Goal: Task Accomplishment & Management: Complete application form

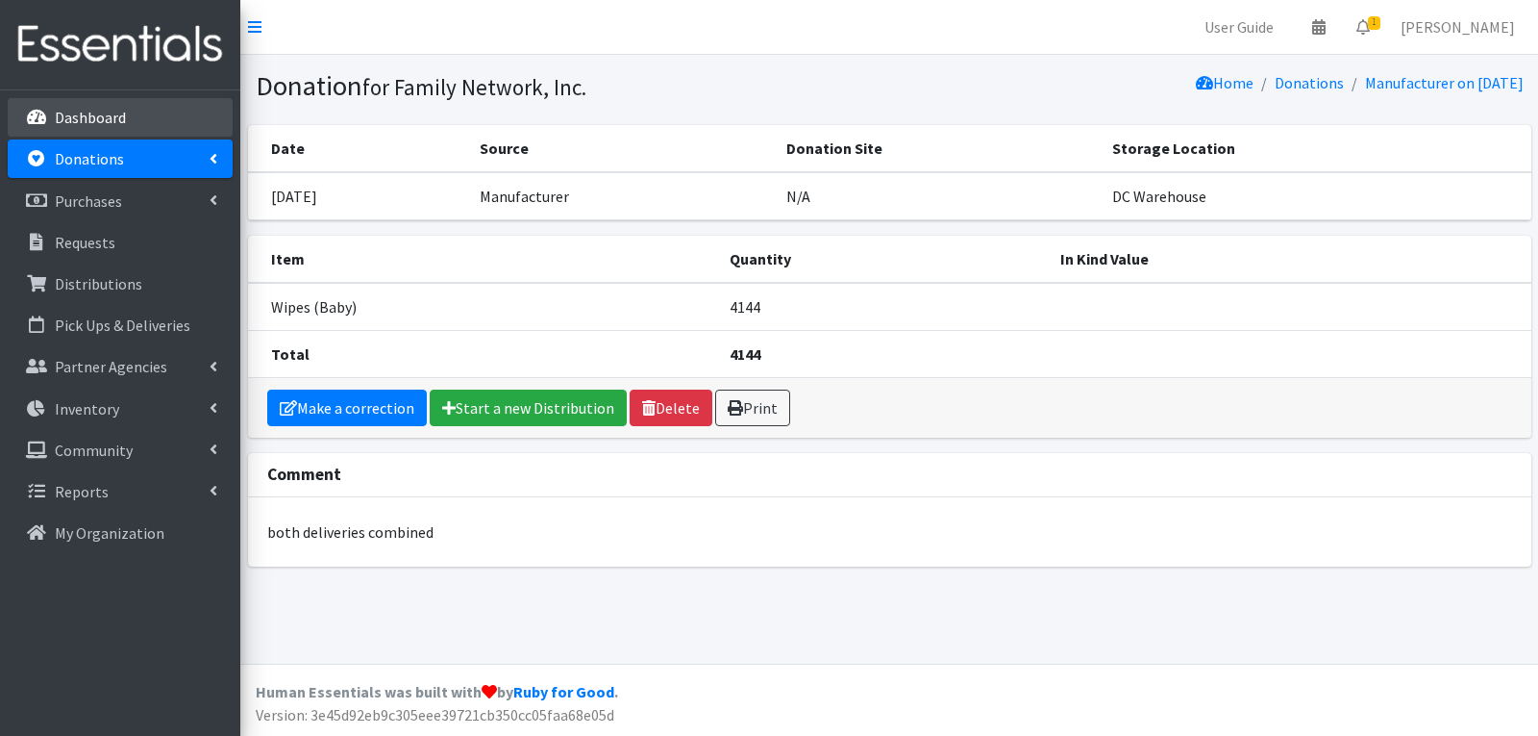
click at [65, 123] on p "Dashboard" at bounding box center [90, 117] width 71 height 19
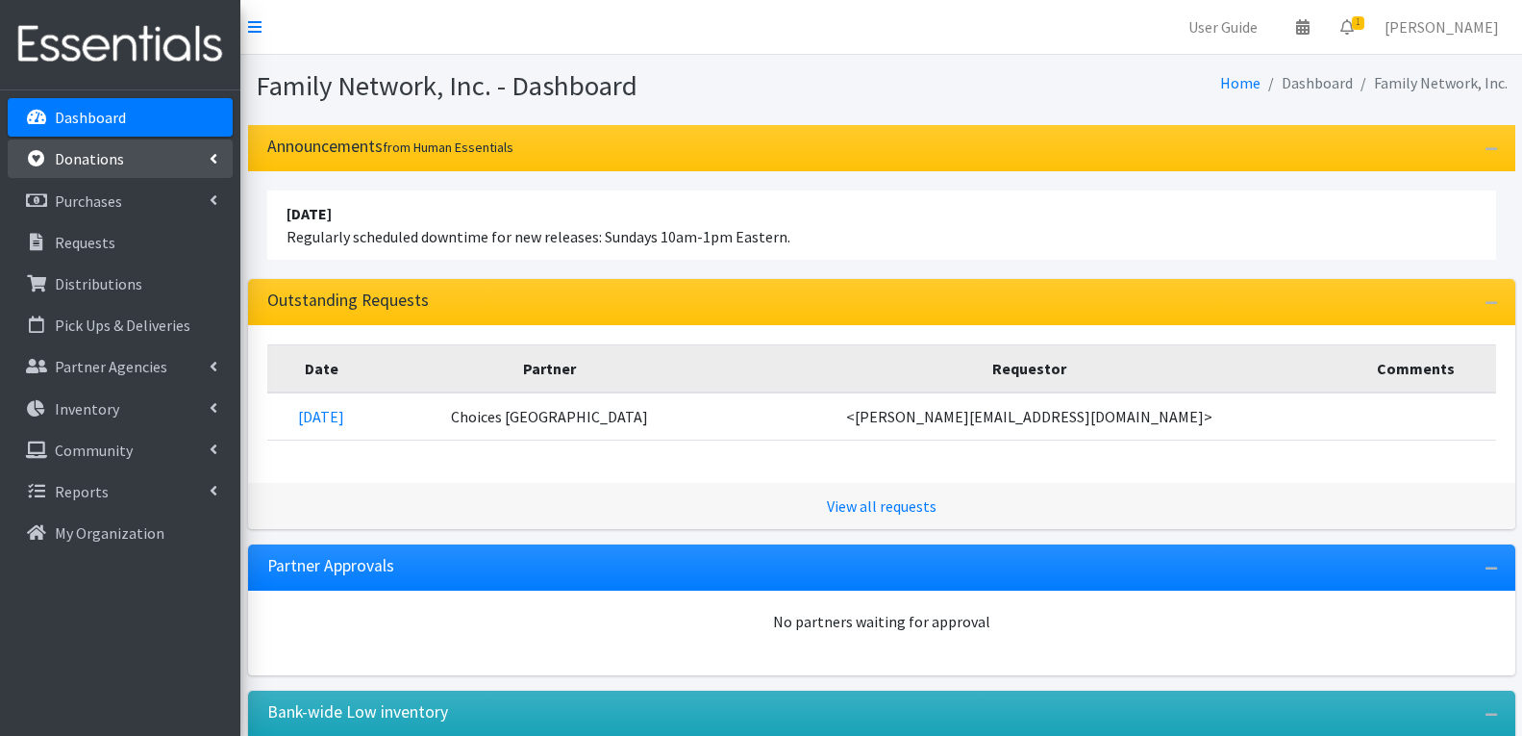
click at [73, 149] on p "Donations" at bounding box center [89, 158] width 69 height 19
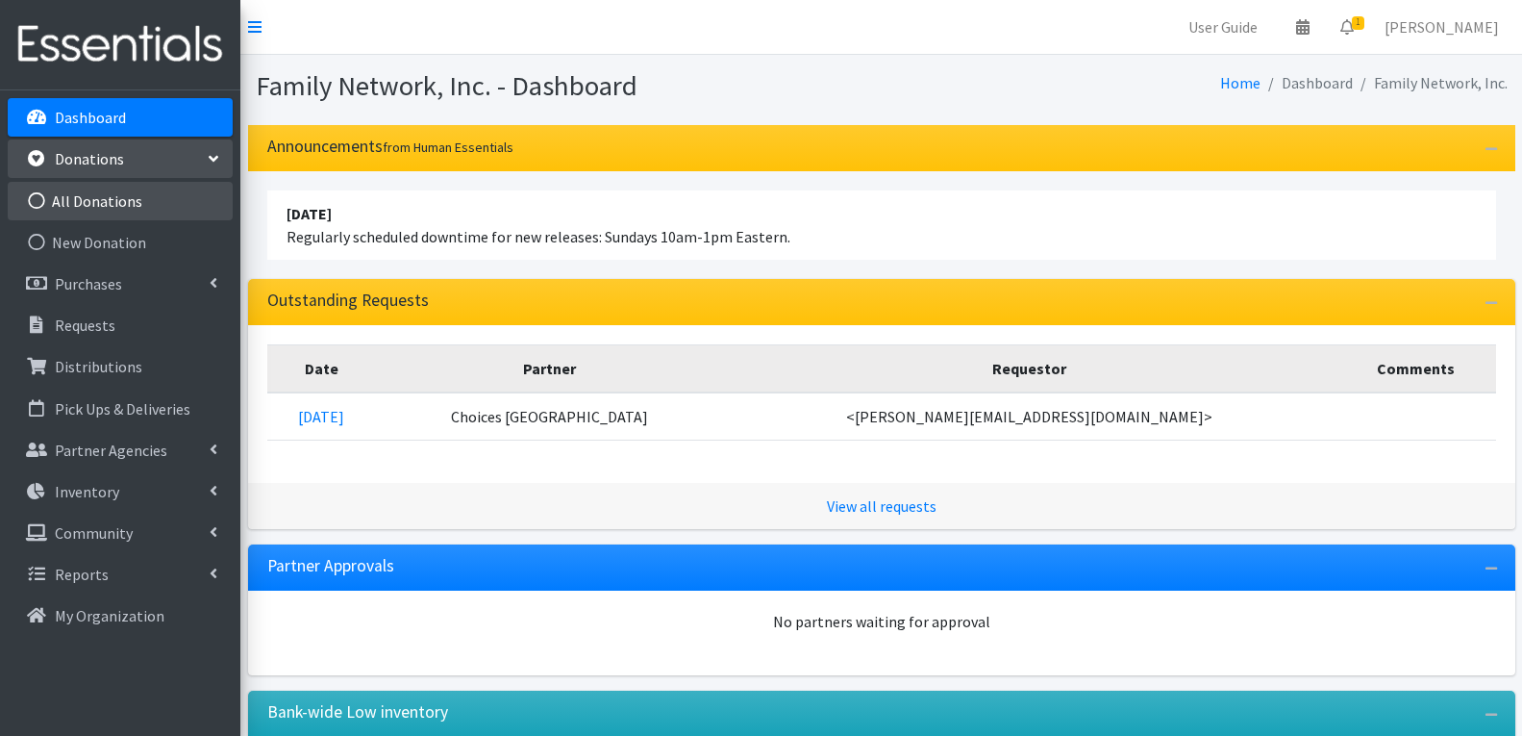
click at [113, 200] on link "All Donations" at bounding box center [120, 201] width 225 height 38
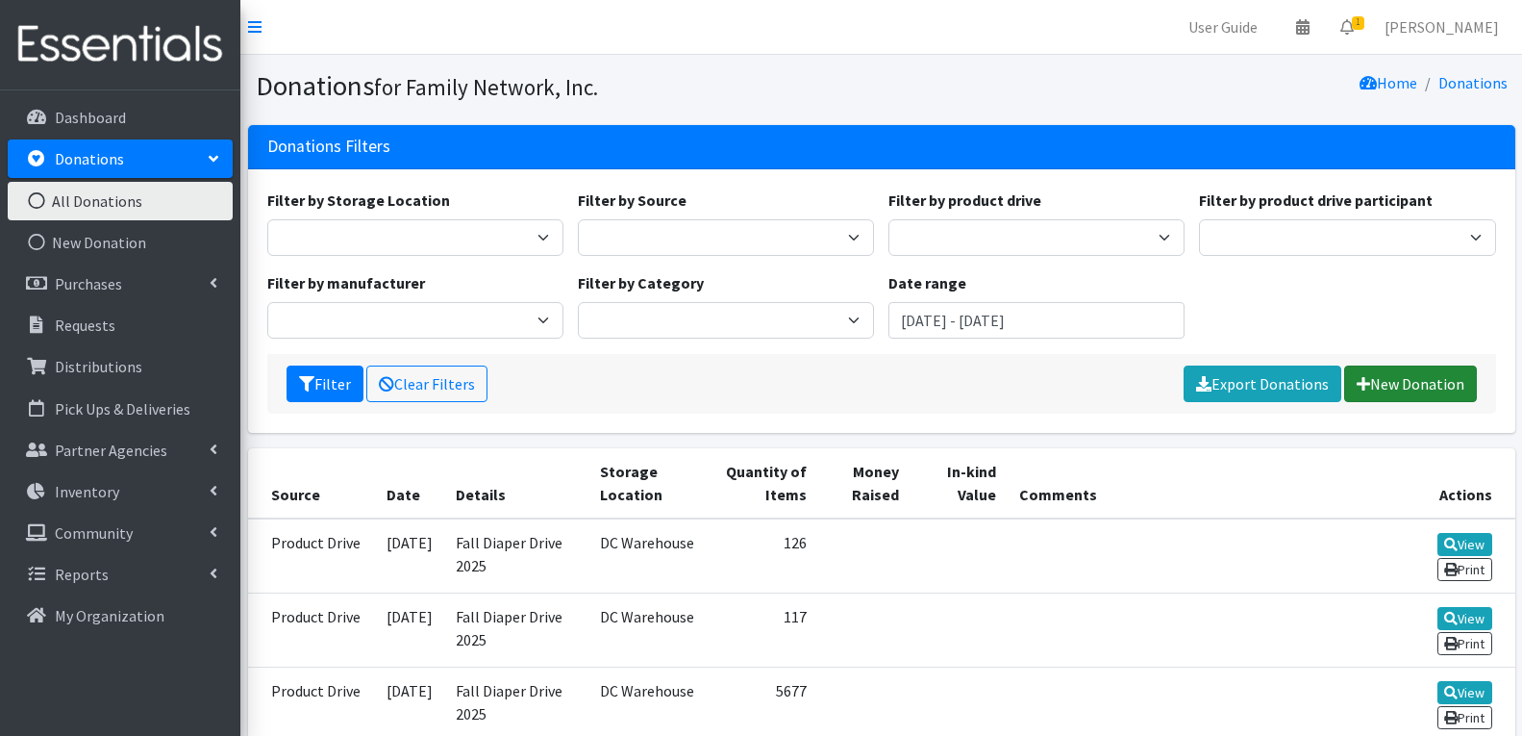
click at [1370, 386] on link "New Donation" at bounding box center [1410, 383] width 133 height 37
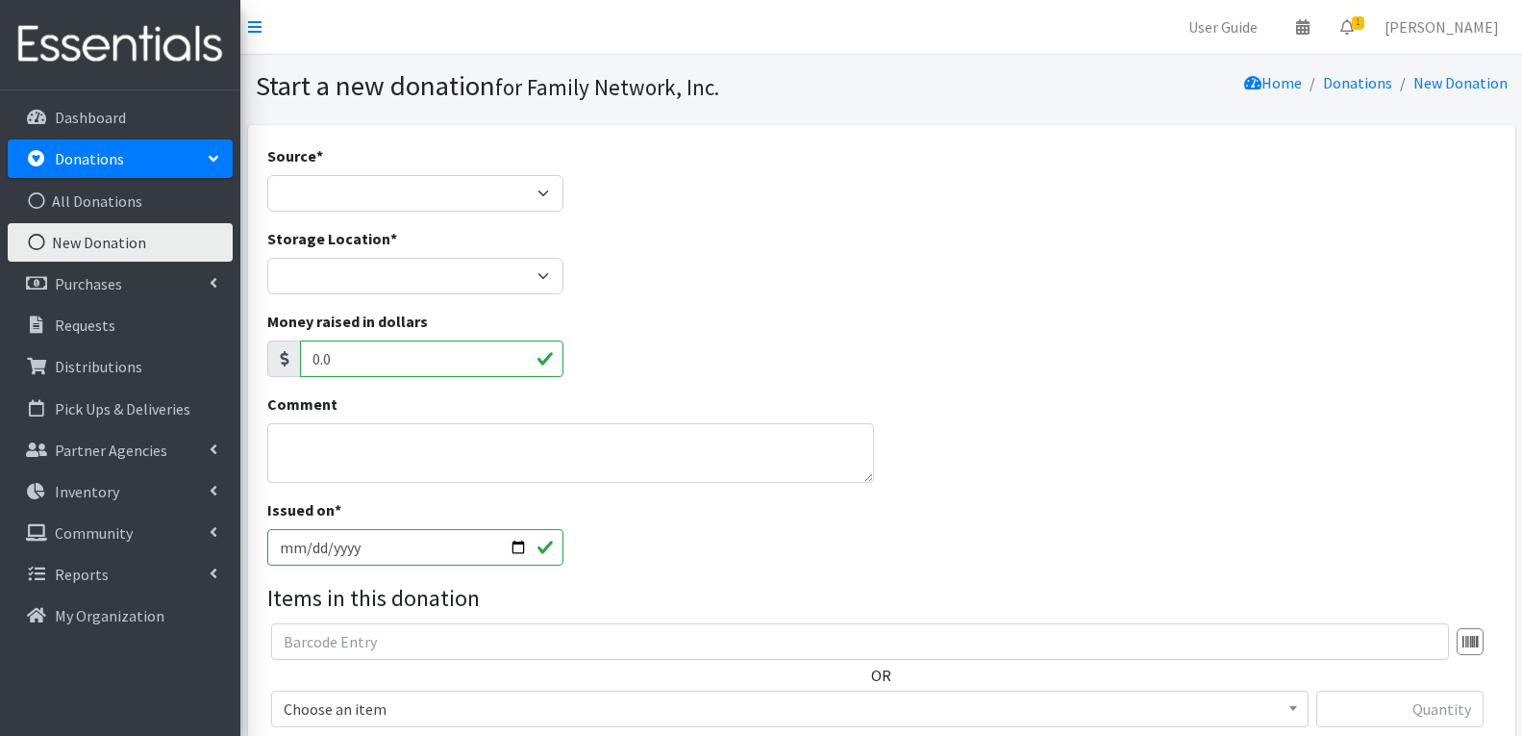
click at [375, 166] on div "Source * Product Drive Manufacturer Donation Site Misc. Donation" at bounding box center [415, 177] width 296 height 67
click at [372, 189] on select "Product Drive Manufacturer Donation Site Misc. Donation" at bounding box center [415, 193] width 296 height 37
select select "Product Drive"
click at [267, 175] on select "Product Drive Manufacturer Donation Site Misc. Donation" at bounding box center [415, 193] width 296 height 37
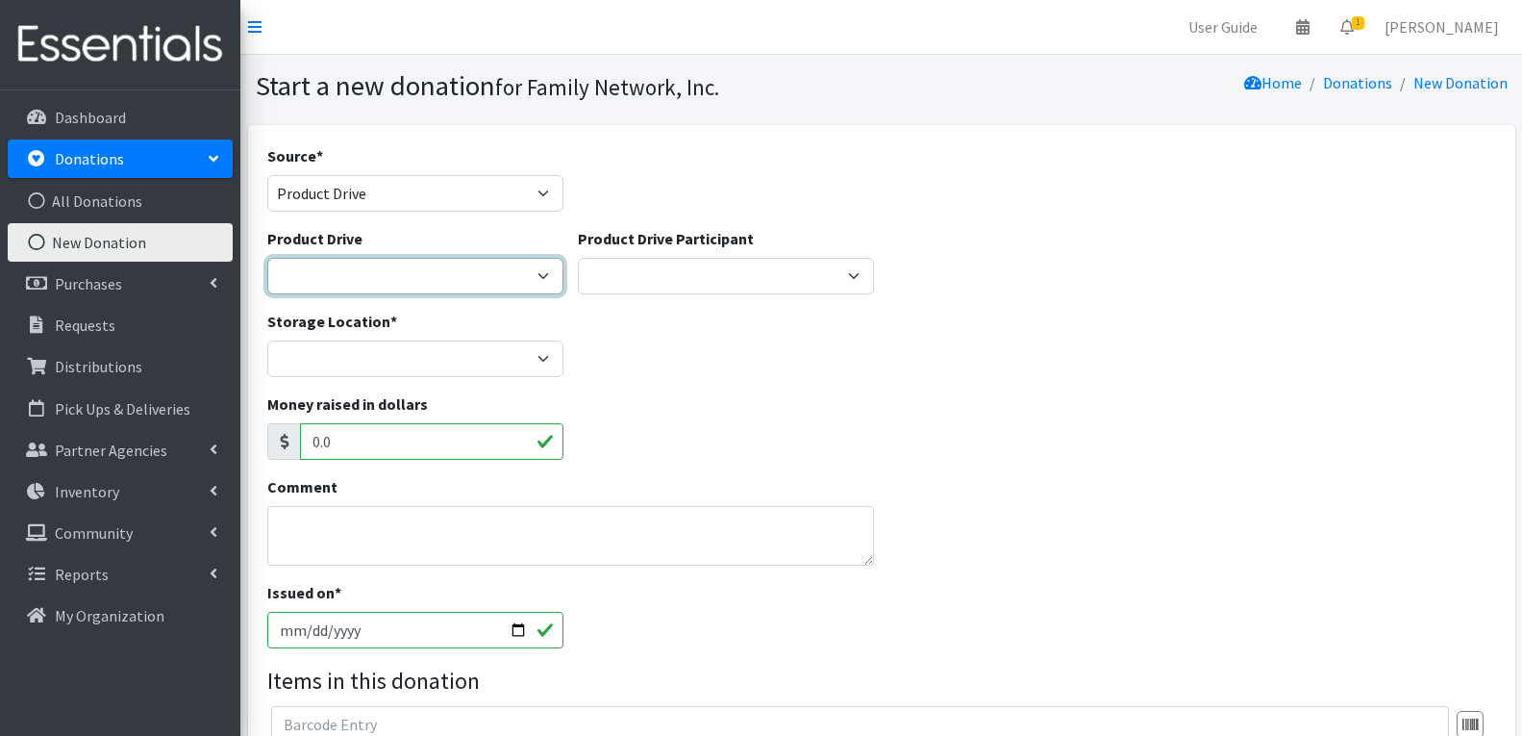
click at [367, 261] on select "Arkansas Children's Northwest Diaper Drive Arkansas Music Works and Bank of Ame…" at bounding box center [415, 276] width 296 height 37
select select "3528"
click at [267, 258] on select "Arkansas Children's Northwest Diaper Drive Arkansas Music Works and Bank of Ame…" at bounding box center [415, 276] width 296 height 37
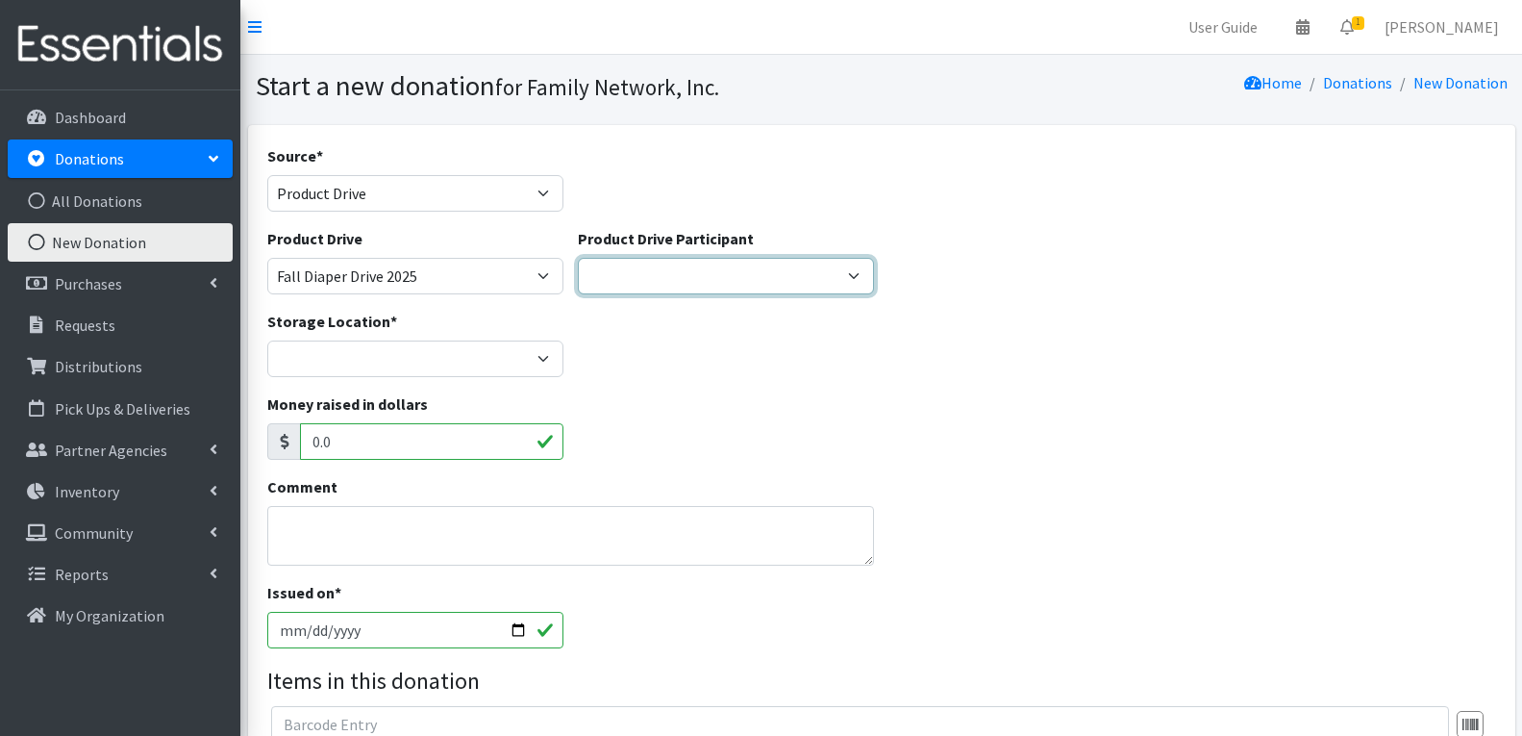
click at [634, 287] on select "Harvest Group Walmart Misc God's Pantry Christ Church Traverse Legacy BLUSH Boo…" at bounding box center [726, 276] width 296 height 37
select select "466"
click at [578, 258] on select "Harvest Group Walmart Misc God's Pantry Christ Church Traverse Legacy BLUSH Boo…" at bounding box center [726, 276] width 296 height 37
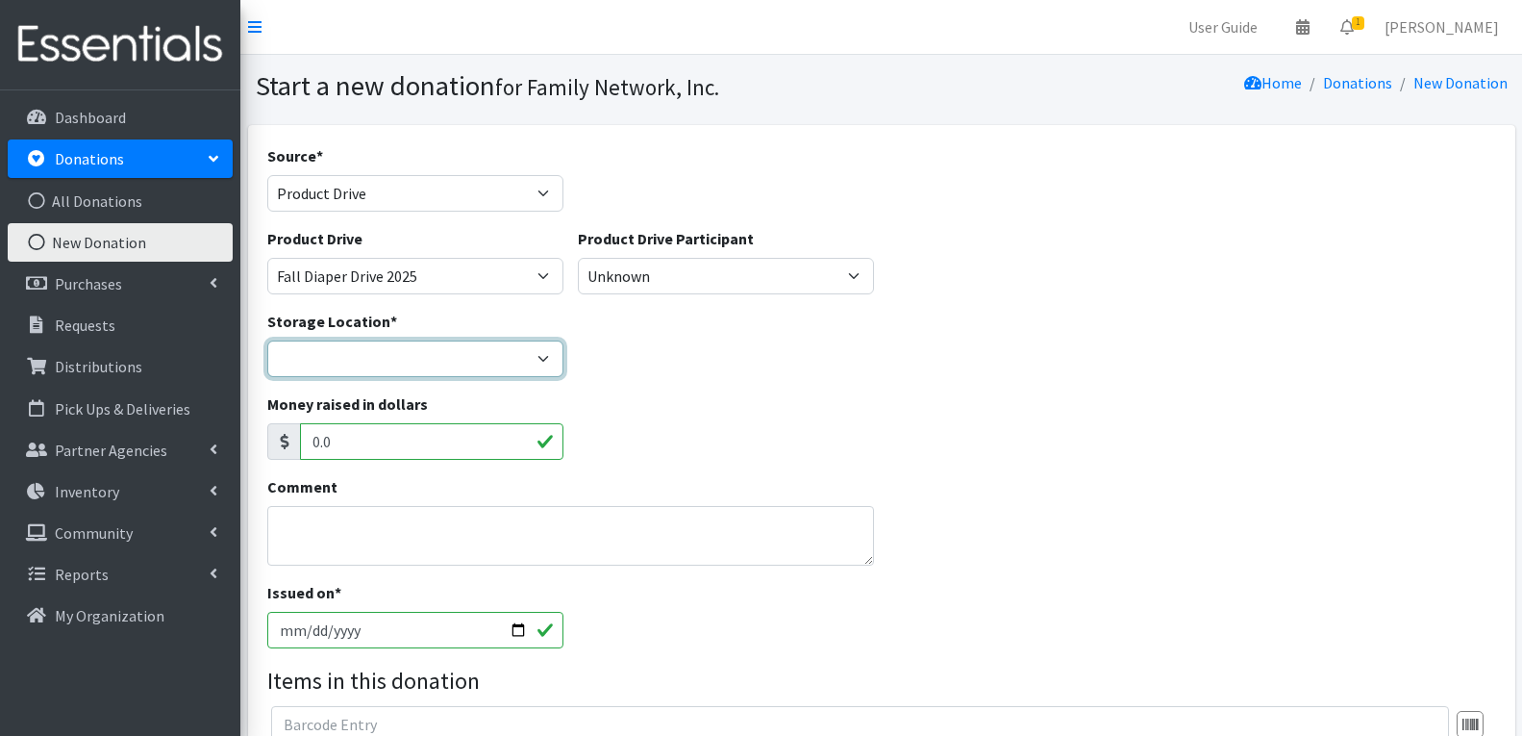
click at [401, 369] on select "DC Warehouse" at bounding box center [415, 358] width 296 height 37
select select "421"
click at [267, 340] on select "DC Warehouse" at bounding box center [415, 358] width 296 height 37
click at [318, 555] on textarea "Comment" at bounding box center [571, 536] width 608 height 60
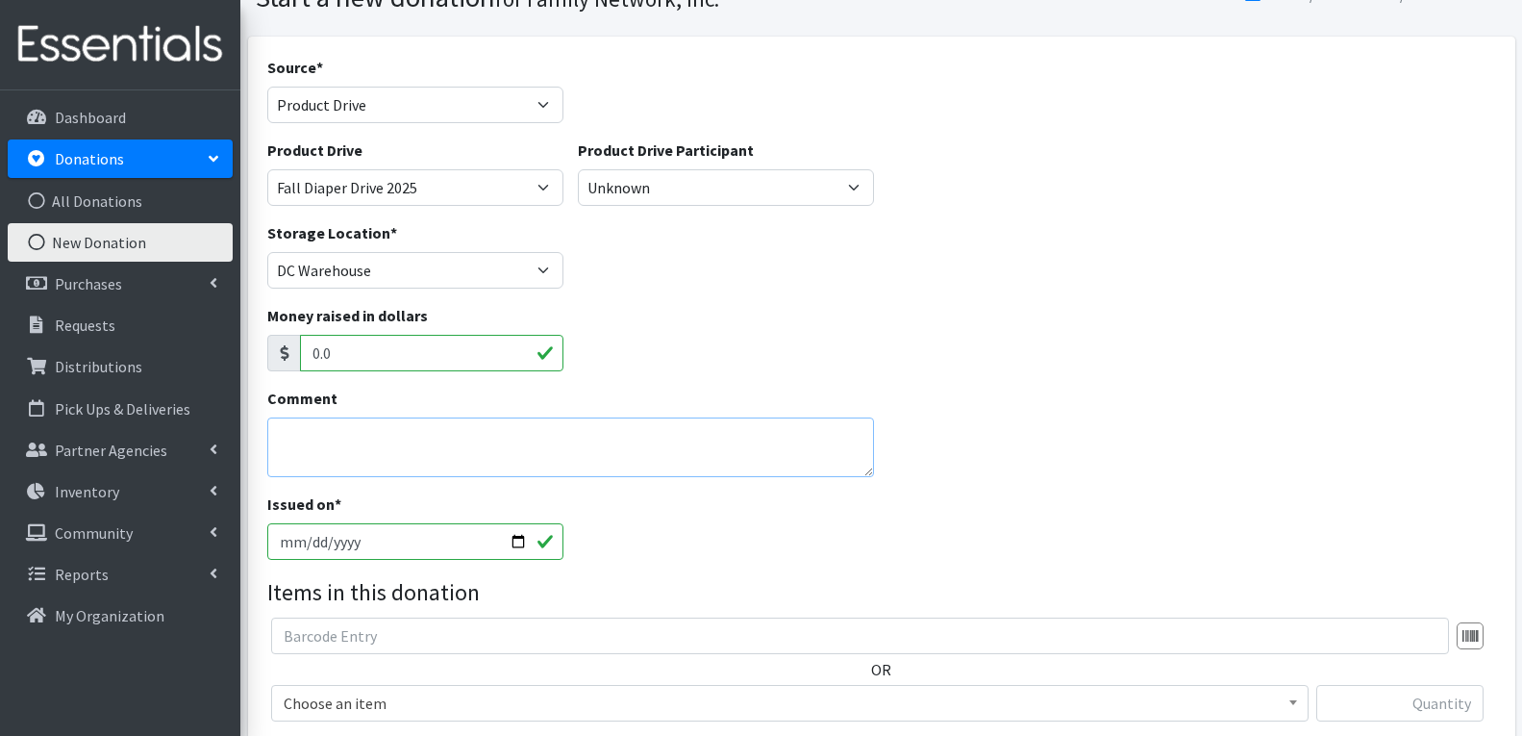
scroll to position [192, 0]
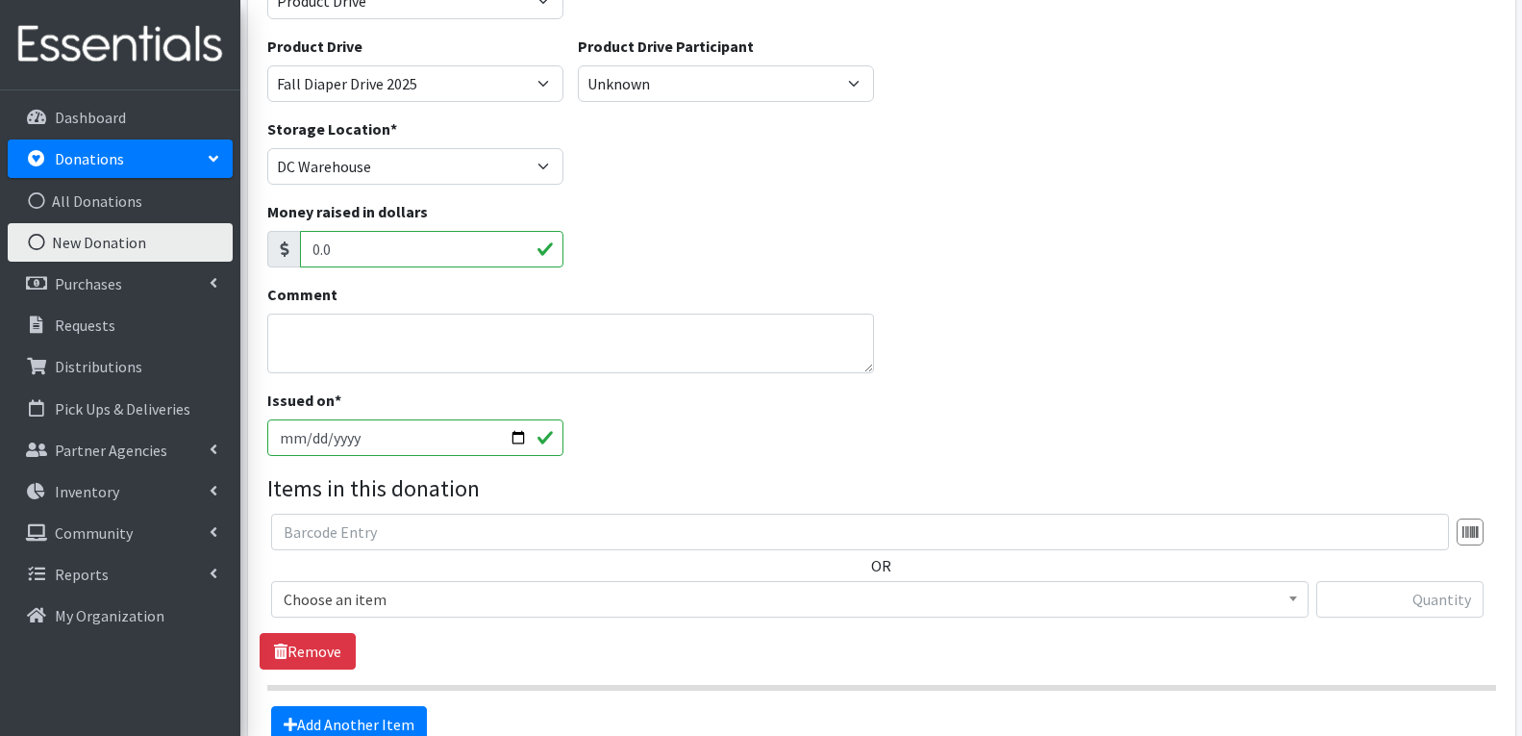
click at [348, 598] on span "Choose an item" at bounding box center [790, 599] width 1013 height 27
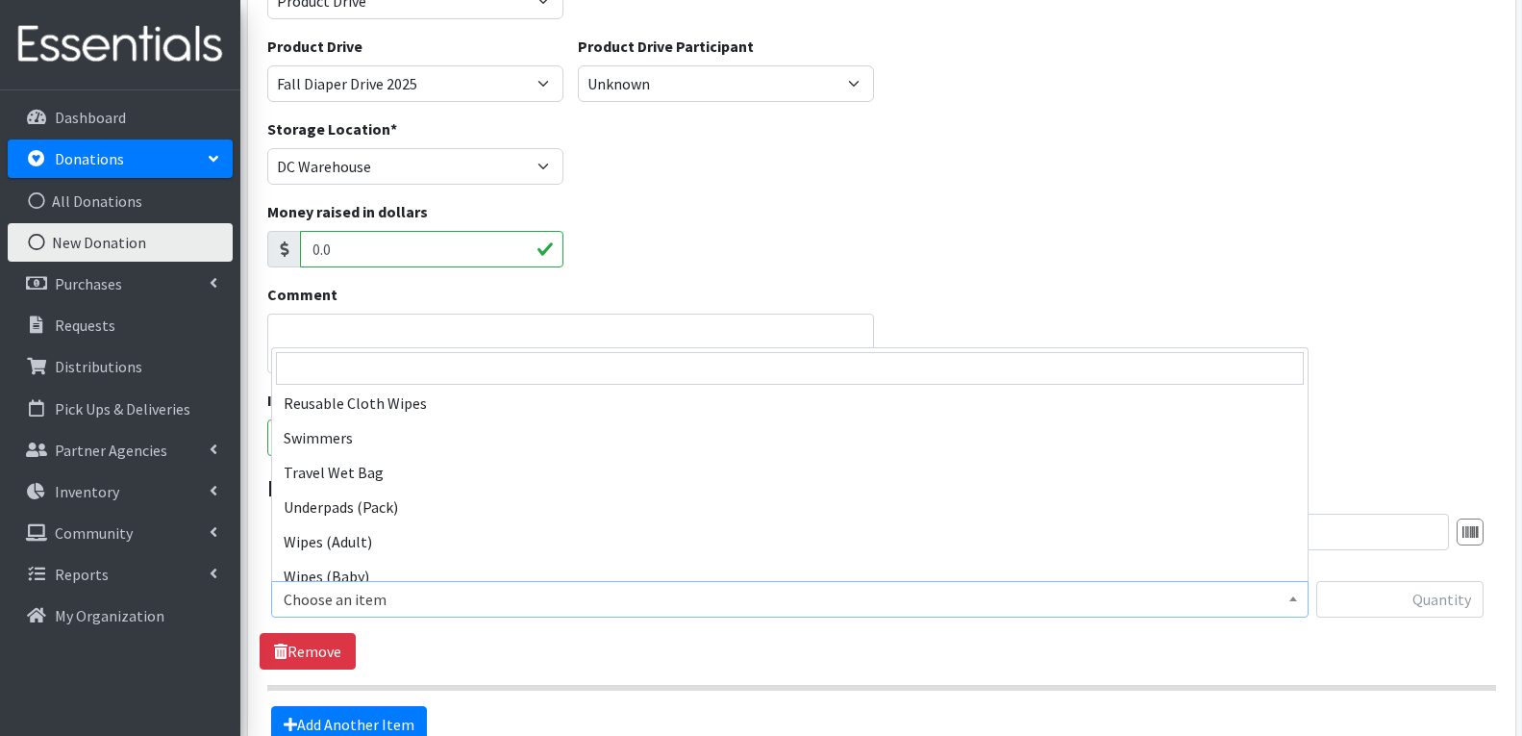
scroll to position [1896, 0]
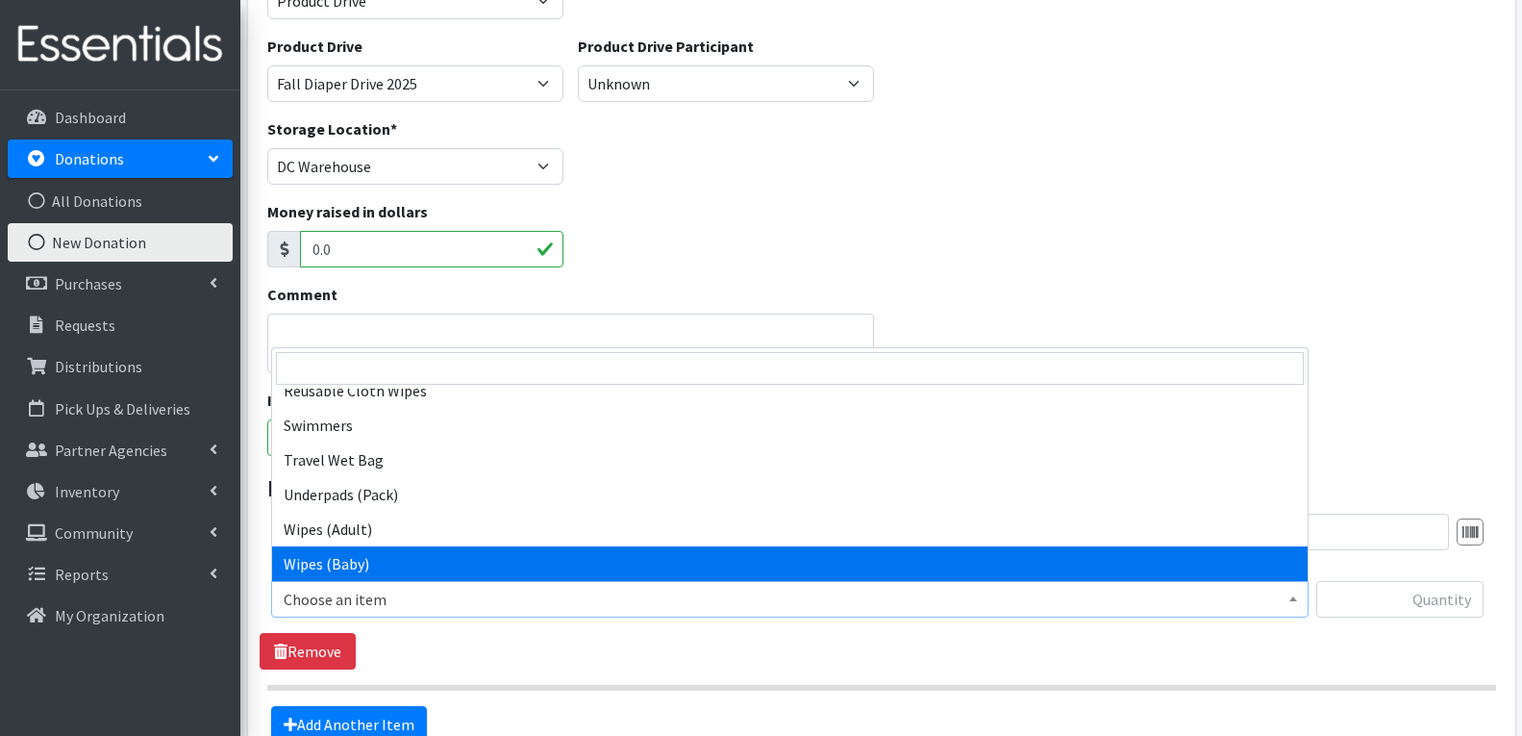
select select "4558"
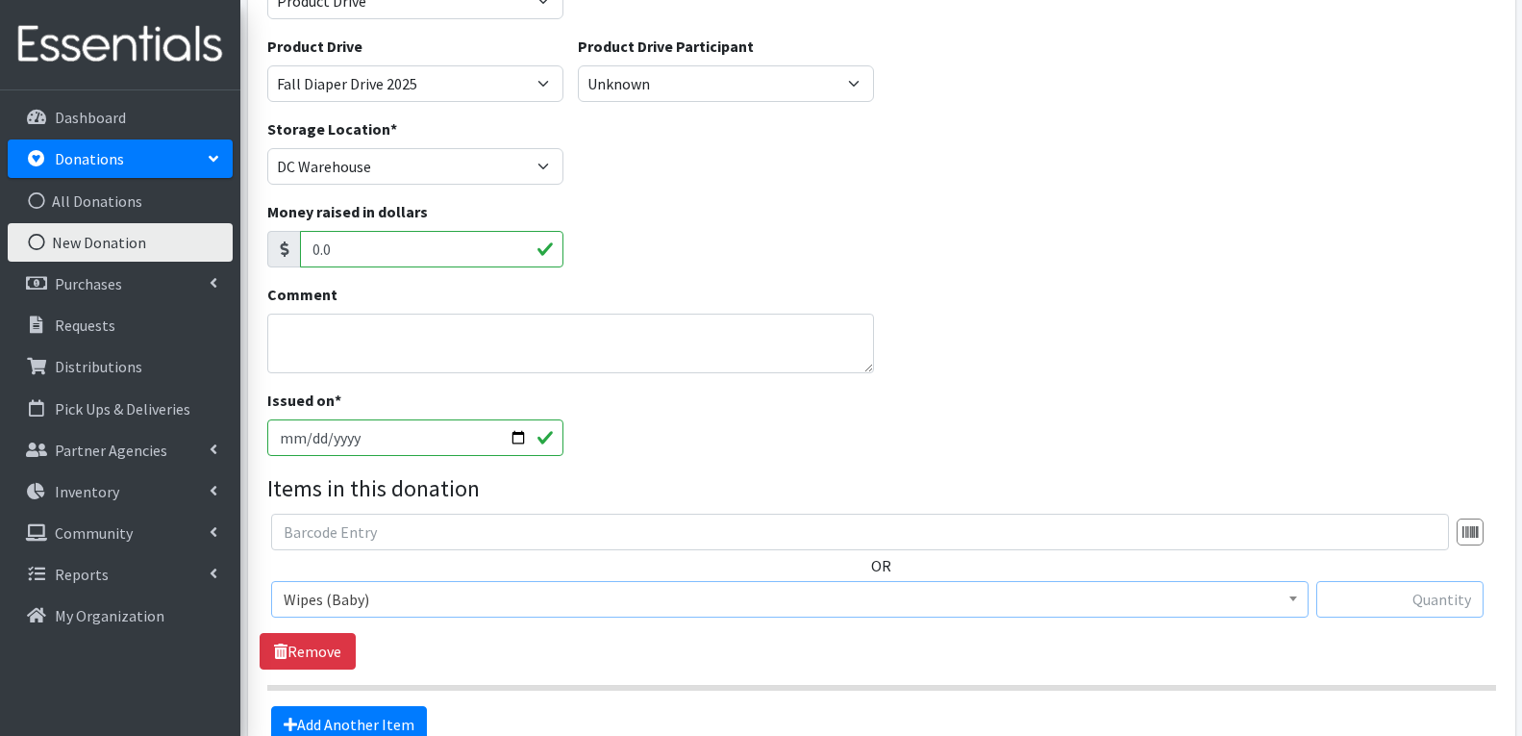
click at [1434, 595] on input "text" at bounding box center [1399, 599] width 167 height 37
type input "9"
click at [348, 714] on link "Add Another Item" at bounding box center [349, 724] width 156 height 37
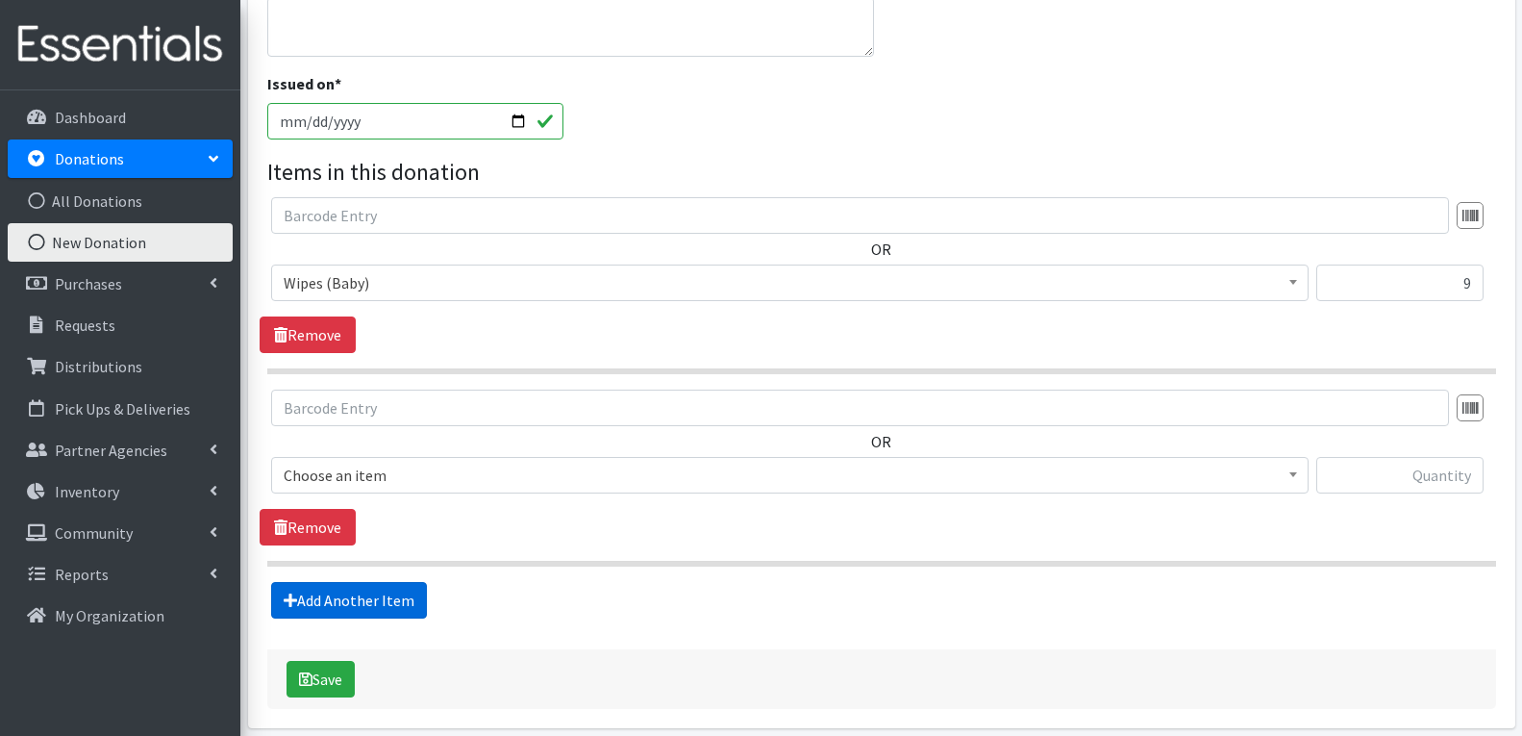
scroll to position [588, 0]
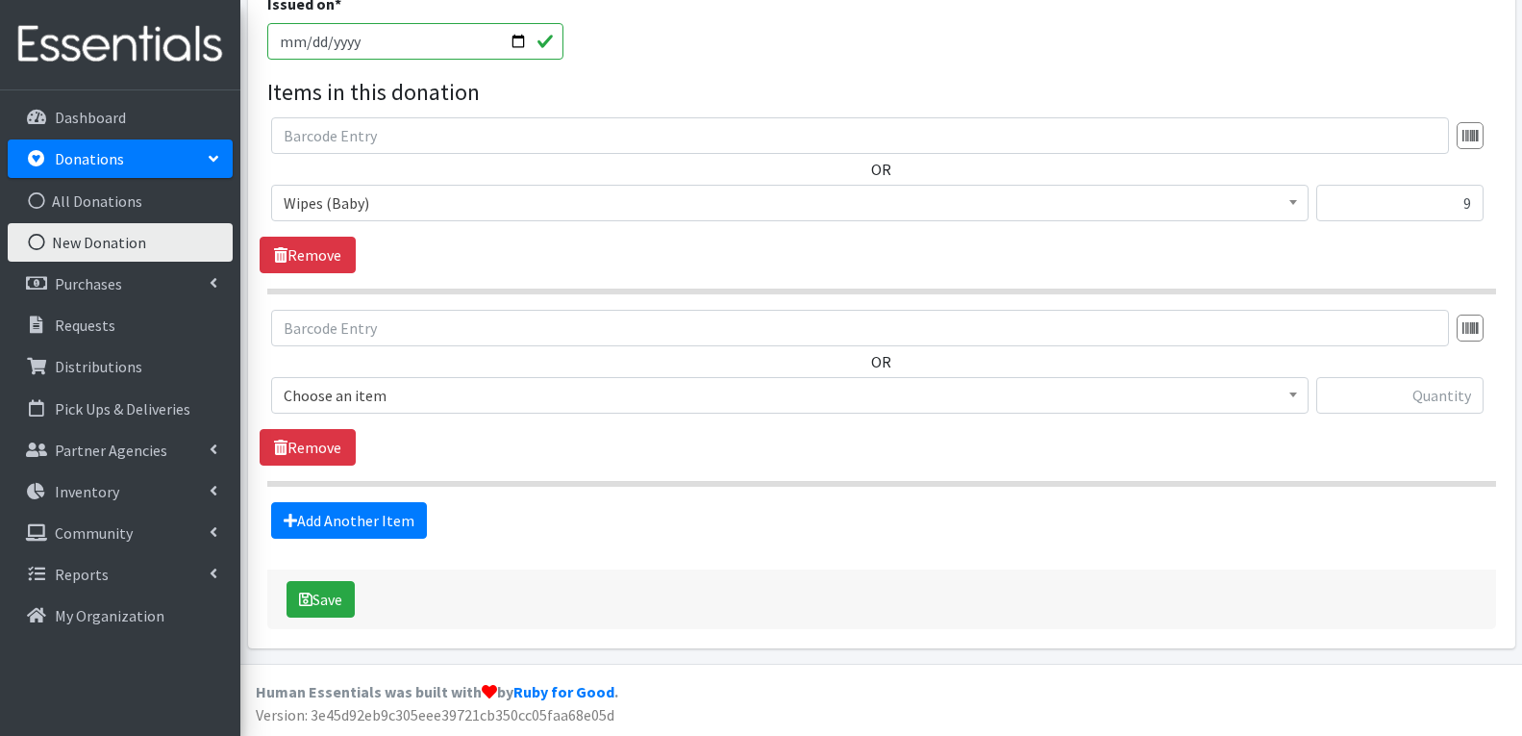
click at [437, 413] on body "User Guide 0 Pick-ups remaining this week View Calendar 1 1 Requests 0 Partner …" at bounding box center [761, 74] width 1522 height 1324
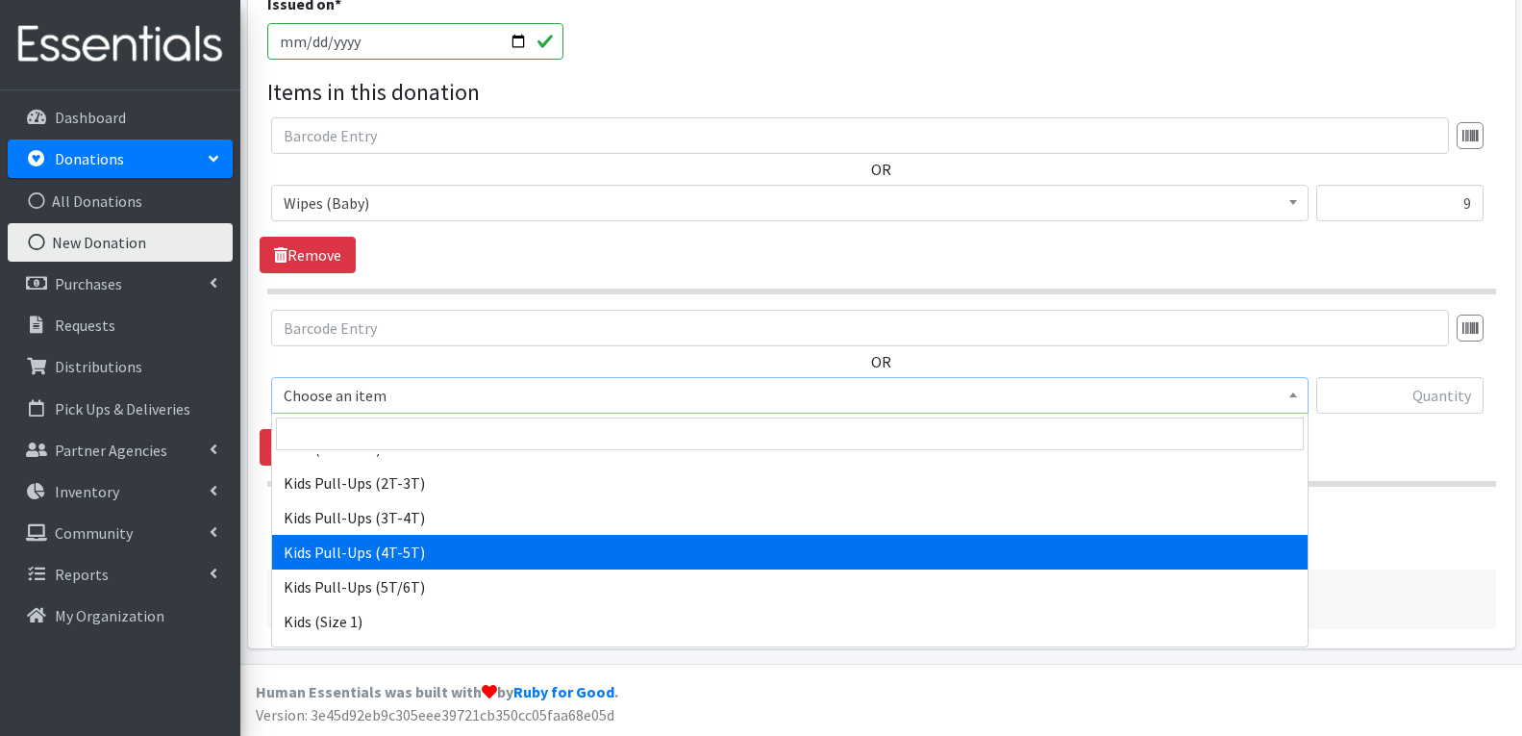
scroll to position [962, 0]
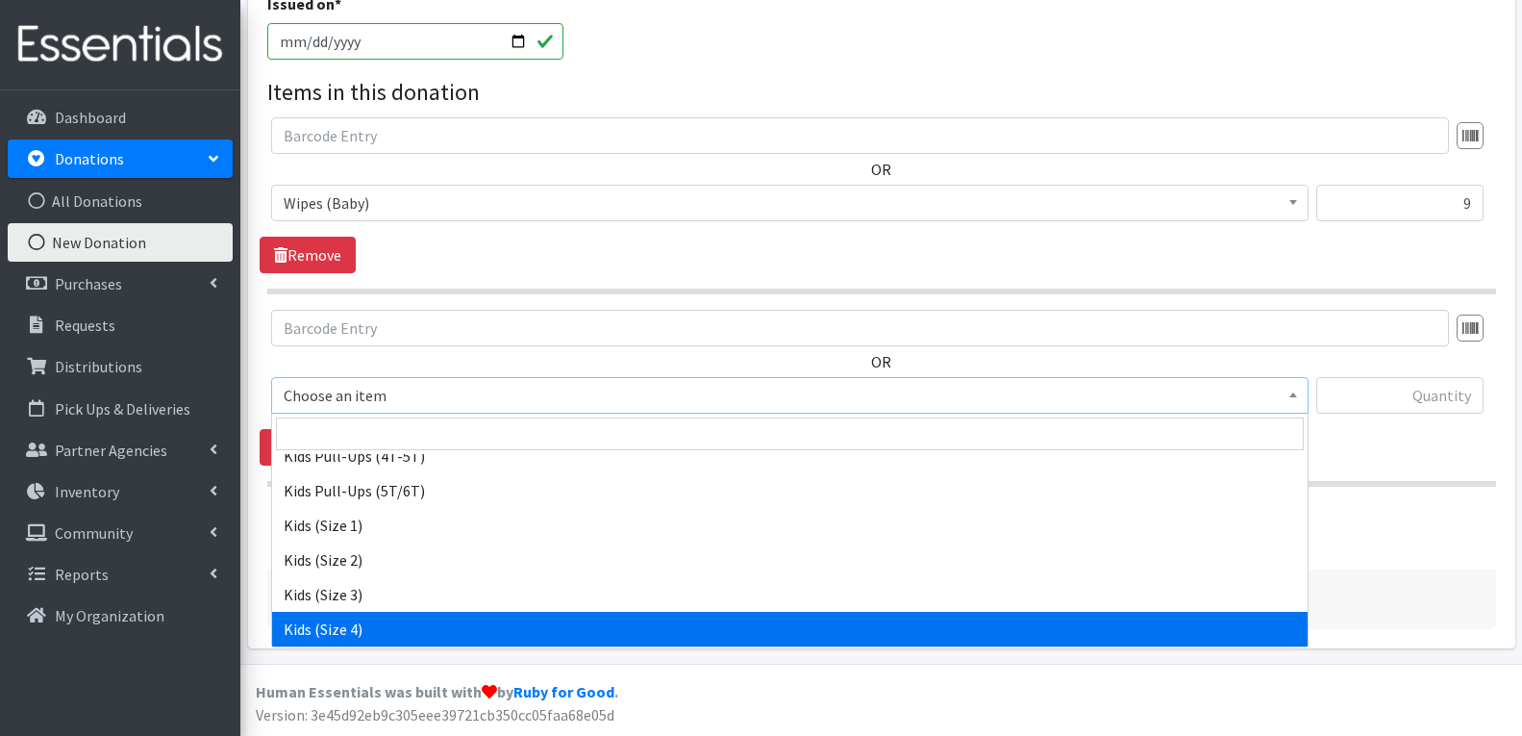
select select "4567"
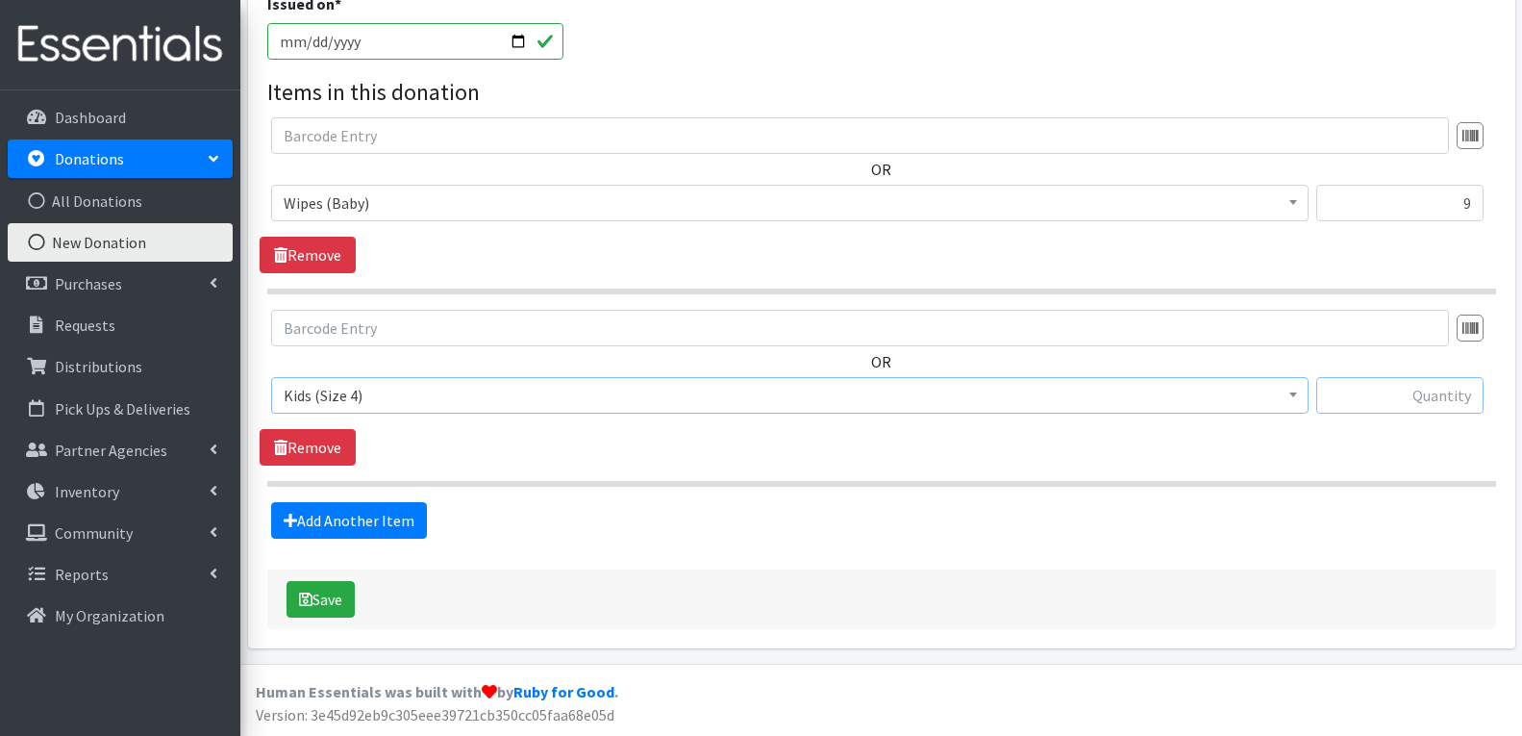
click at [1453, 394] on input "text" at bounding box center [1399, 395] width 167 height 37
click at [1437, 401] on input "text" at bounding box center [1399, 395] width 167 height 37
type input "330"
click at [351, 519] on link "Add Another Item" at bounding box center [349, 520] width 156 height 37
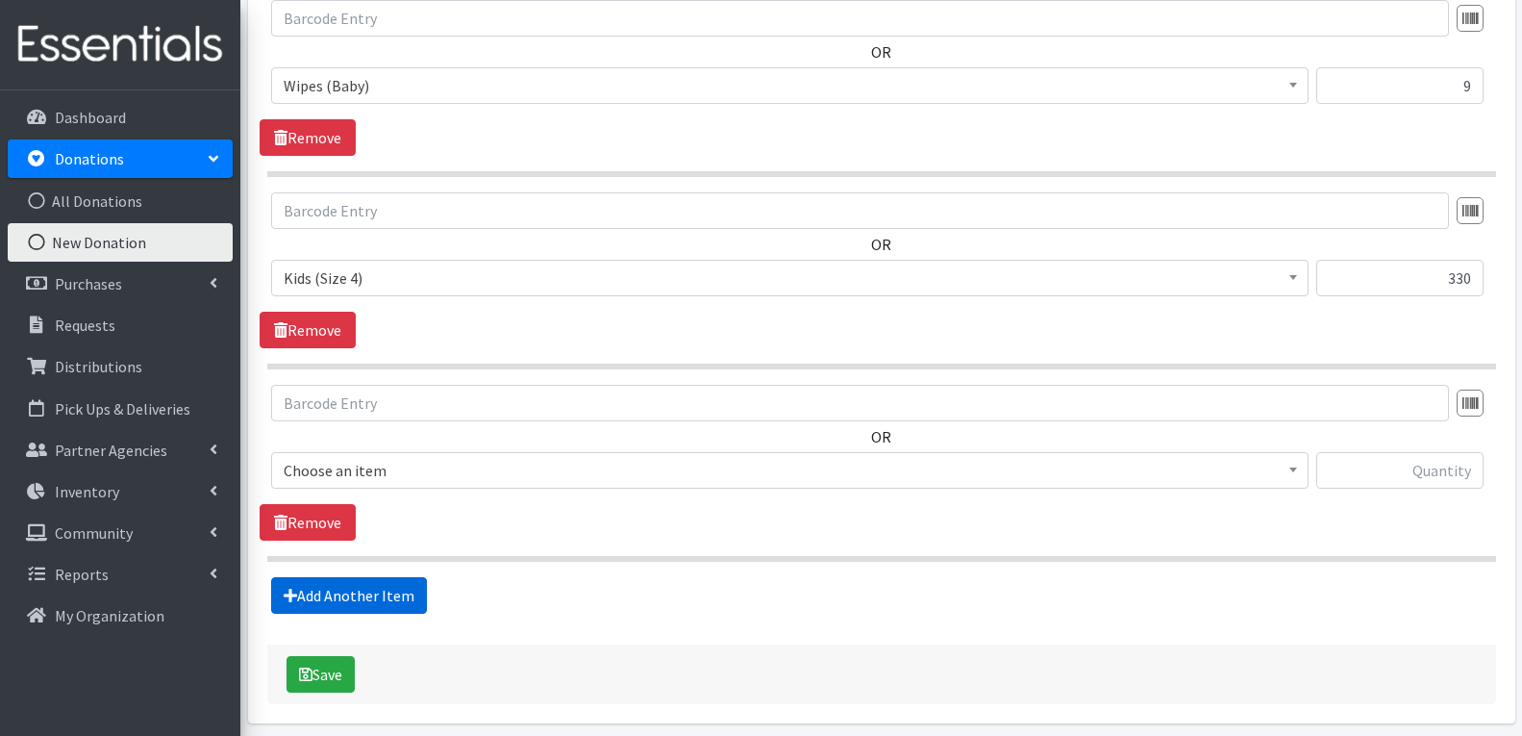
scroll to position [781, 0]
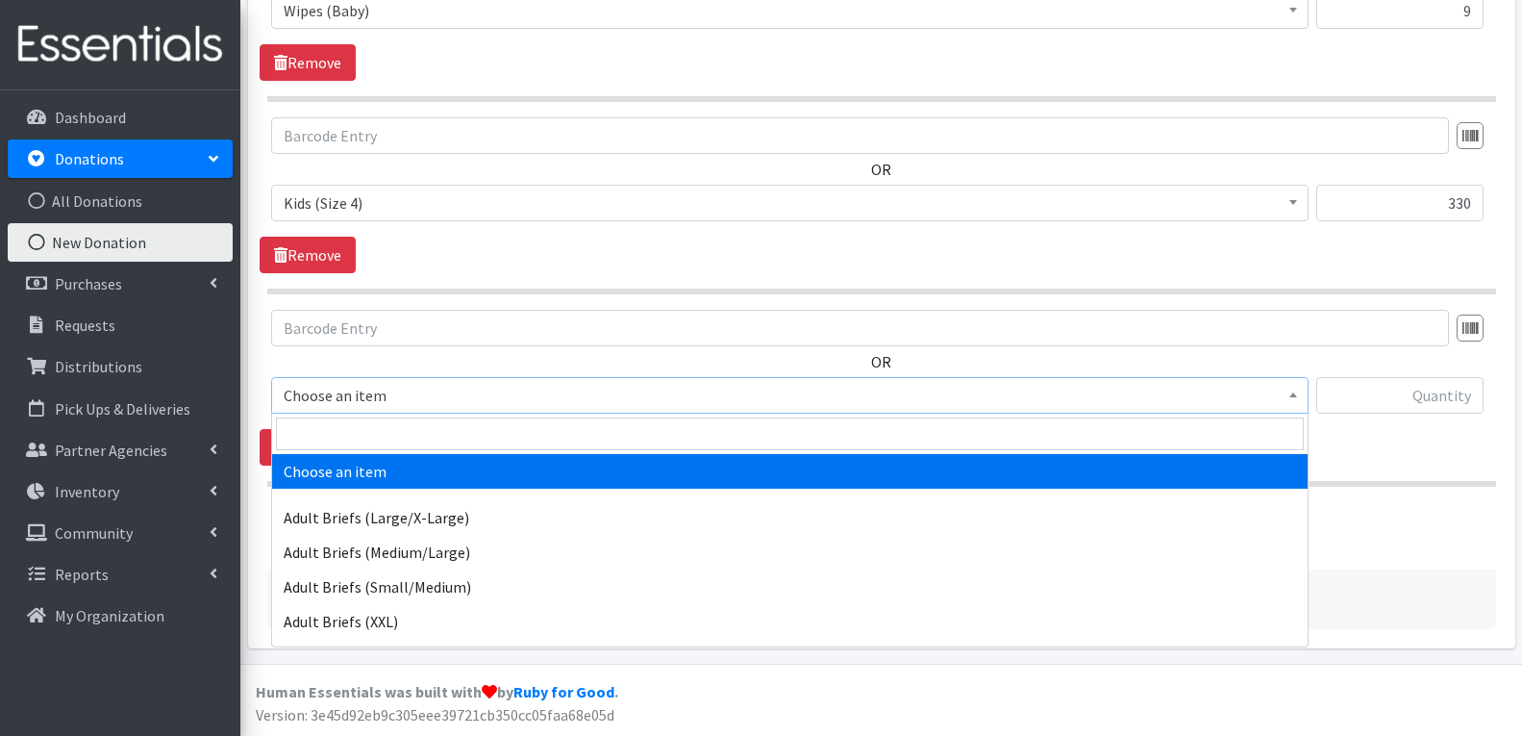
click at [378, 388] on span "Choose an item" at bounding box center [790, 395] width 1013 height 27
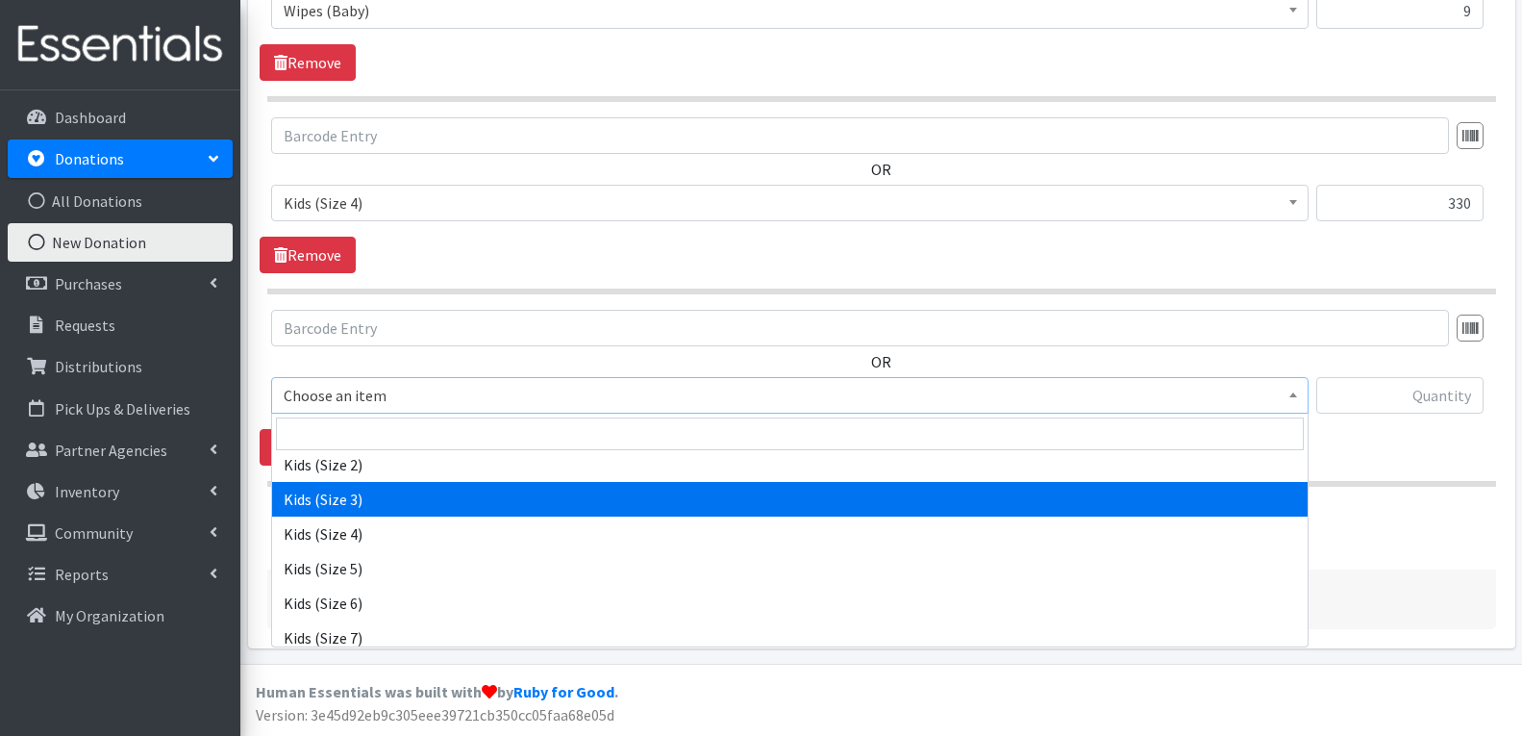
scroll to position [1058, 0]
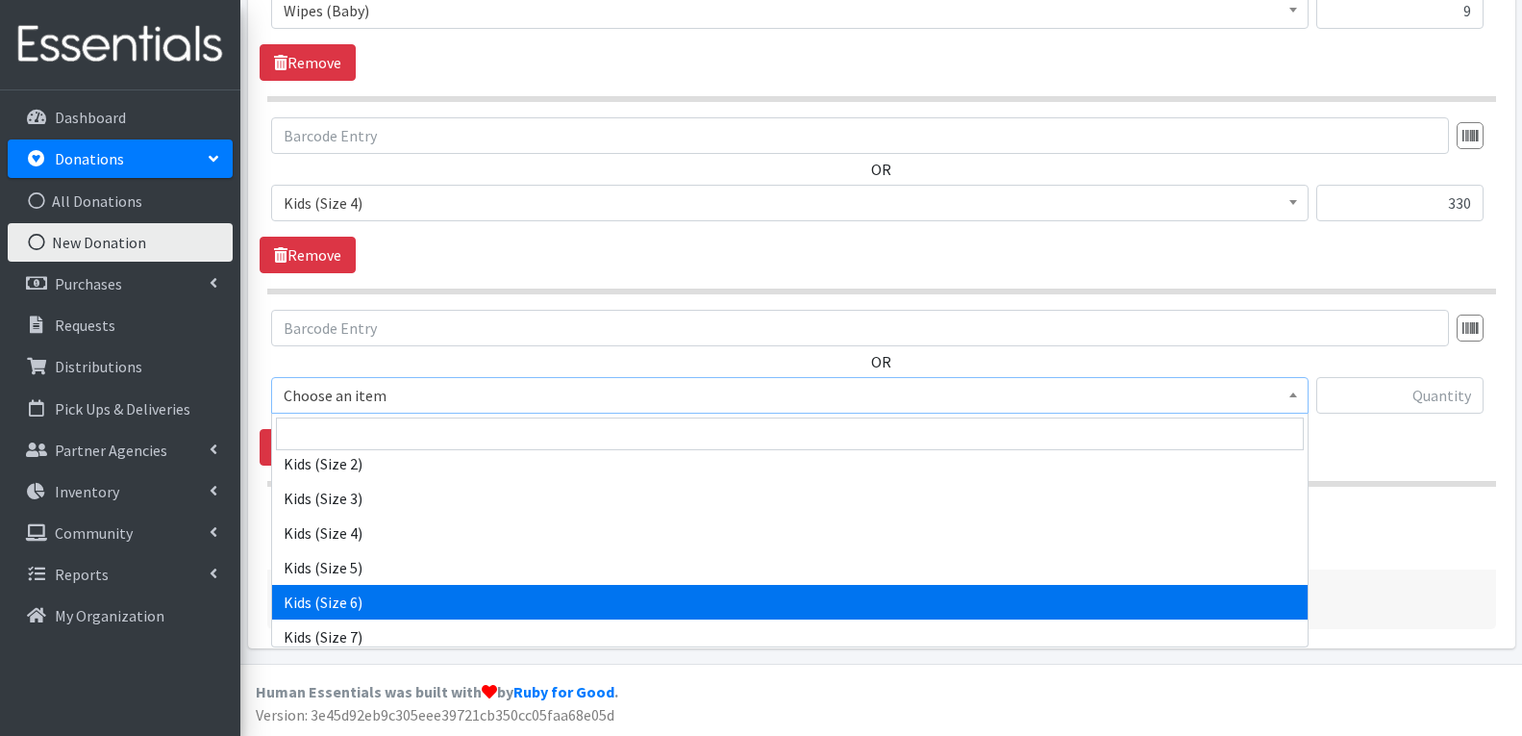
select select "4572"
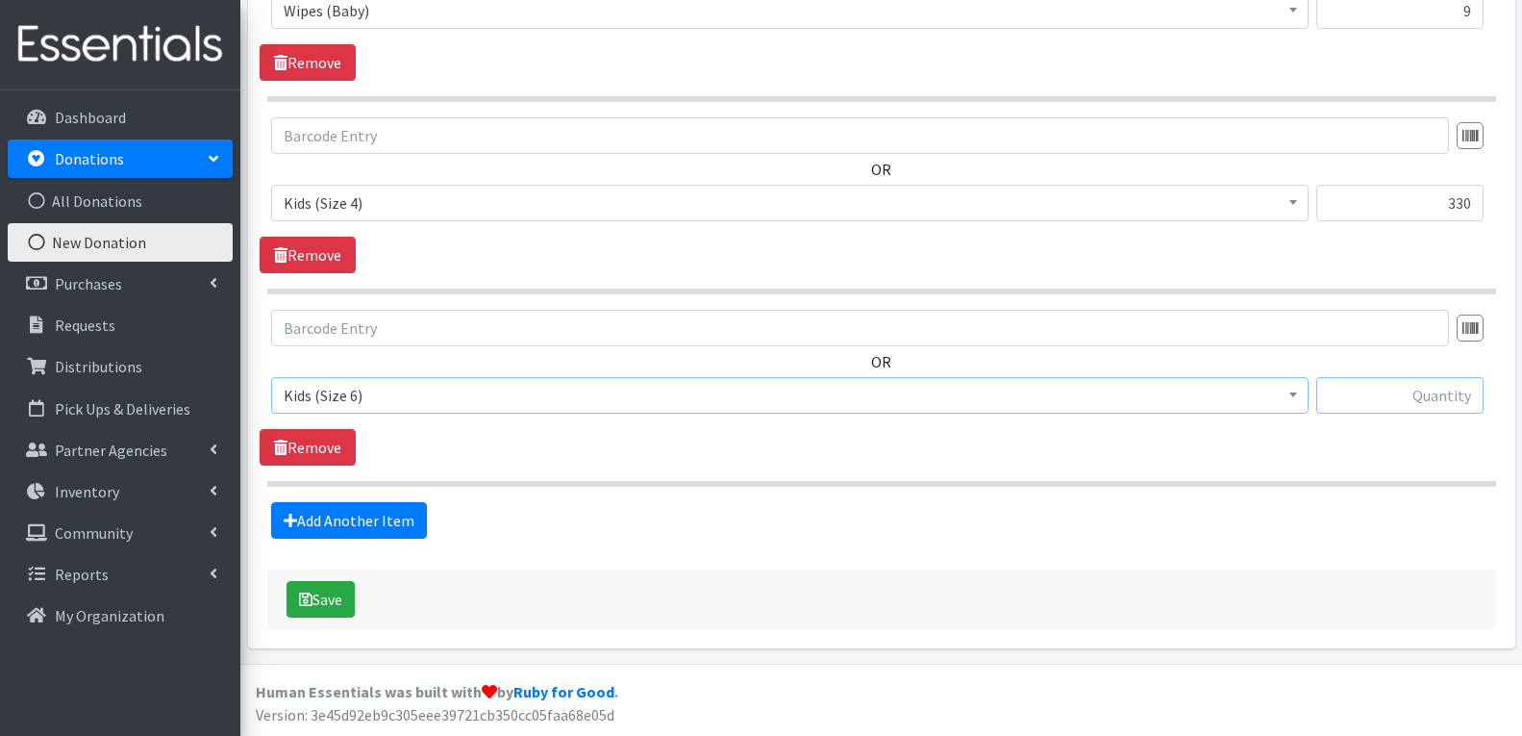
click at [1400, 389] on input "text" at bounding box center [1399, 395] width 167 height 37
type input "108"
click at [382, 523] on link "Add Another Item" at bounding box center [349, 520] width 156 height 37
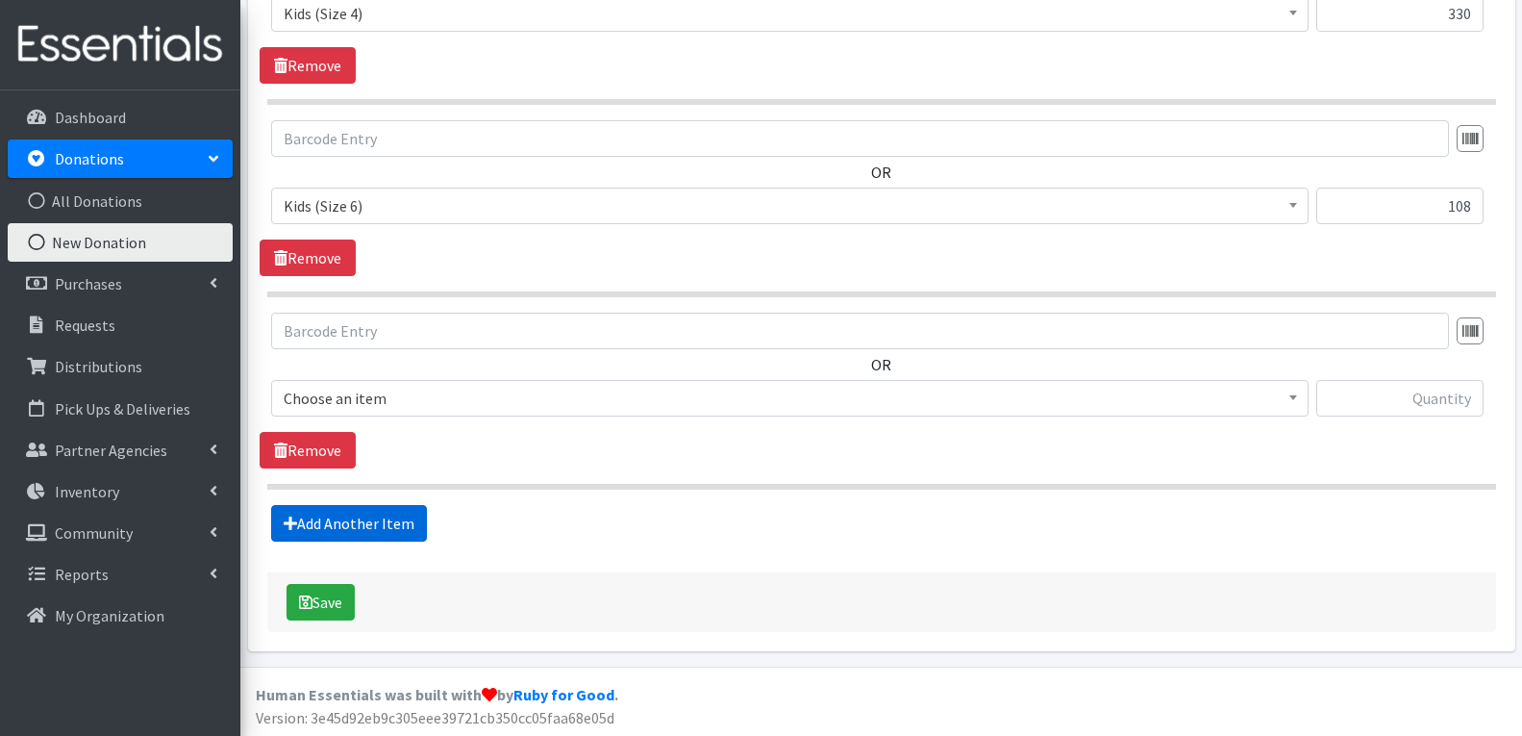
scroll to position [973, 0]
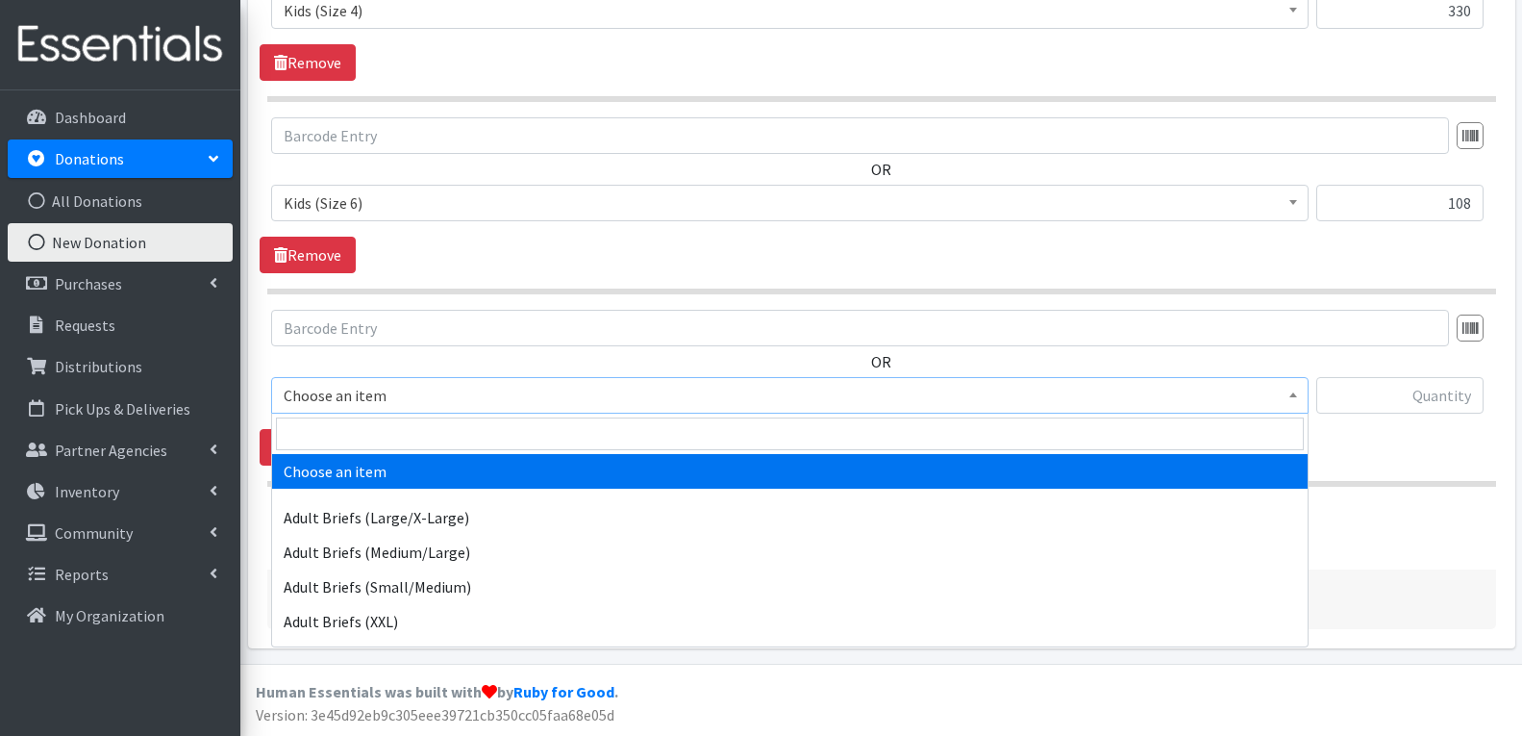
click at [414, 392] on span "Choose an item" at bounding box center [790, 395] width 1013 height 27
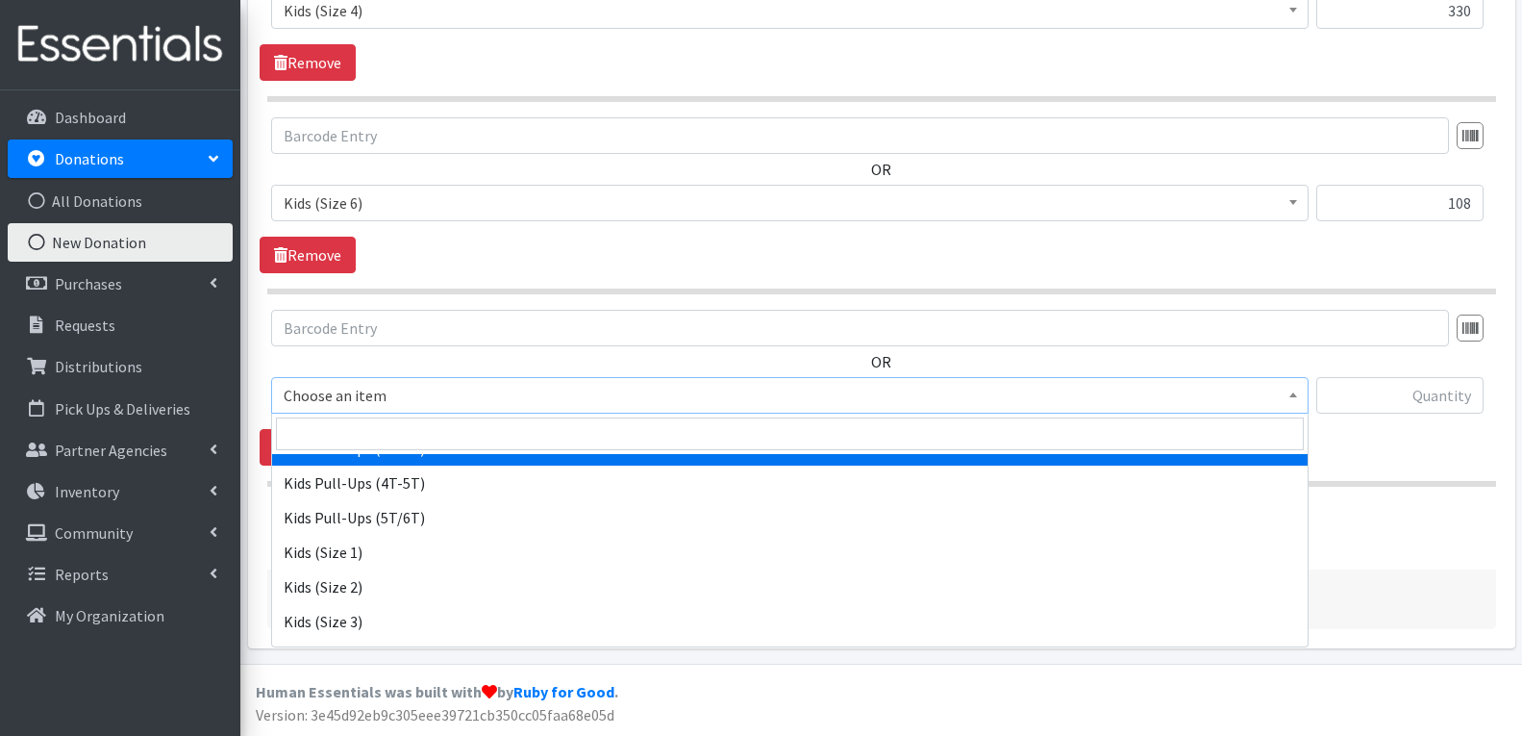
scroll to position [962, 0]
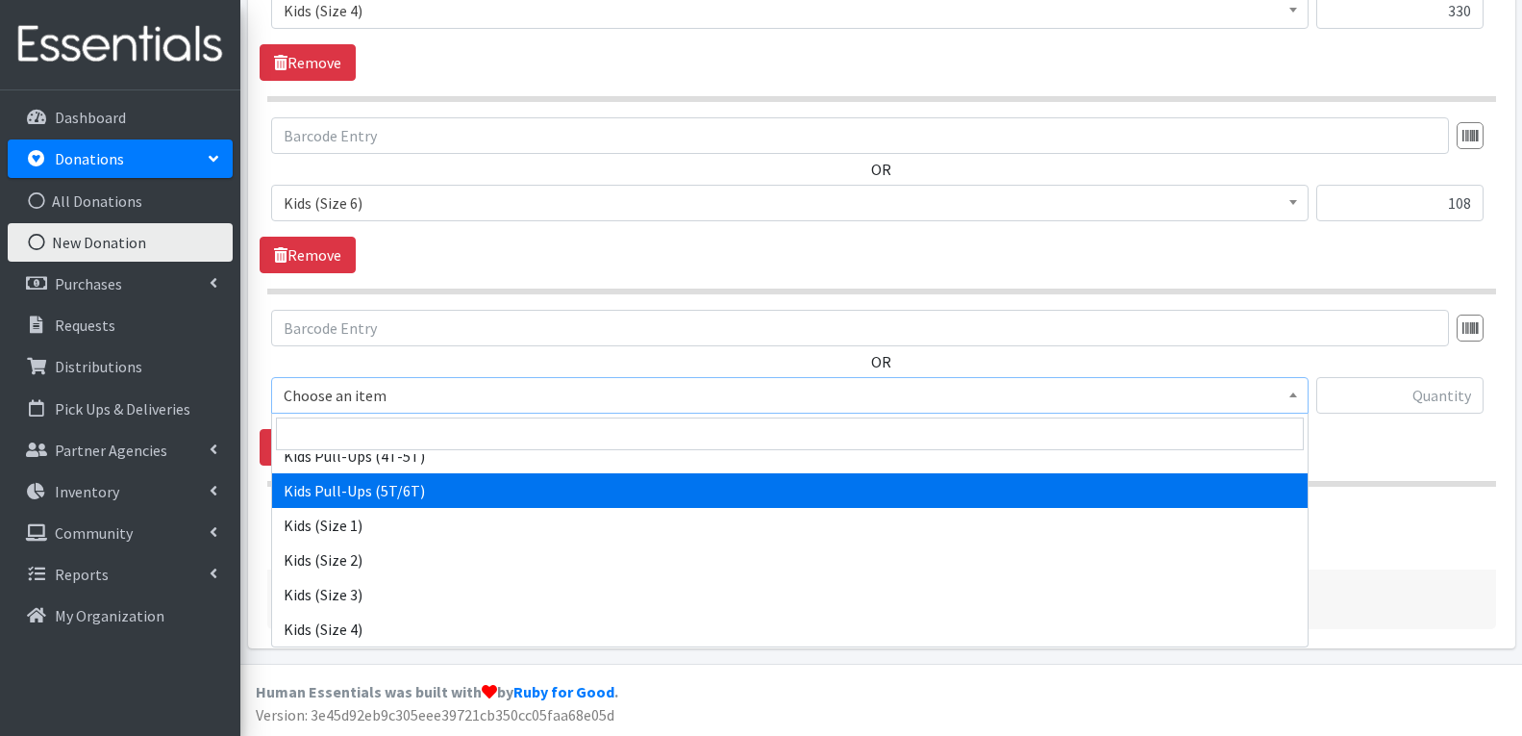
select select "14456"
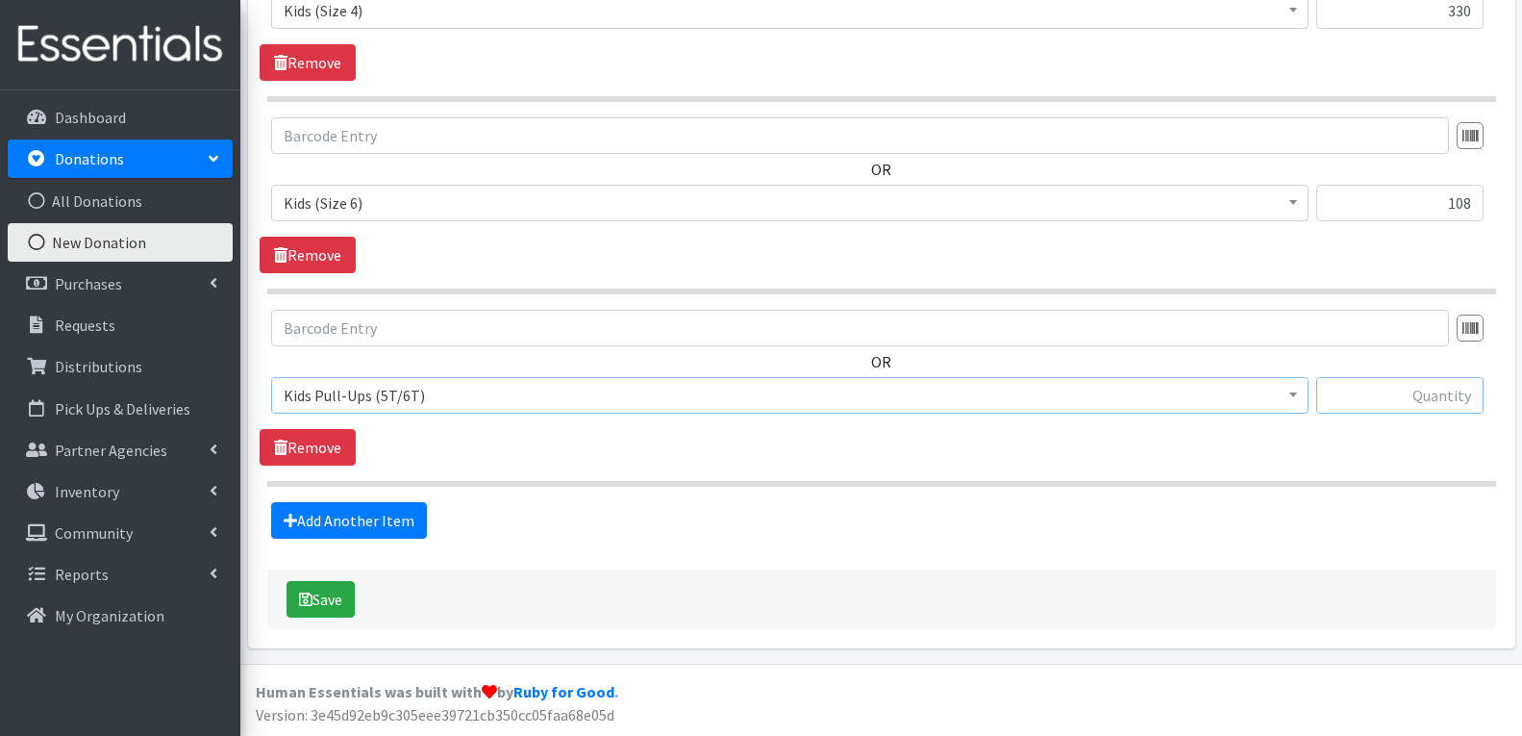
click at [1448, 396] on input "text" at bounding box center [1399, 395] width 167 height 37
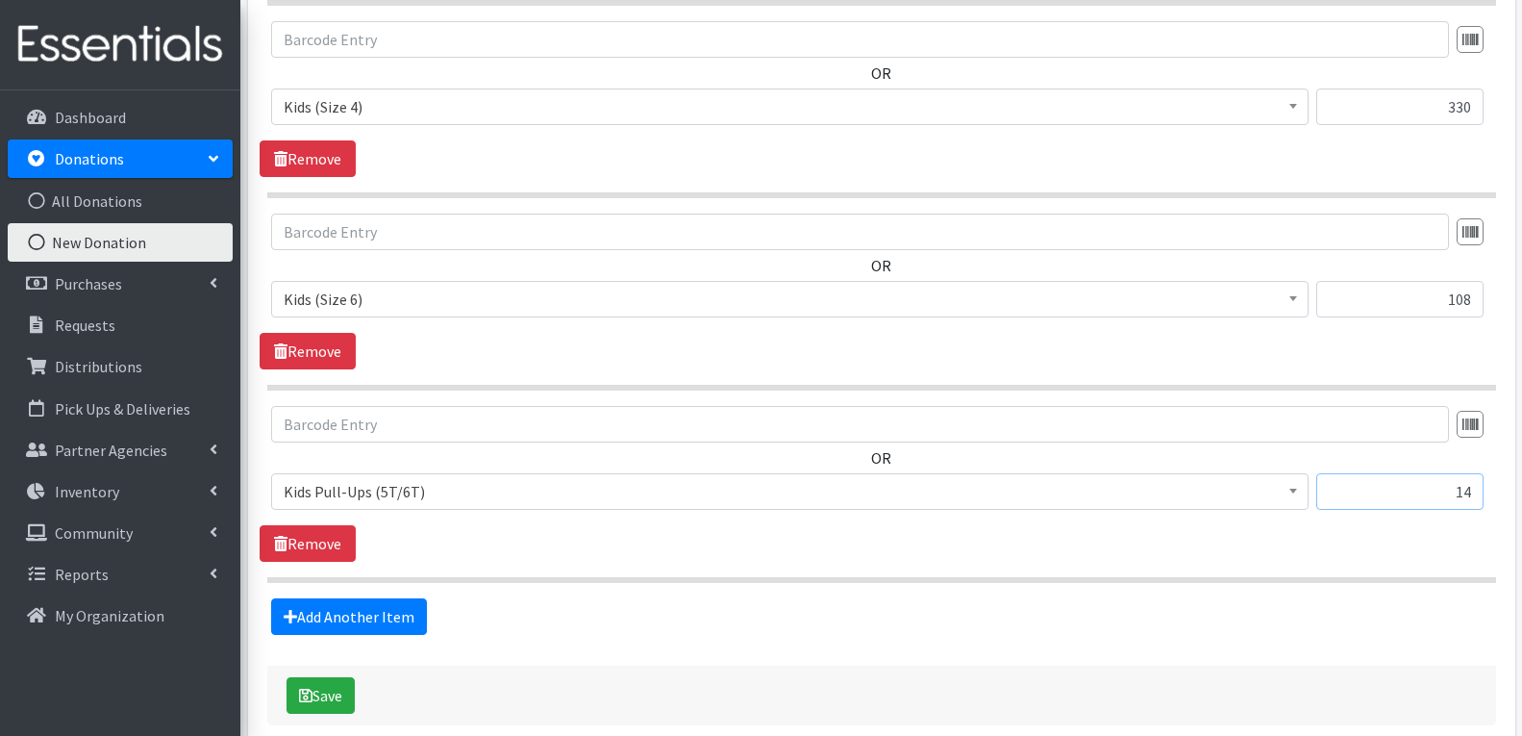
scroll to position [973, 0]
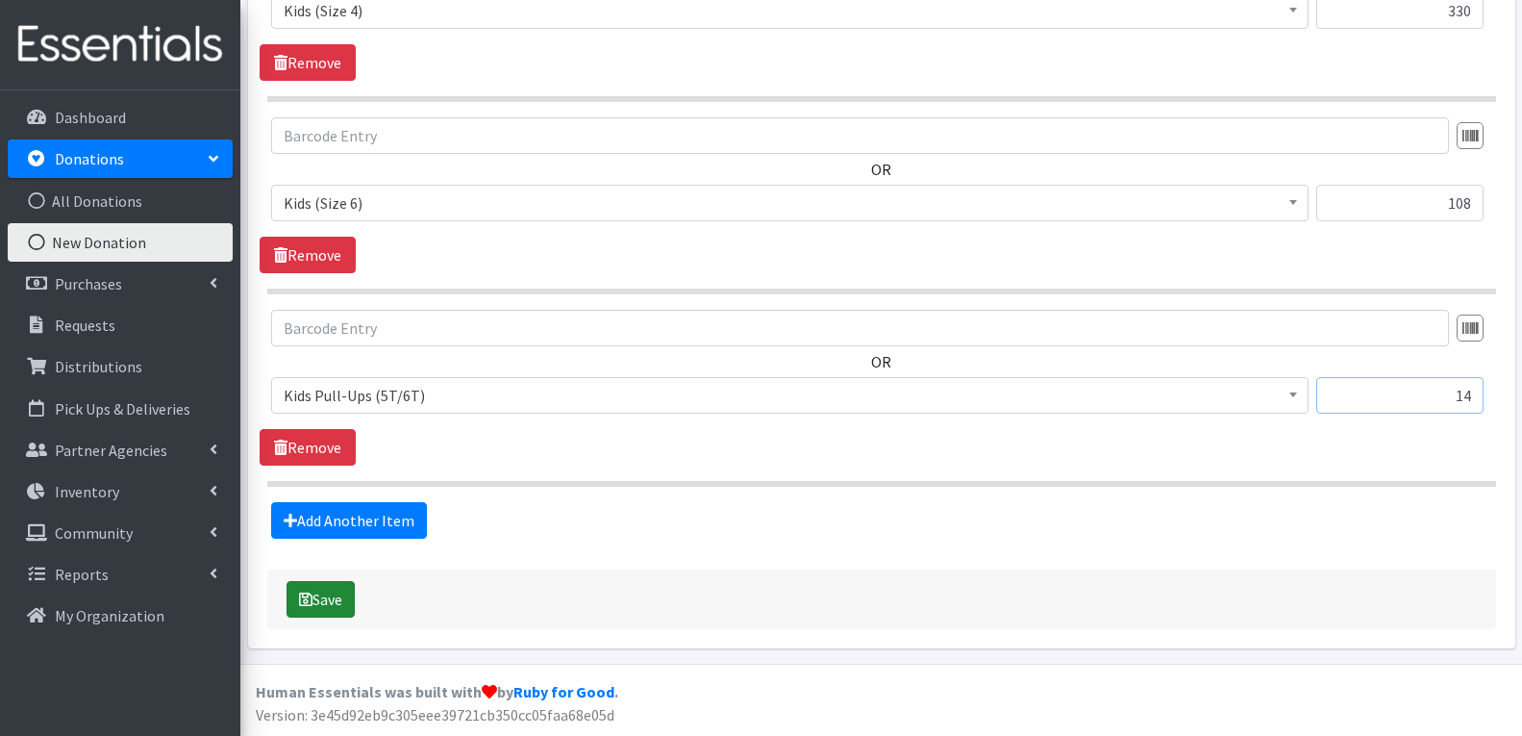
type input "14"
click at [317, 611] on button "Save" at bounding box center [321, 599] width 68 height 37
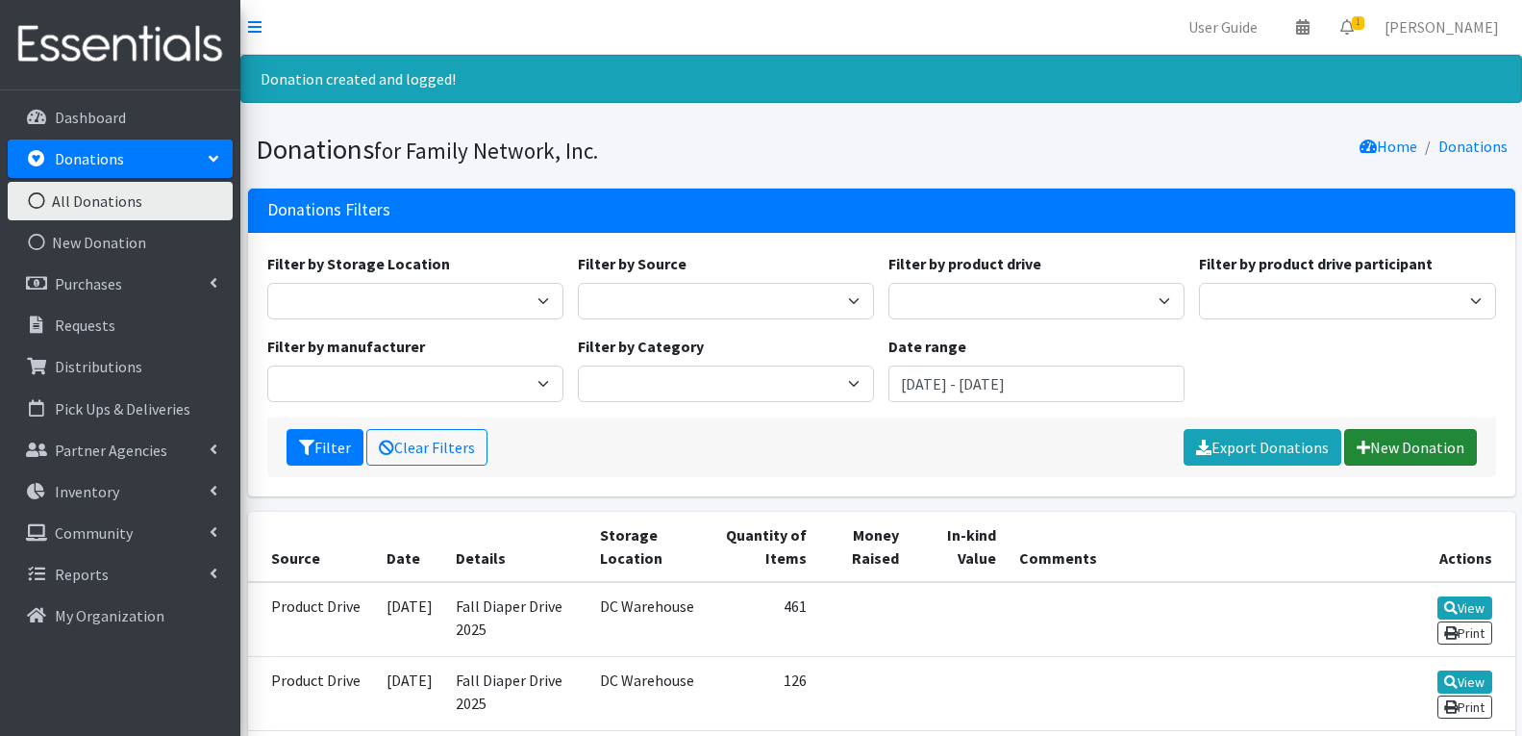
drag, startPoint x: 1393, startPoint y: 438, endPoint x: 1383, endPoint y: 430, distance: 13.7
click at [1392, 438] on link "New Donation" at bounding box center [1410, 447] width 133 height 37
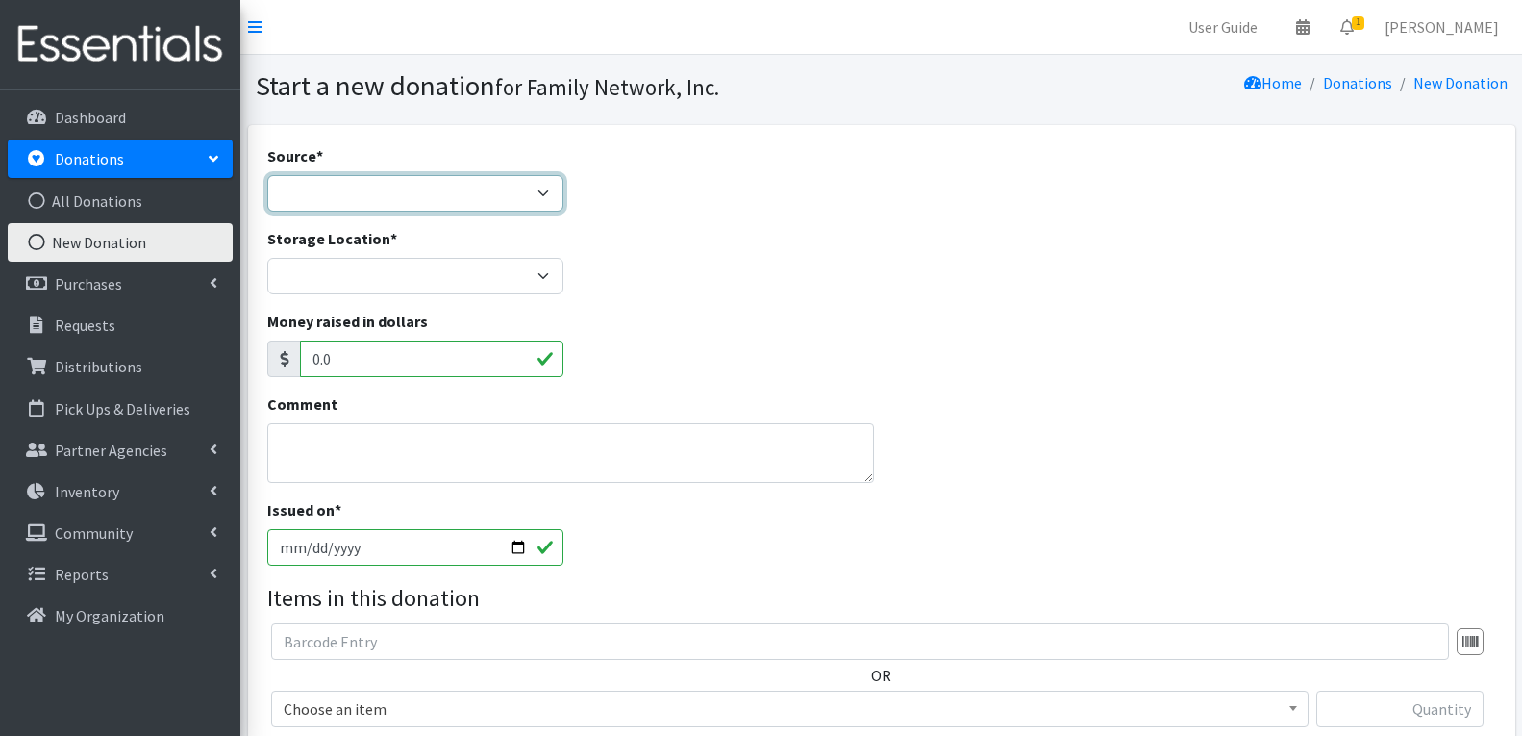
drag, startPoint x: 0, startPoint y: 0, endPoint x: 483, endPoint y: 211, distance: 526.6
click at [475, 183] on select "Product Drive Manufacturer Donation Site Misc. Donation" at bounding box center [415, 193] width 296 height 37
select select "Product Drive"
click at [267, 175] on select "Product Drive Manufacturer Donation Site Misc. Donation" at bounding box center [415, 193] width 296 height 37
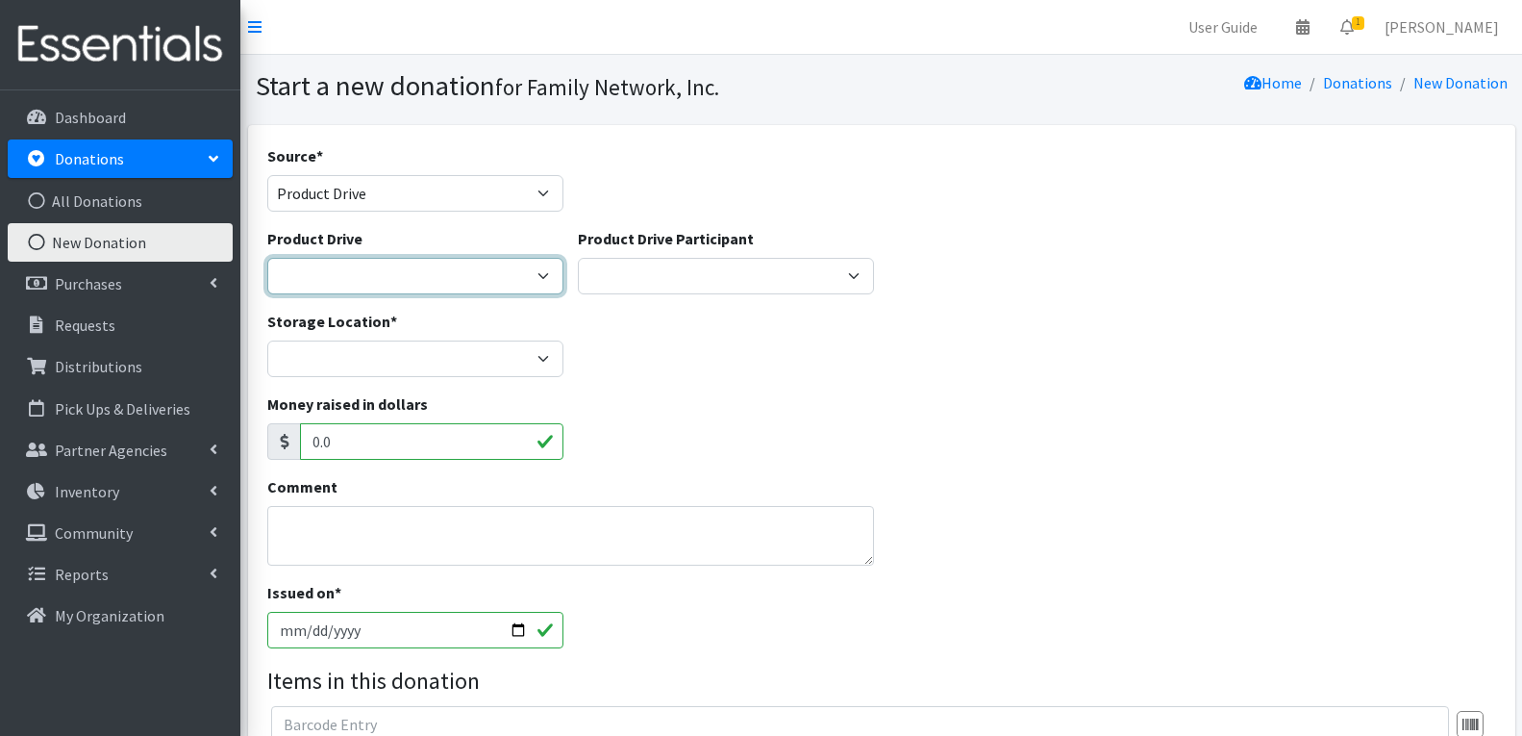
click at [377, 282] on select "Arkansas Children's Northwest Diaper Drive Arkansas Music Works and Bank of Ame…" at bounding box center [415, 276] width 296 height 37
select select "3528"
click at [267, 258] on select "Arkansas Children's Northwest Diaper Drive Arkansas Music Works and Bank of Ame…" at bounding box center [415, 276] width 296 height 37
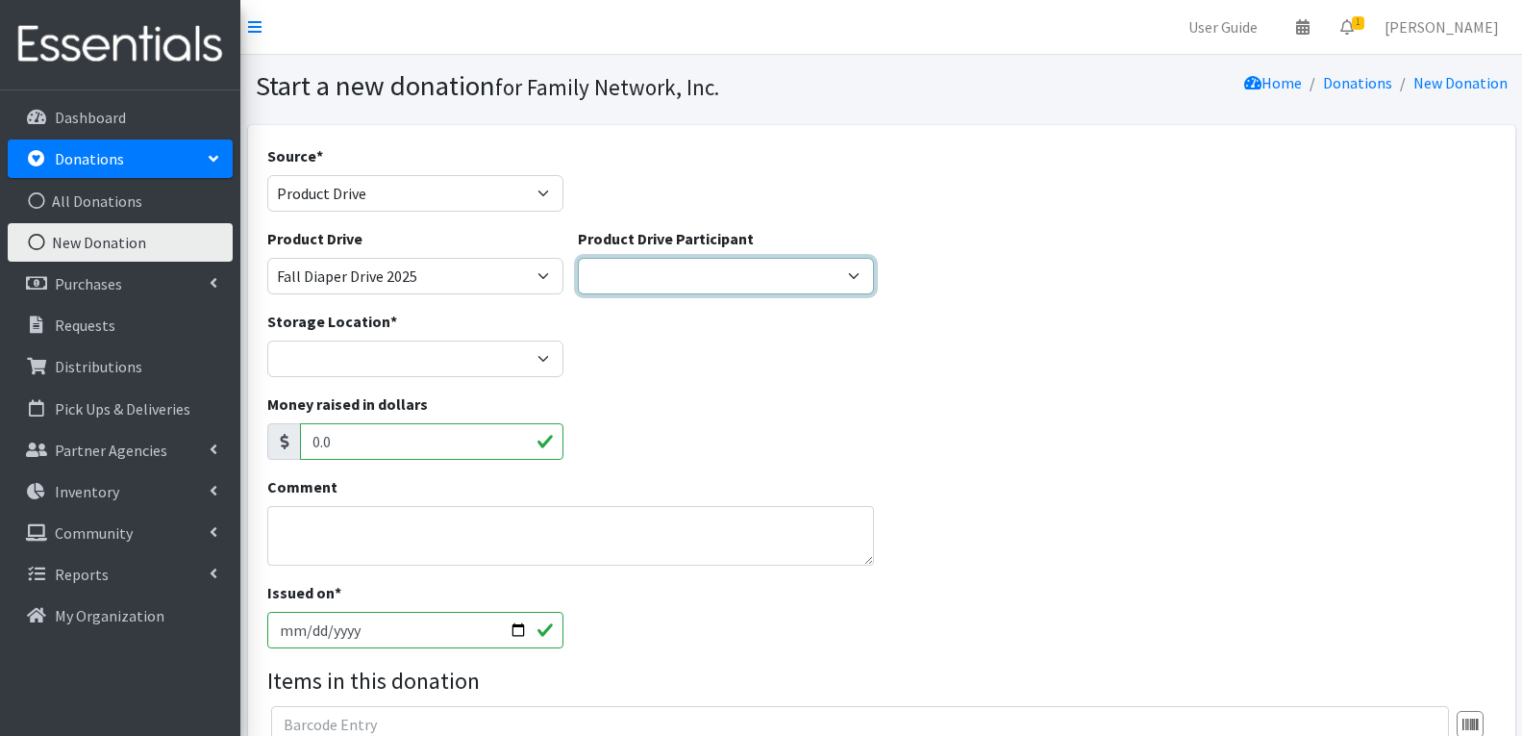
click at [659, 277] on select "Harvest Group Walmart Misc God's Pantry Christ Church Traverse Legacy BLUSH Boo…" at bounding box center [726, 276] width 296 height 37
click at [654, 286] on select "Harvest Group Walmart Misc God's Pantry Christ Church Traverse Legacy BLUSH Boo…" at bounding box center [726, 276] width 296 height 37
click at [661, 281] on select "Harvest Group Walmart Misc God's Pantry [PERSON_NAME] Church Traverse Legacy BL…" at bounding box center [726, 276] width 296 height 37
select select "1408"
click at [91, 157] on p "Donations" at bounding box center [89, 158] width 69 height 19
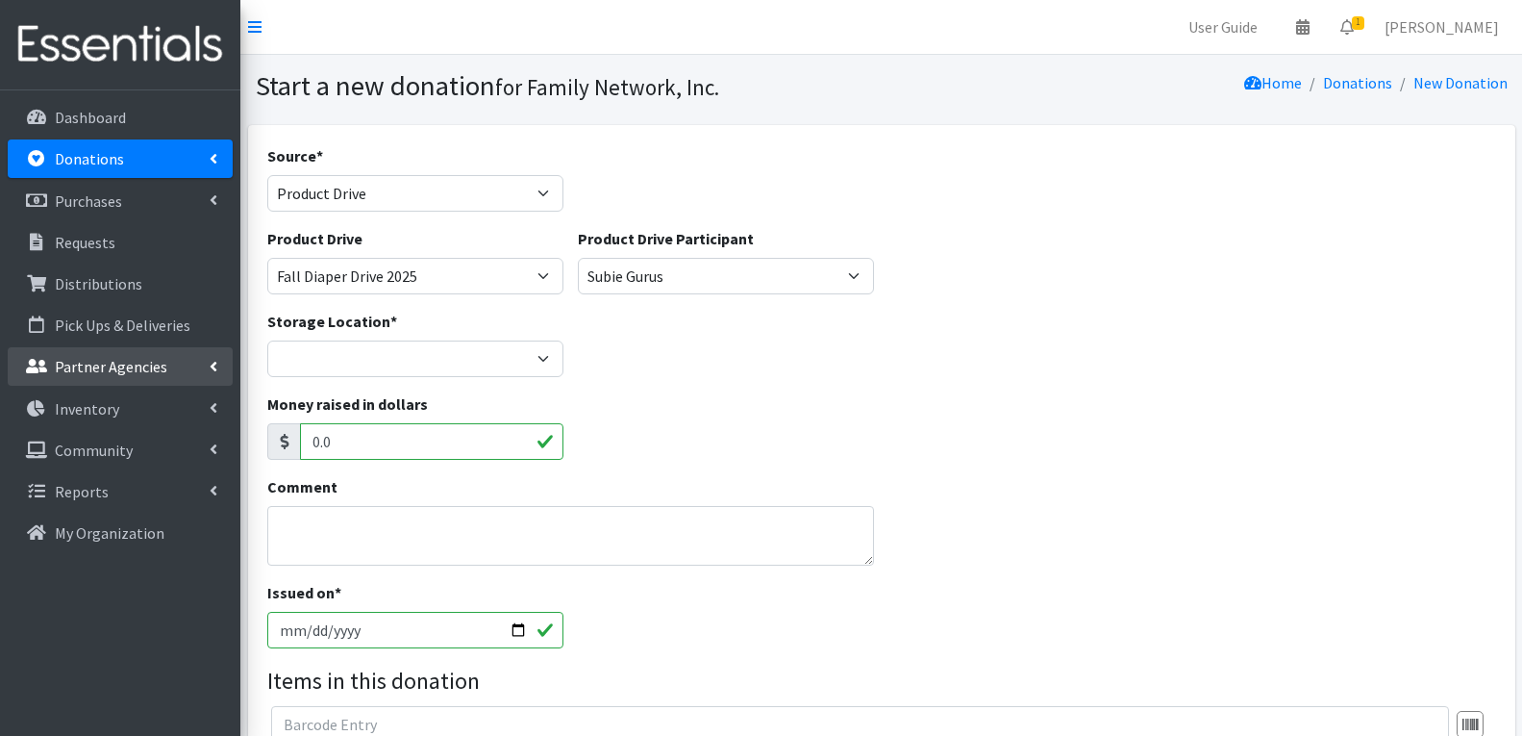
click at [82, 353] on link "Partner Agencies" at bounding box center [120, 366] width 225 height 38
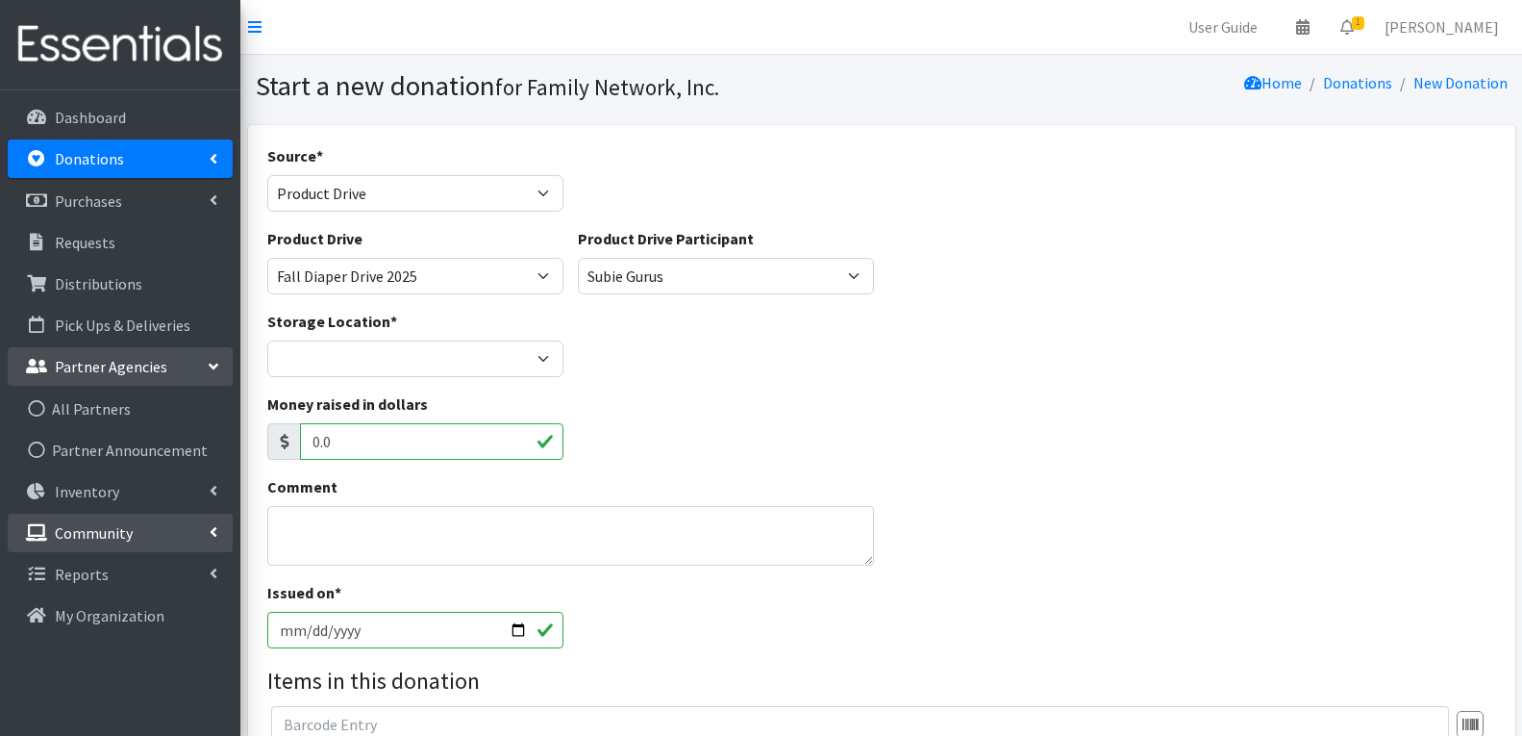
click at [81, 538] on p "Community" at bounding box center [94, 532] width 78 height 19
click at [107, 575] on link "Donation Sites" at bounding box center [120, 574] width 225 height 38
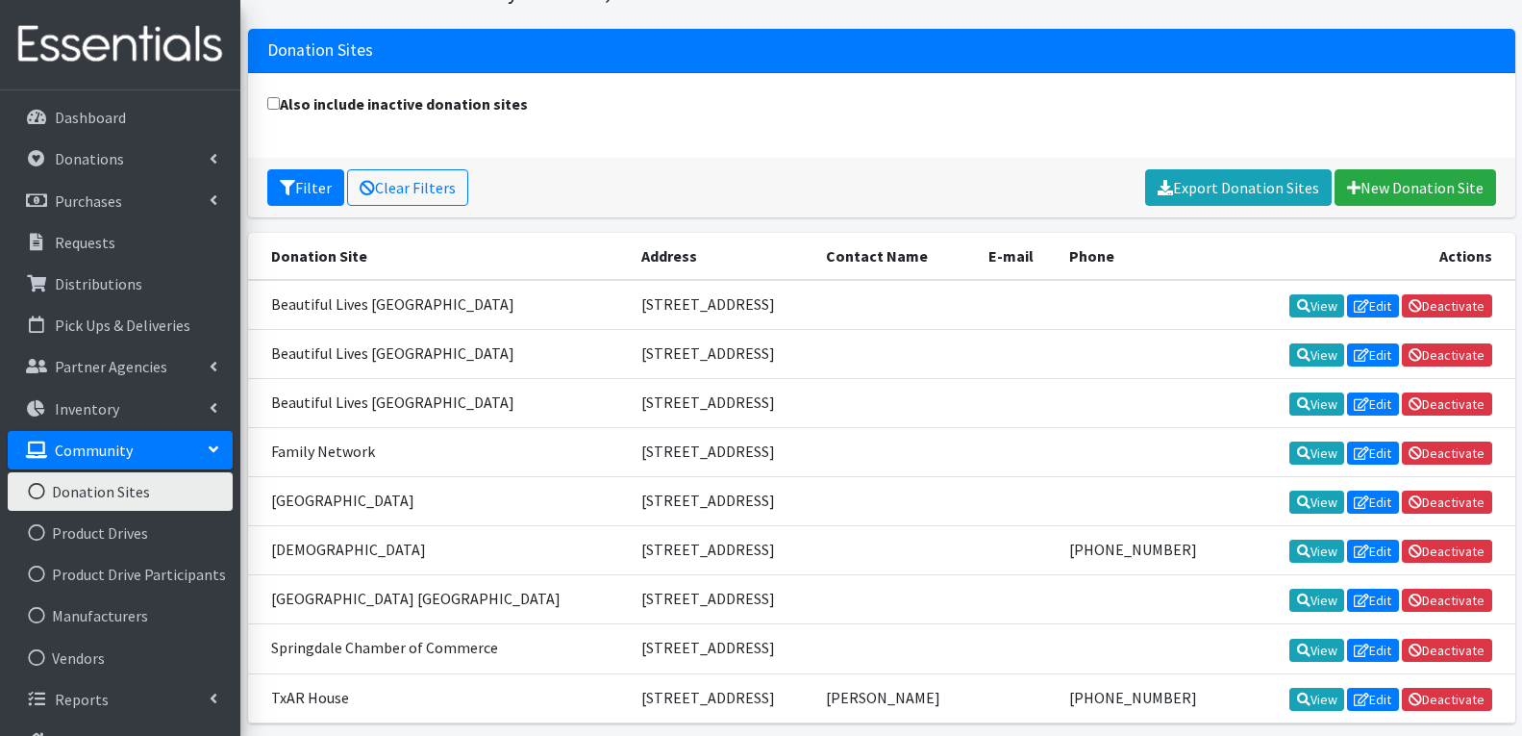
scroll to position [171, 0]
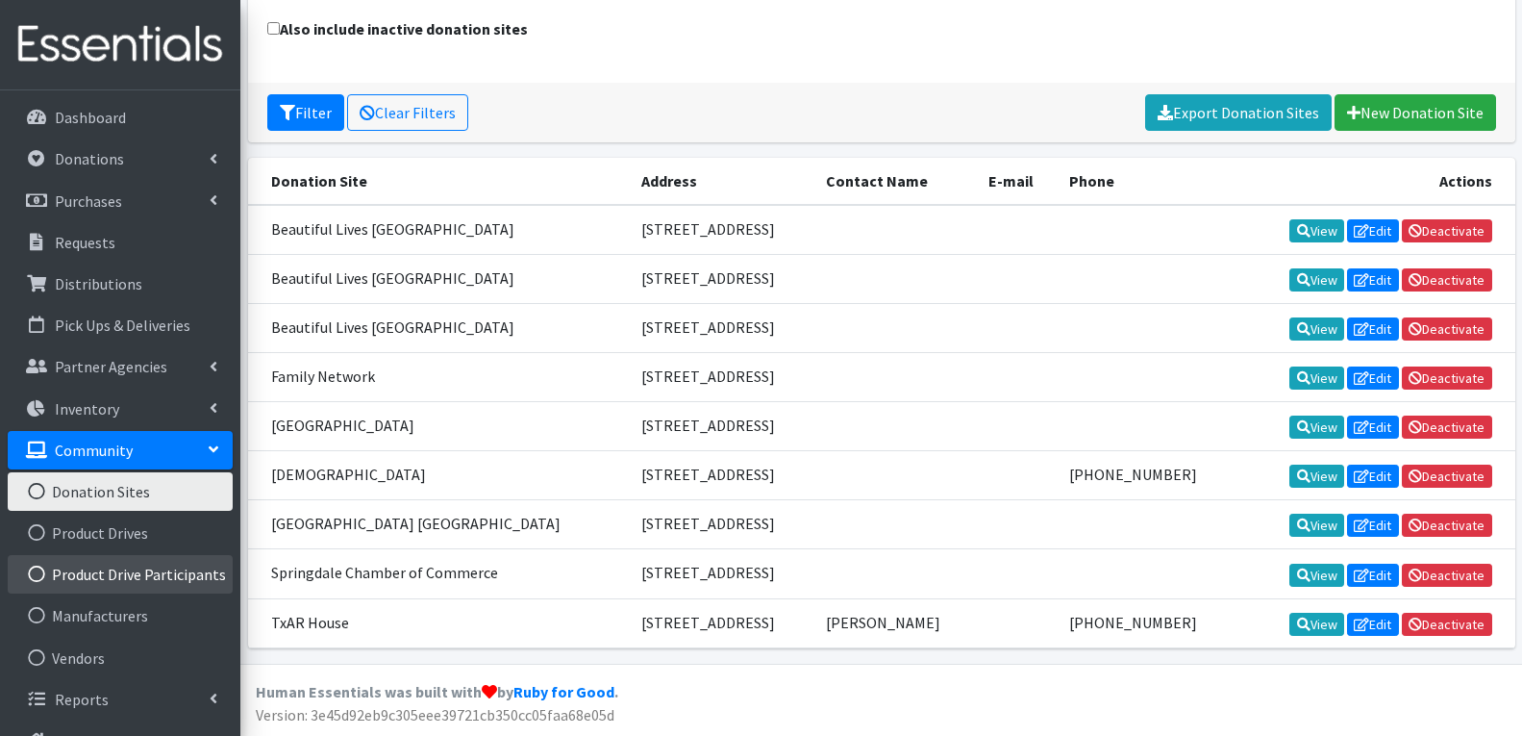
click at [94, 575] on link "Product Drive Participants" at bounding box center [120, 574] width 225 height 38
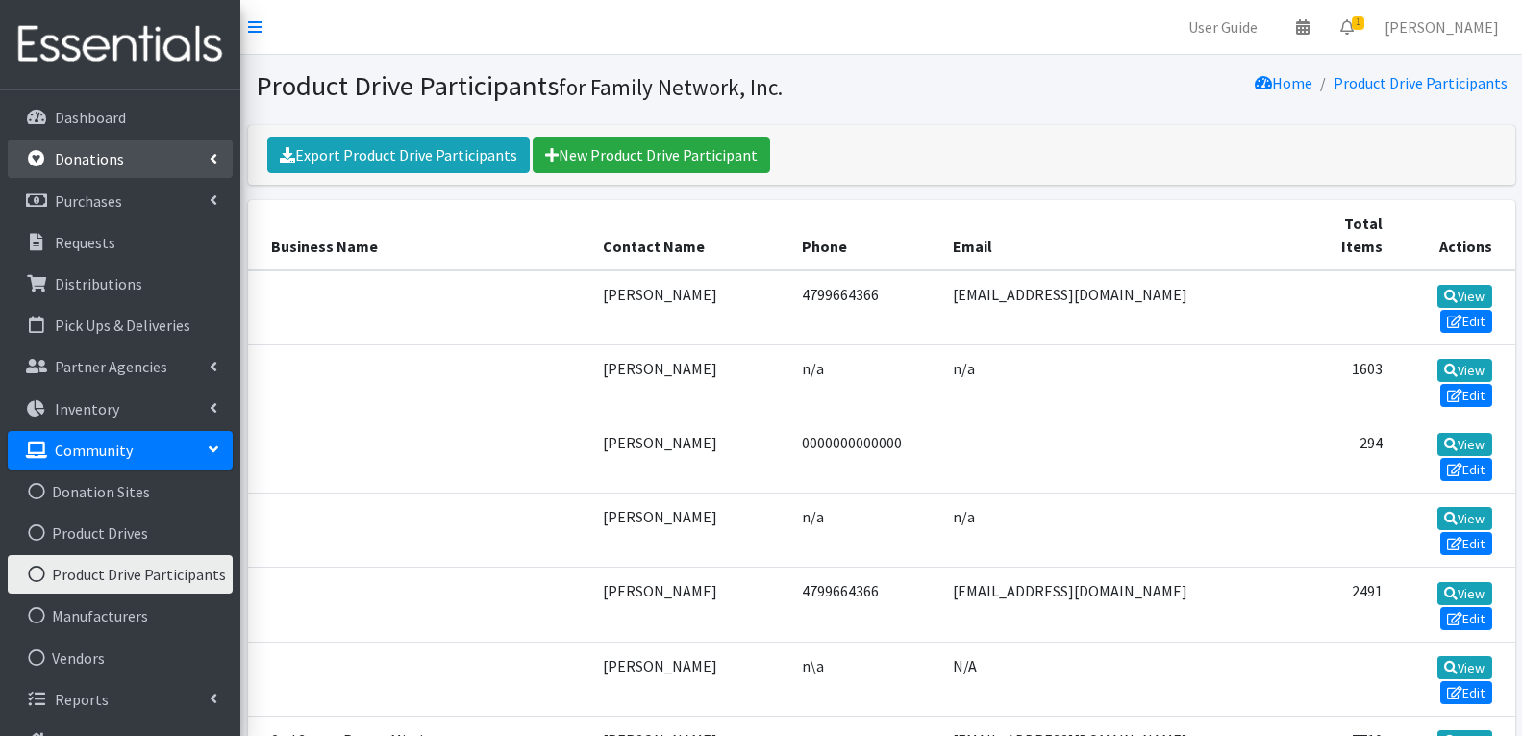
click at [88, 160] on p "Donations" at bounding box center [89, 158] width 69 height 19
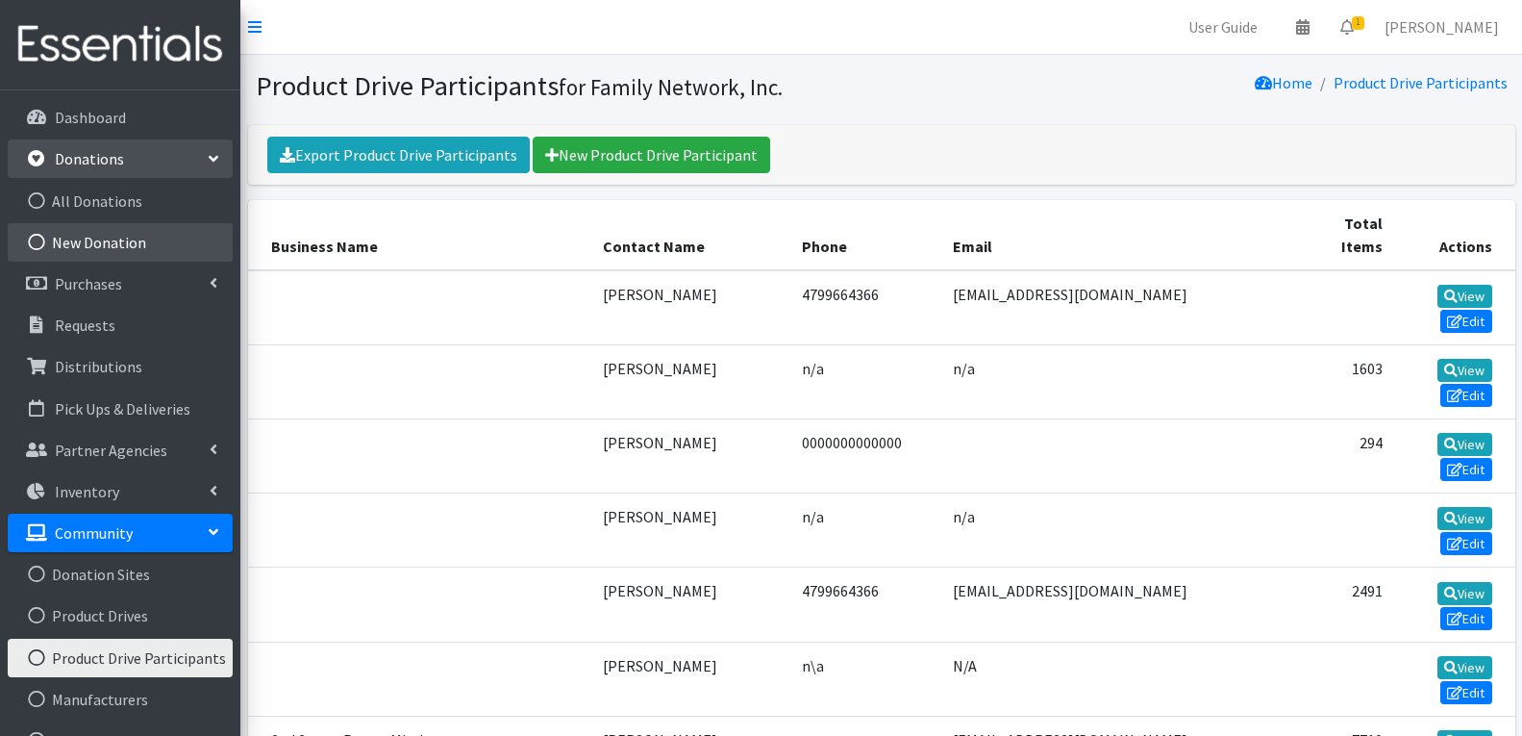
click at [95, 243] on link "New Donation" at bounding box center [120, 242] width 225 height 38
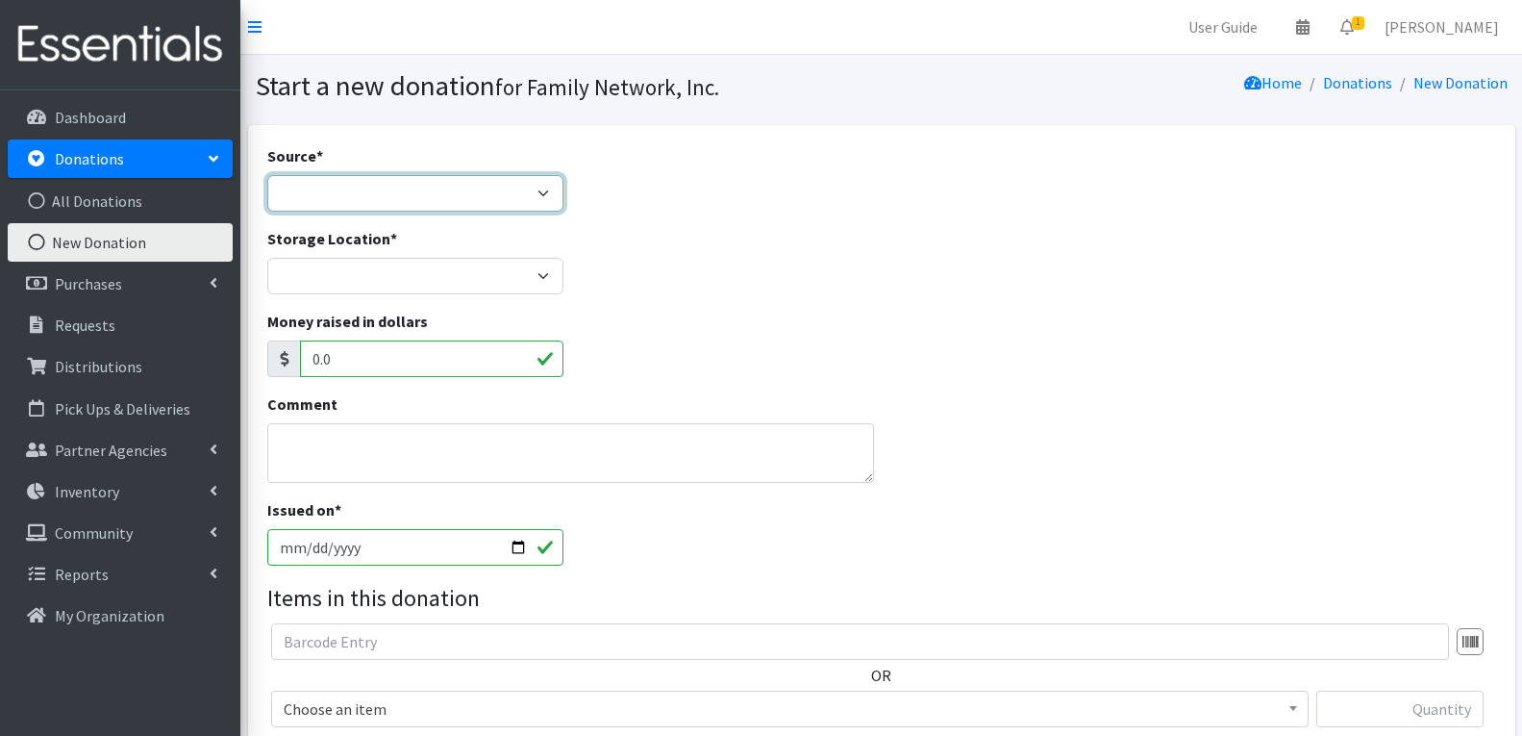
click at [451, 197] on select "Product Drive Manufacturer Donation Site Misc. Donation" at bounding box center [415, 193] width 296 height 37
select select "Product Drive"
click at [267, 175] on select "Product Drive Manufacturer Donation Site Misc. Donation" at bounding box center [415, 193] width 296 height 37
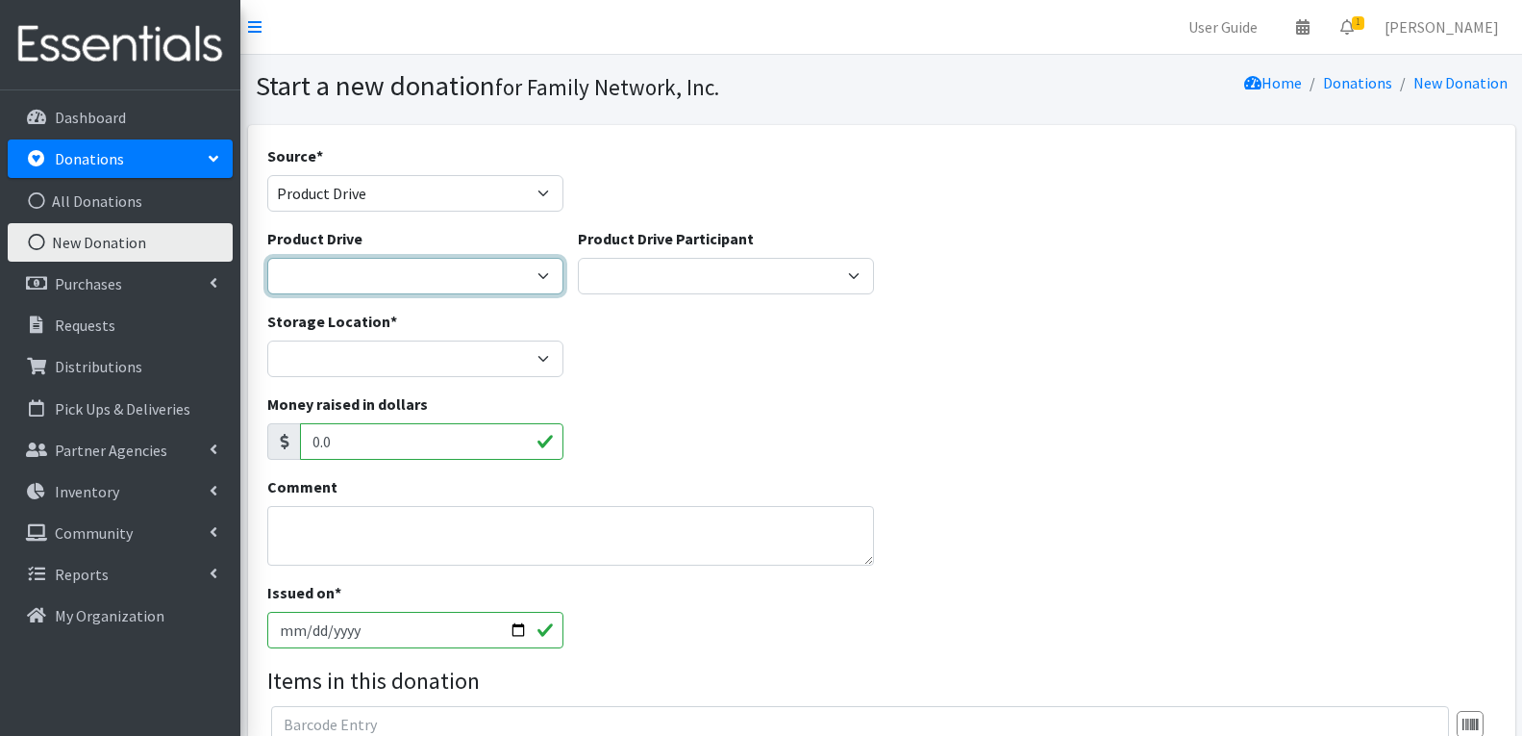
drag, startPoint x: 415, startPoint y: 267, endPoint x: 415, endPoint y: 278, distance: 10.6
click at [415, 267] on select "[US_STATE] Children's Northwest Diaper Drive [US_STATE] Music Works and Bank of…" at bounding box center [415, 276] width 296 height 37
select select "3528"
click at [267, 258] on select "[US_STATE] Children's Northwest Diaper Drive [US_STATE] Music Works and Bank of…" at bounding box center [415, 276] width 296 height 37
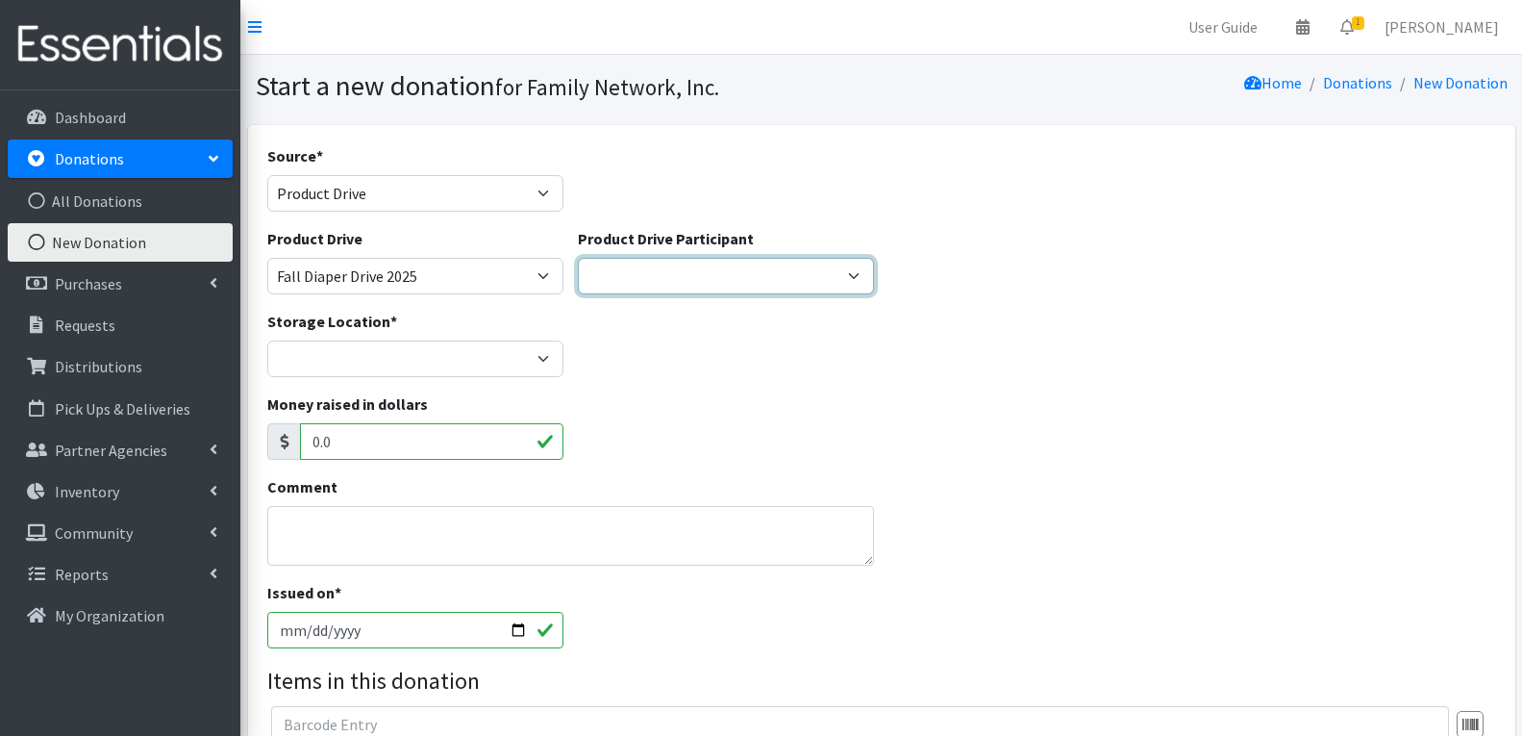
click at [674, 268] on select "Harvest Group Walmart Misc God's Pantry Christ Church Traverse Legacy BLUSH Boo…" at bounding box center [726, 276] width 296 height 37
select select
click at [578, 258] on select "Harvest Group Walmart Misc God's Pantry Christ Church Traverse Legacy BLUSH Boo…" at bounding box center [726, 276] width 296 height 37
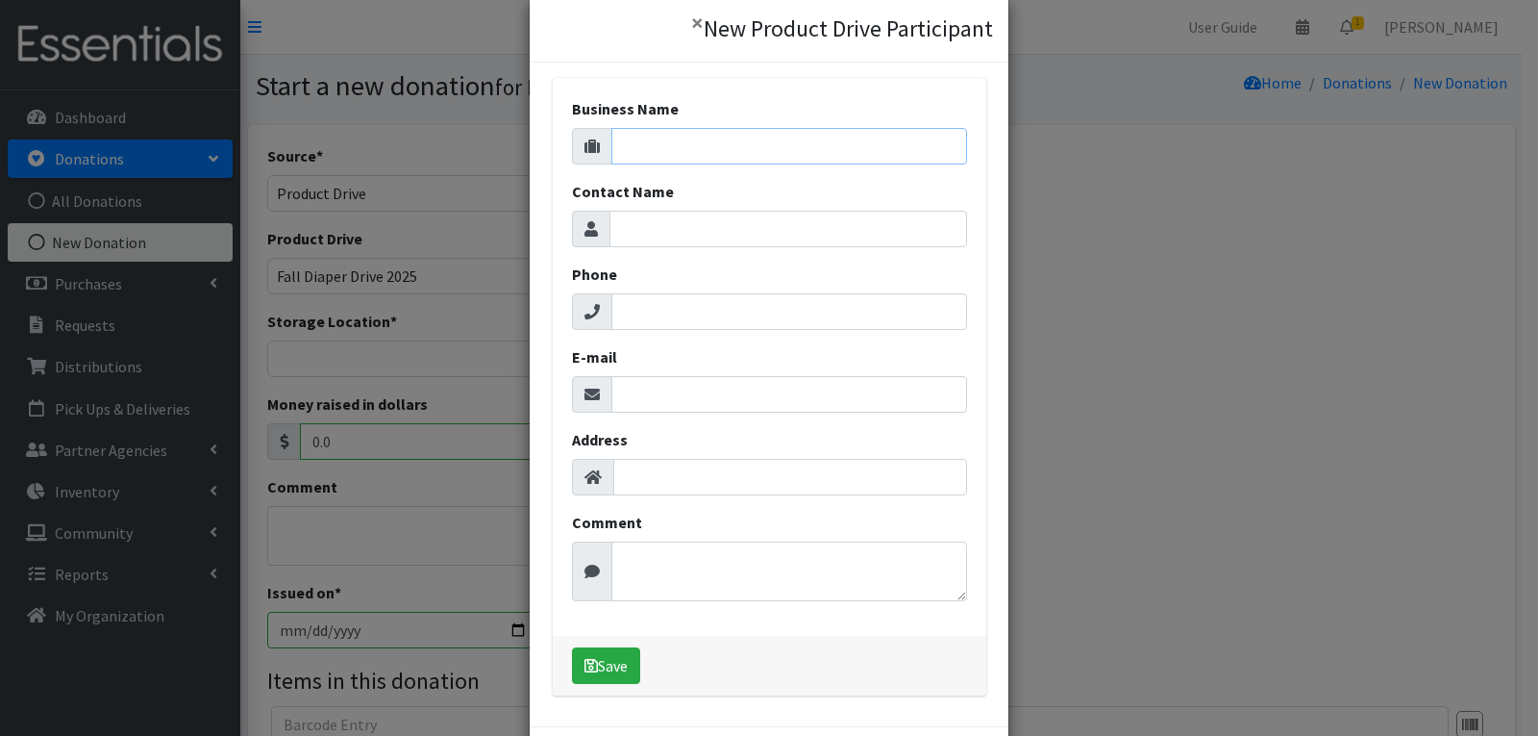
click at [656, 152] on input "Business Name" at bounding box center [790, 146] width 356 height 37
type input "Superior Automotive Group"
drag, startPoint x: 652, startPoint y: 216, endPoint x: 691, endPoint y: 249, distance: 51.2
click at [652, 216] on input "Contact Name" at bounding box center [789, 229] width 358 height 37
type input "Y"
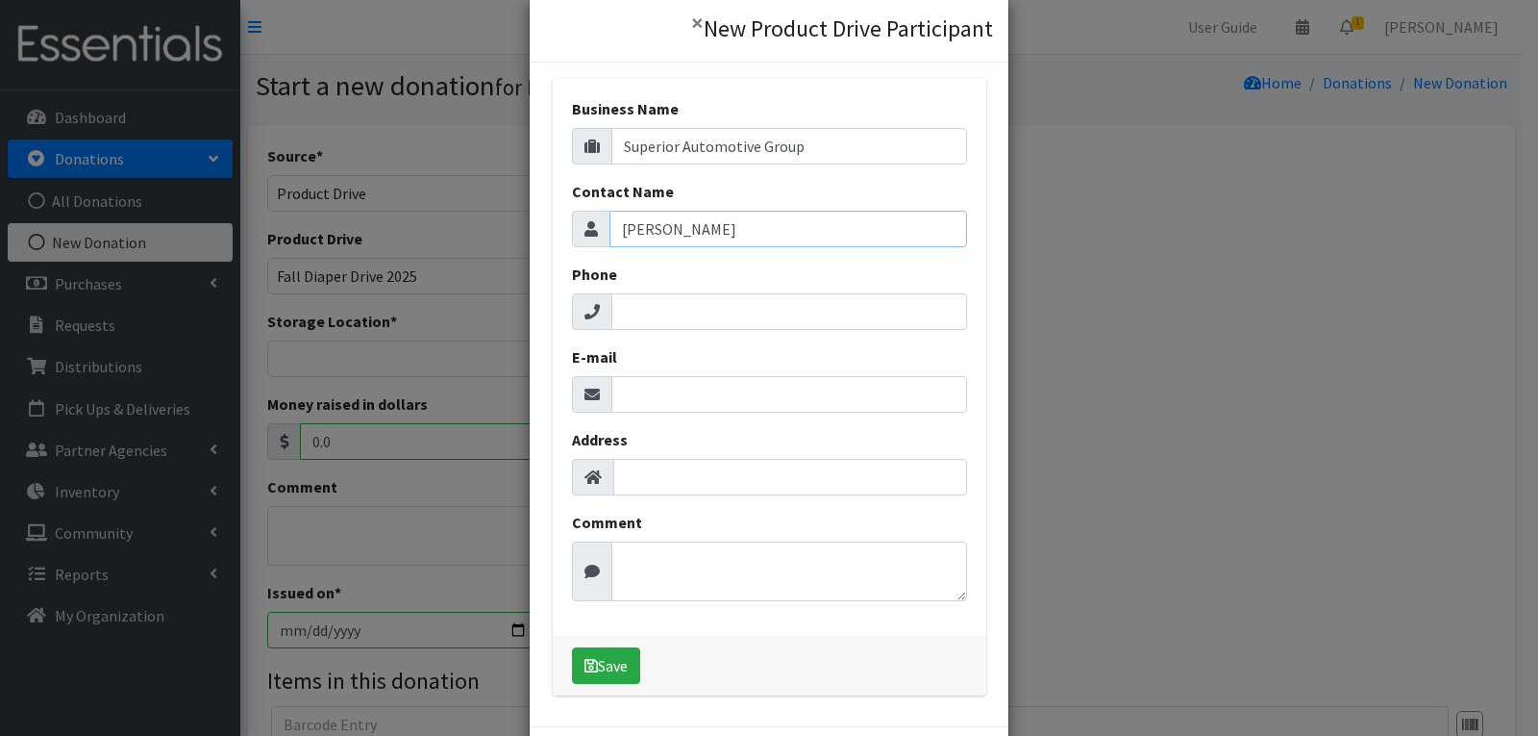
click at [686, 212] on input "Tyler" at bounding box center [789, 229] width 358 height 37
type input "Tyler Raush"
click at [726, 299] on input "Phone" at bounding box center [790, 311] width 356 height 37
click at [717, 403] on input "E-mail" at bounding box center [790, 394] width 356 height 37
type input "rauch@drivesuperior.com"
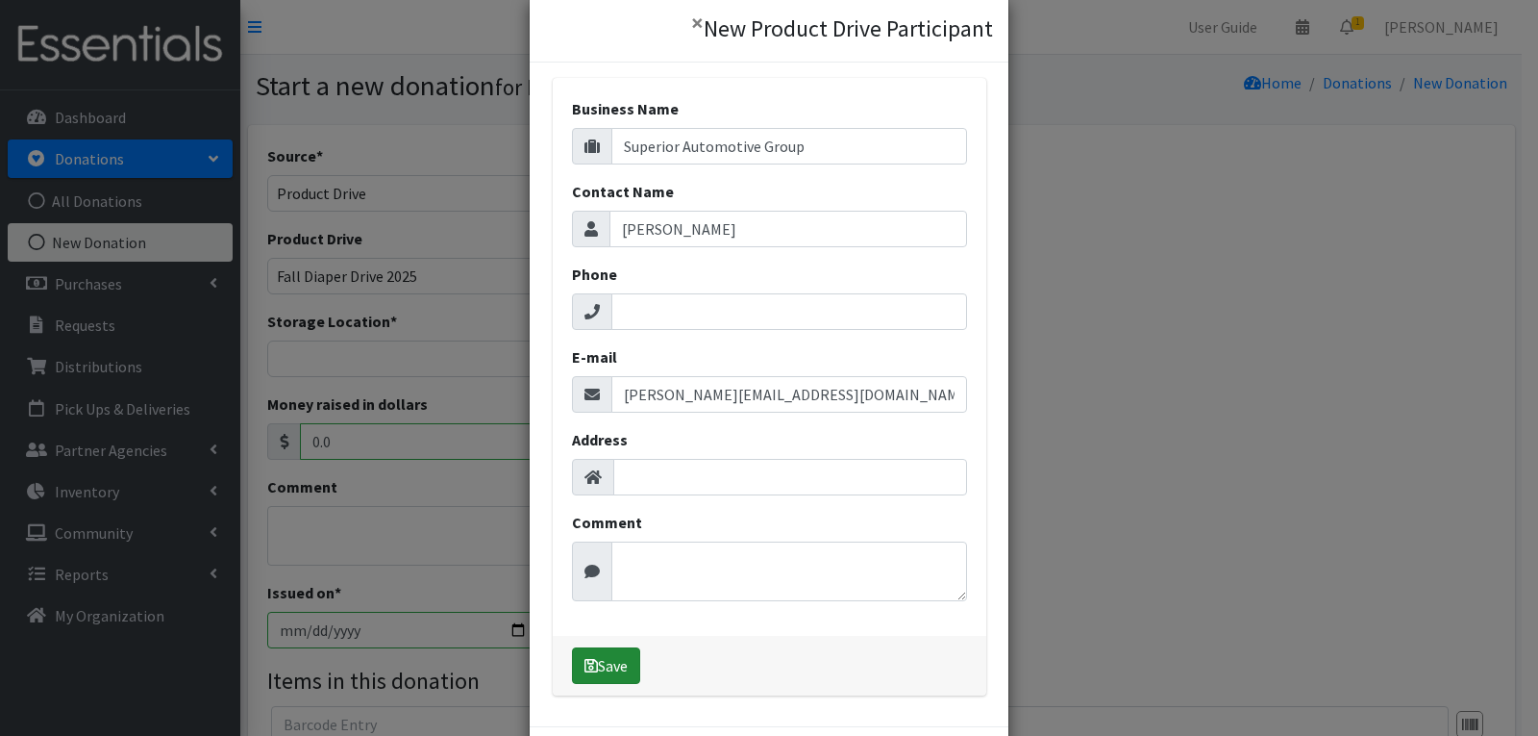
click at [601, 670] on button "Save" at bounding box center [606, 665] width 68 height 37
select select "1702"
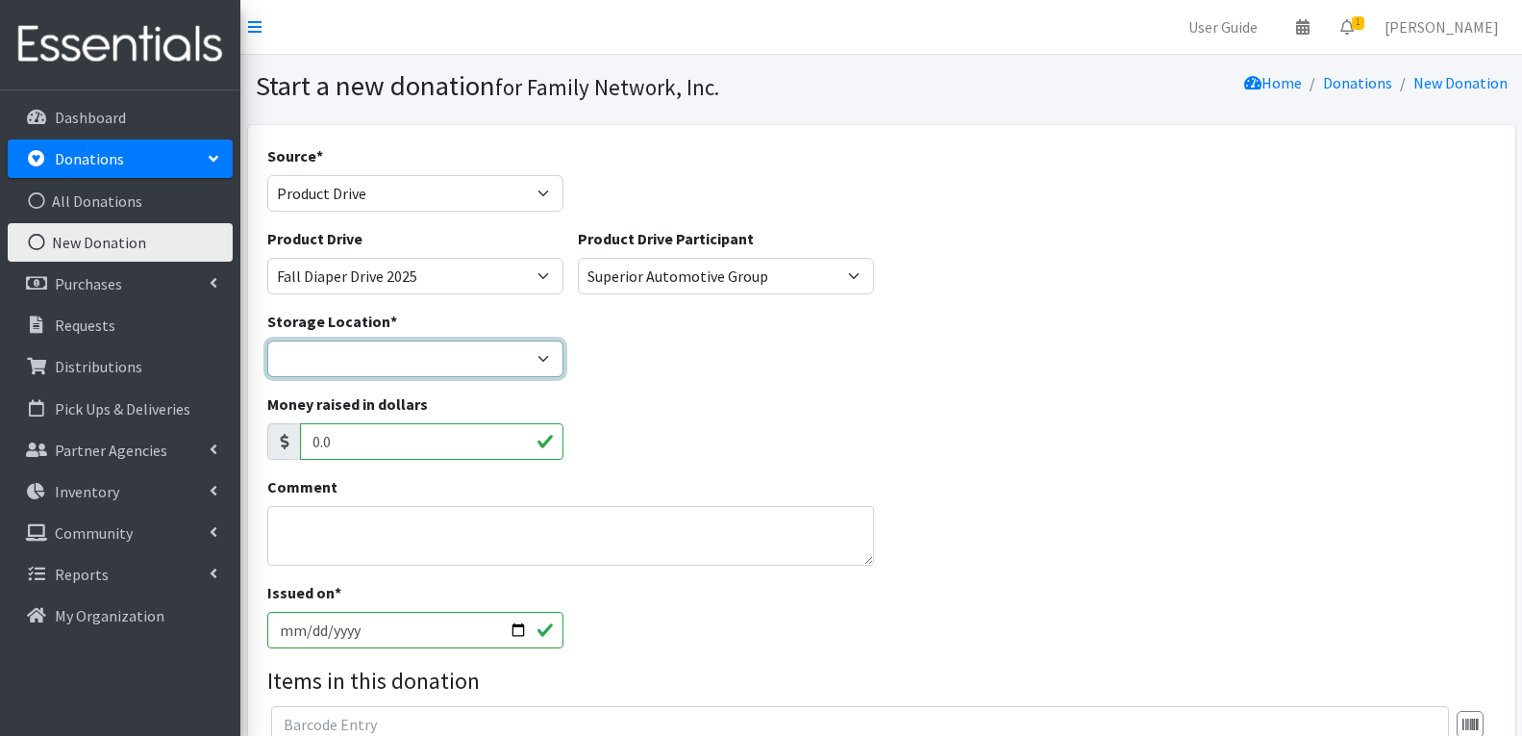
drag, startPoint x: 427, startPoint y: 352, endPoint x: 420, endPoint y: 376, distance: 25.0
click at [427, 352] on select "DC Warehouse" at bounding box center [415, 358] width 296 height 37
select select "421"
click at [267, 340] on select "DC Warehouse" at bounding box center [415, 358] width 296 height 37
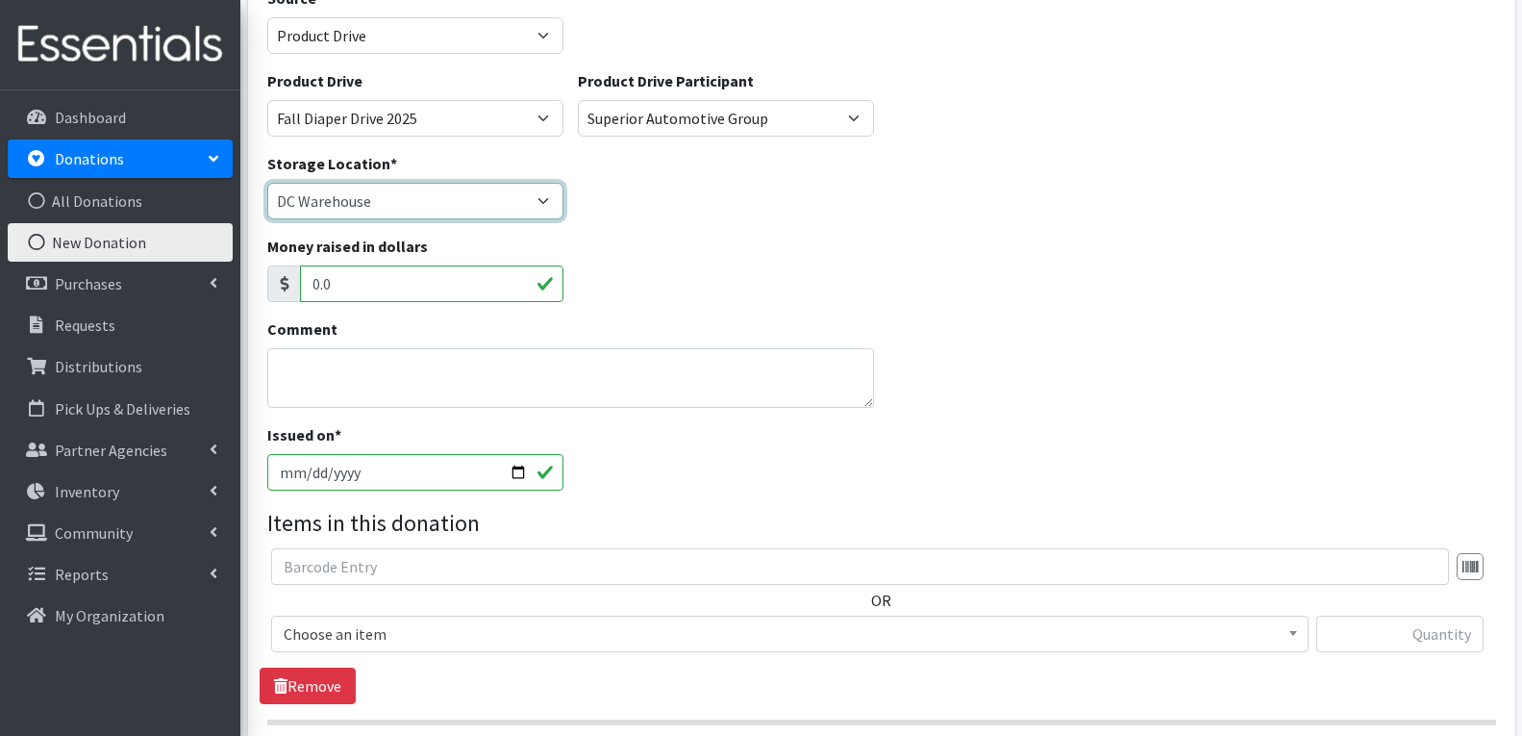
scroll to position [192, 0]
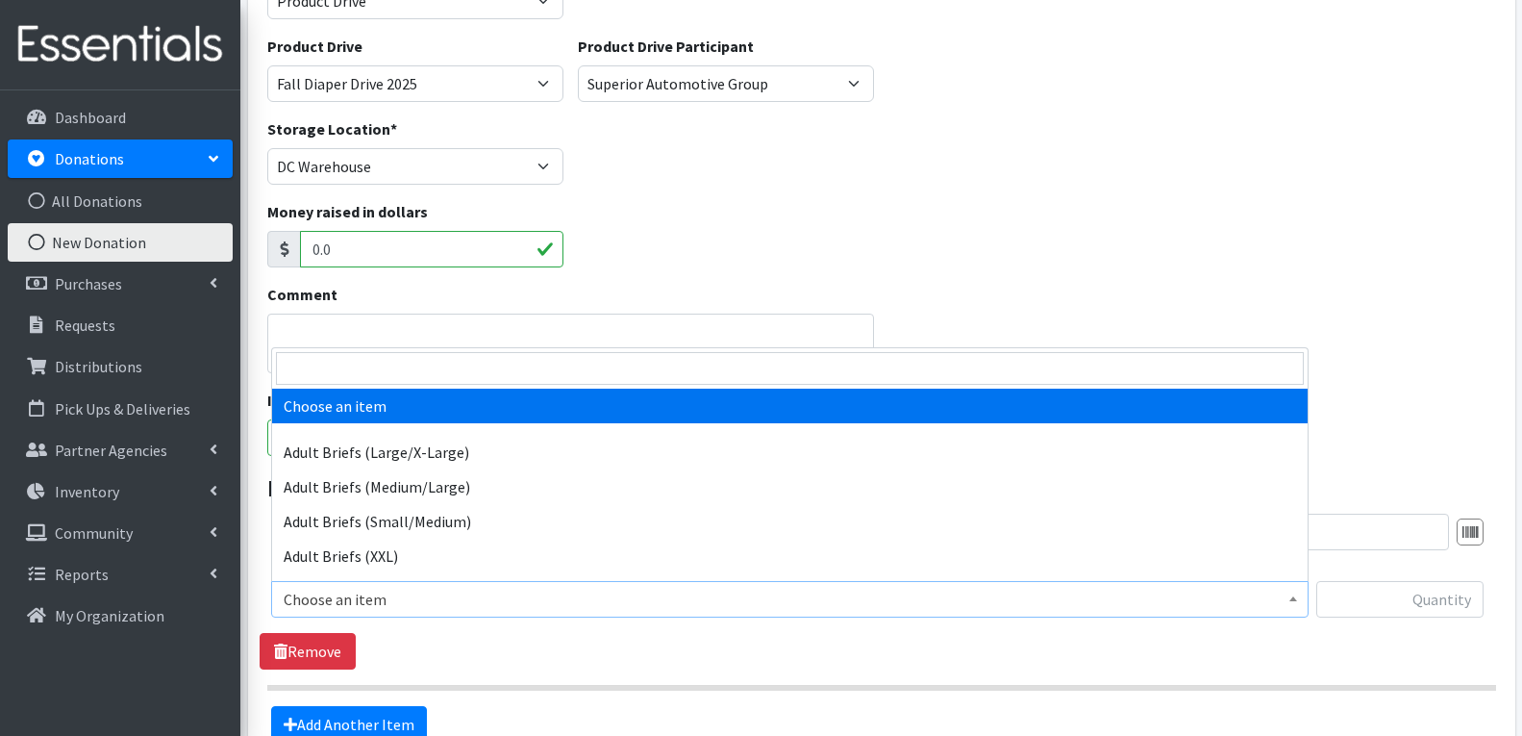
click at [369, 585] on span "Choose an item" at bounding box center [790, 599] width 1038 height 37
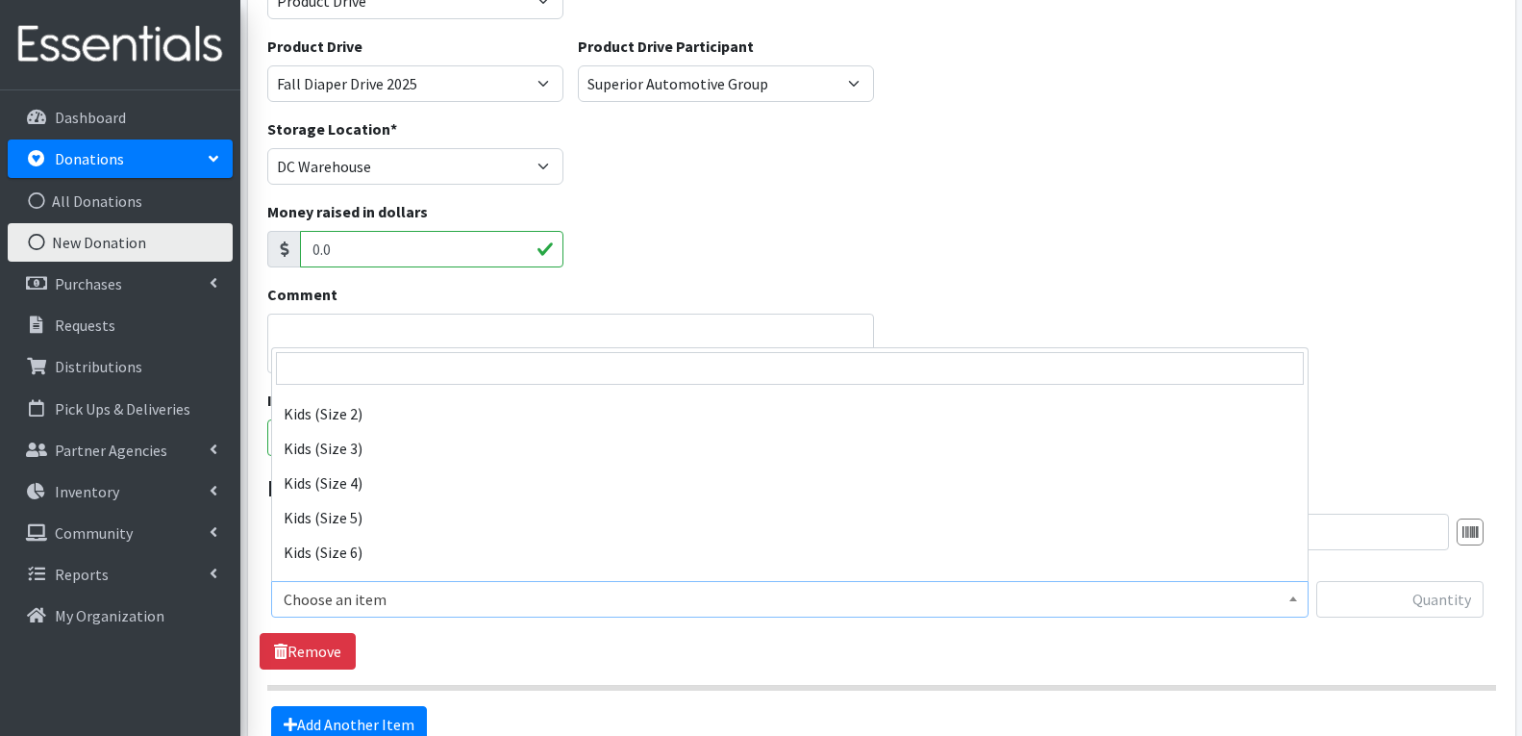
scroll to position [1058, 0]
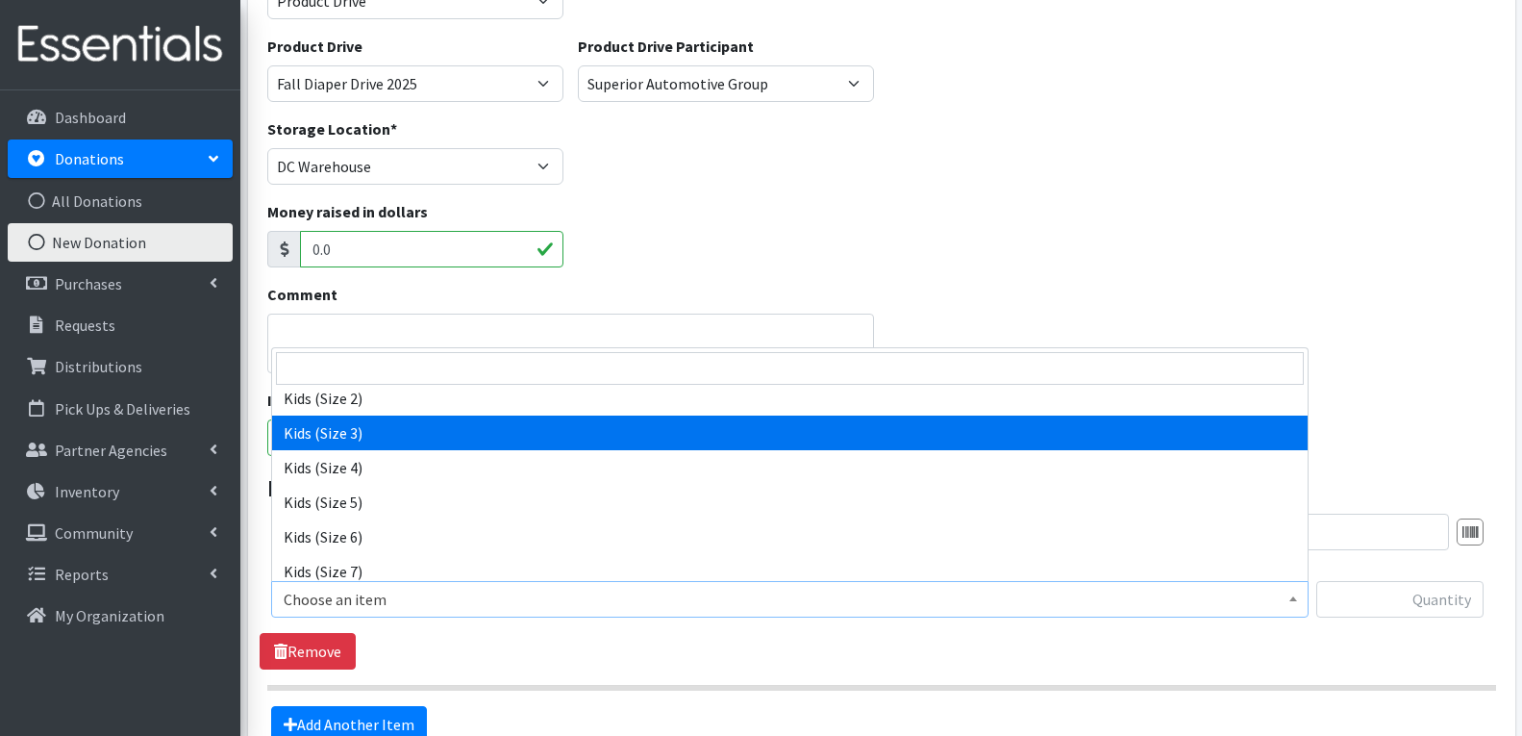
select select "4566"
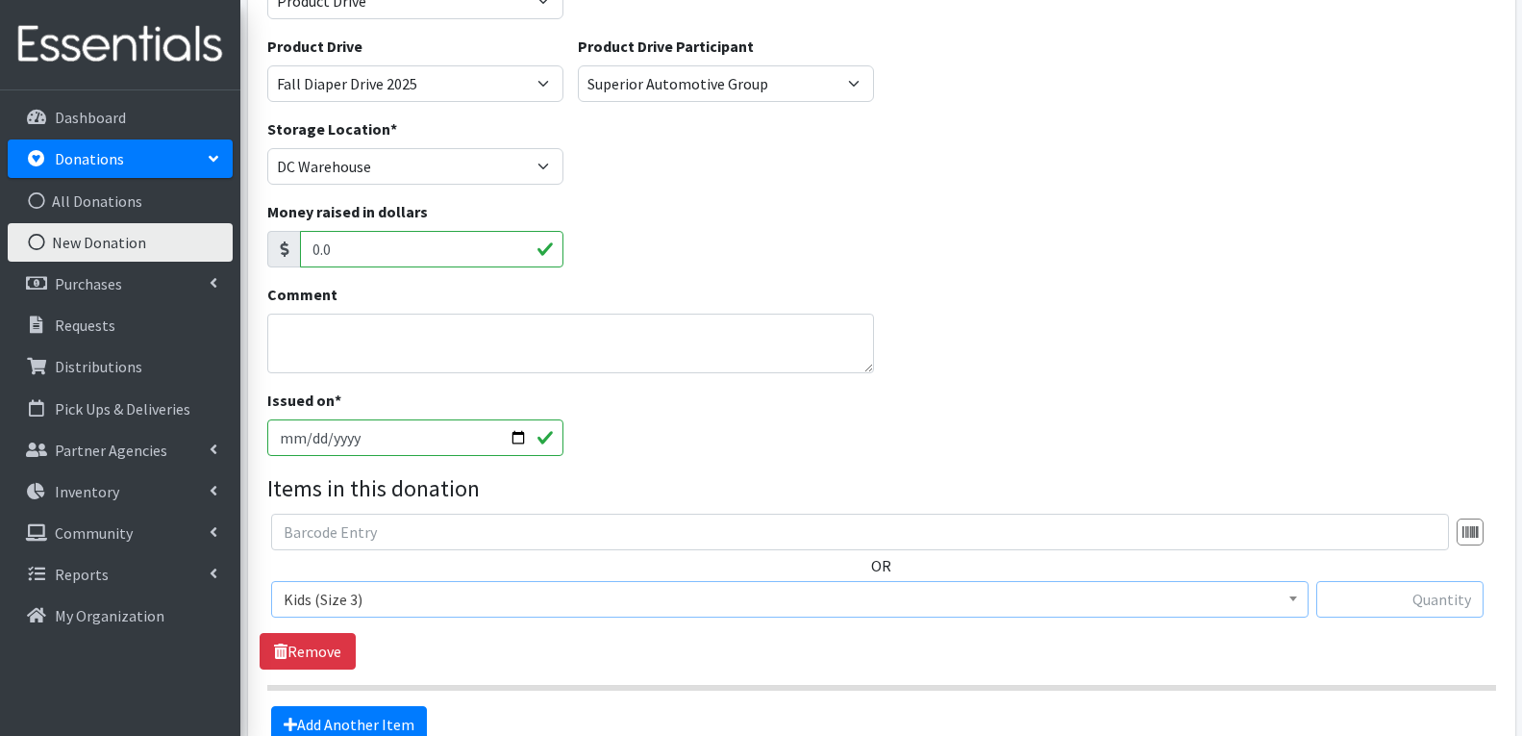
click at [1451, 609] on input "text" at bounding box center [1399, 599] width 167 height 37
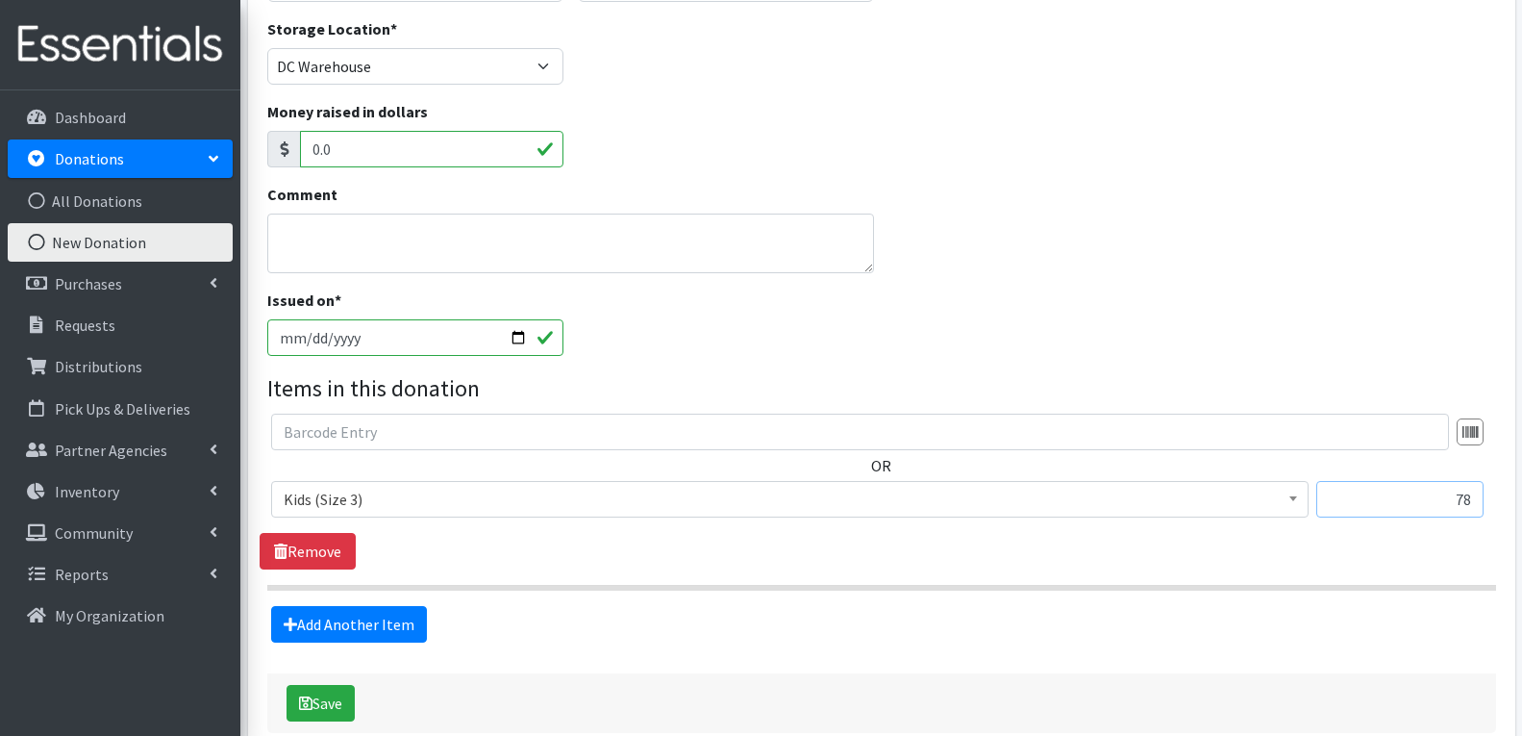
scroll to position [385, 0]
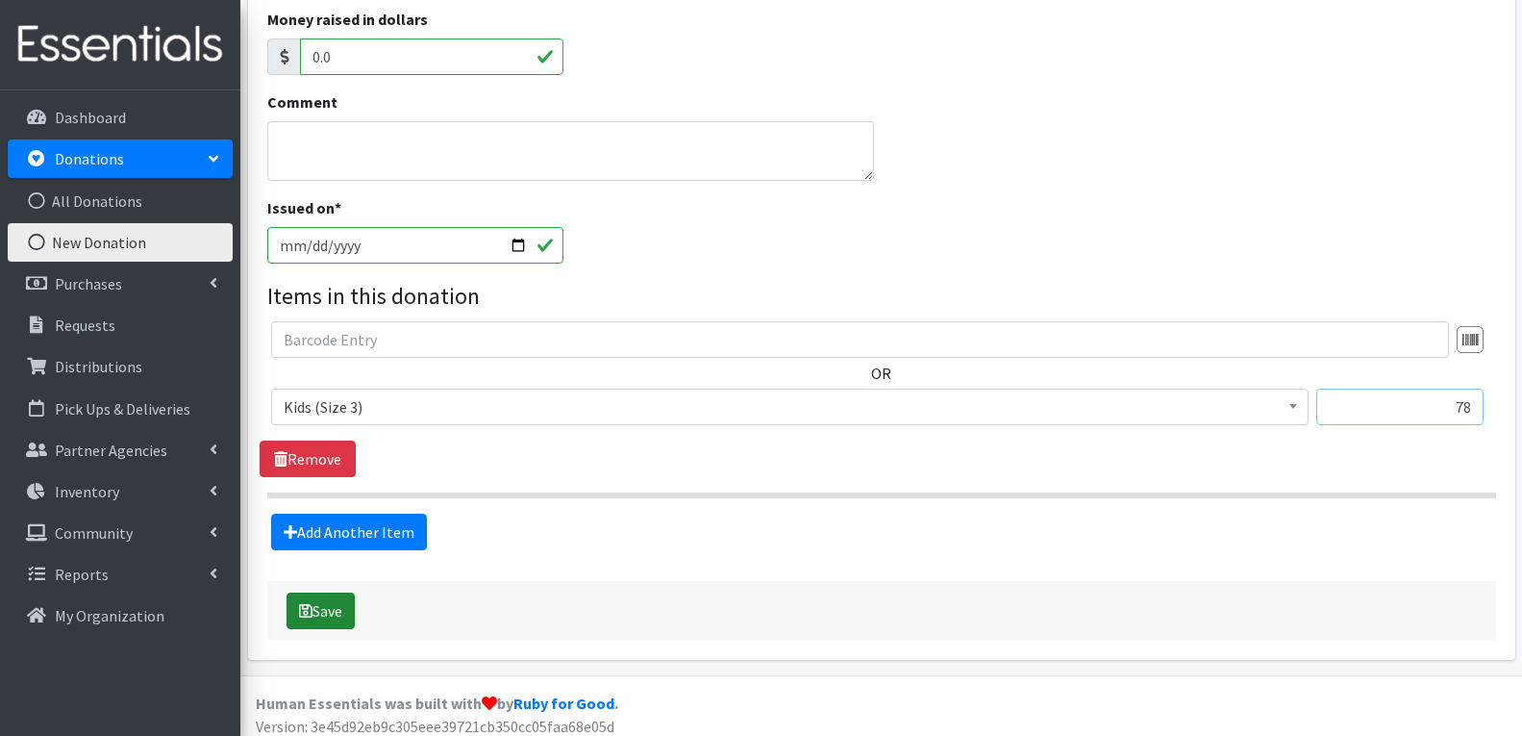
type input "78"
click at [316, 626] on button "Save" at bounding box center [321, 610] width 68 height 37
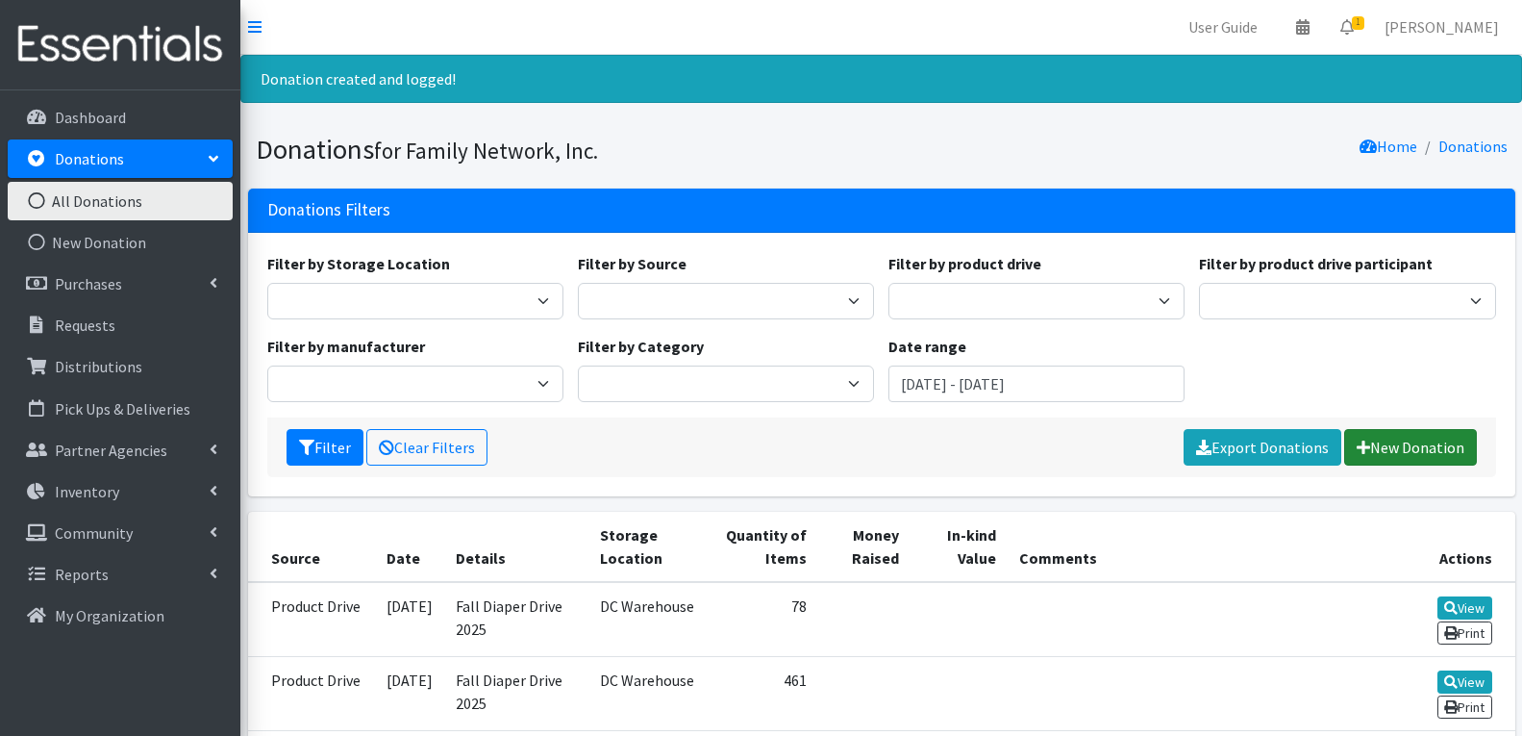
click at [1407, 442] on link "New Donation" at bounding box center [1410, 447] width 133 height 37
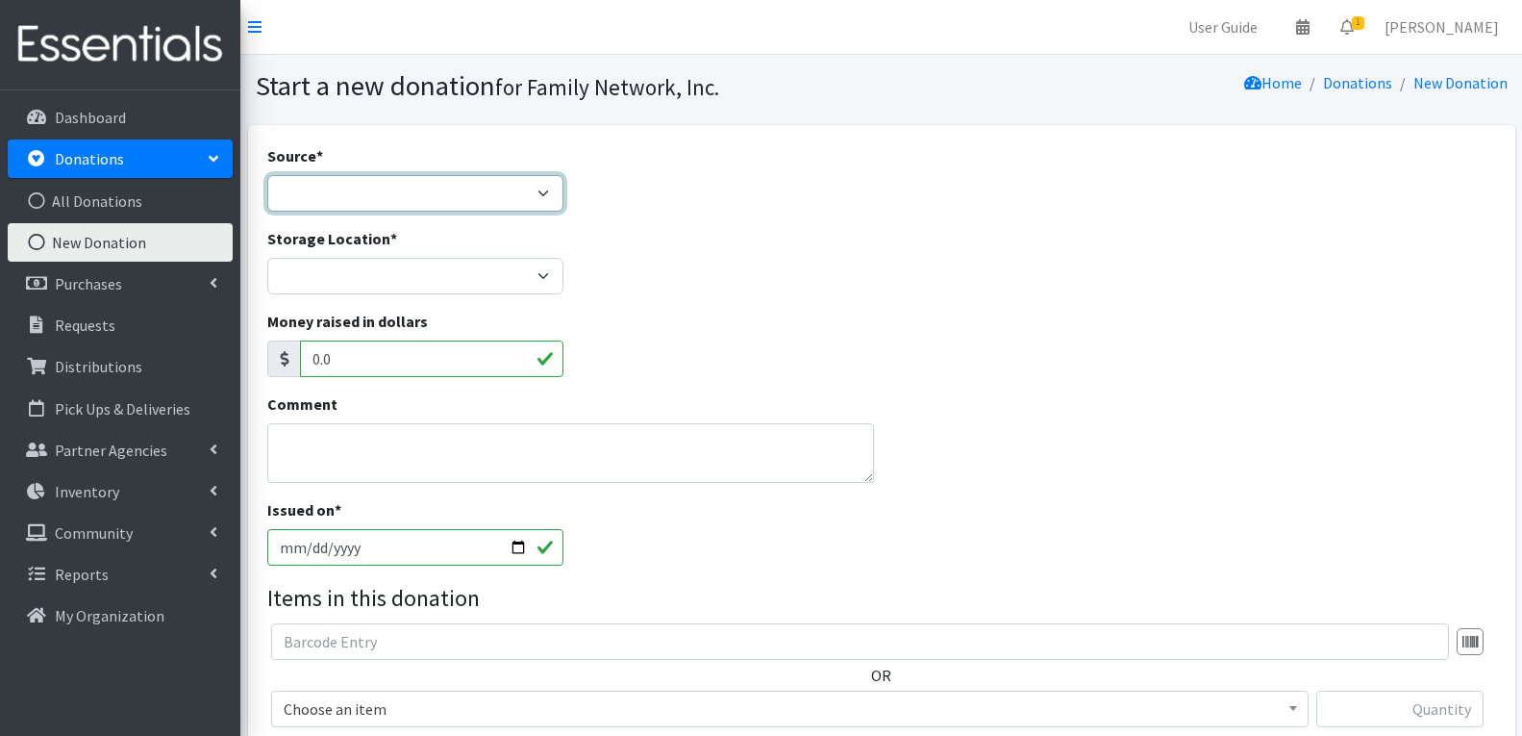
click at [448, 202] on select "Product Drive Manufacturer Donation Site Misc. Donation" at bounding box center [415, 193] width 296 height 37
select select "Product Drive"
click at [267, 175] on select "Product Drive Manufacturer Donation Site Misc. Donation" at bounding box center [415, 193] width 296 height 37
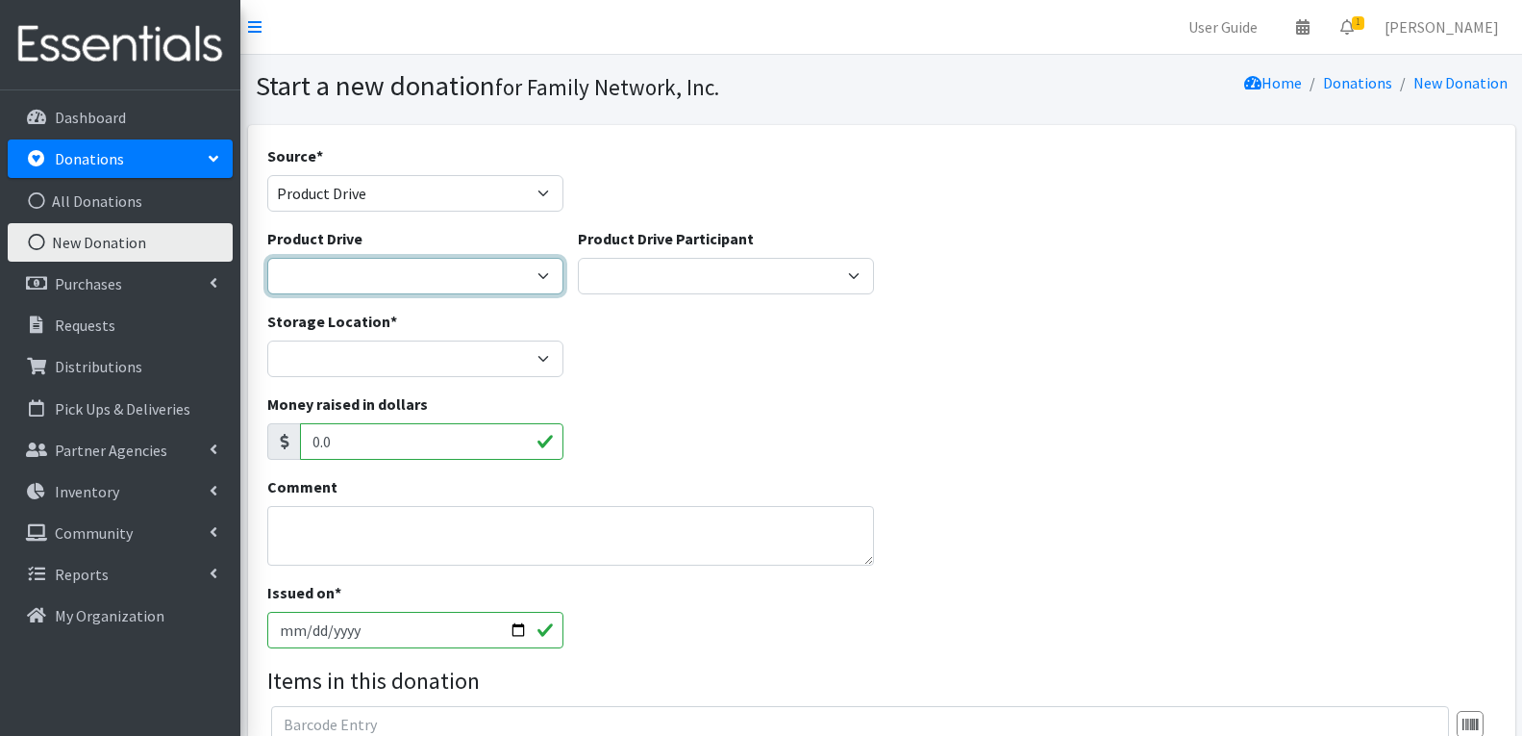
drag, startPoint x: 383, startPoint y: 285, endPoint x: 391, endPoint y: 293, distance: 12.2
click at [383, 285] on select "Arkansas Children's Northwest Diaper Drive Arkansas Music Works and Bank of Ame…" at bounding box center [415, 276] width 296 height 37
select select "3528"
click at [267, 258] on select "Arkansas Children's Northwest Diaper Drive Arkansas Music Works and Bank of Ame…" at bounding box center [415, 276] width 296 height 37
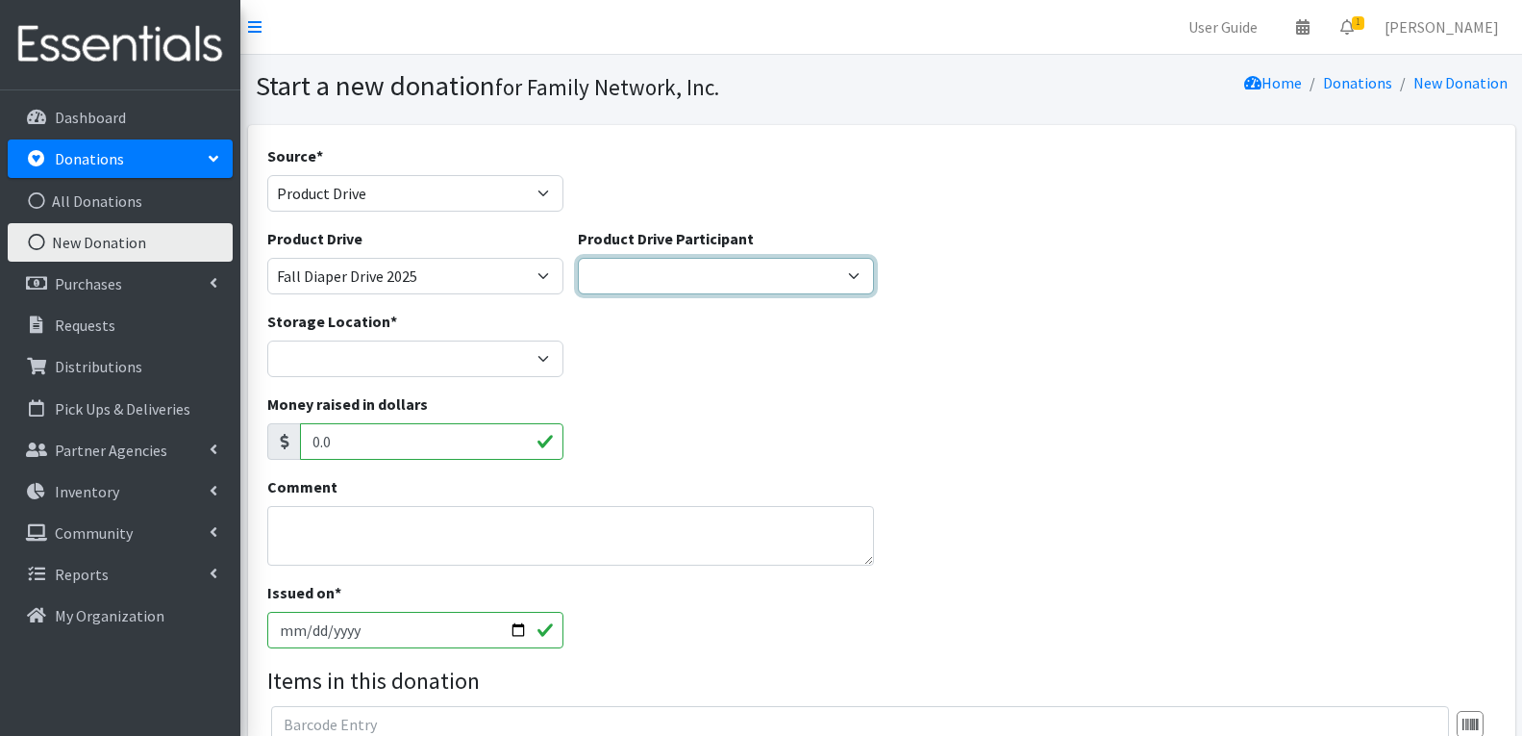
drag, startPoint x: 741, startPoint y: 282, endPoint x: 743, endPoint y: 291, distance: 9.8
click at [741, 282] on select "Iron Horse Coffee Company Parkside Playschool* Walmart Misc Goldfish Swim Schoo…" at bounding box center [726, 276] width 296 height 37
select select "1406"
click at [578, 258] on select "Iron Horse Coffee Company Parkside Playschool* Walmart Misc Goldfish Swim Schoo…" at bounding box center [726, 276] width 296 height 37
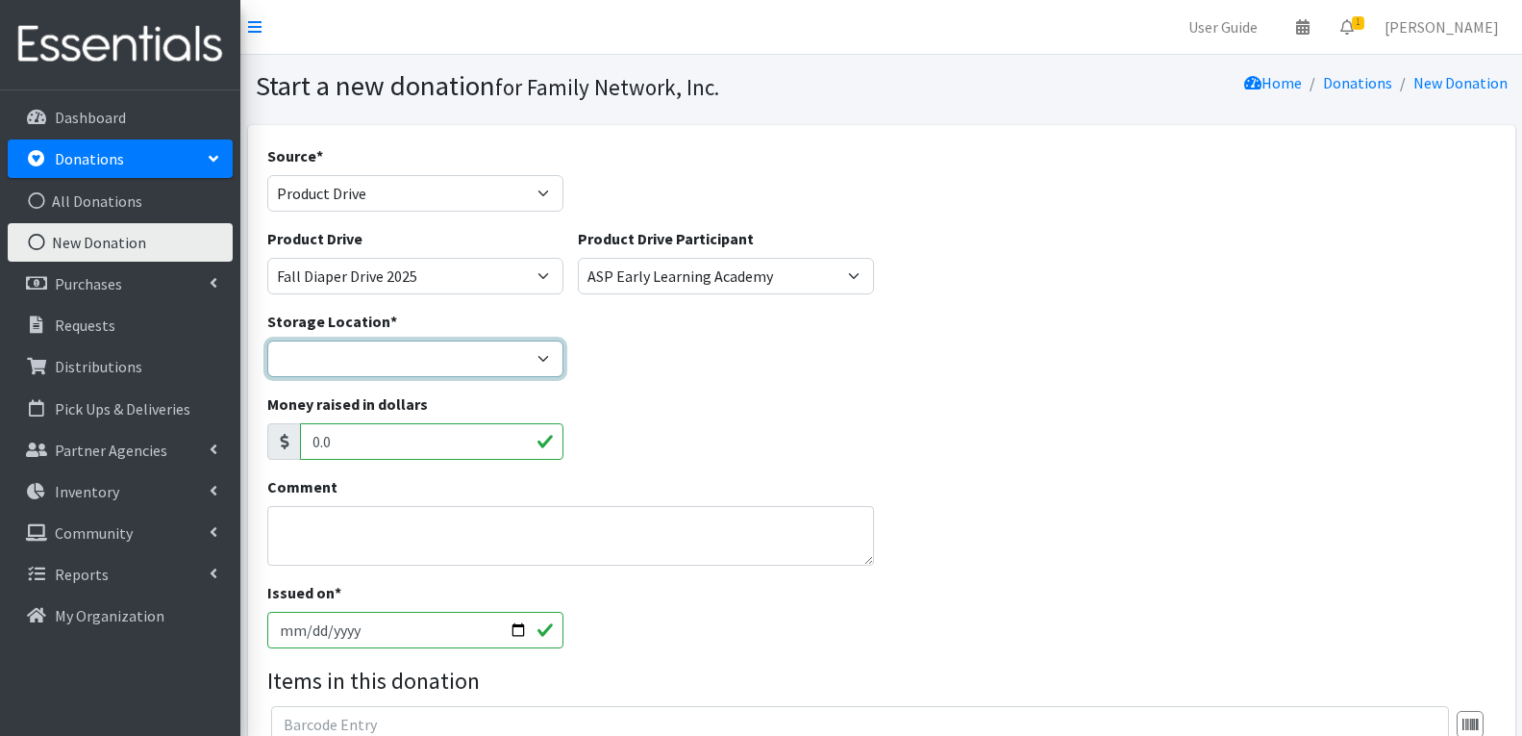
click at [312, 354] on select "DC Warehouse" at bounding box center [415, 358] width 296 height 37
select select "421"
click at [267, 340] on select "DC Warehouse" at bounding box center [415, 358] width 296 height 37
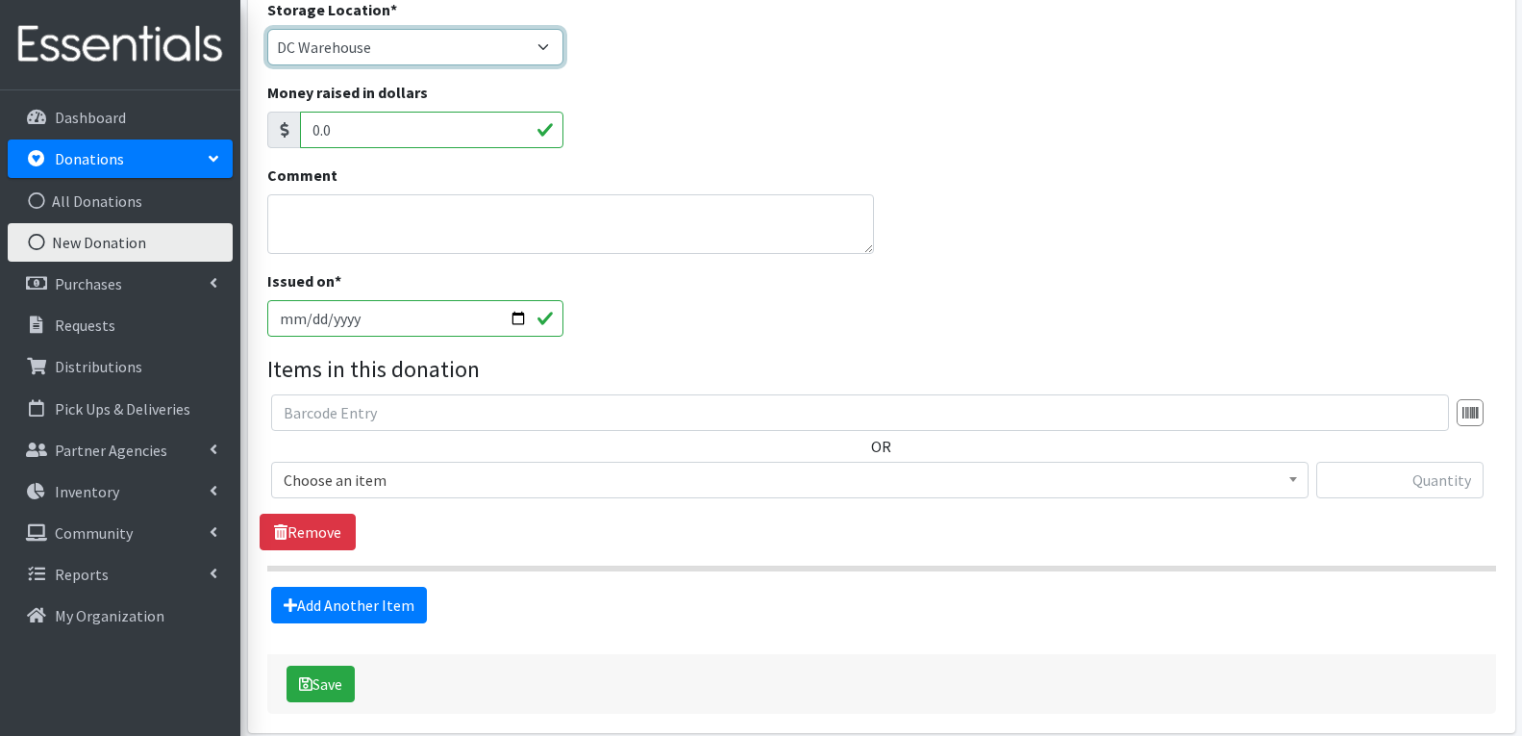
scroll to position [385, 0]
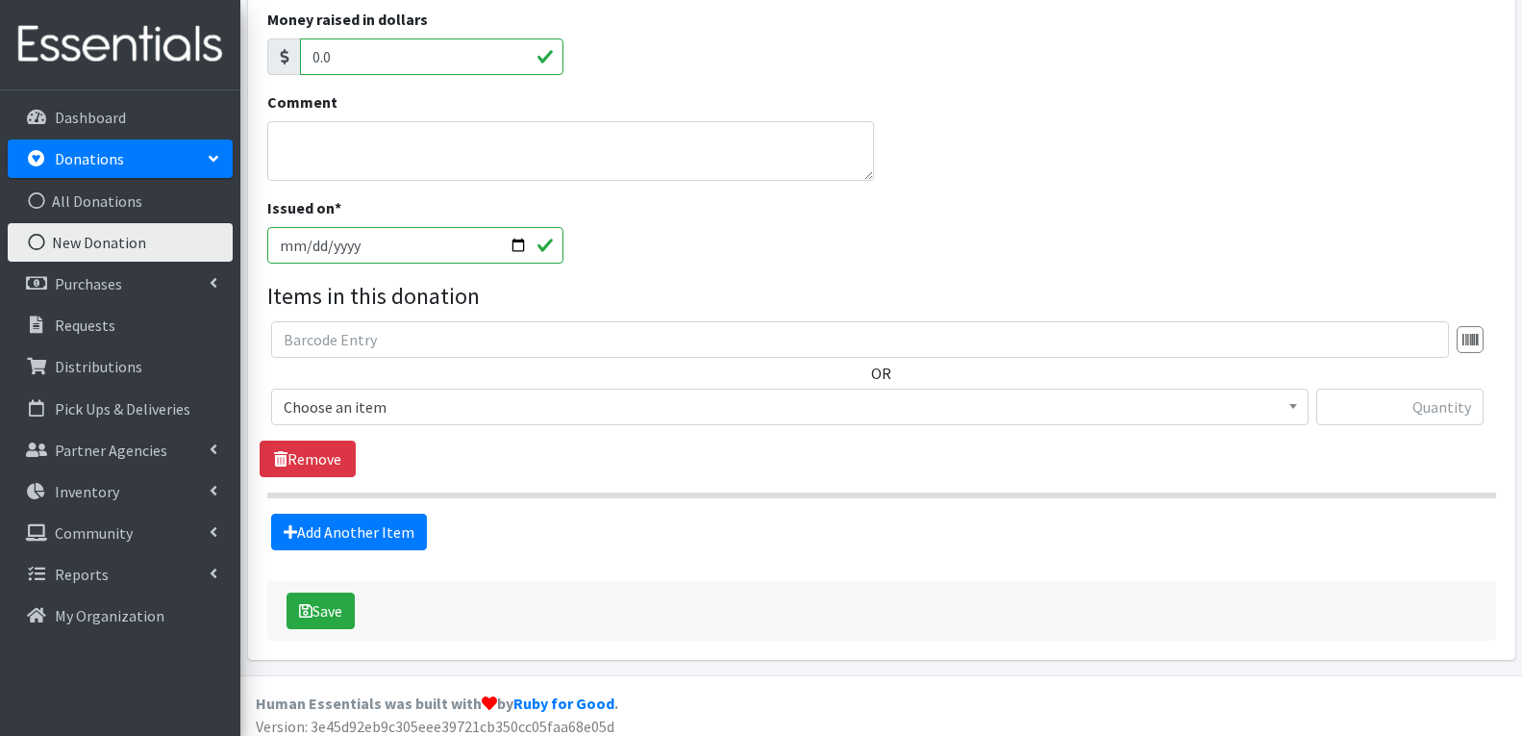
click at [399, 416] on span "Choose an item" at bounding box center [790, 406] width 1013 height 27
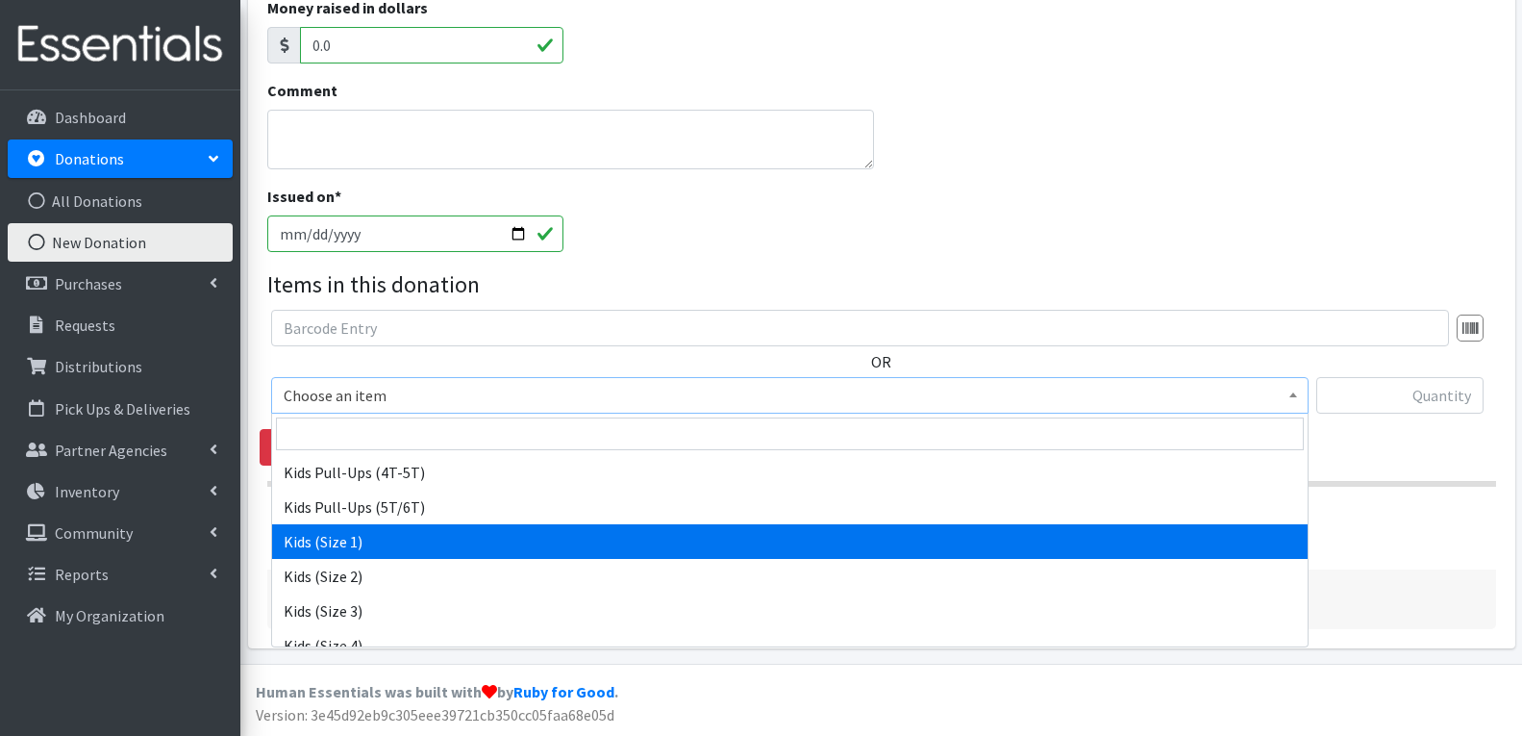
scroll to position [962, 0]
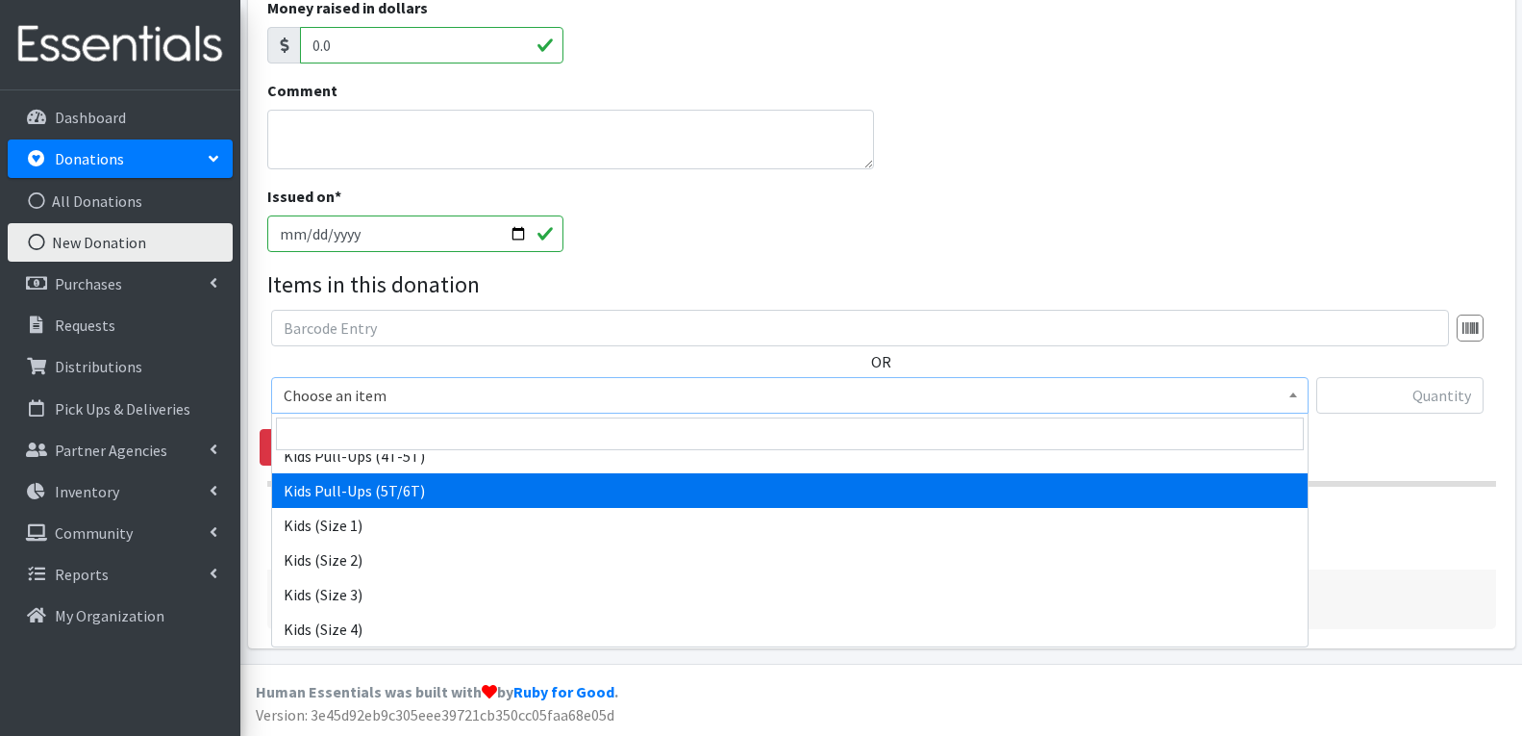
select select "14456"
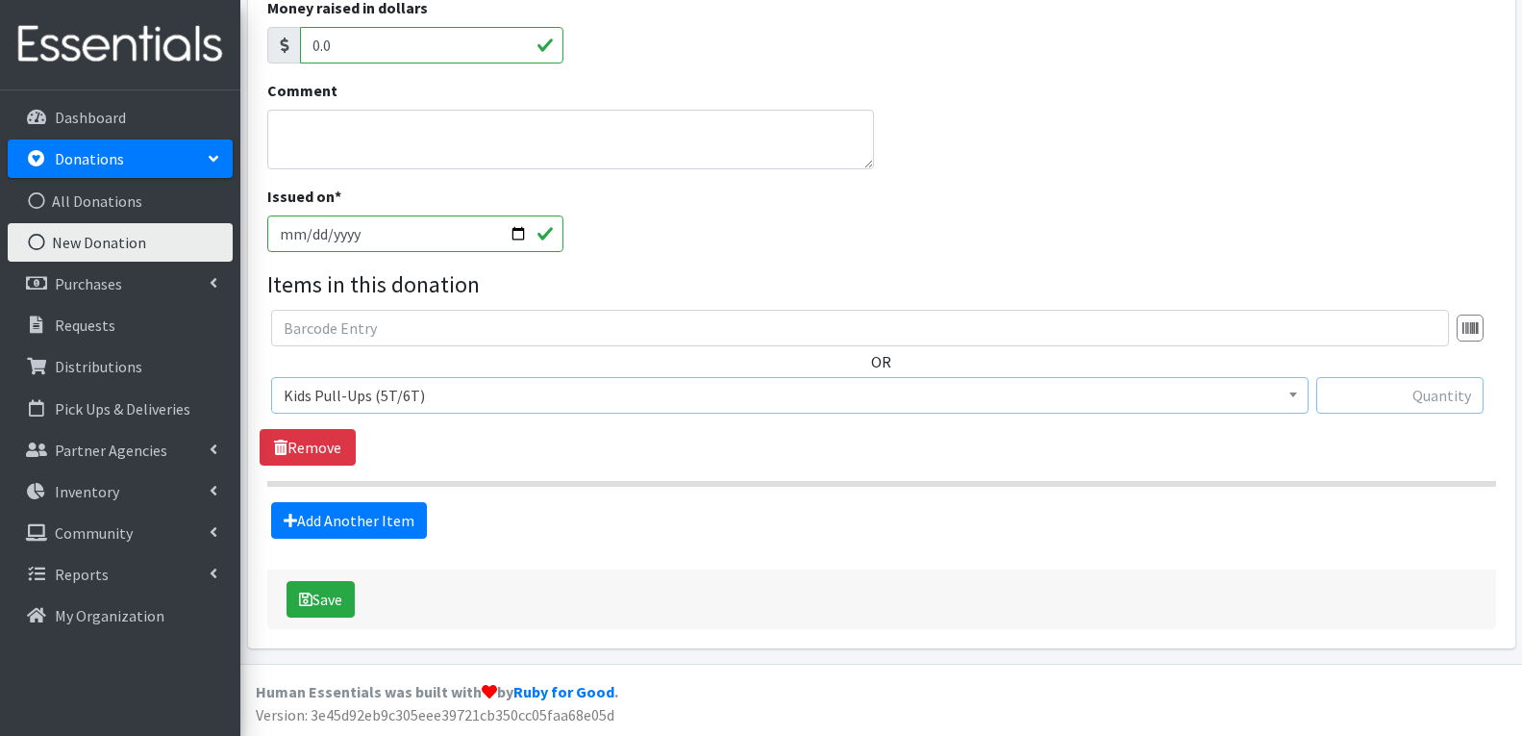
click at [1415, 396] on input "text" at bounding box center [1399, 395] width 167 height 37
type input "84"
click at [389, 529] on link "Add Another Item" at bounding box center [349, 520] width 156 height 37
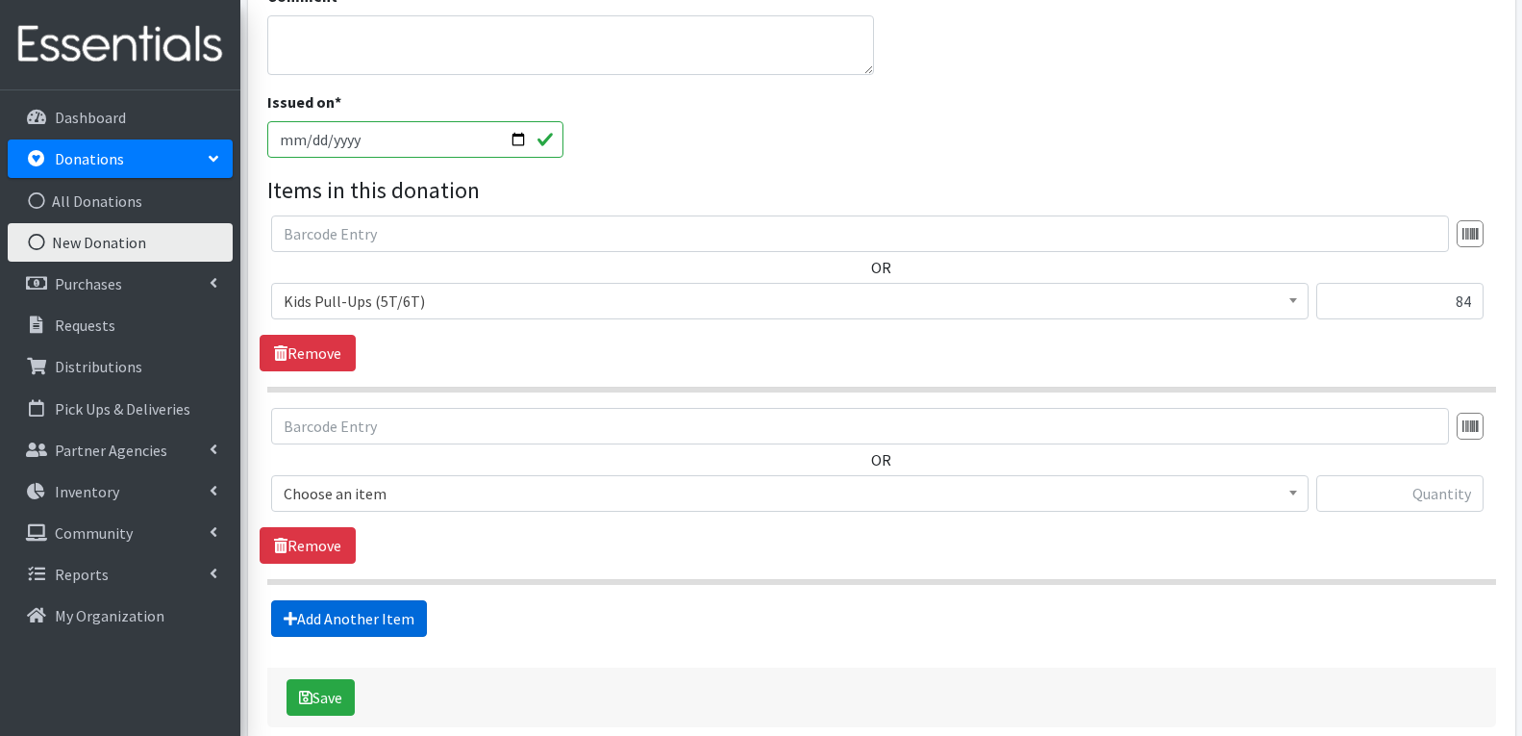
scroll to position [588, 0]
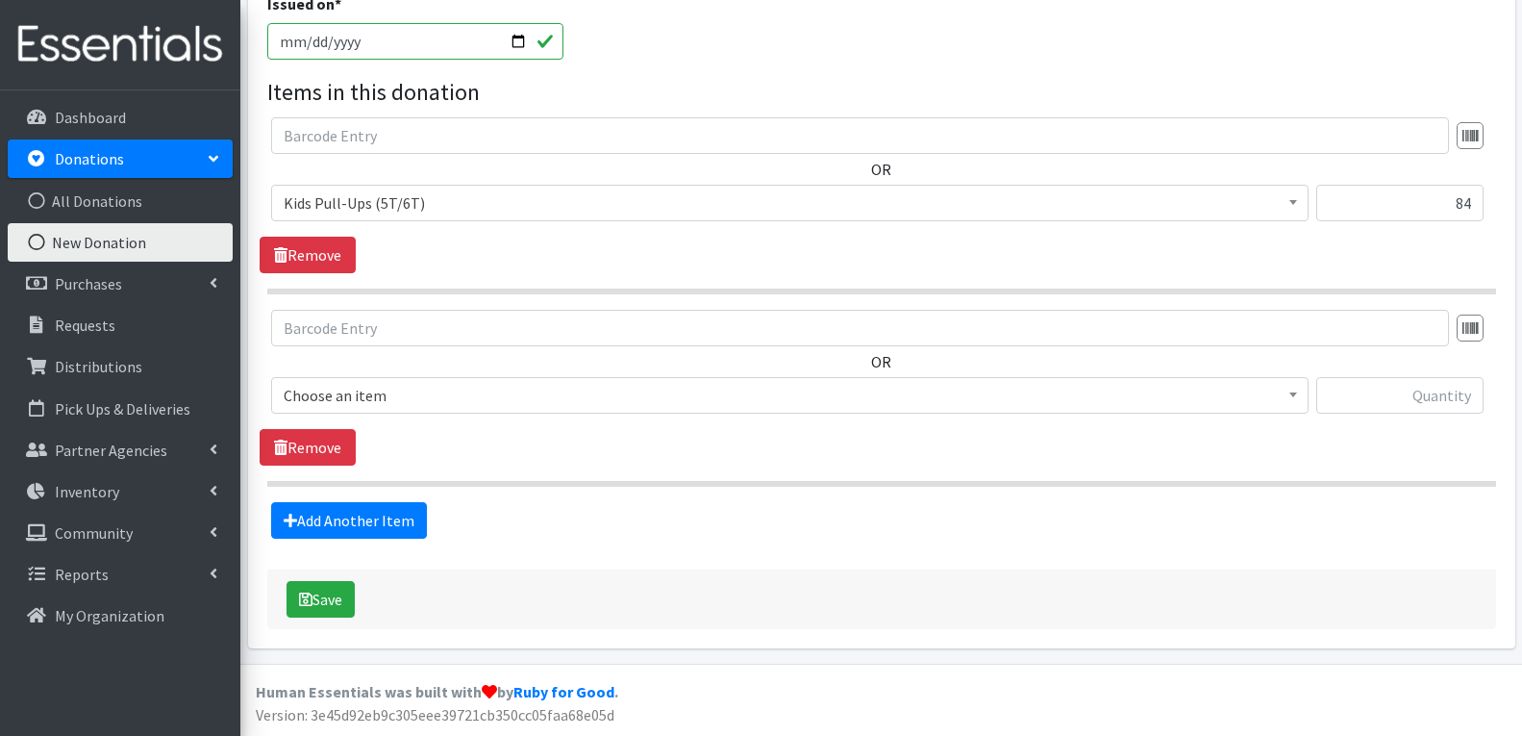
click at [424, 395] on span "Choose an item" at bounding box center [790, 395] width 1013 height 27
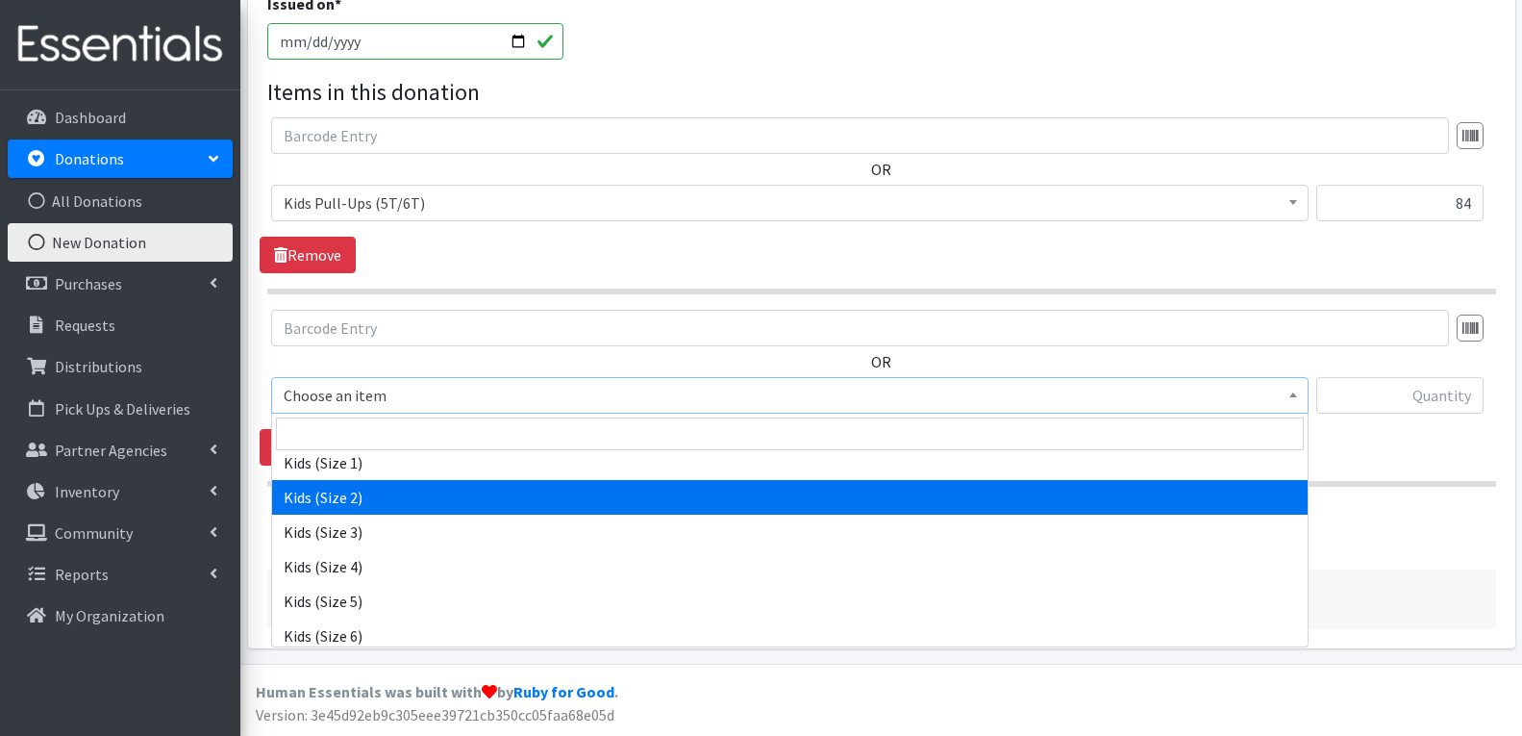
scroll to position [1058, 0]
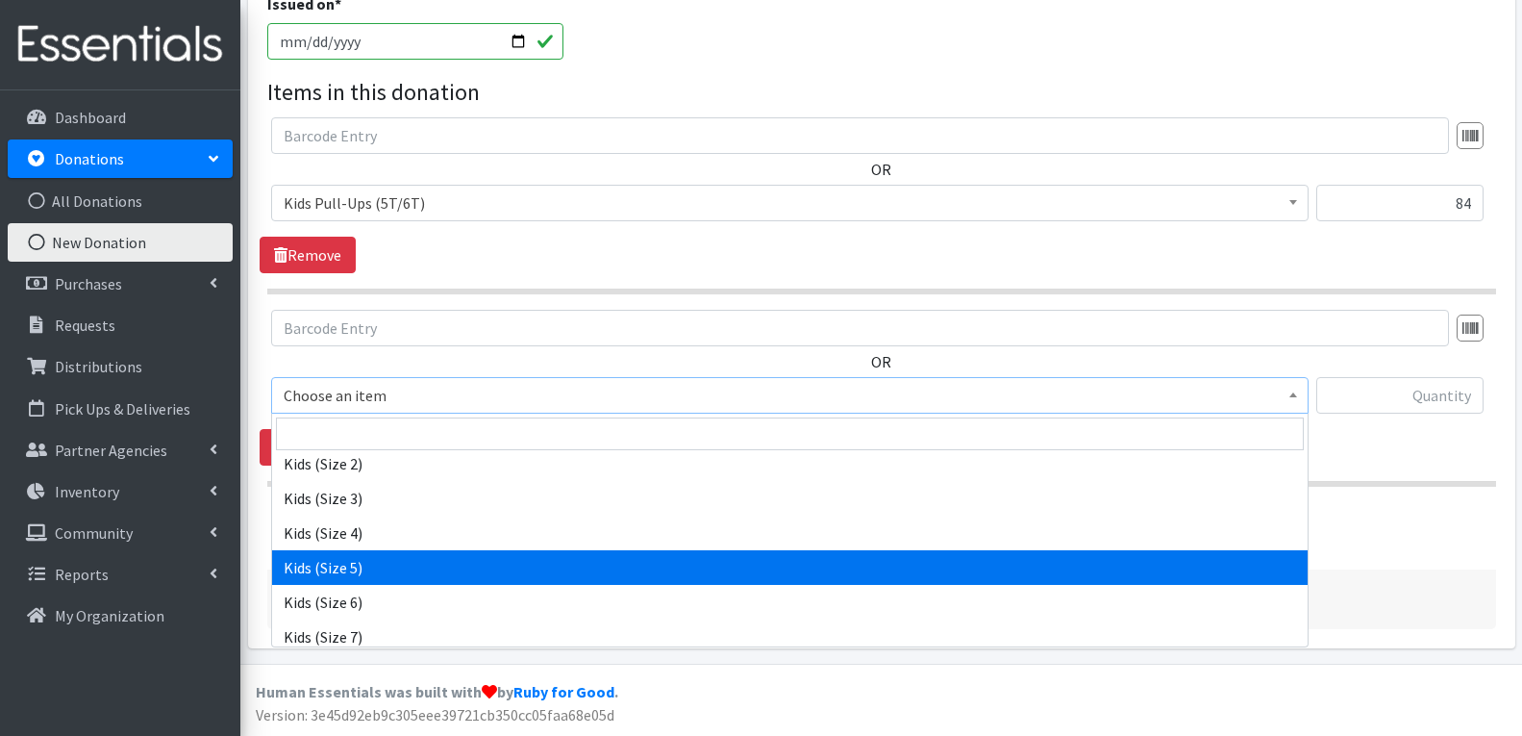
select select "4568"
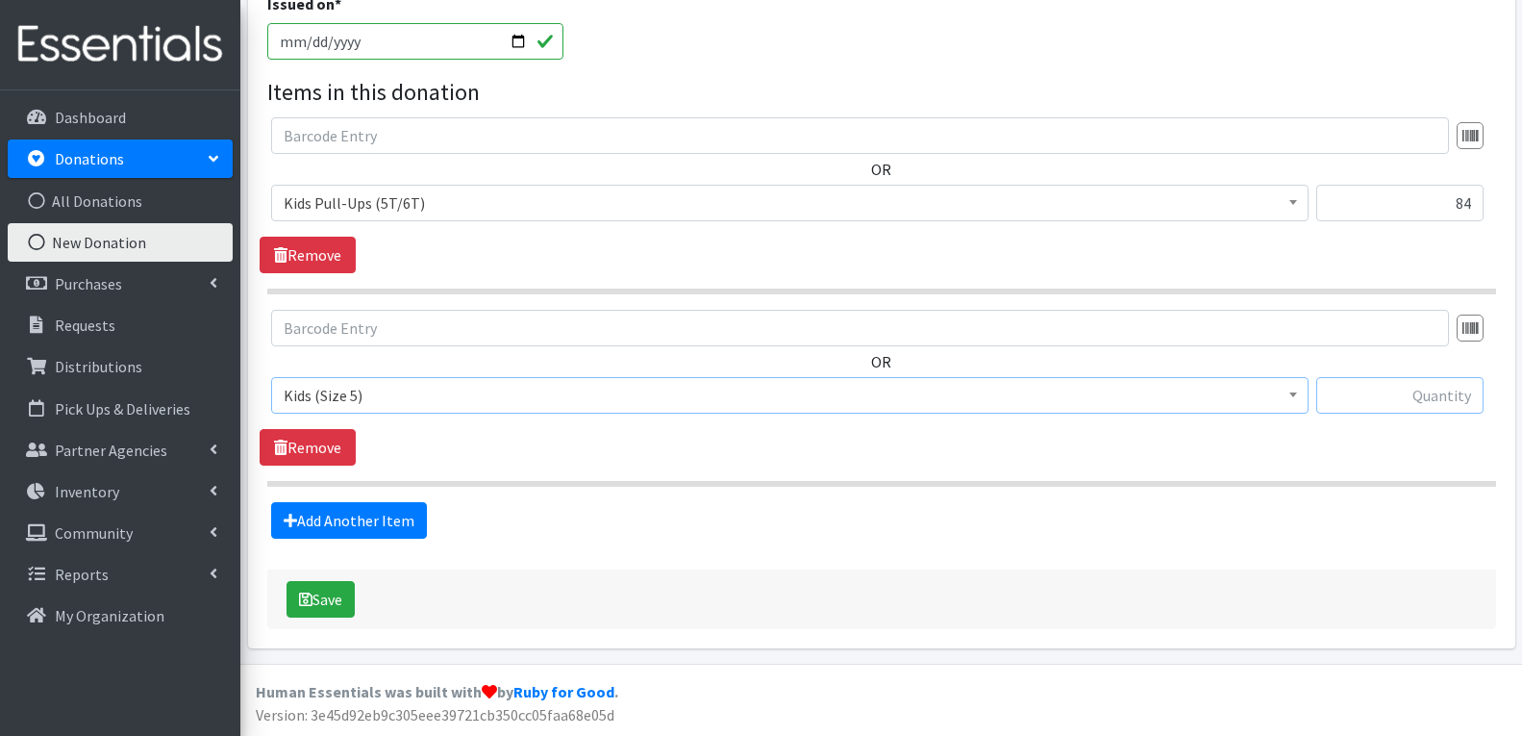
click at [1459, 397] on input "text" at bounding box center [1399, 395] width 167 height 37
type input "18"
click at [300, 538] on div "Source * Product Drive Manufacturer Donation Site Misc. Donation Donation Site …" at bounding box center [881, 92] width 1229 height 1073
click at [302, 530] on link "Add Another Item" at bounding box center [349, 520] width 156 height 37
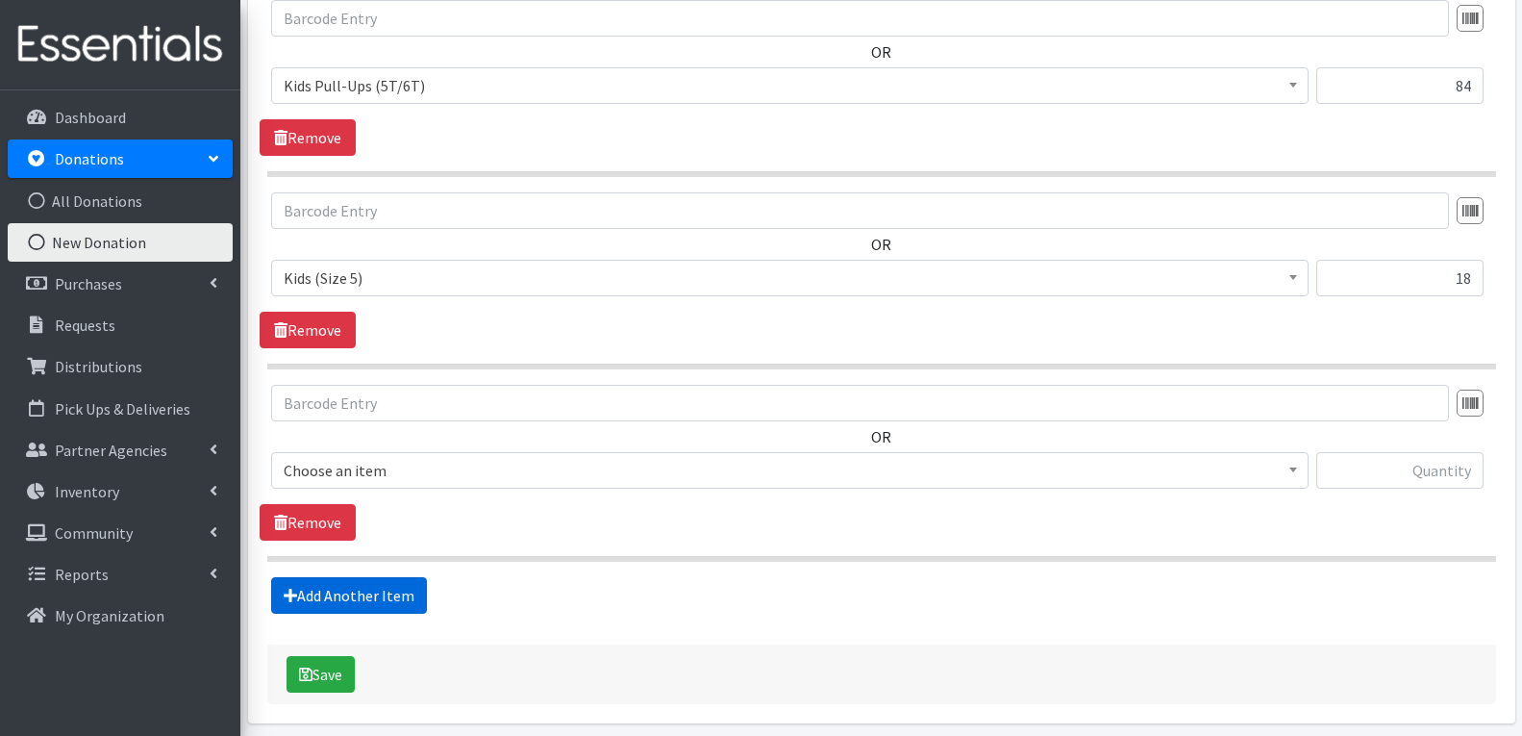
scroll to position [781, 0]
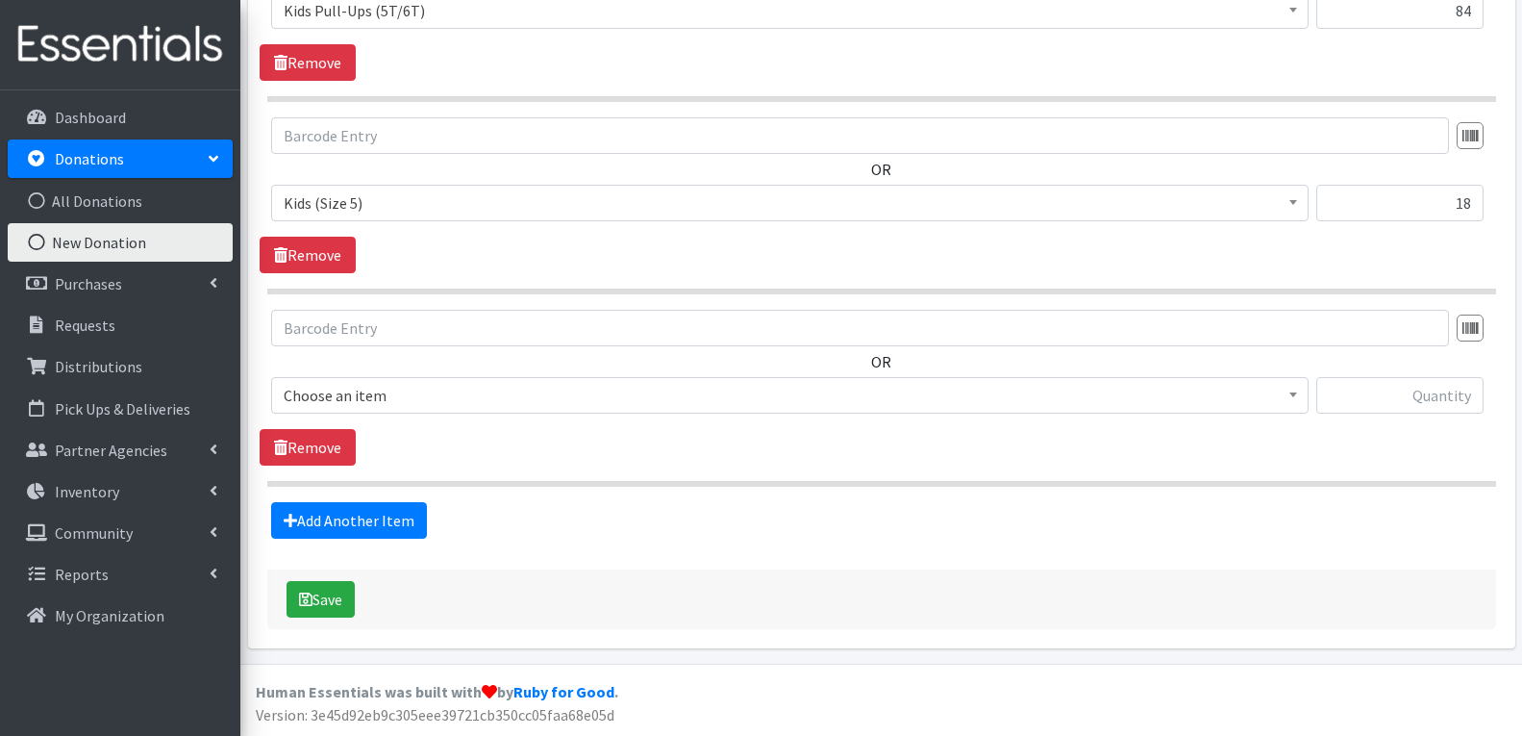
click at [393, 398] on span "Choose an item" at bounding box center [790, 395] width 1013 height 27
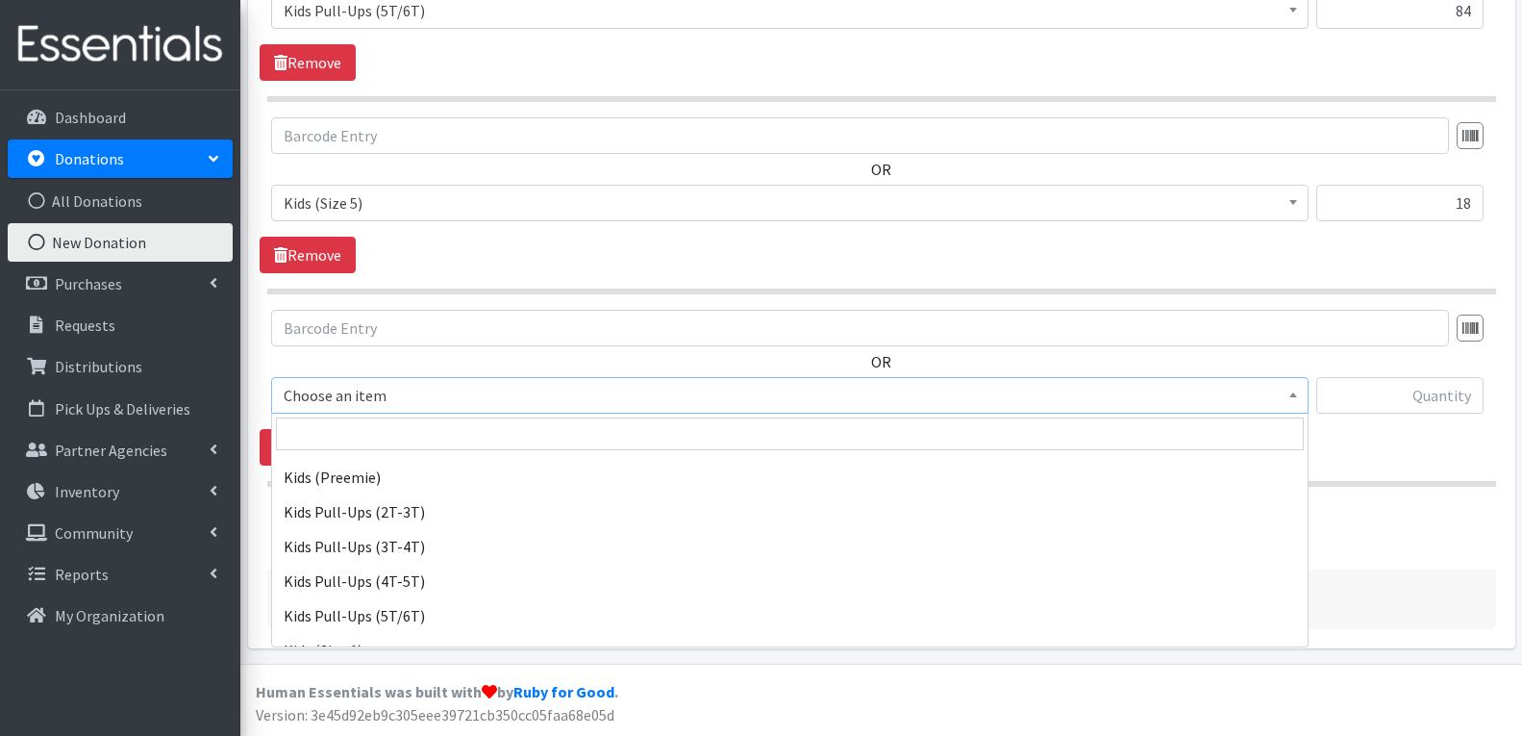
scroll to position [865, 0]
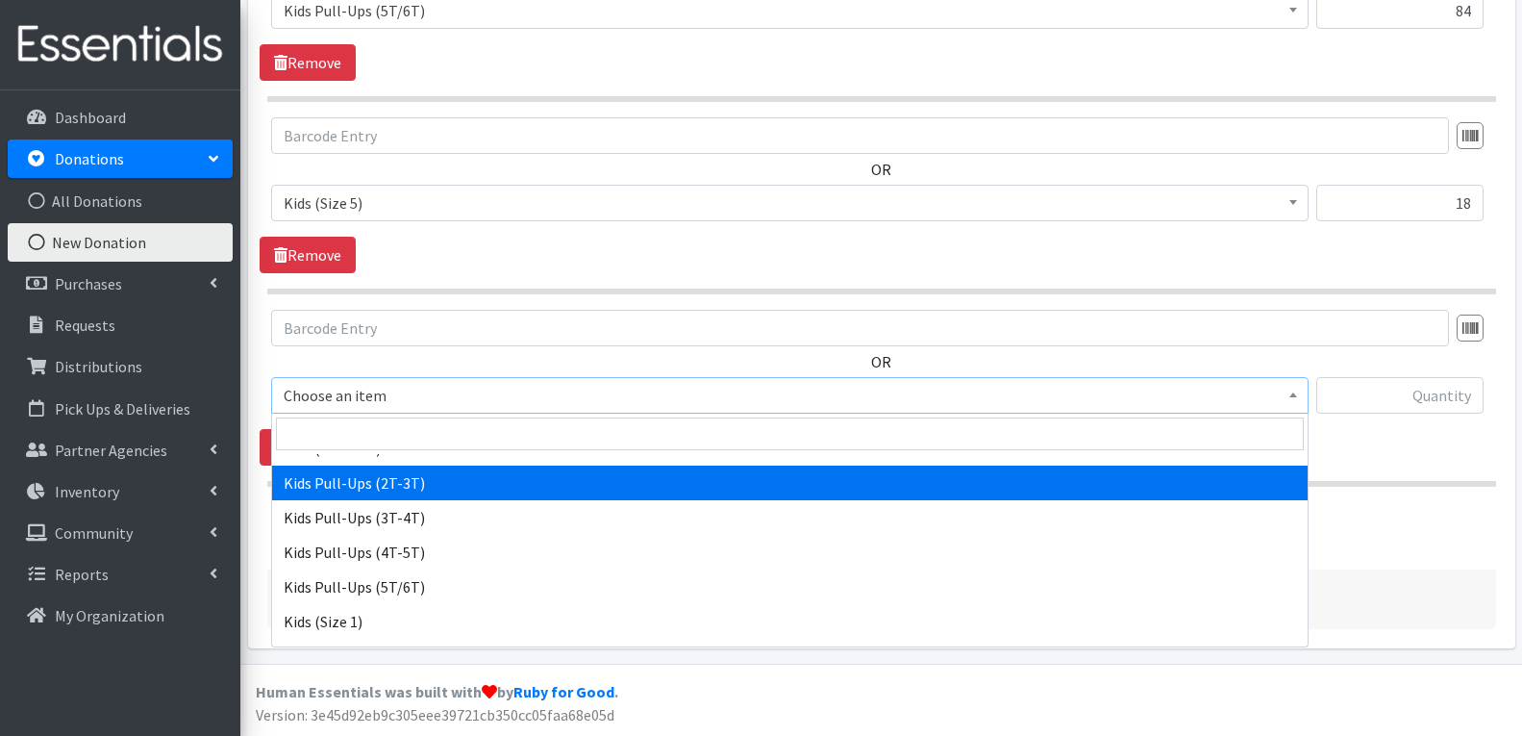
select select "4573"
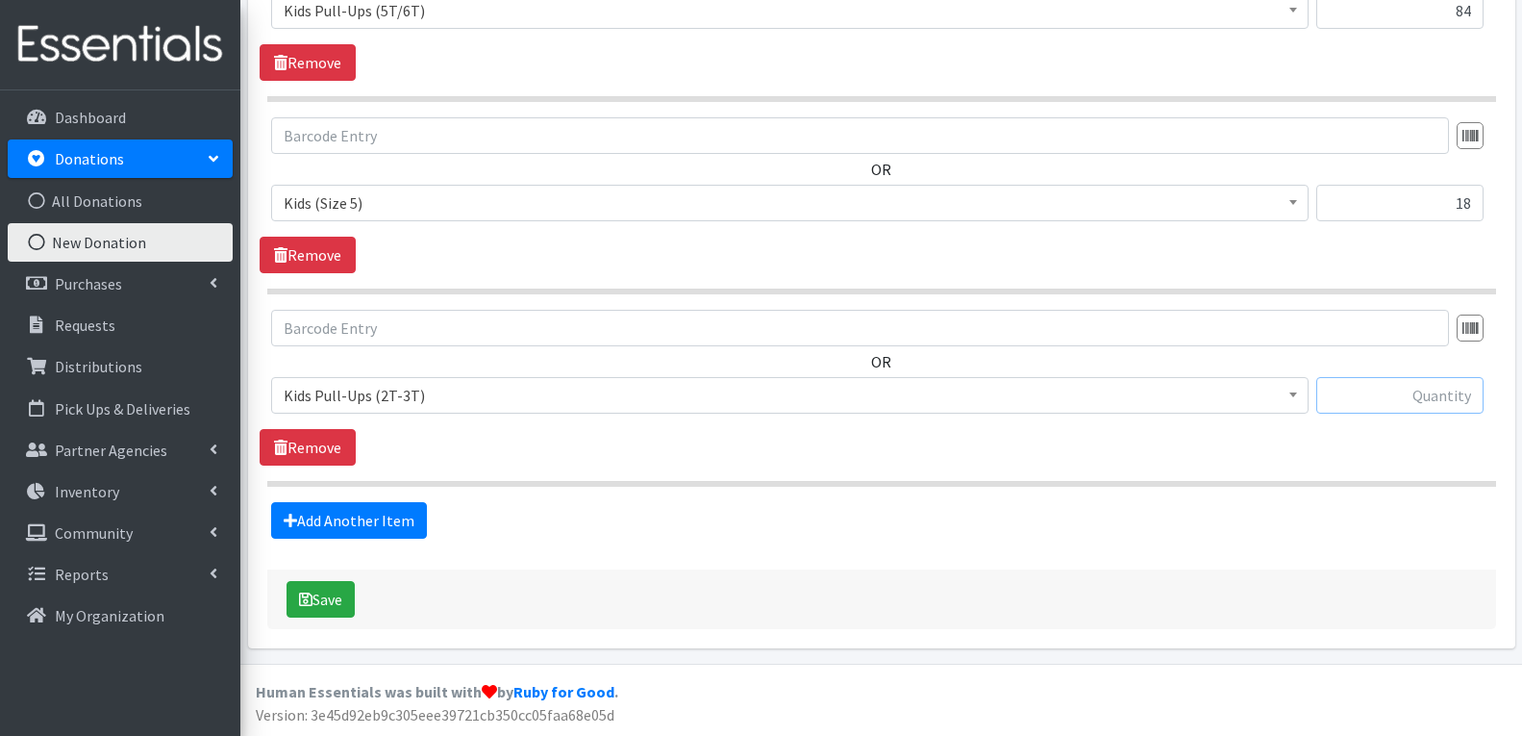
click at [1400, 400] on input "text" at bounding box center [1399, 395] width 167 height 37
click at [1401, 398] on input "text" at bounding box center [1399, 395] width 167 height 37
type input "57"
click at [301, 586] on button "Save" at bounding box center [321, 599] width 68 height 37
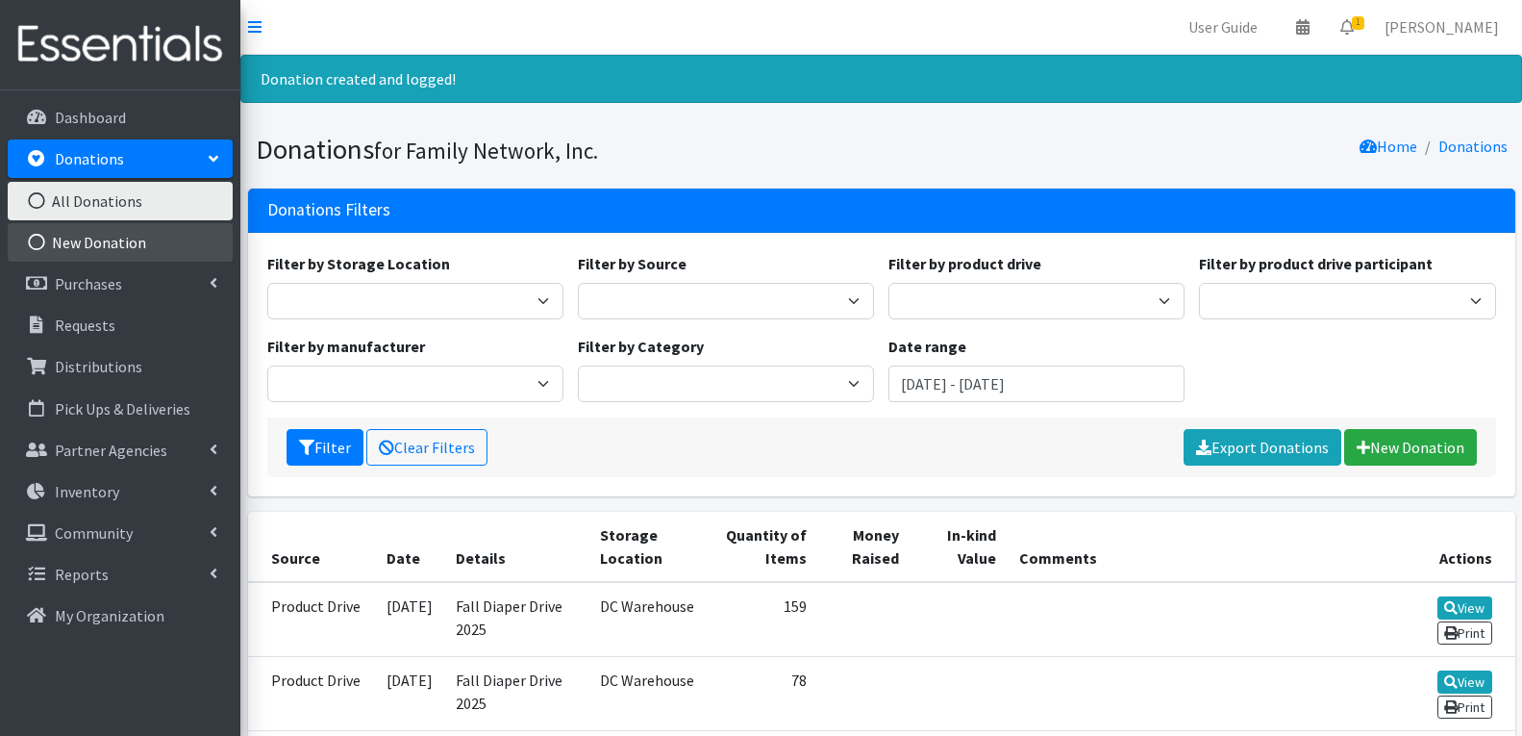
click at [99, 232] on link "New Donation" at bounding box center [120, 242] width 225 height 38
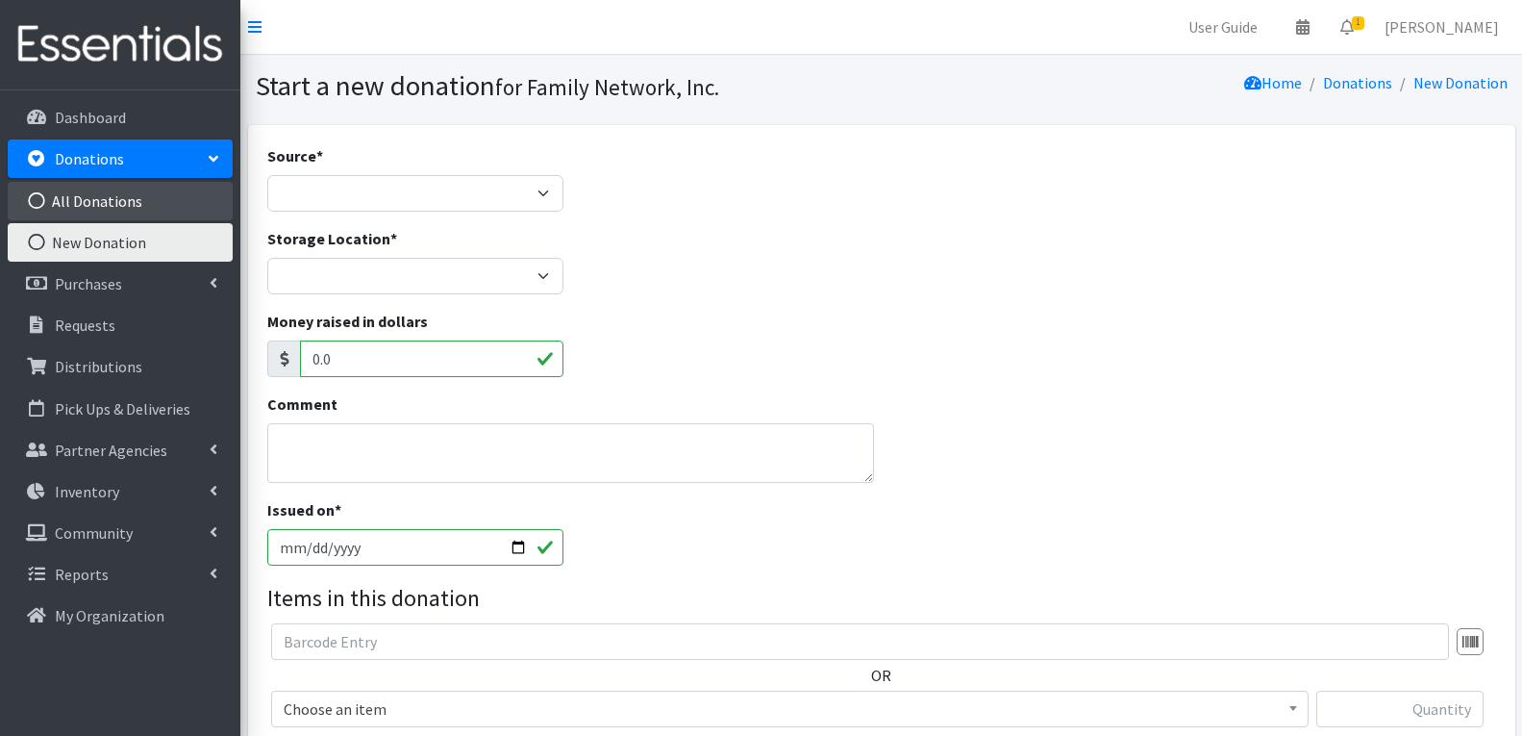
click at [97, 210] on link "All Donations" at bounding box center [120, 201] width 225 height 38
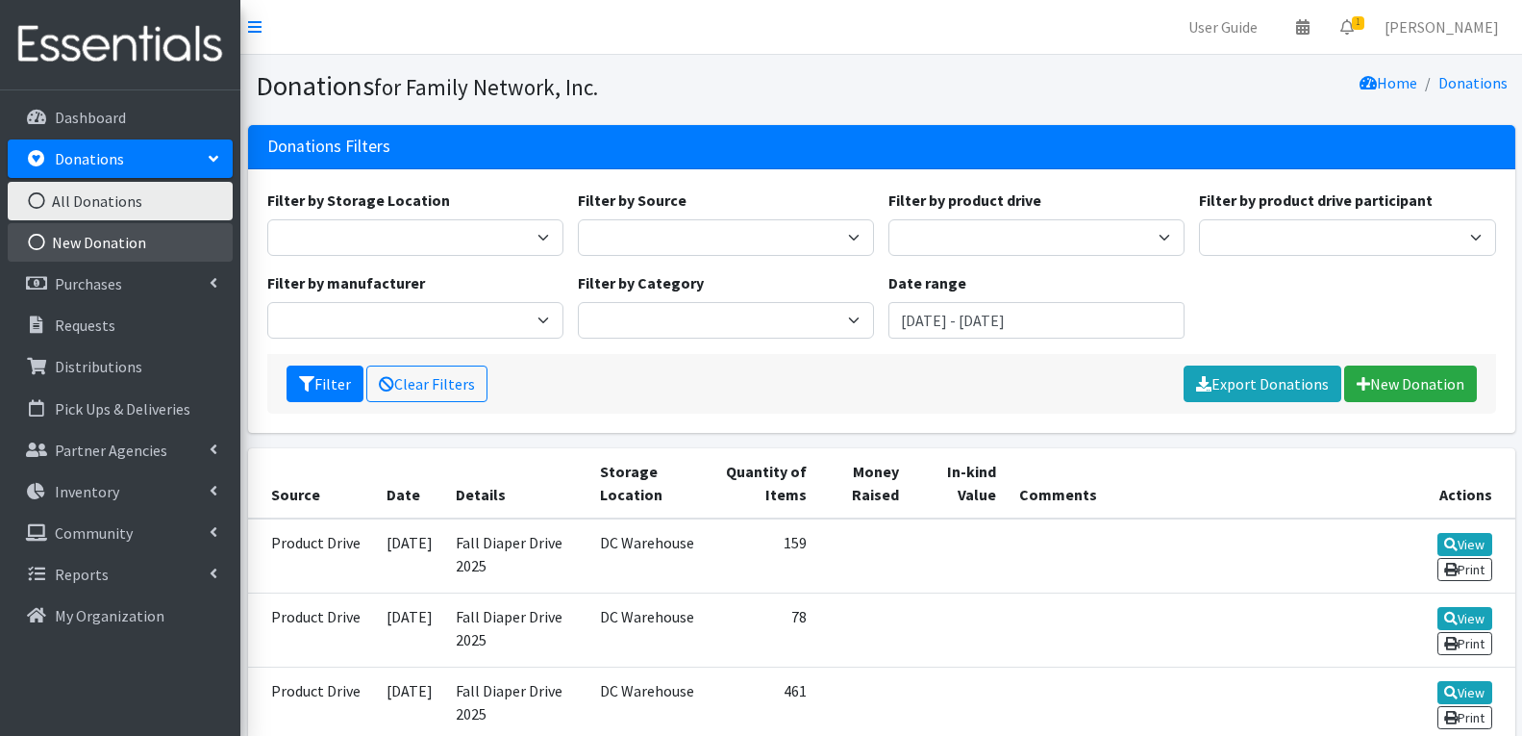
click at [80, 244] on link "New Donation" at bounding box center [120, 242] width 225 height 38
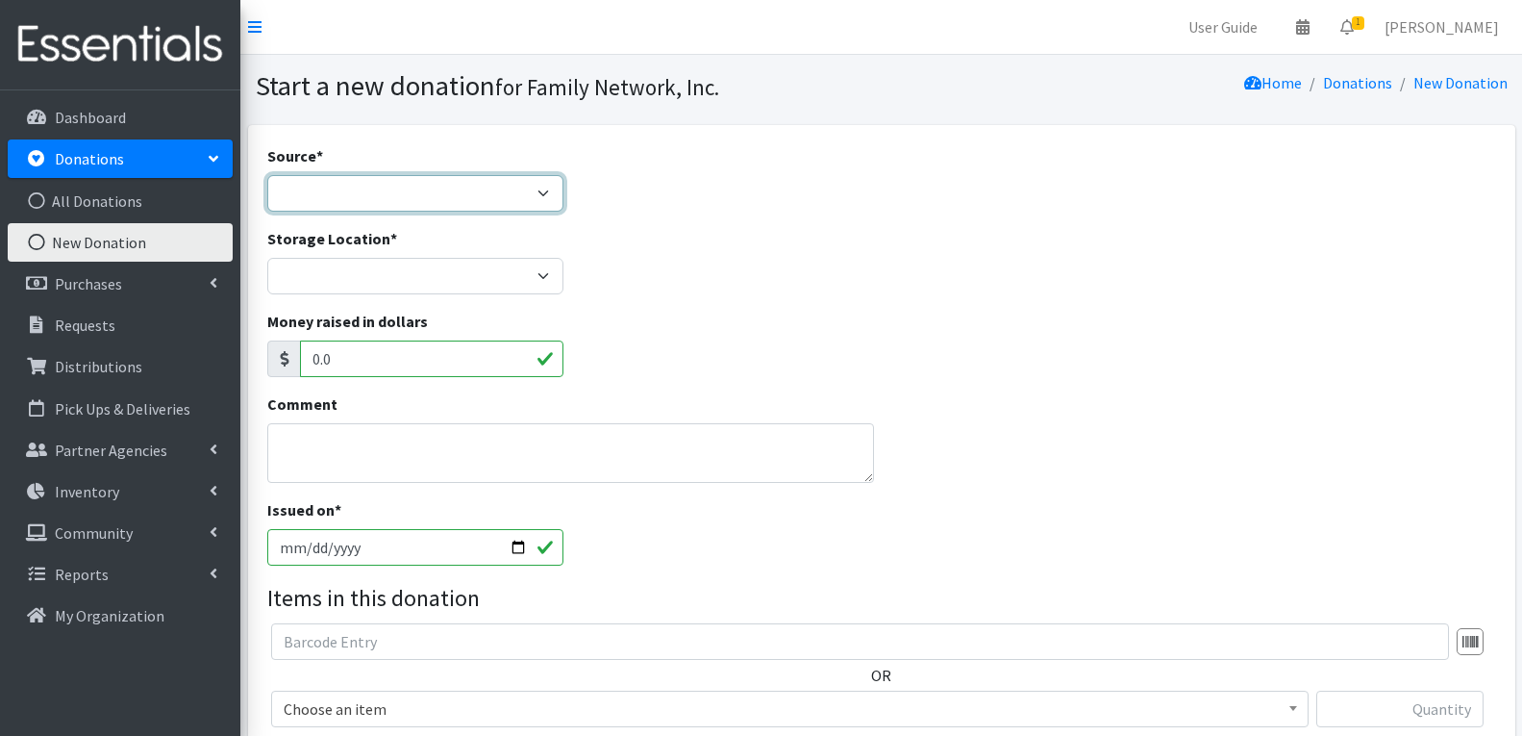
drag, startPoint x: 523, startPoint y: 205, endPoint x: 513, endPoint y: 209, distance: 11.3
click at [523, 205] on select "Product Drive Manufacturer Donation Site Misc. Donation" at bounding box center [415, 193] width 296 height 37
select select "Product Drive"
click at [267, 175] on select "Product Drive Manufacturer Donation Site Misc. Donation" at bounding box center [415, 193] width 296 height 37
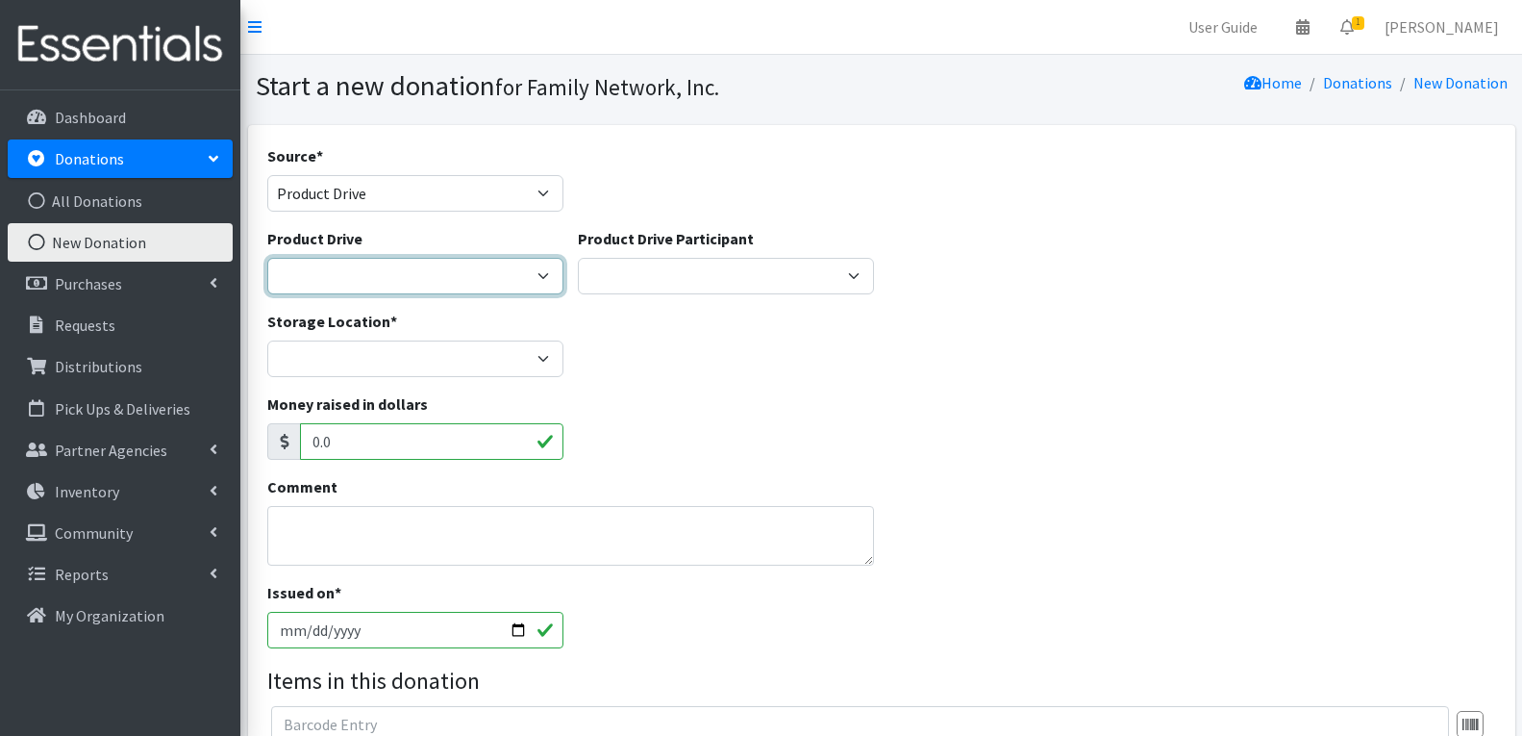
click at [371, 262] on select "Arkansas Children's Northwest Diaper Drive Arkansas Music Works and Bank of Ame…" at bounding box center [415, 276] width 296 height 37
select select "3528"
click at [267, 258] on select "Arkansas Children's Northwest Diaper Drive Arkansas Music Works and Bank of Ame…" at bounding box center [415, 276] width 296 height 37
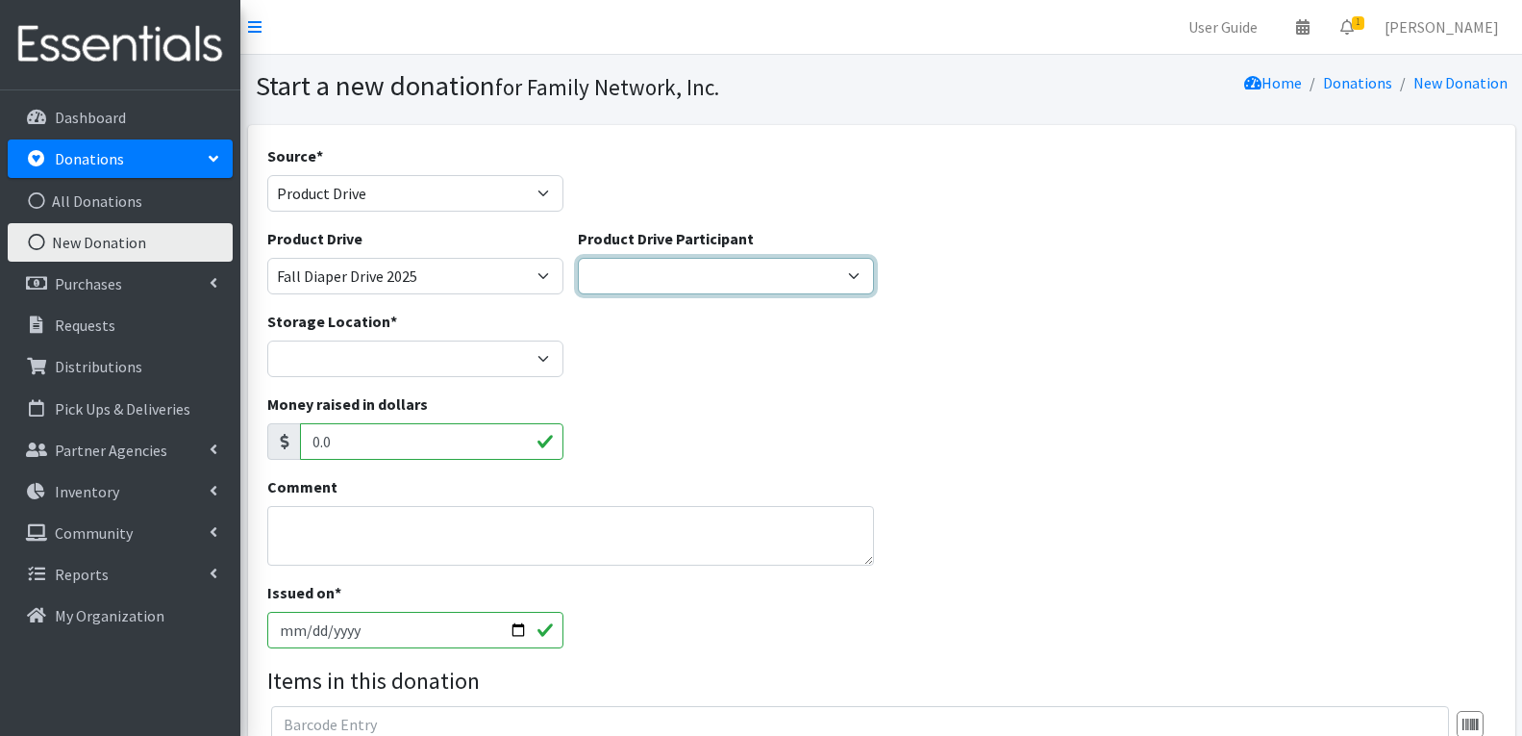
click at [648, 273] on select "Iron Horse Coffee Company Parkside Playschool* Walmart Misc Goldfish Swim Schoo…" at bounding box center [726, 276] width 296 height 37
select select "1462"
click at [578, 258] on select "Iron Horse Coffee Company Parkside Playschool* Walmart Misc Goldfish Swim Schoo…" at bounding box center [726, 276] width 296 height 37
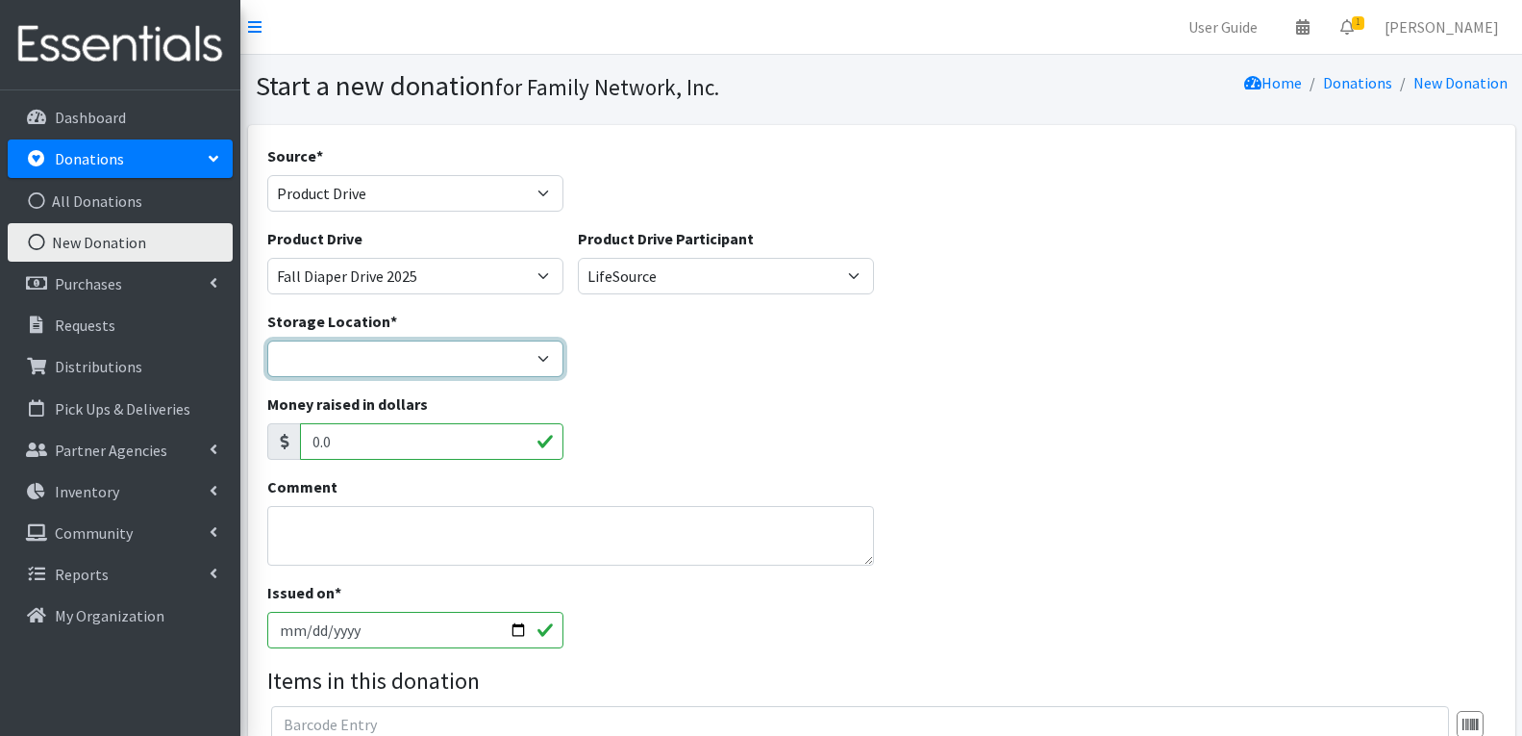
click at [374, 363] on select "DC Warehouse" at bounding box center [415, 358] width 296 height 37
select select "421"
click at [267, 340] on select "DC Warehouse" at bounding box center [415, 358] width 296 height 37
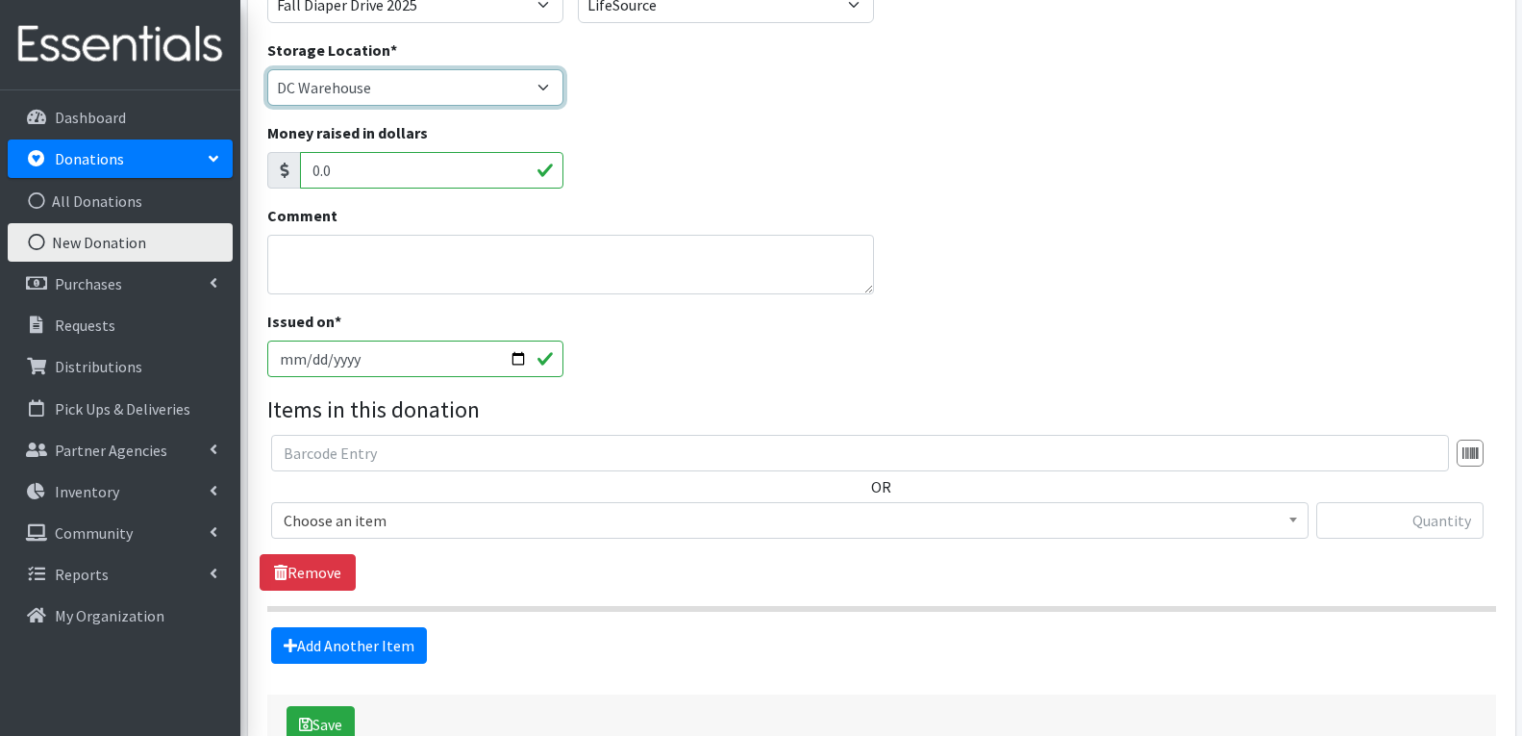
scroll to position [288, 0]
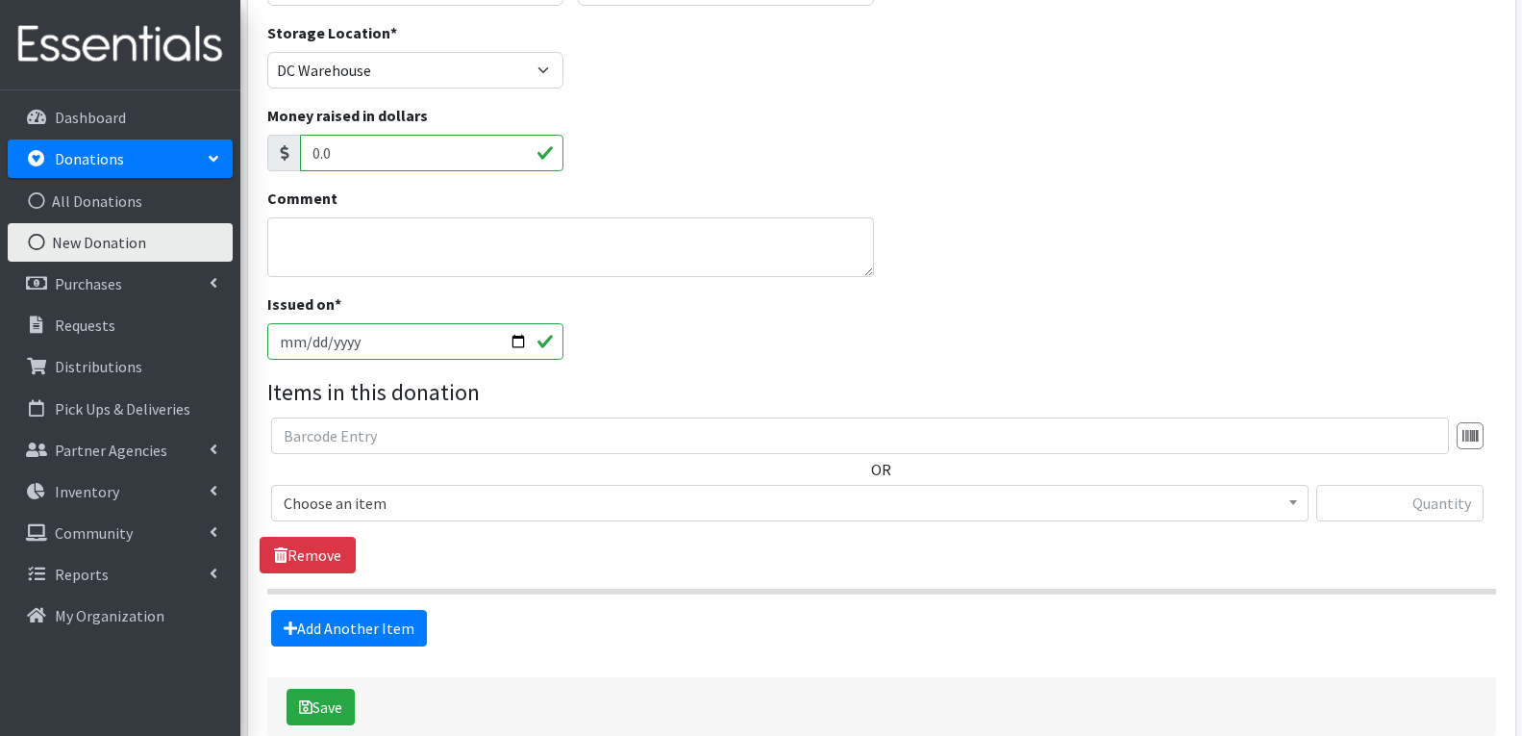
click at [513, 348] on input "[DATE]" at bounding box center [415, 341] width 296 height 37
type input "[DATE]"
click at [399, 496] on span "Choose an item" at bounding box center [790, 502] width 1013 height 27
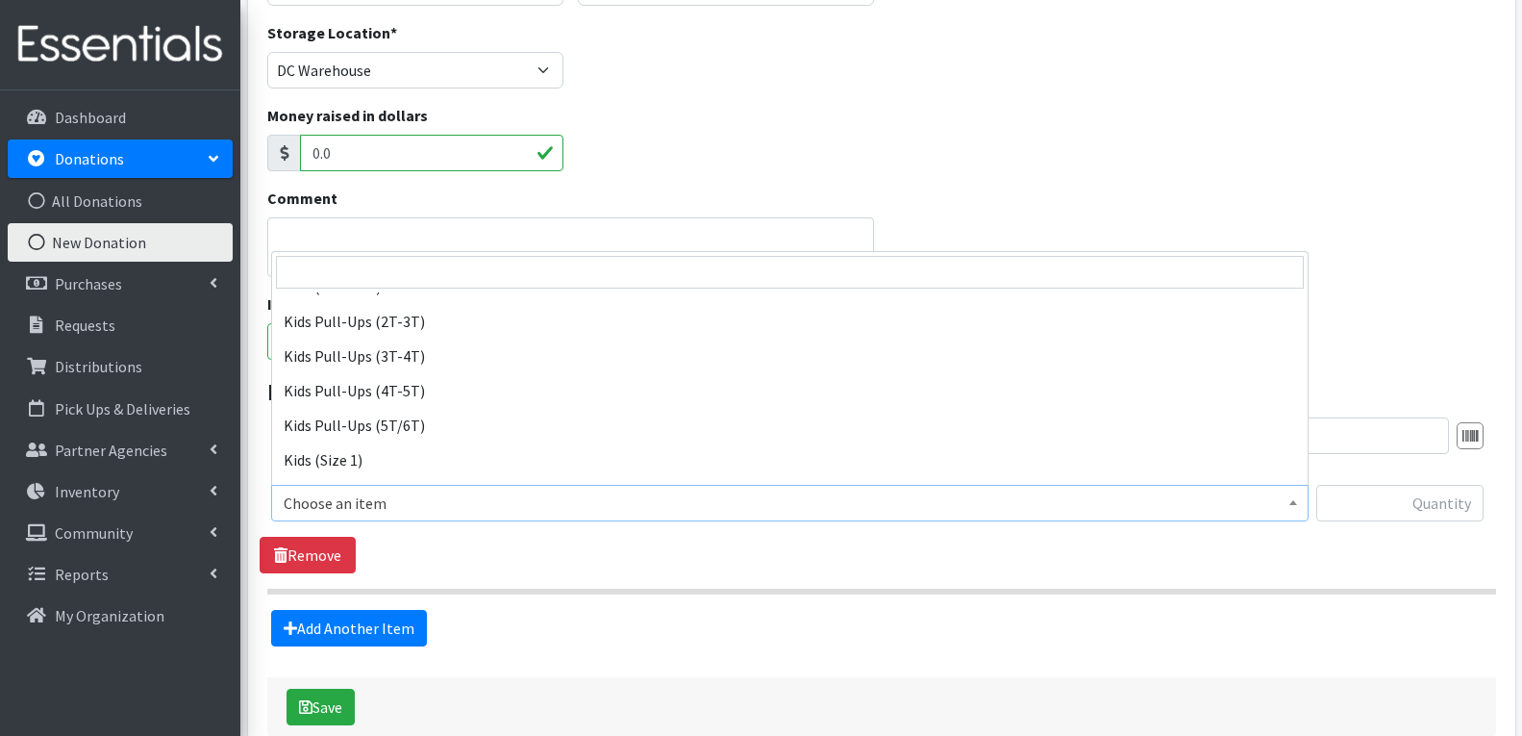
scroll to position [769, 0]
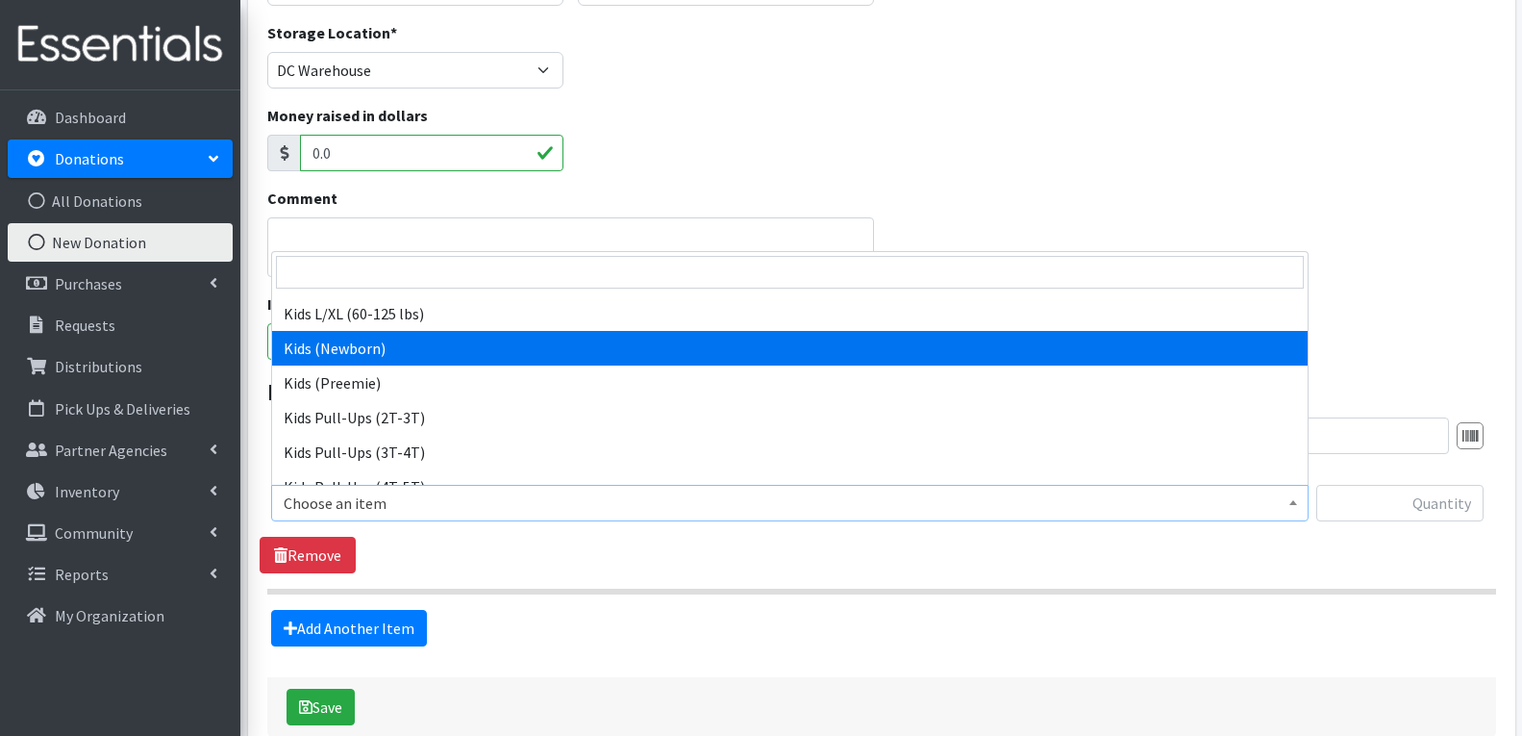
select select "4560"
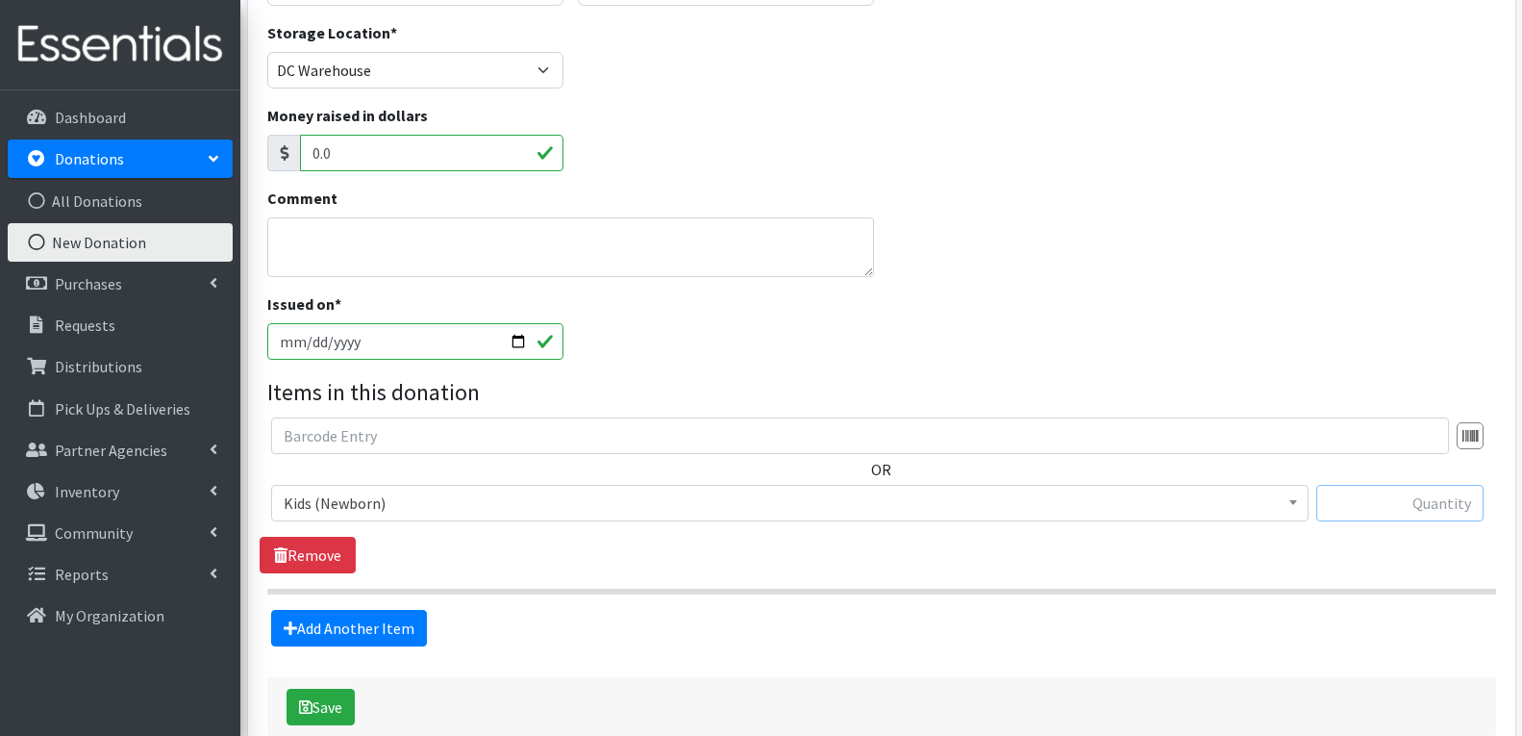
click at [1398, 498] on input "text" at bounding box center [1399, 503] width 167 height 37
type input "258"
click at [367, 625] on link "Add Another Item" at bounding box center [349, 628] width 156 height 37
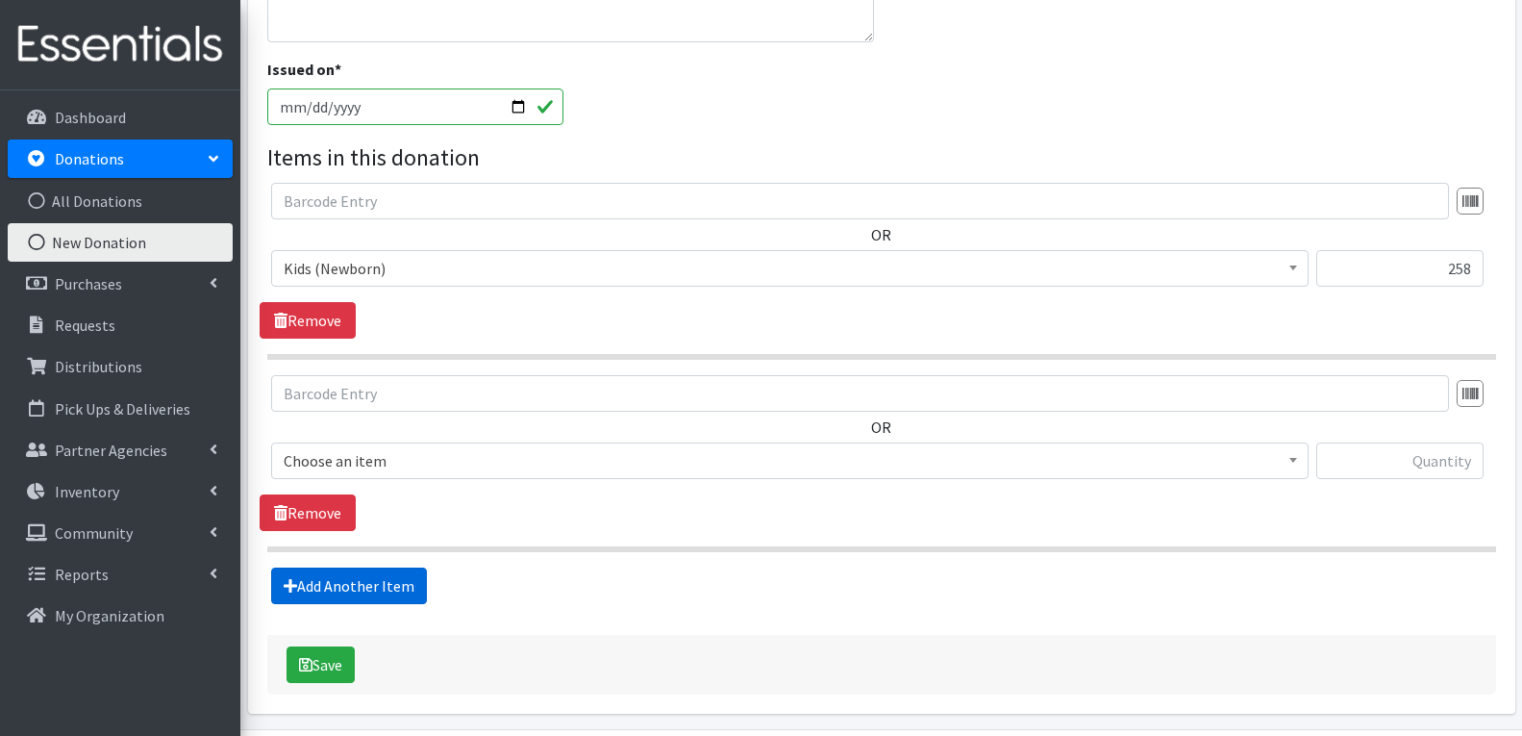
scroll to position [588, 0]
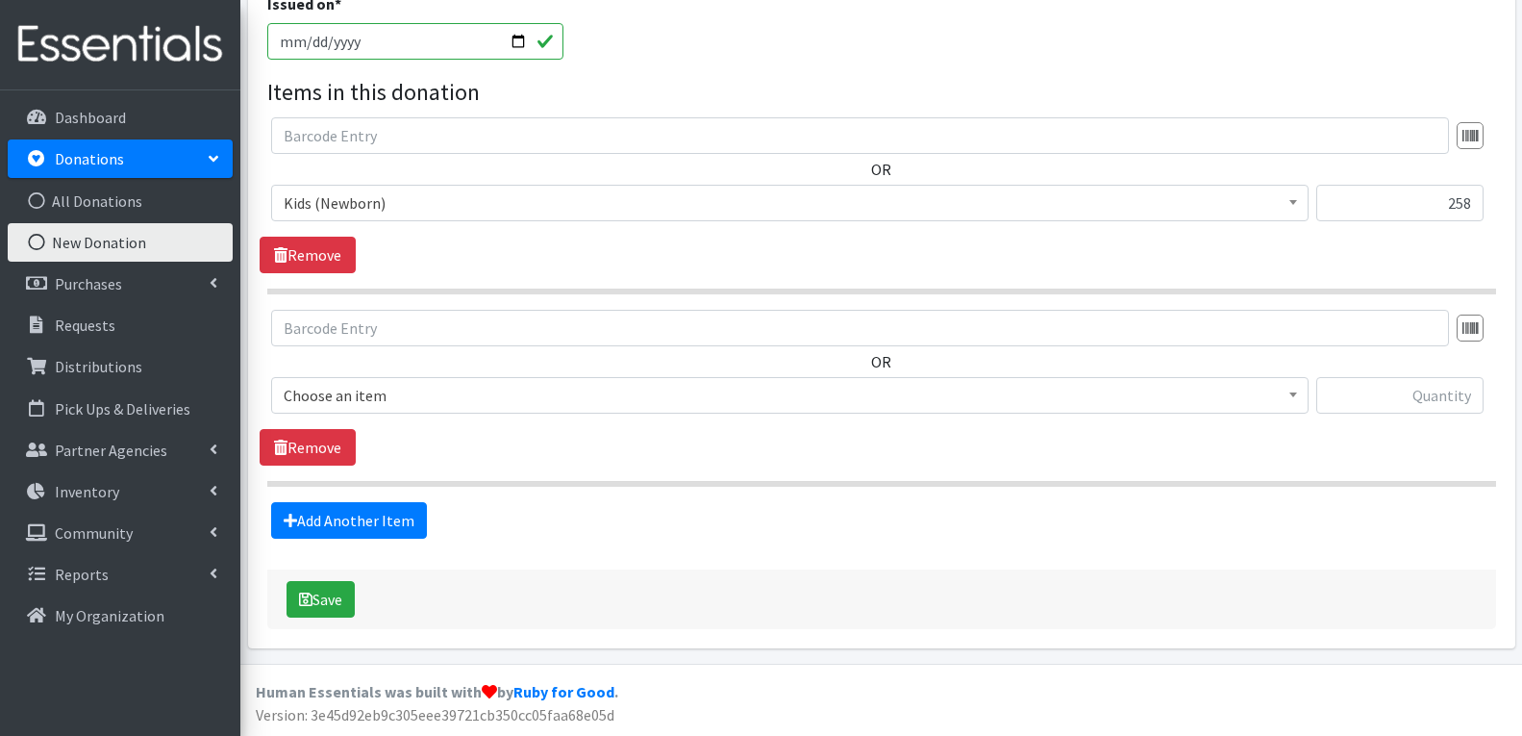
click at [389, 391] on span "Choose an item" at bounding box center [790, 395] width 1013 height 27
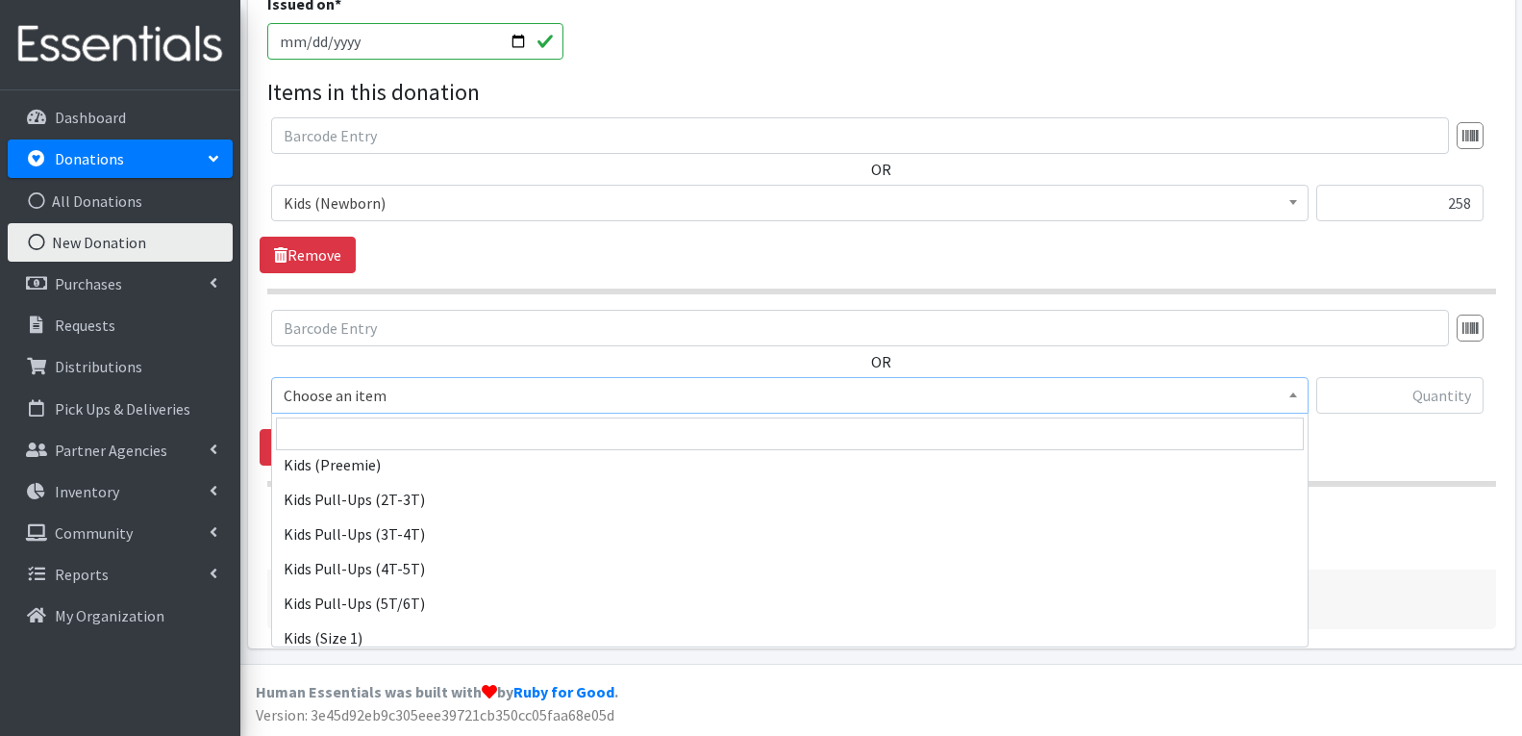
scroll to position [865, 0]
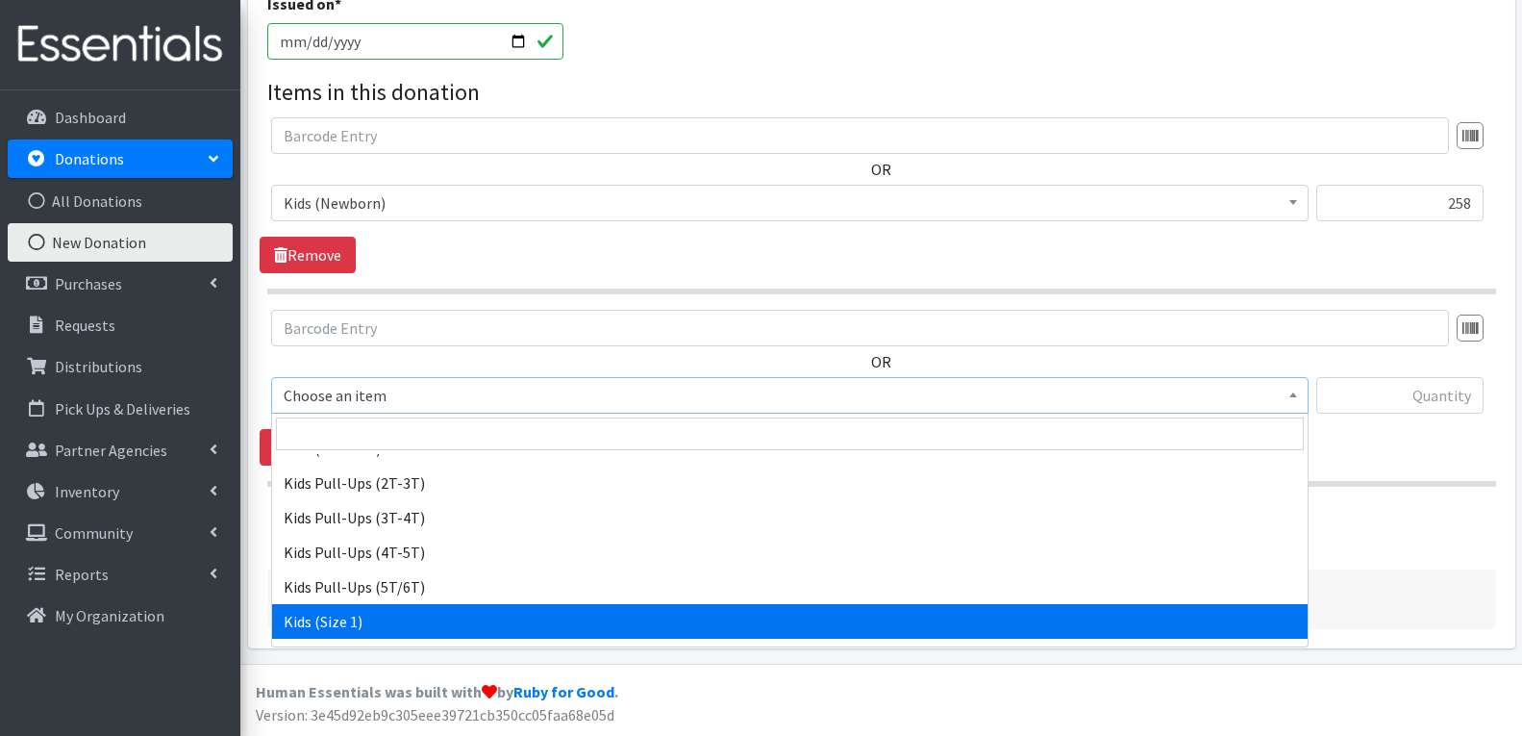
select select "4561"
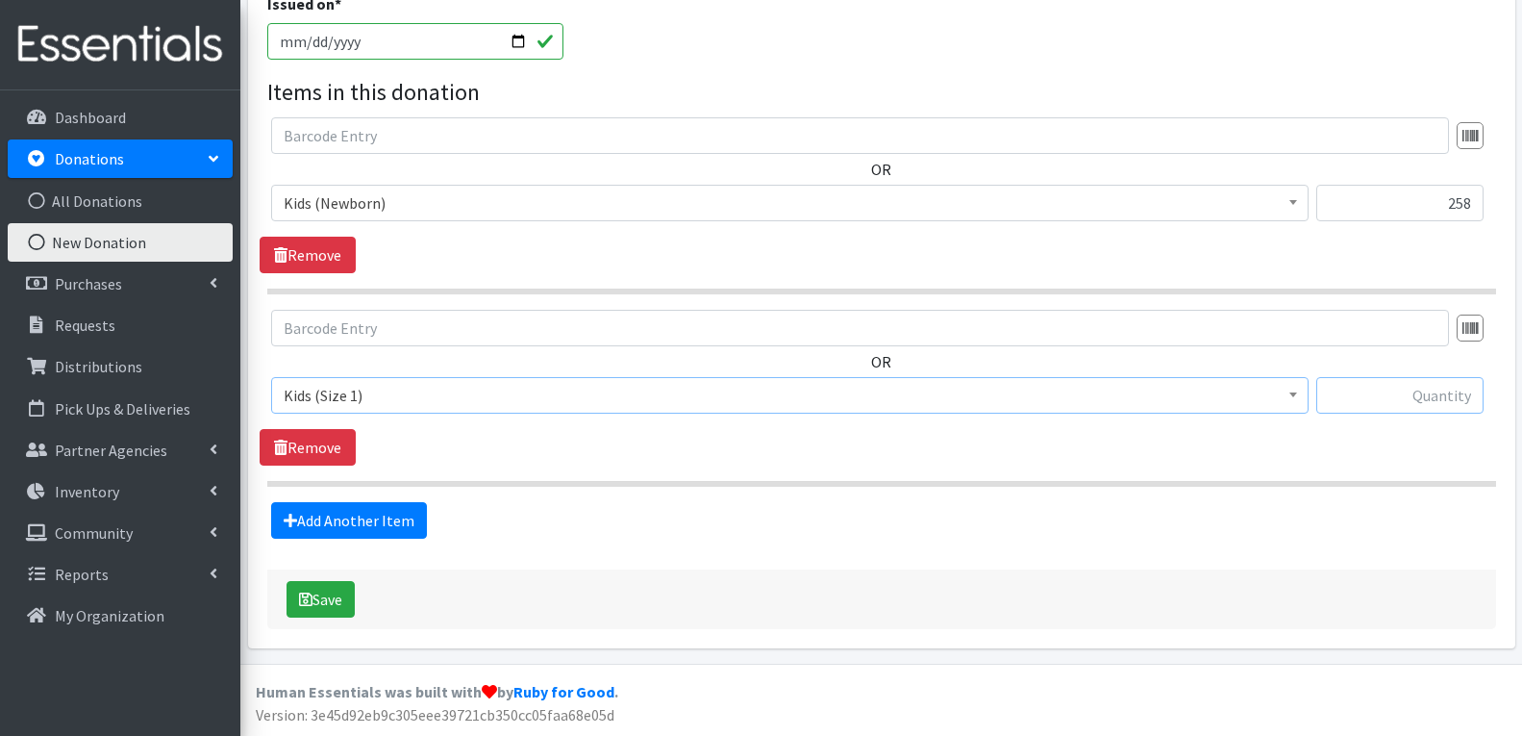
click at [1422, 391] on input "text" at bounding box center [1399, 395] width 167 height 37
type input "692"
click at [382, 527] on link "Add Another Item" at bounding box center [349, 520] width 156 height 37
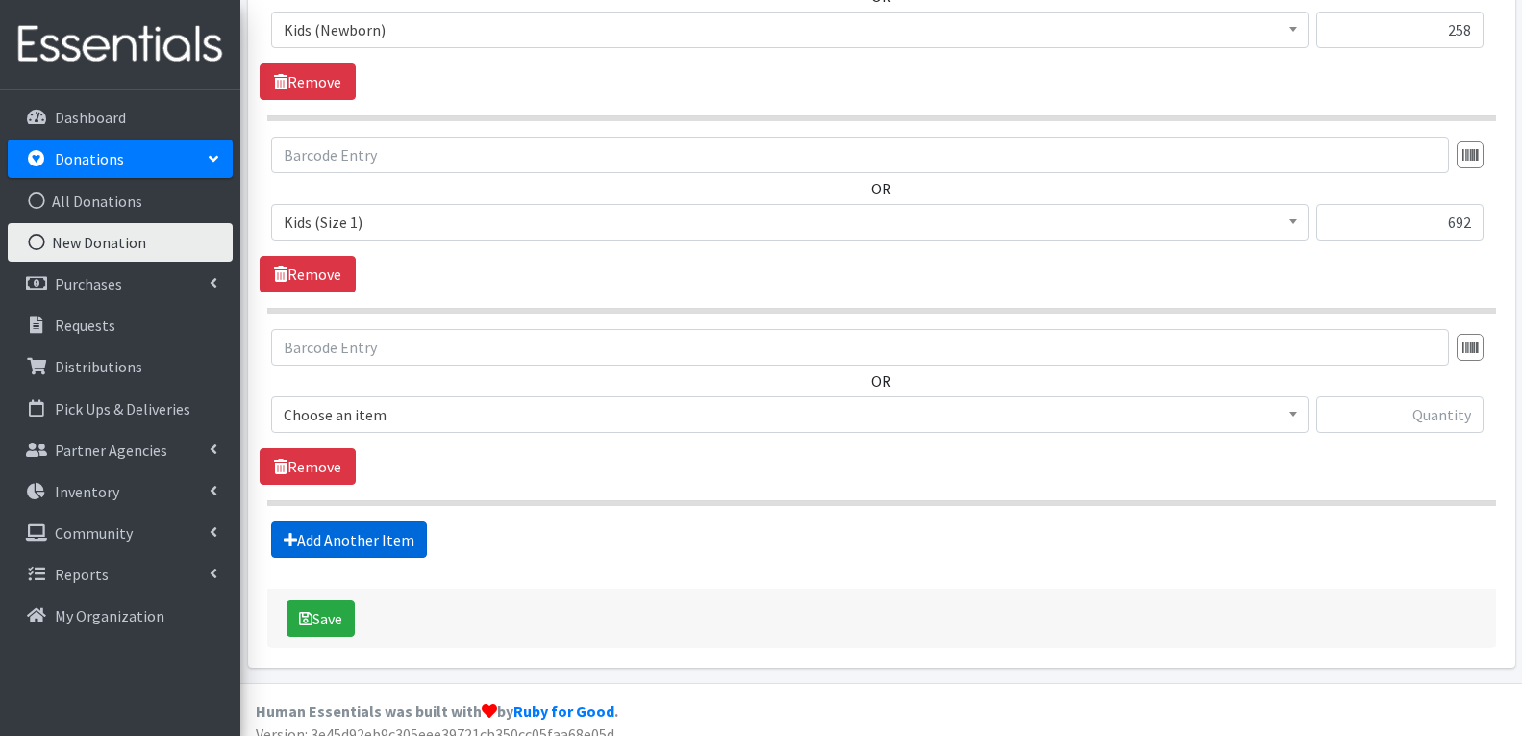
scroll to position [781, 0]
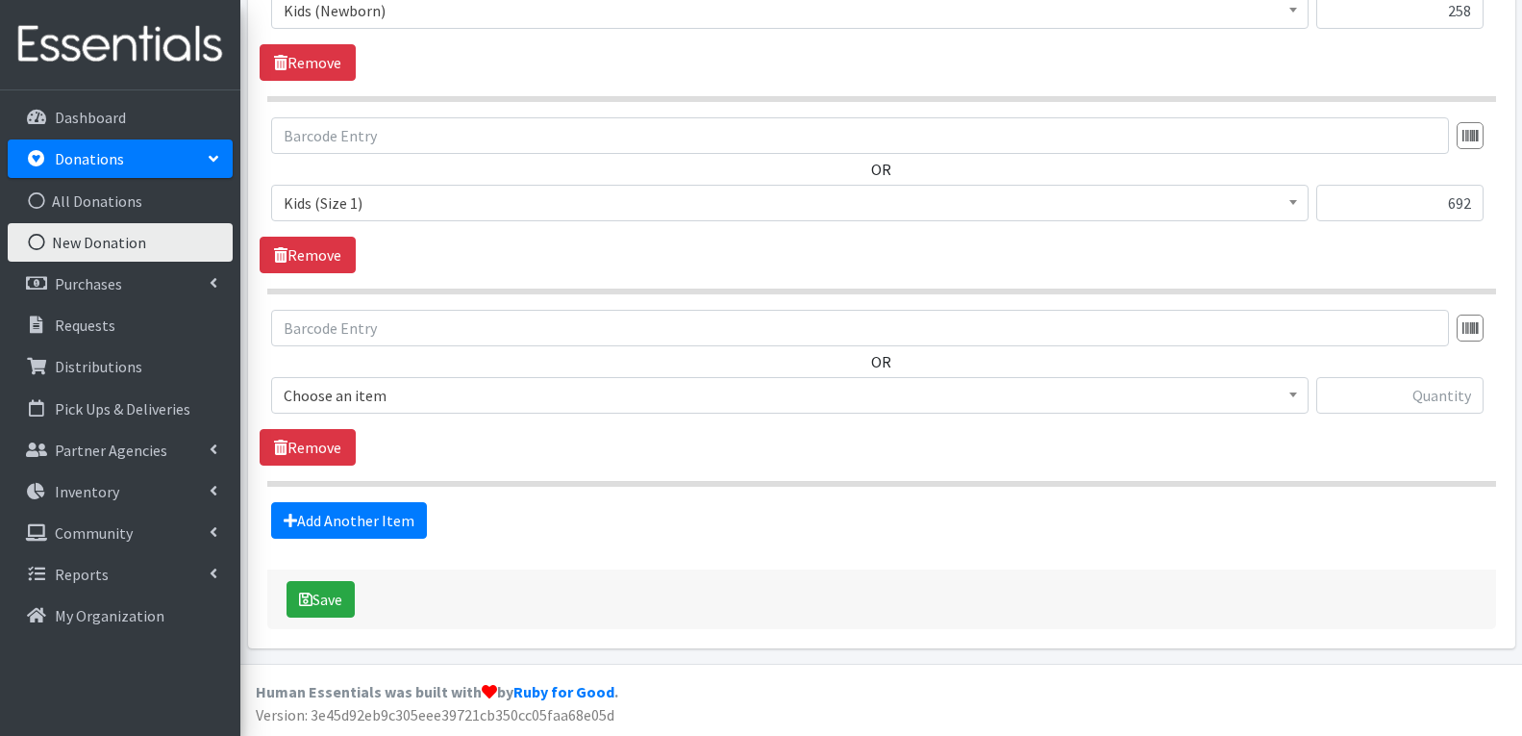
click at [391, 397] on span "Choose an item" at bounding box center [790, 395] width 1013 height 27
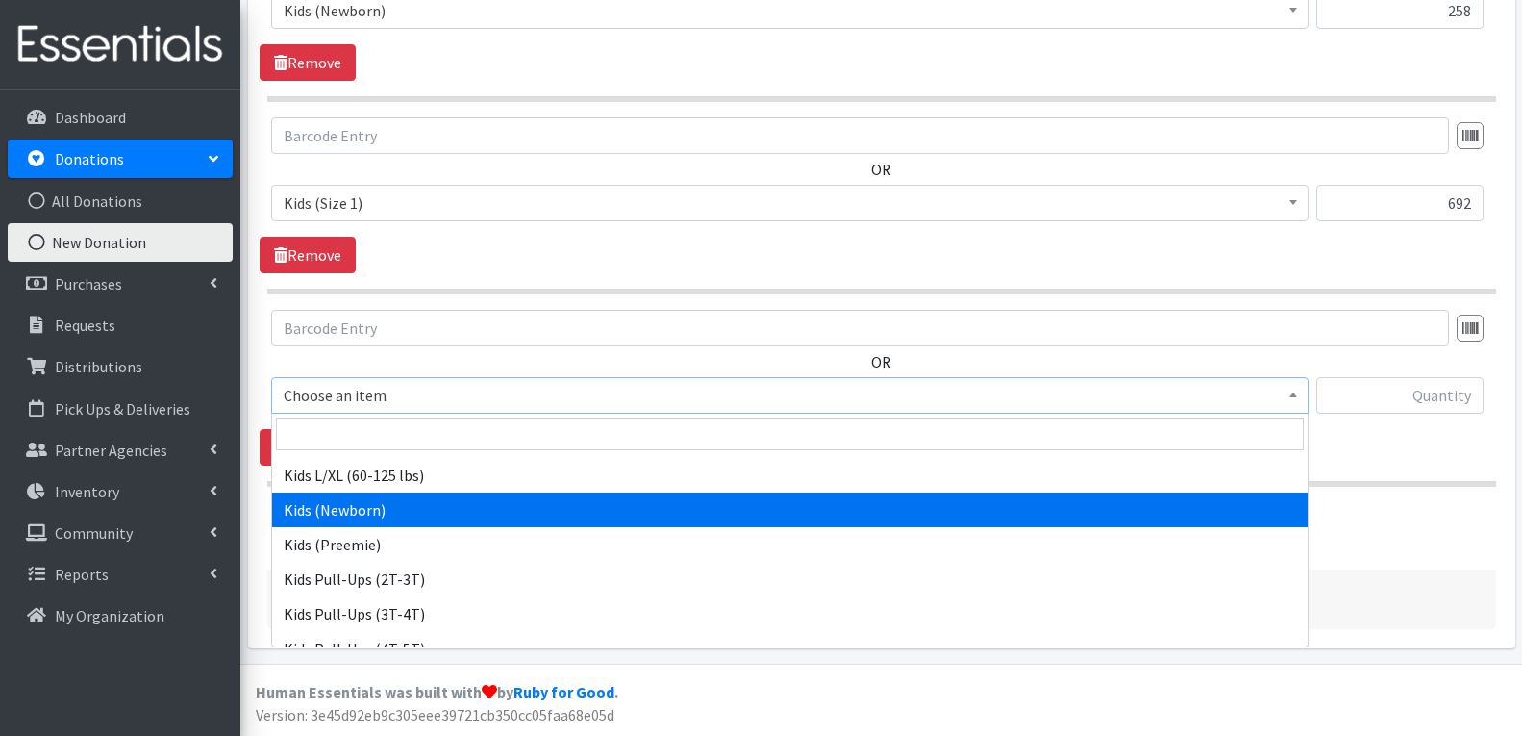
scroll to position [962, 0]
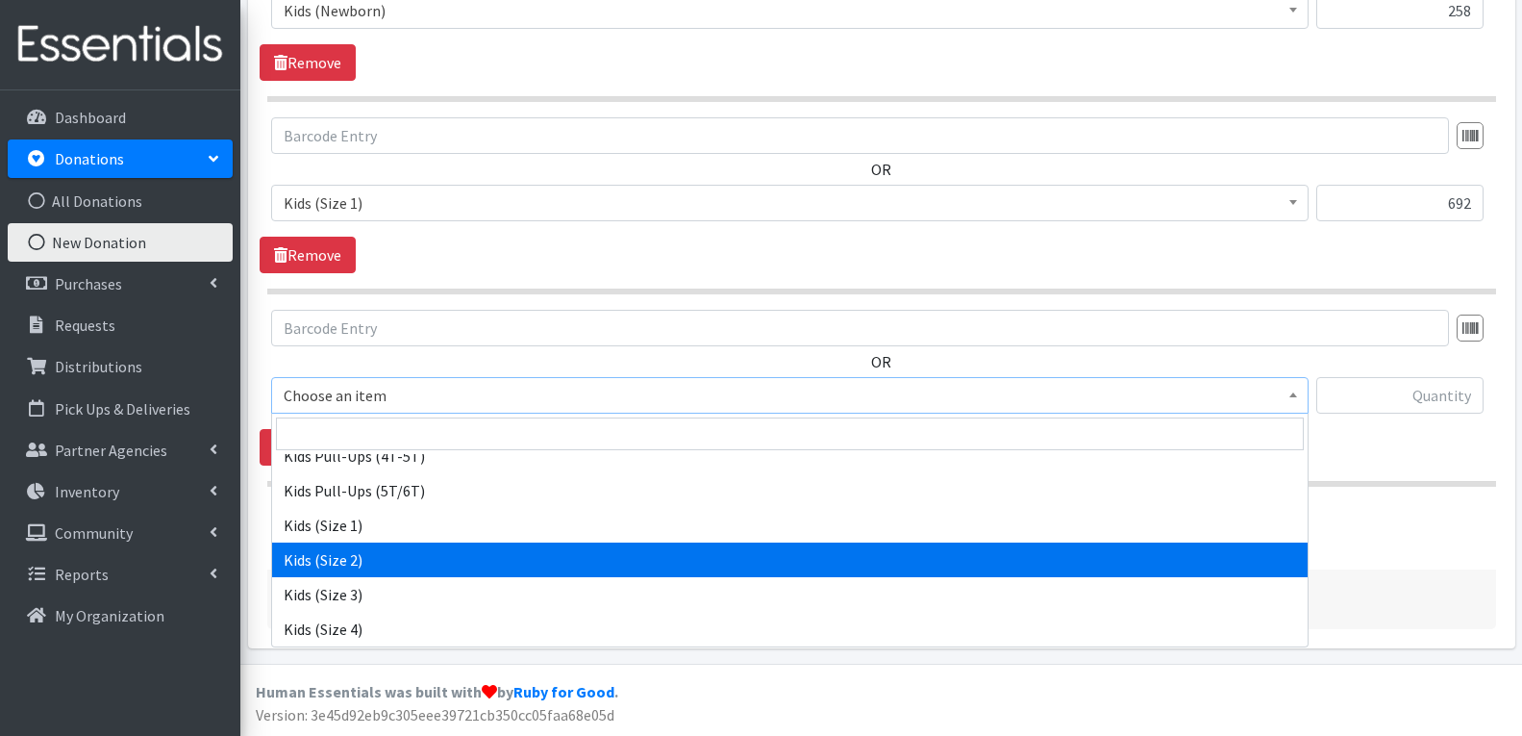
select select "4562"
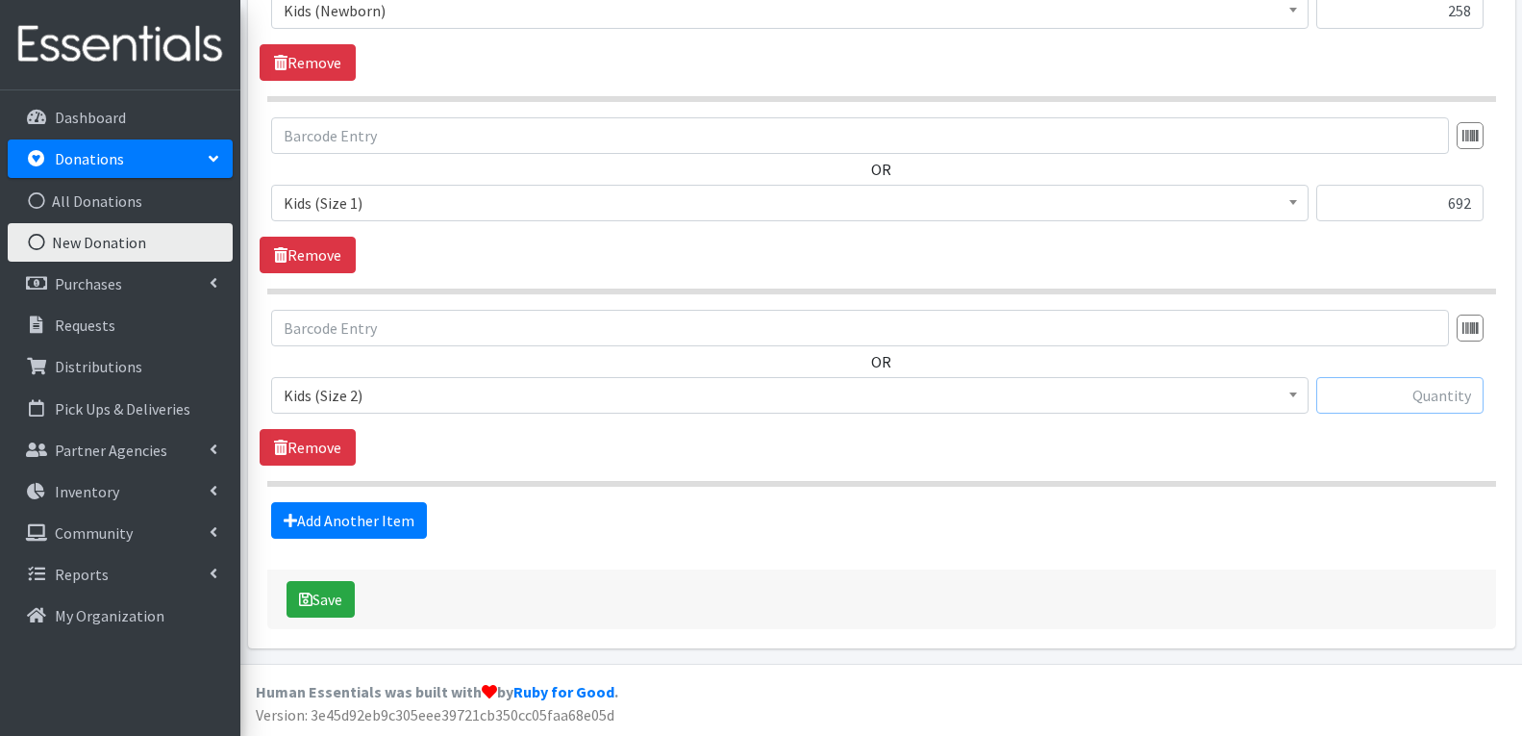
click at [1468, 394] on input "text" at bounding box center [1399, 395] width 167 height 37
type input "231"
click at [333, 532] on link "Add Another Item" at bounding box center [349, 520] width 156 height 37
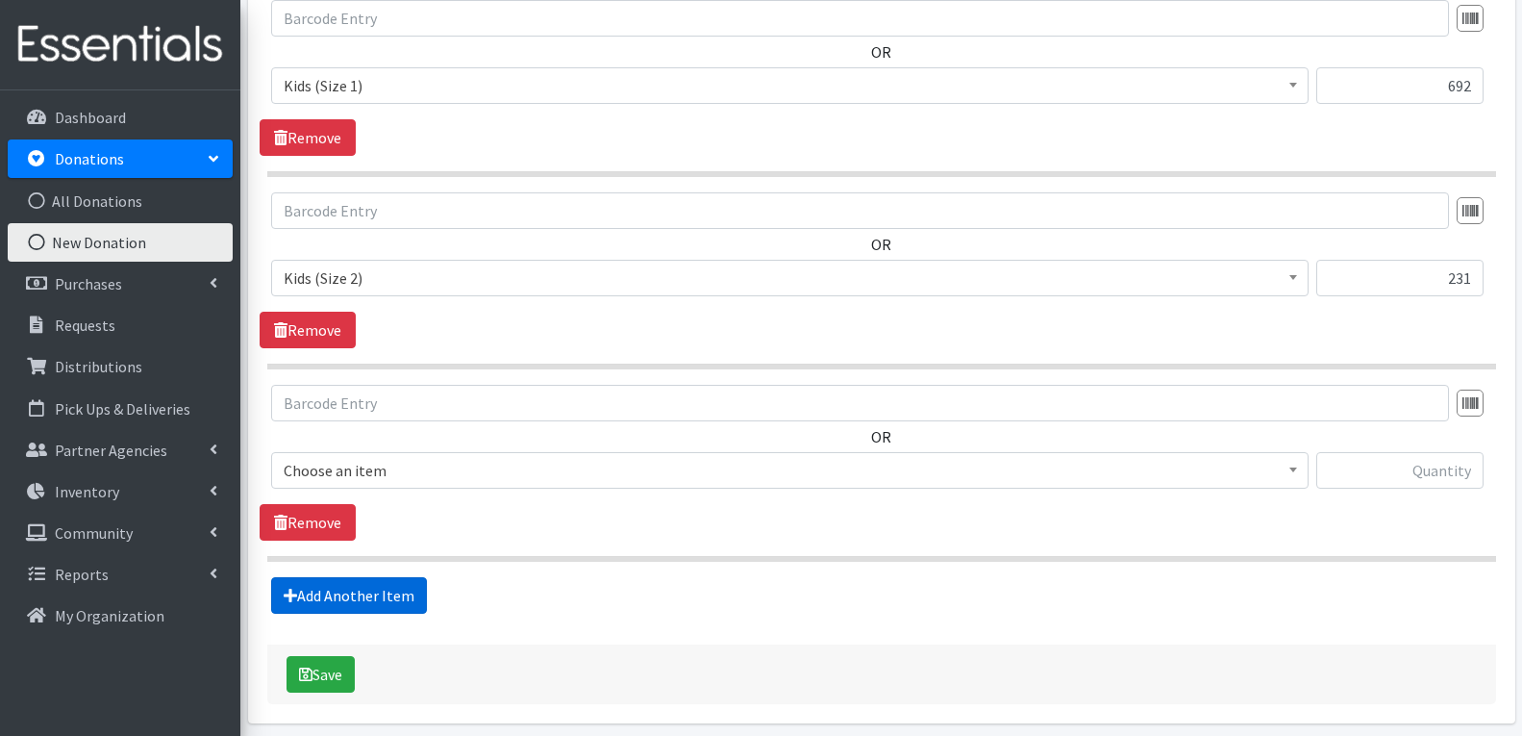
scroll to position [973, 0]
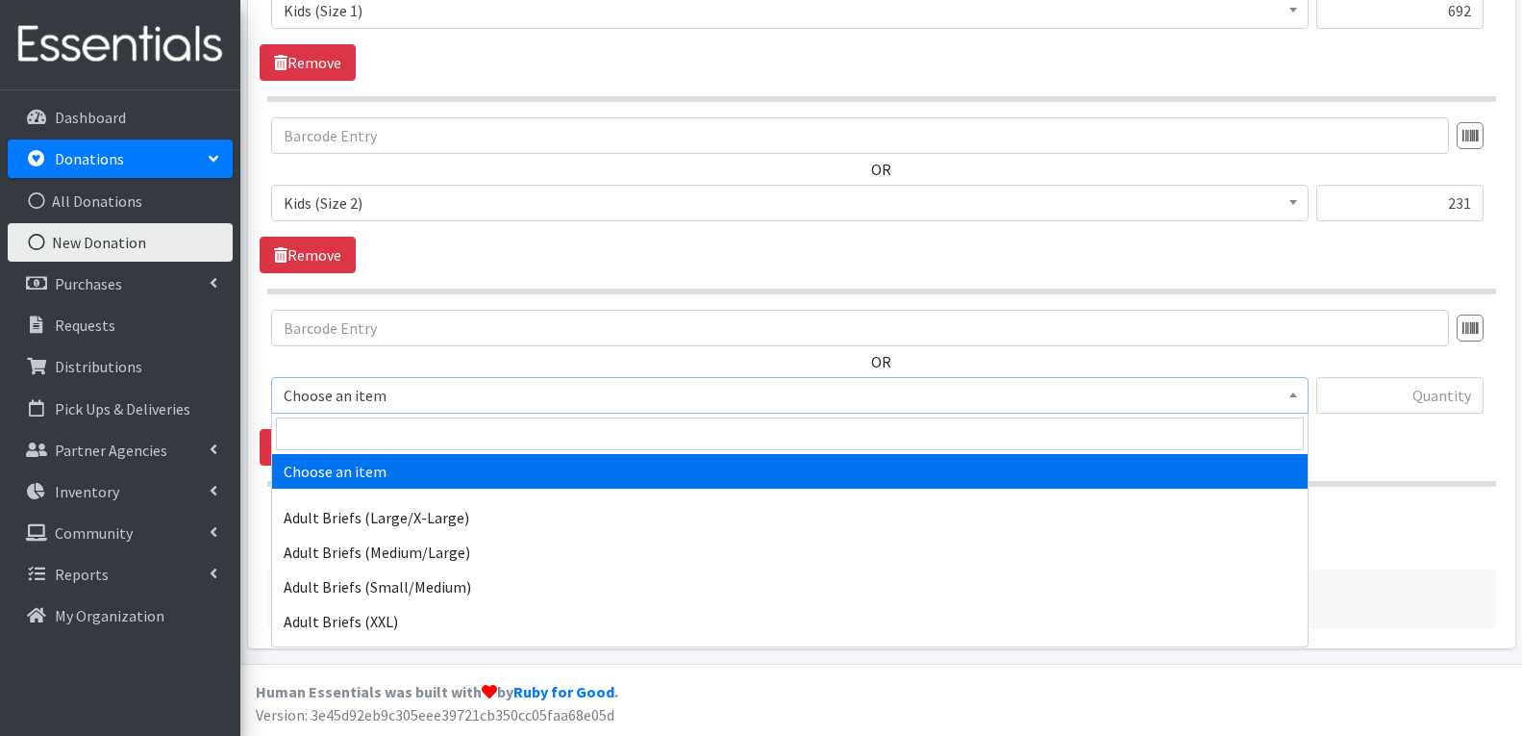
click at [423, 387] on span "Choose an item" at bounding box center [790, 395] width 1013 height 27
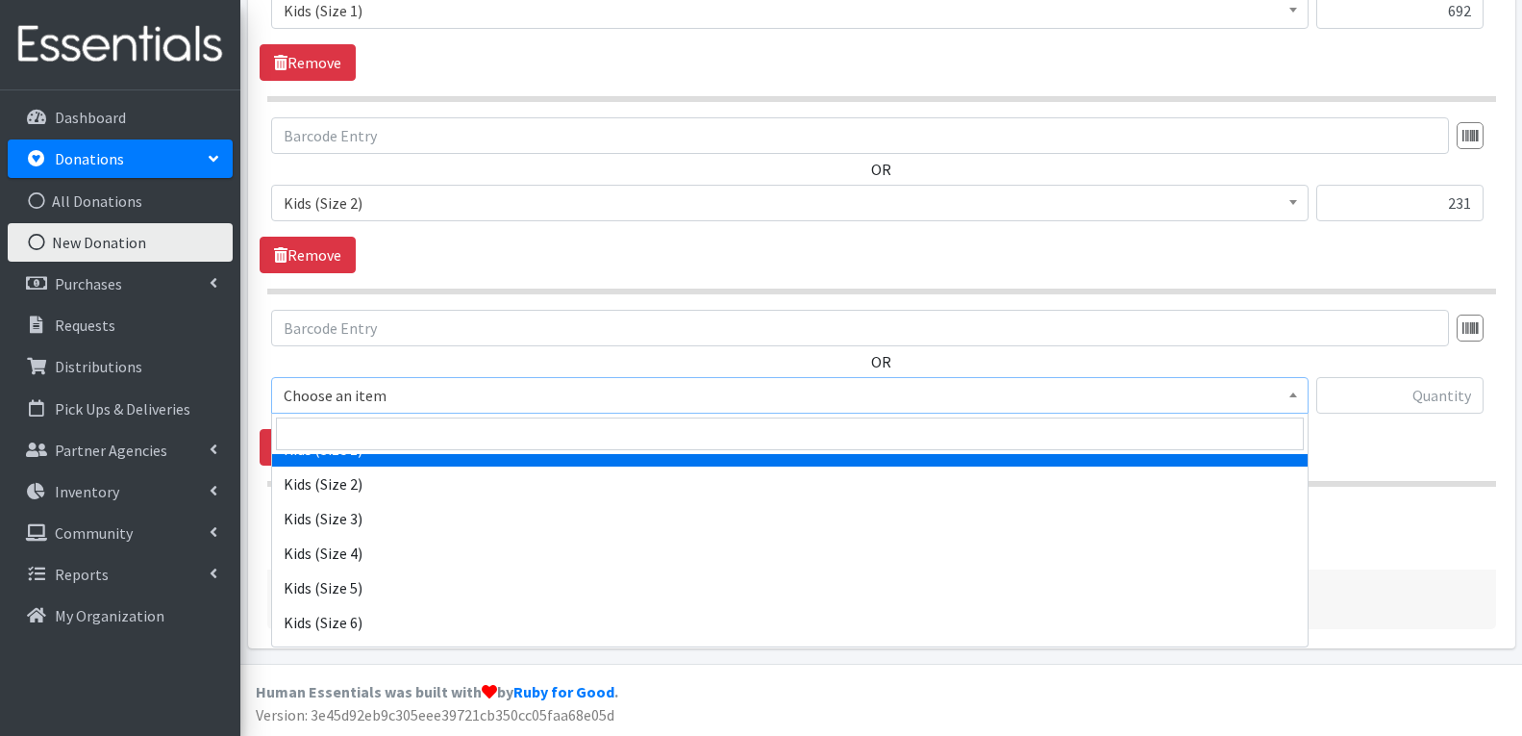
scroll to position [1058, 0]
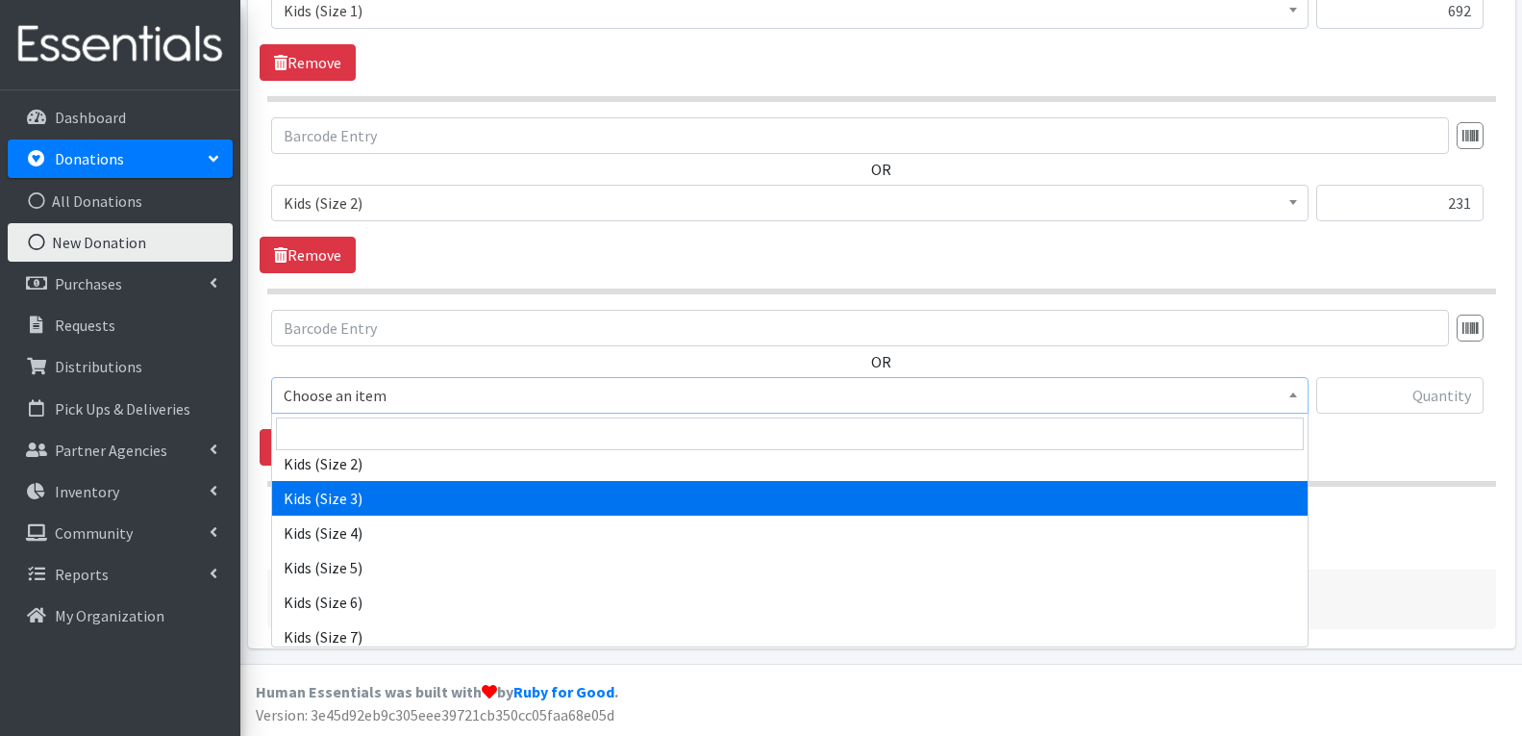
select select "4566"
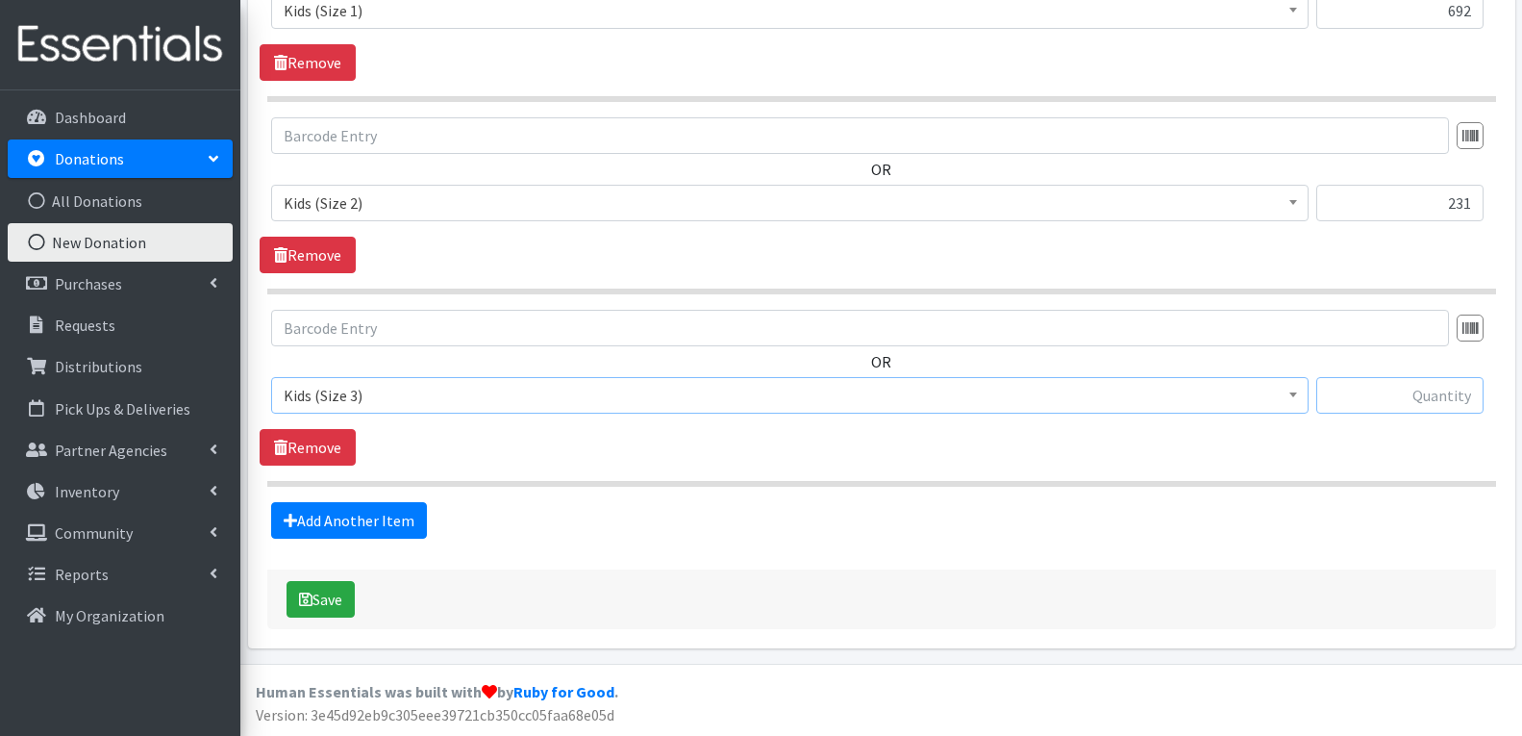
click at [1380, 406] on input "text" at bounding box center [1399, 395] width 167 height 37
type input "122"
drag, startPoint x: 348, startPoint y: 515, endPoint x: 381, endPoint y: 496, distance: 37.9
click at [349, 514] on link "Add Another Item" at bounding box center [349, 520] width 156 height 37
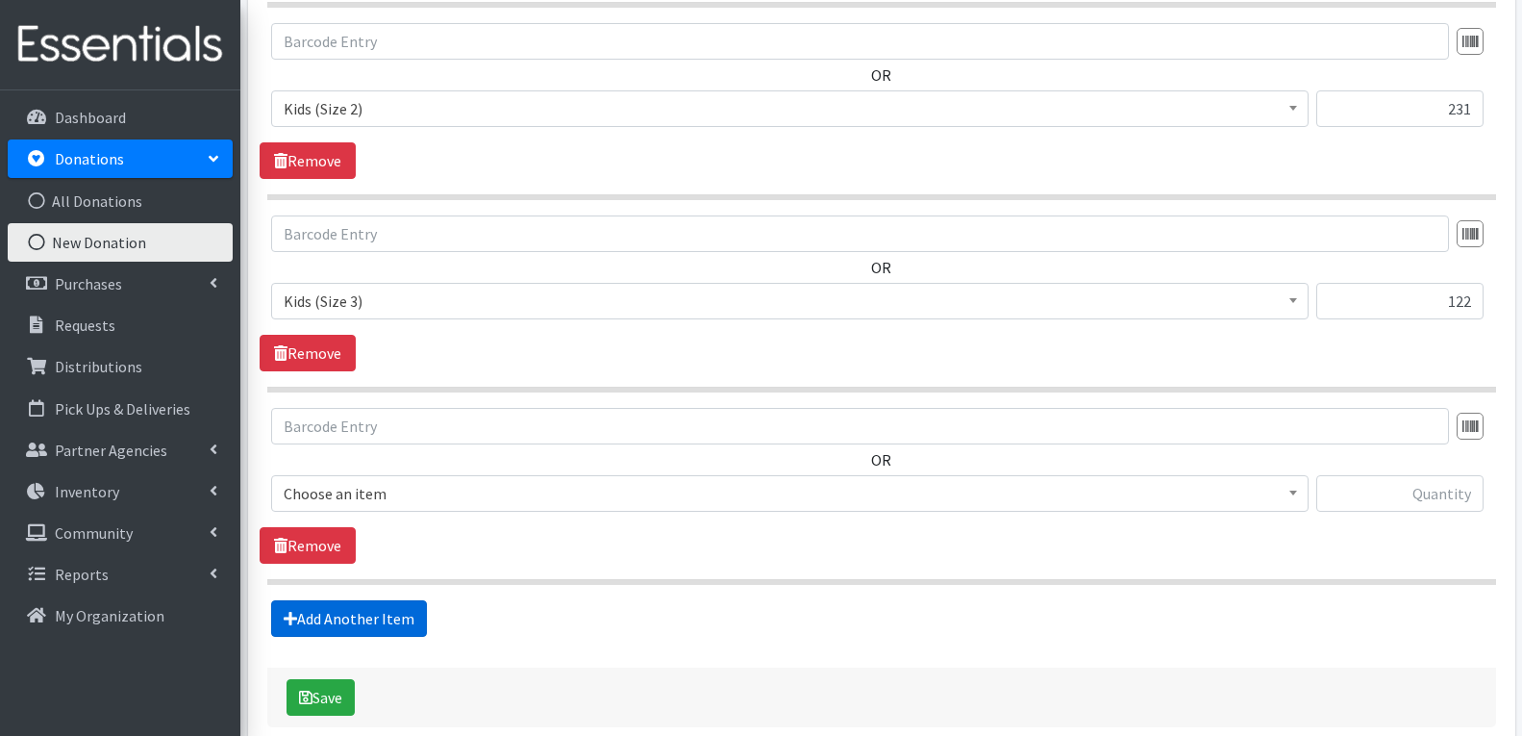
scroll to position [1165, 0]
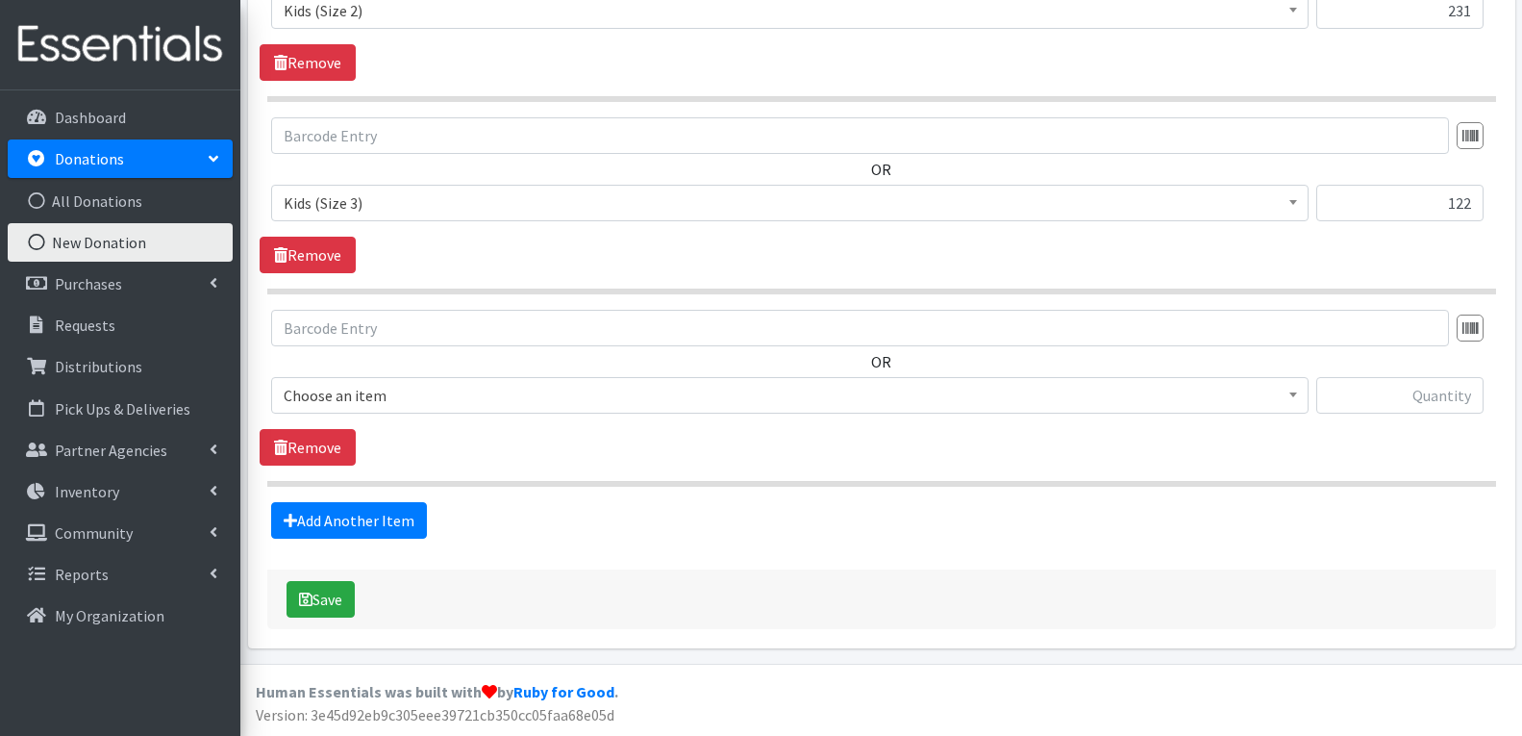
click at [438, 389] on span "Choose an item" at bounding box center [790, 395] width 1013 height 27
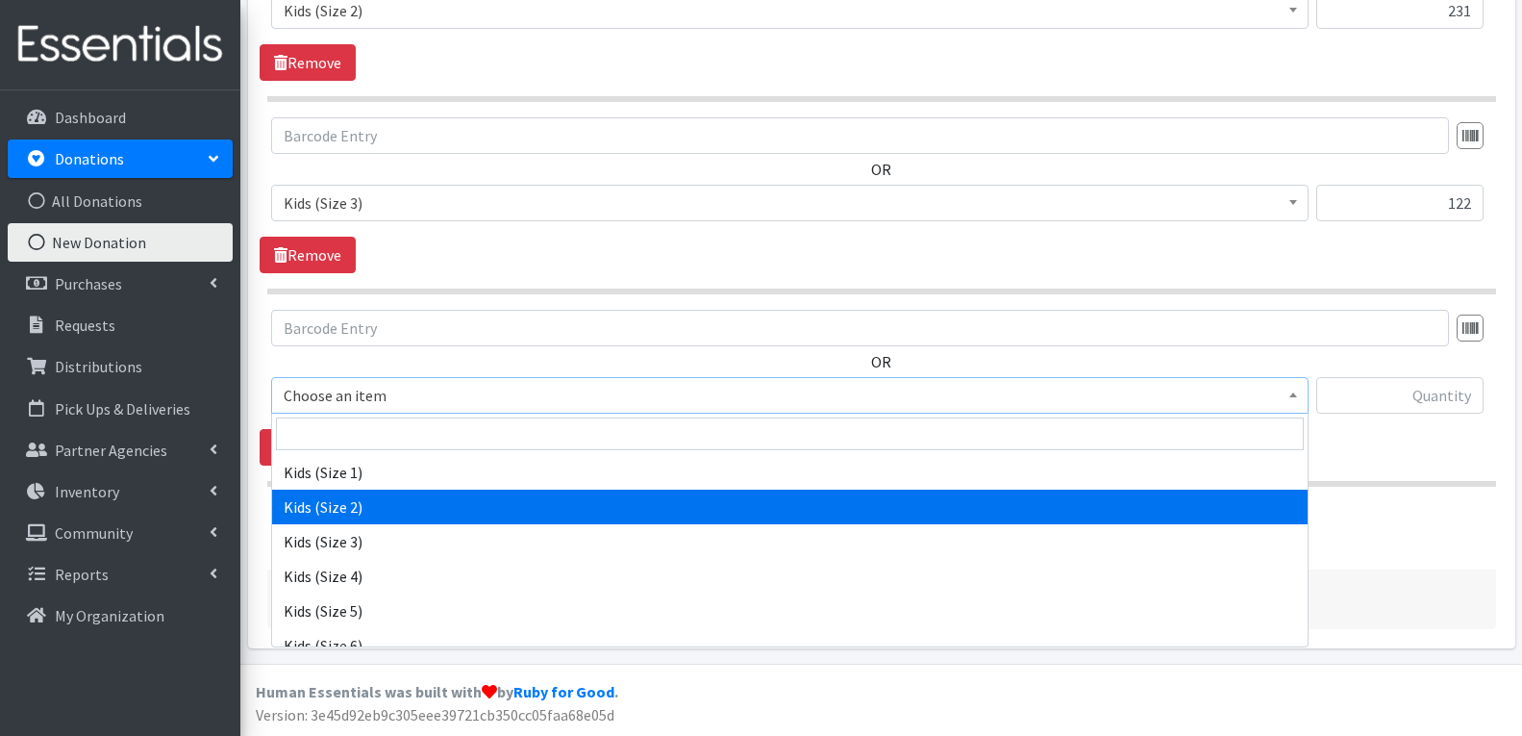
scroll to position [1058, 0]
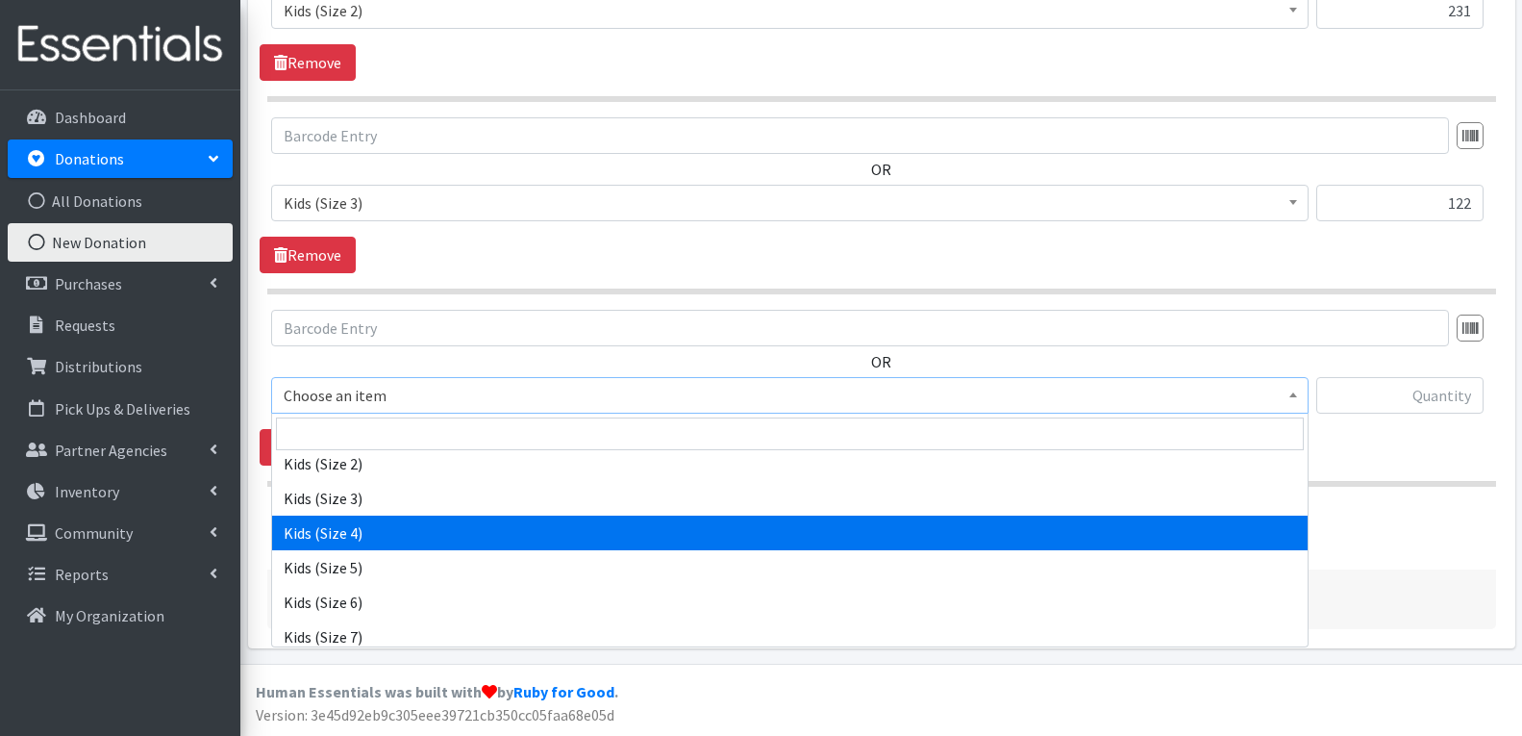
select select "4567"
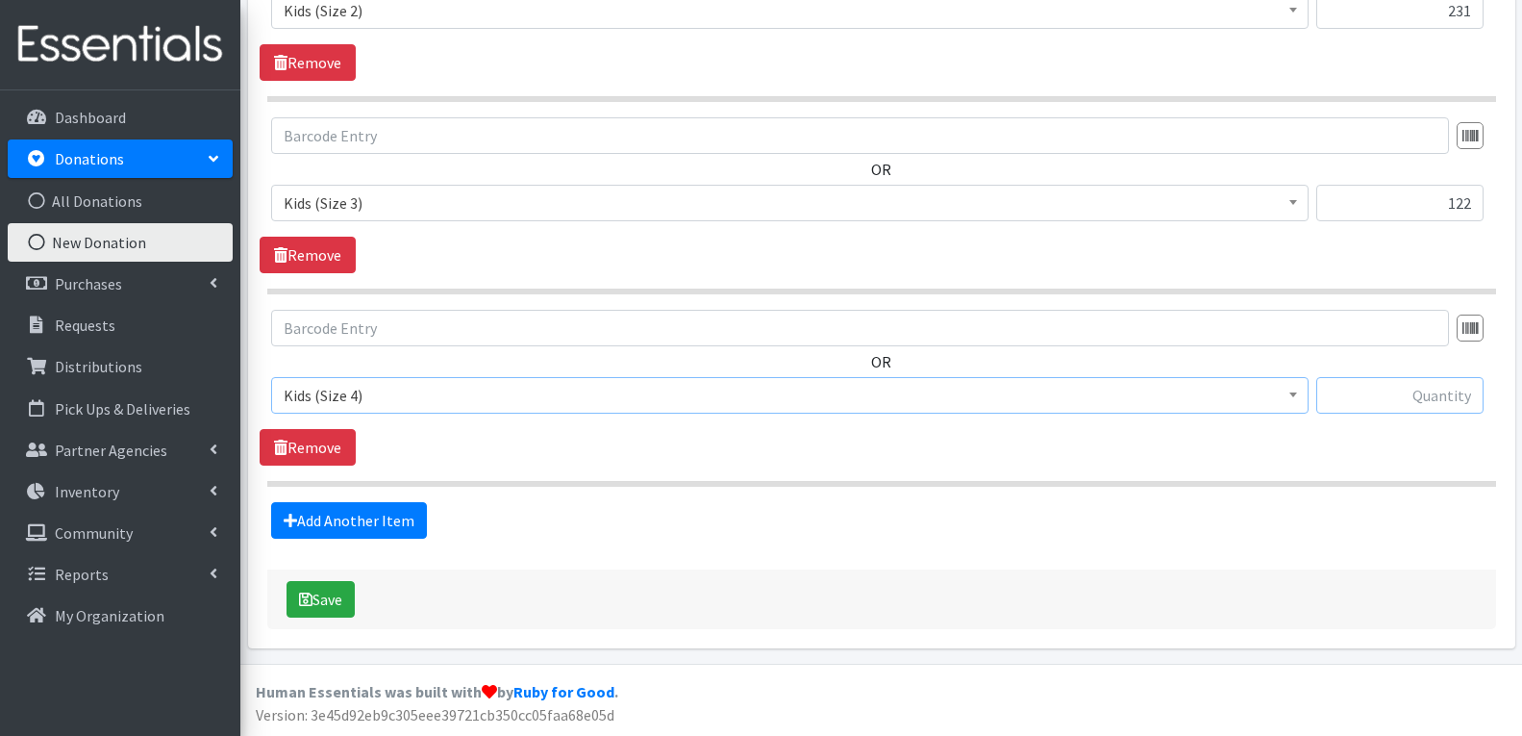
click at [1406, 410] on input "text" at bounding box center [1399, 395] width 167 height 37
type input "300"
click at [330, 524] on link "Add Another Item" at bounding box center [349, 520] width 156 height 37
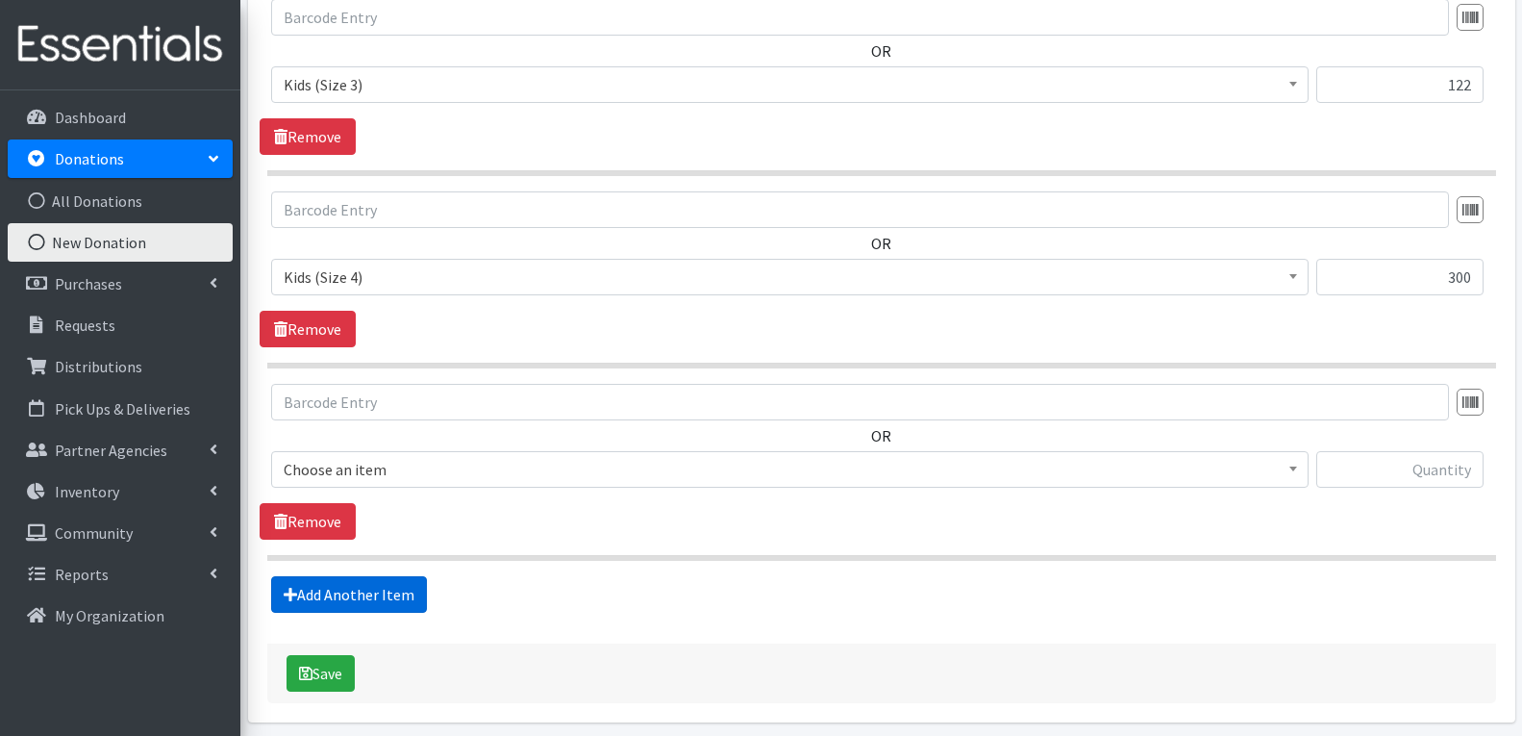
scroll to position [1358, 0]
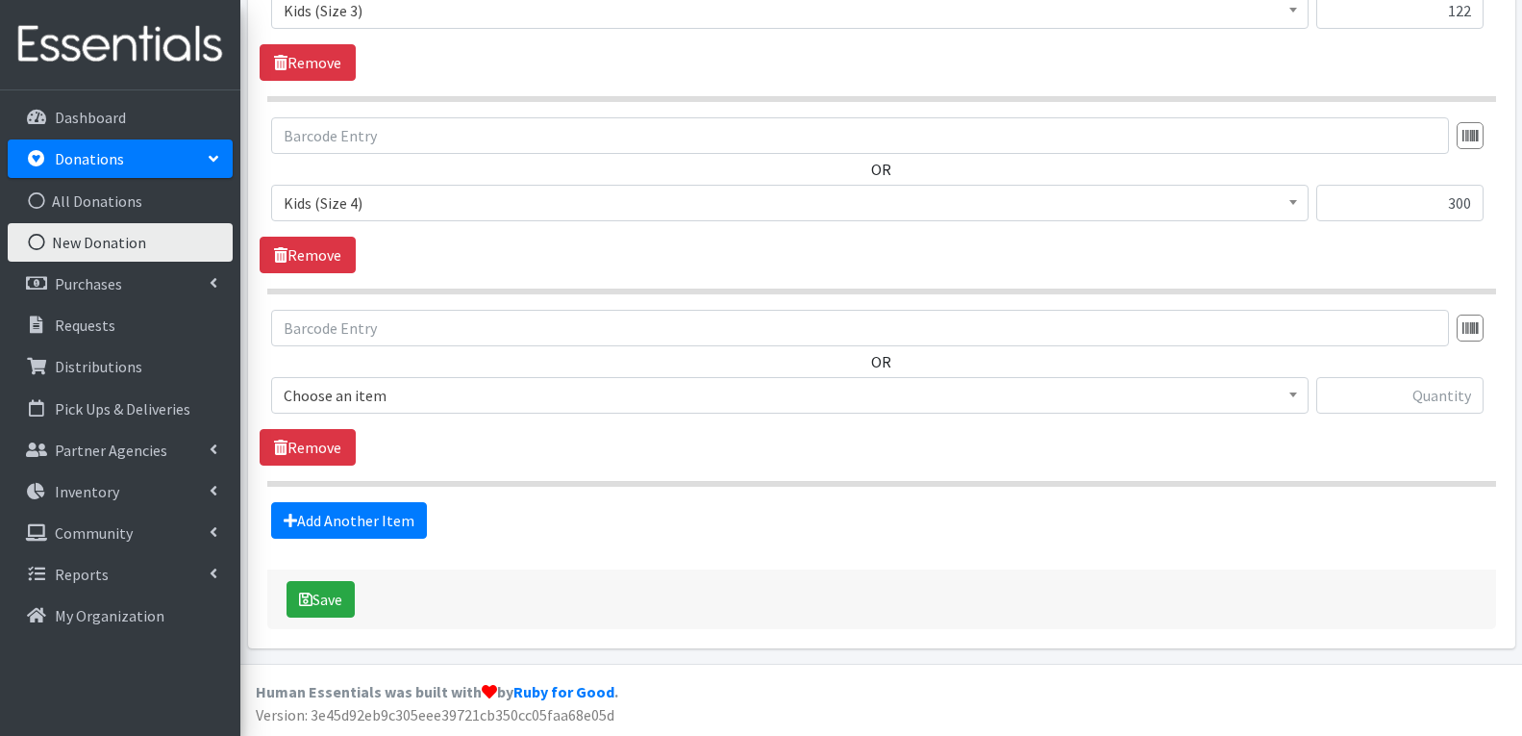
click at [401, 394] on span "Choose an item" at bounding box center [790, 395] width 1013 height 27
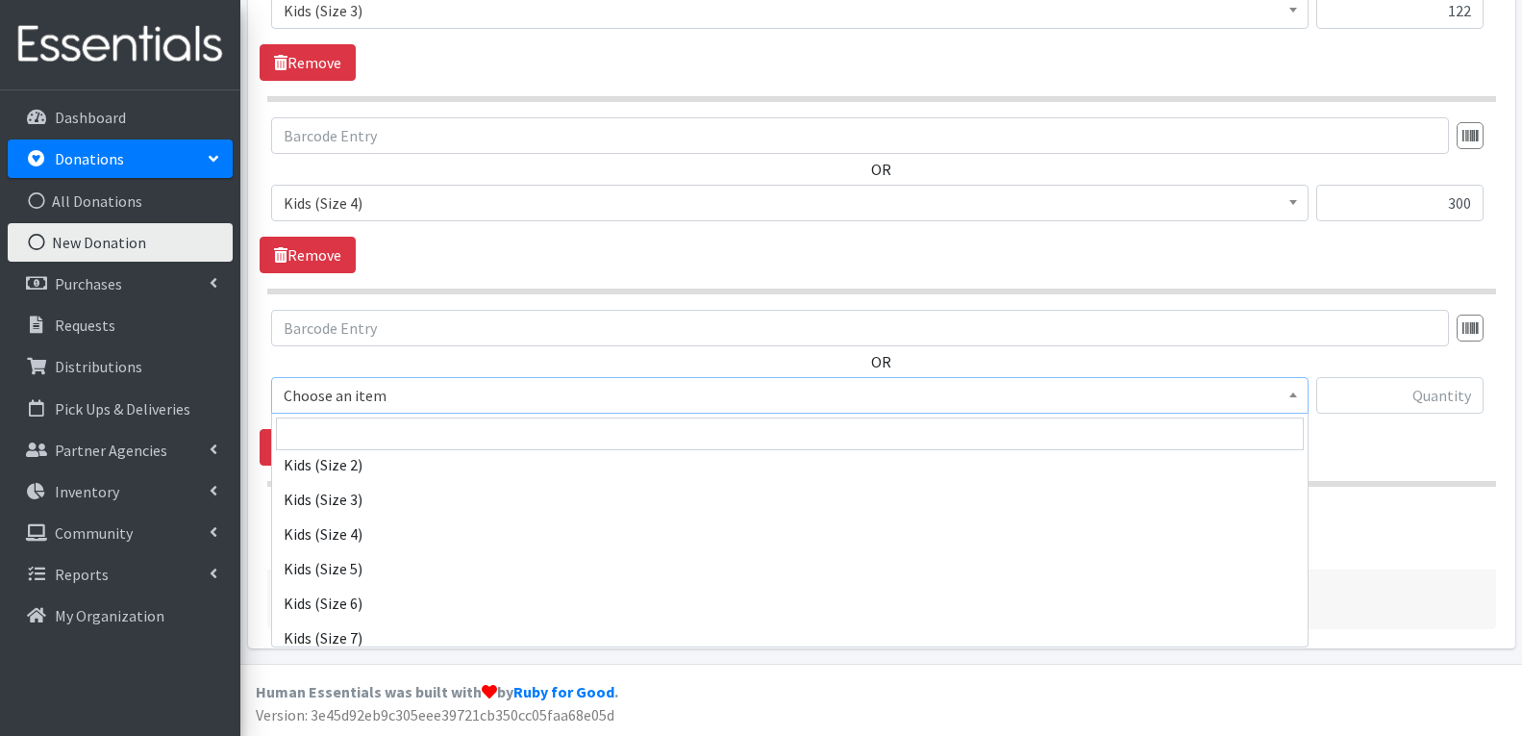
scroll to position [1058, 0]
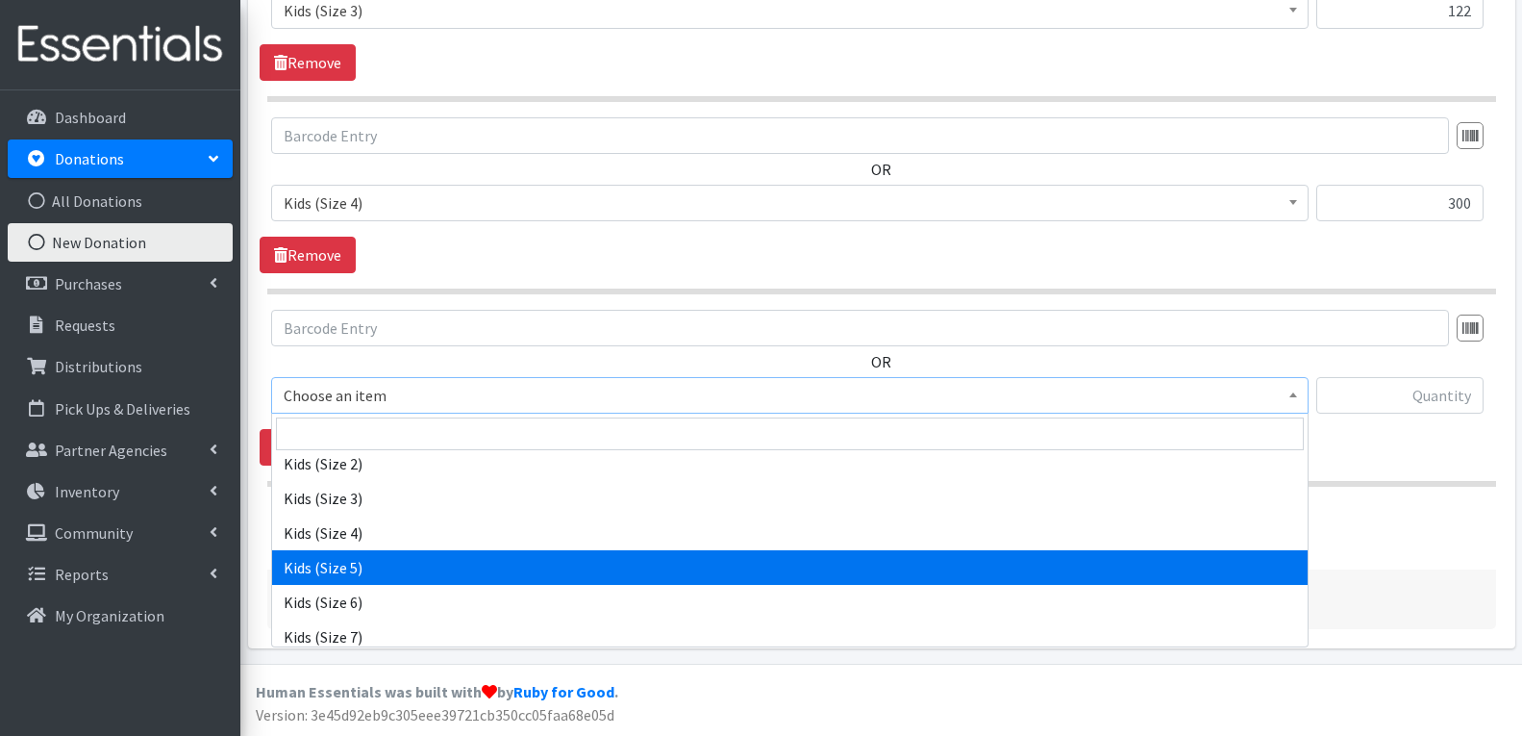
select select "4568"
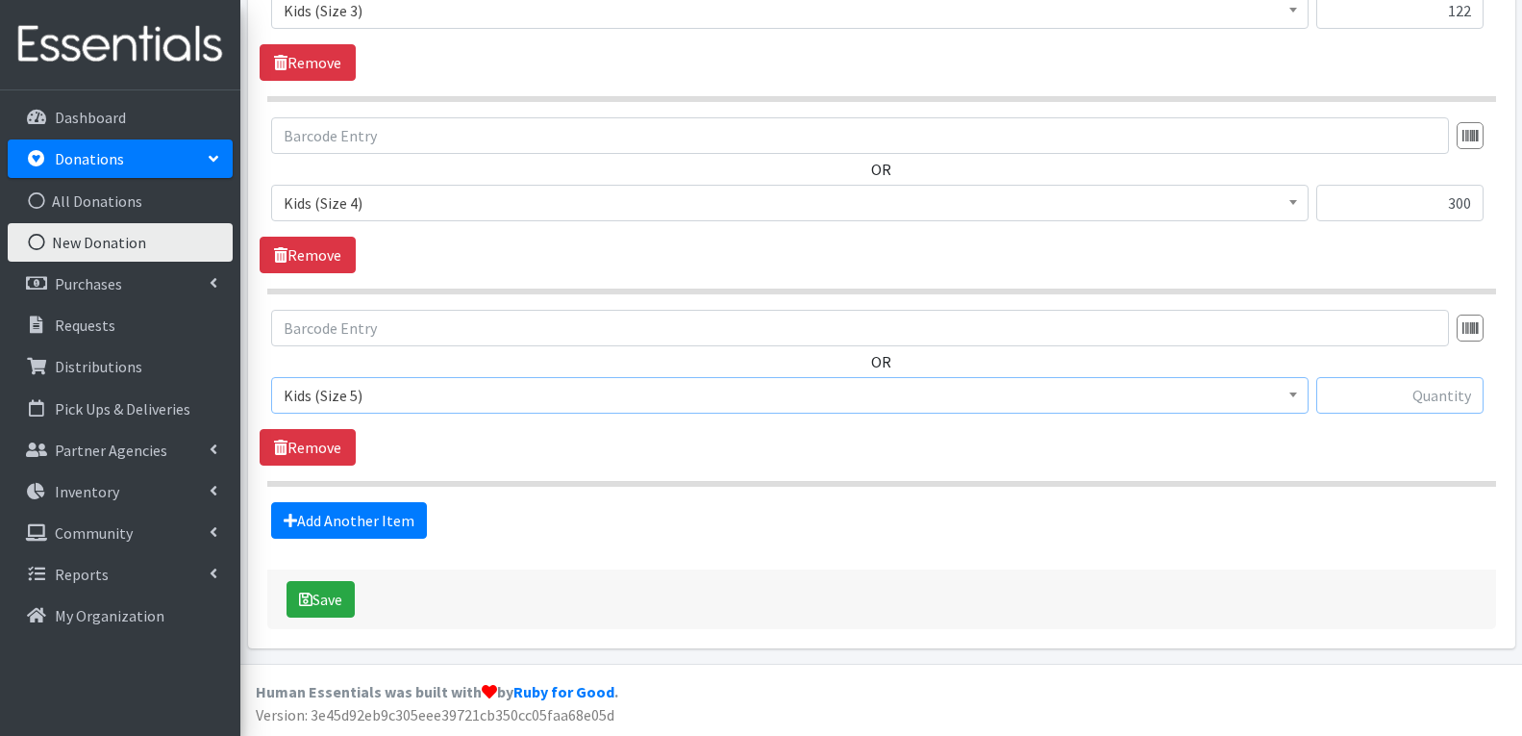
click at [1455, 399] on input "text" at bounding box center [1399, 395] width 167 height 37
type input "282"
click at [363, 513] on link "Add Another Item" at bounding box center [349, 520] width 156 height 37
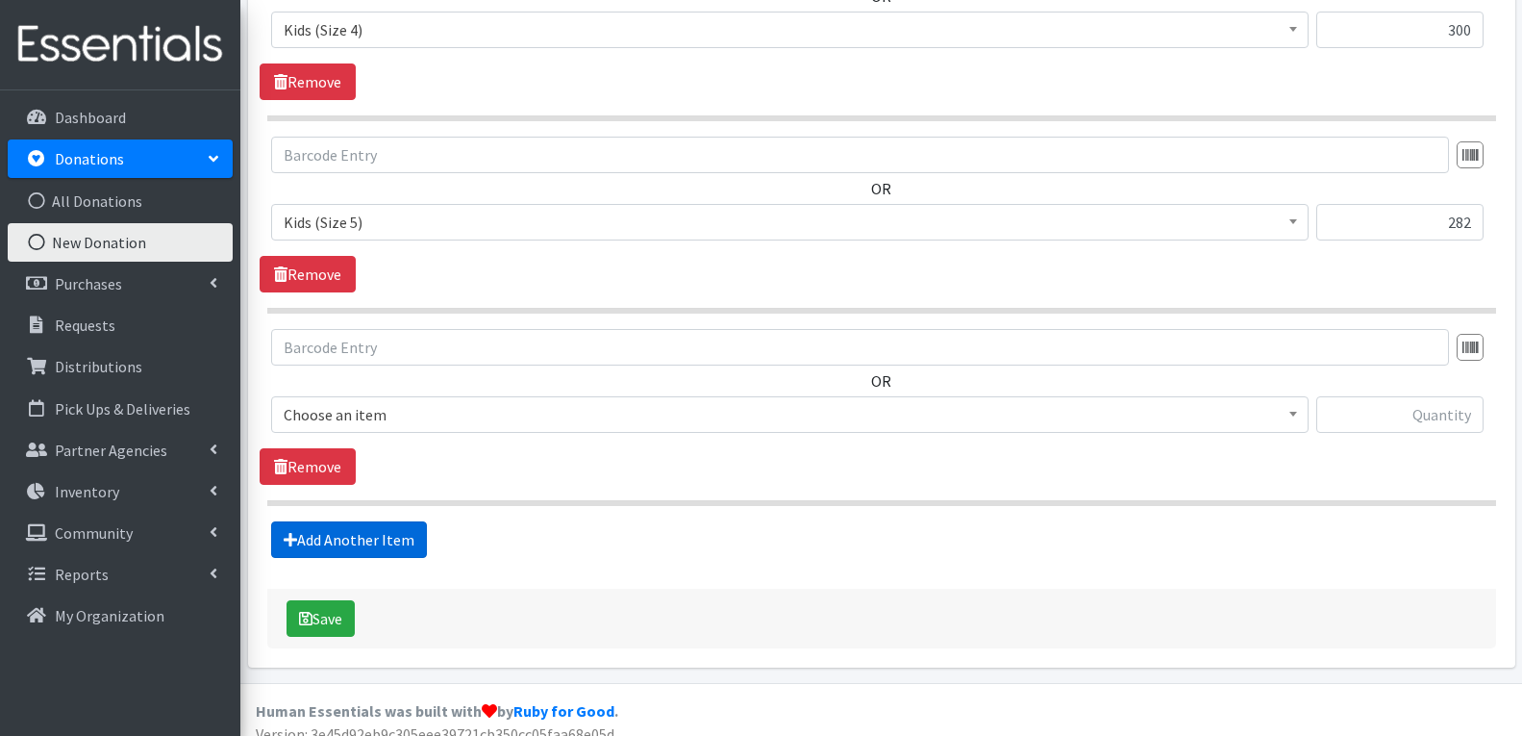
scroll to position [1550, 0]
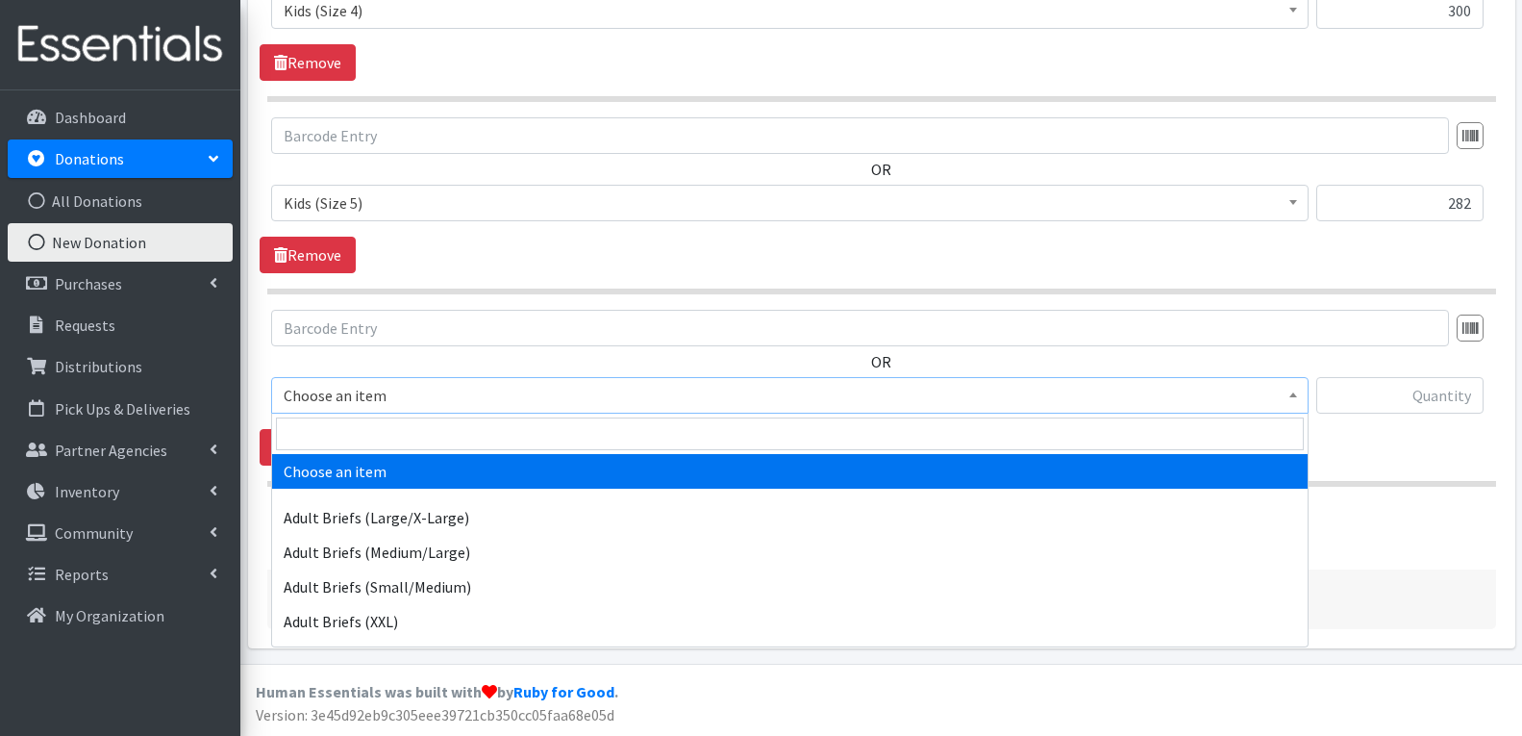
click at [433, 404] on span "Choose an item" at bounding box center [790, 395] width 1013 height 27
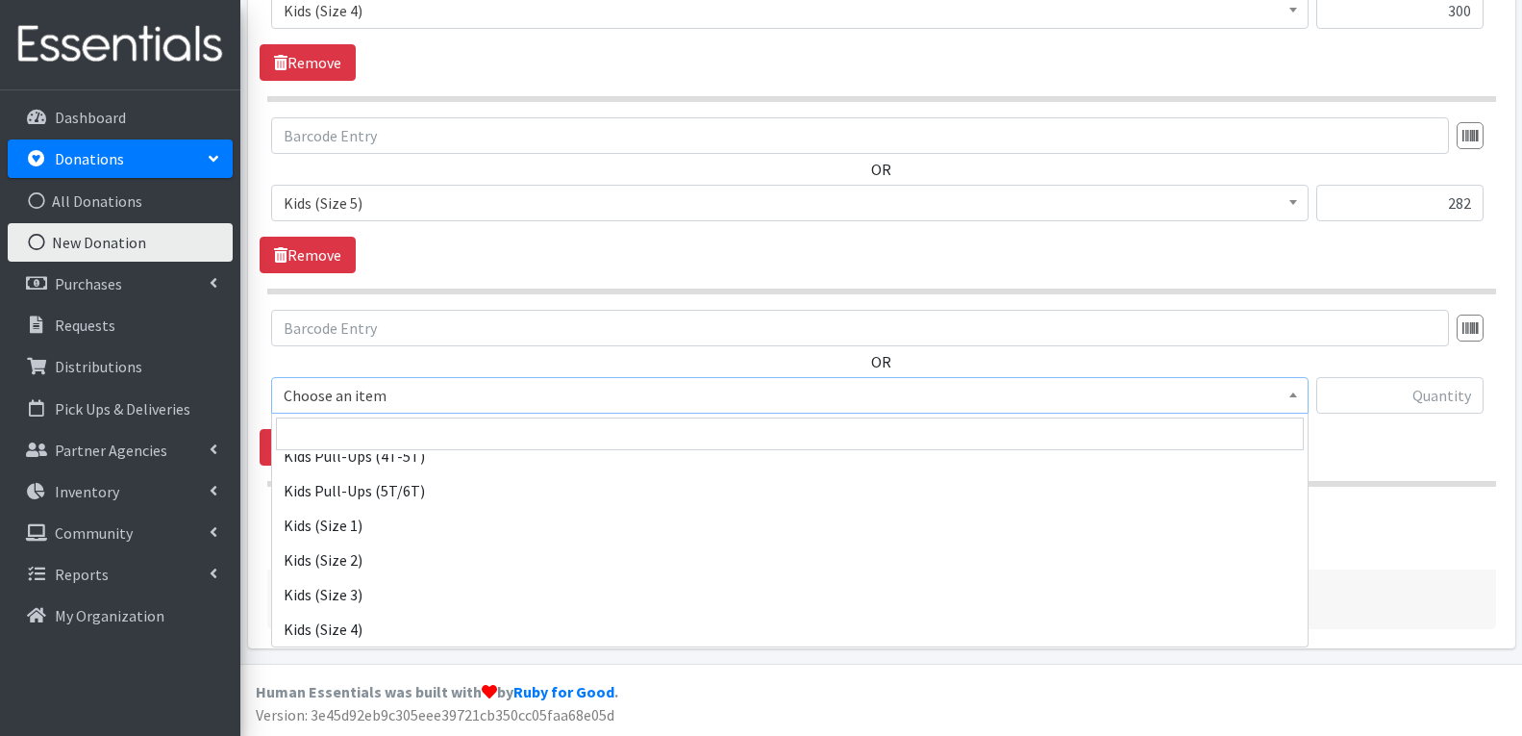
scroll to position [1154, 0]
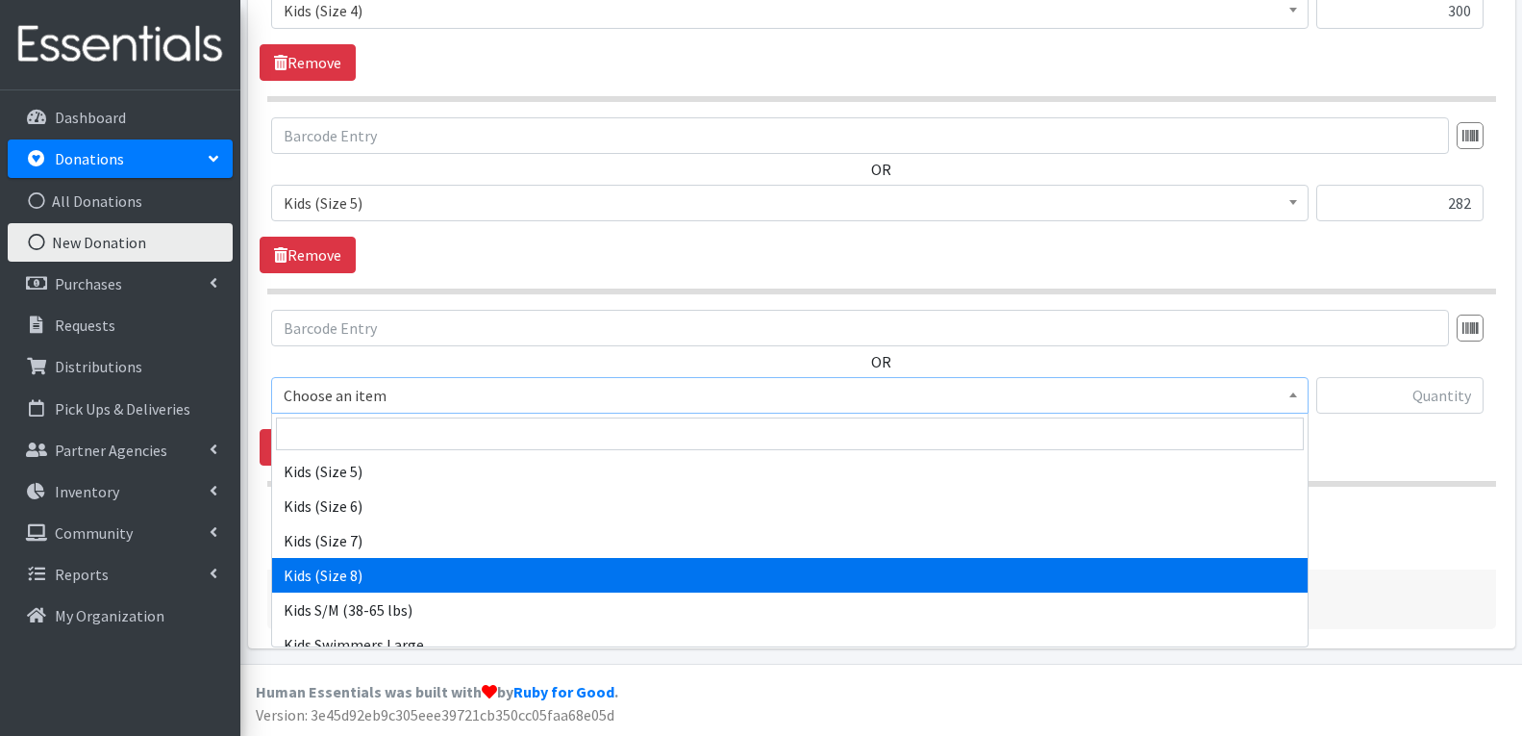
select select "13208"
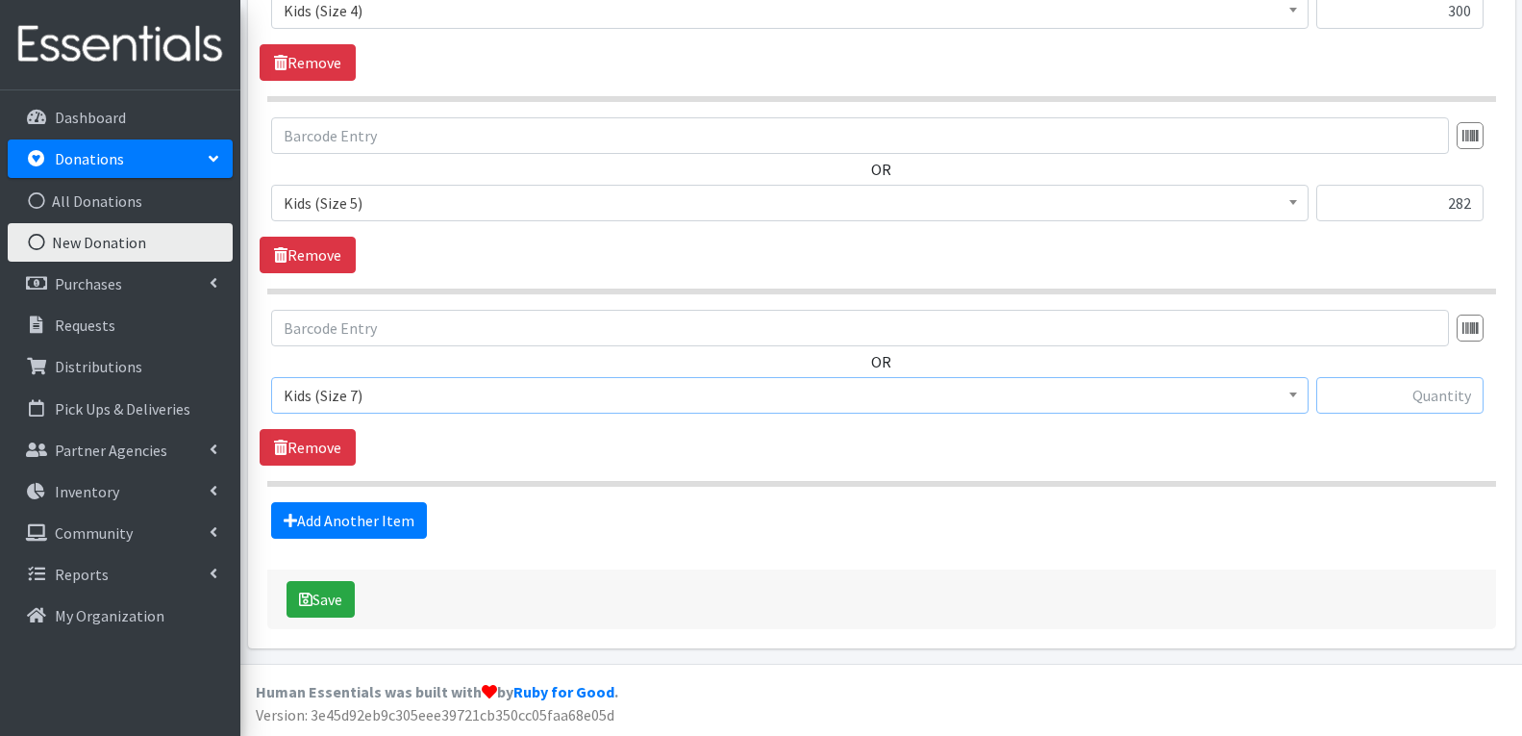
click at [1441, 387] on input "text" at bounding box center [1399, 395] width 167 height 37
type input "54"
click at [373, 525] on link "Add Another Item" at bounding box center [349, 520] width 156 height 37
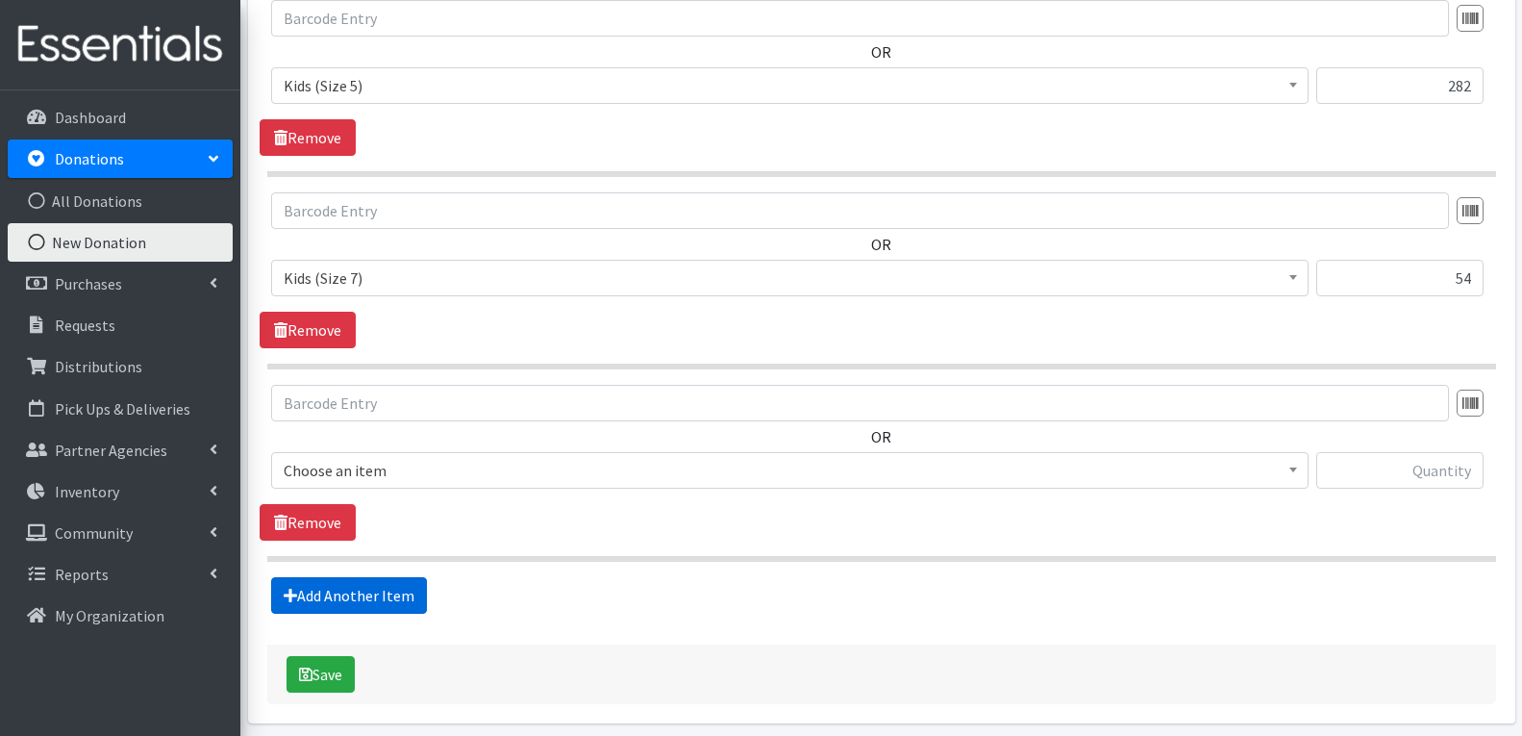
scroll to position [1742, 0]
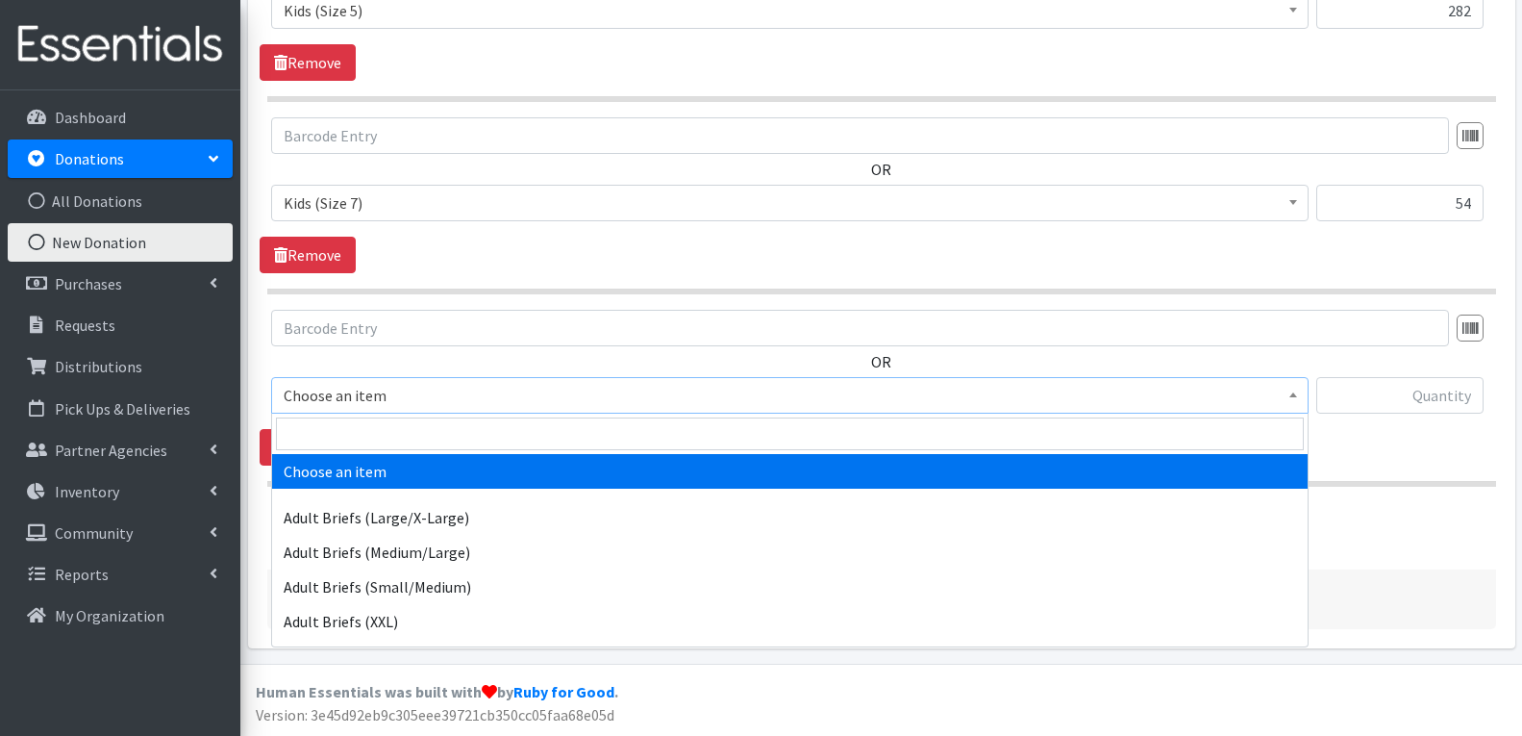
click at [388, 389] on span "Choose an item" at bounding box center [790, 395] width 1013 height 27
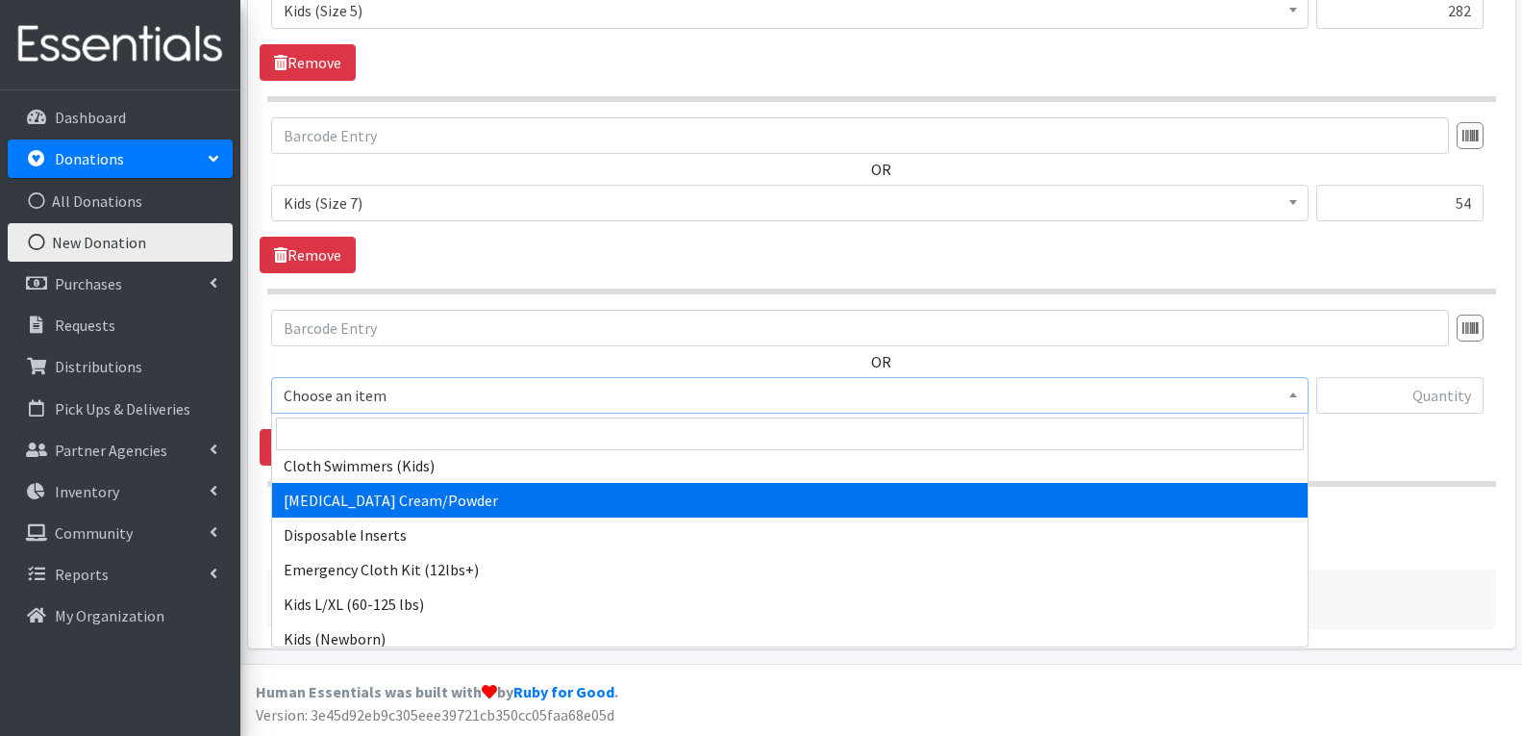
scroll to position [673, 0]
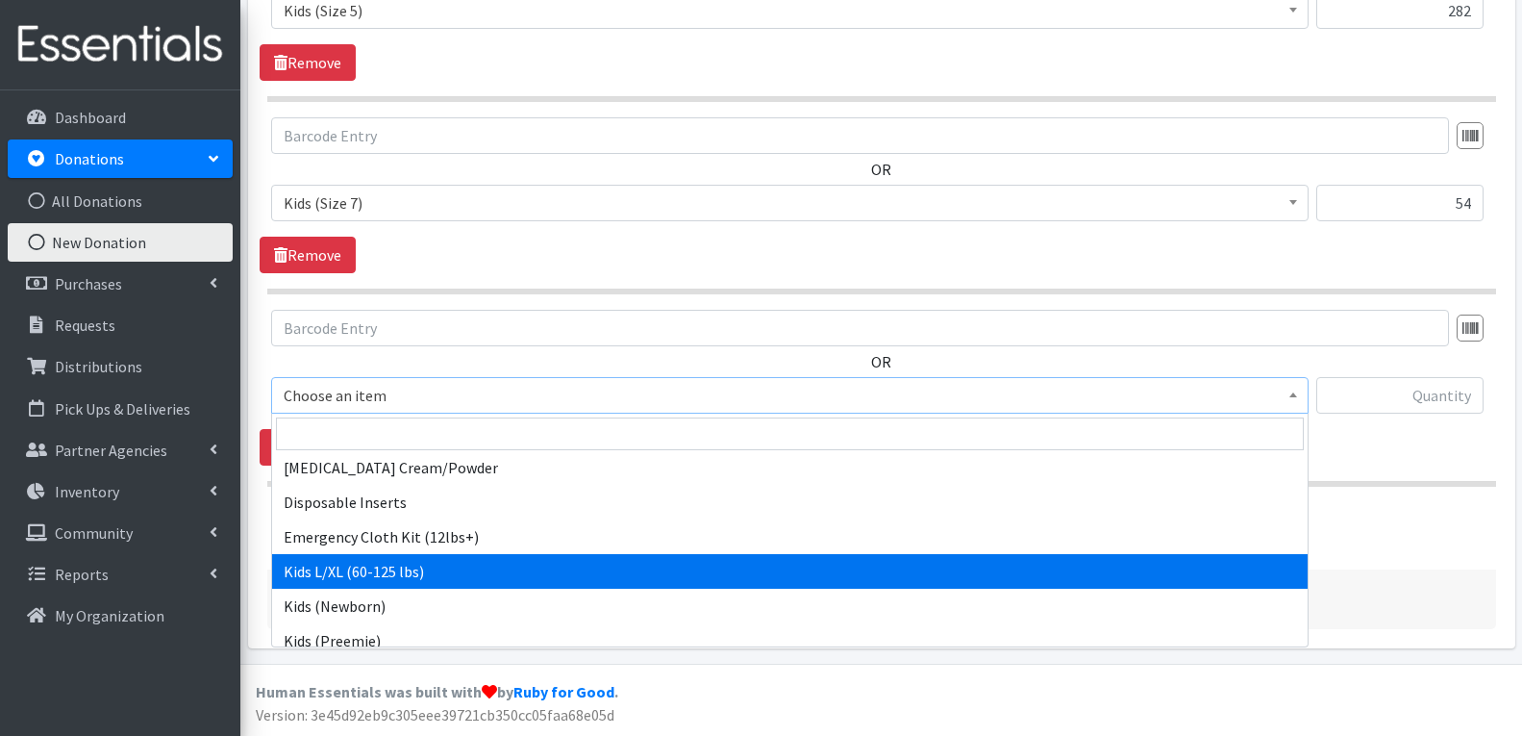
select select "4576"
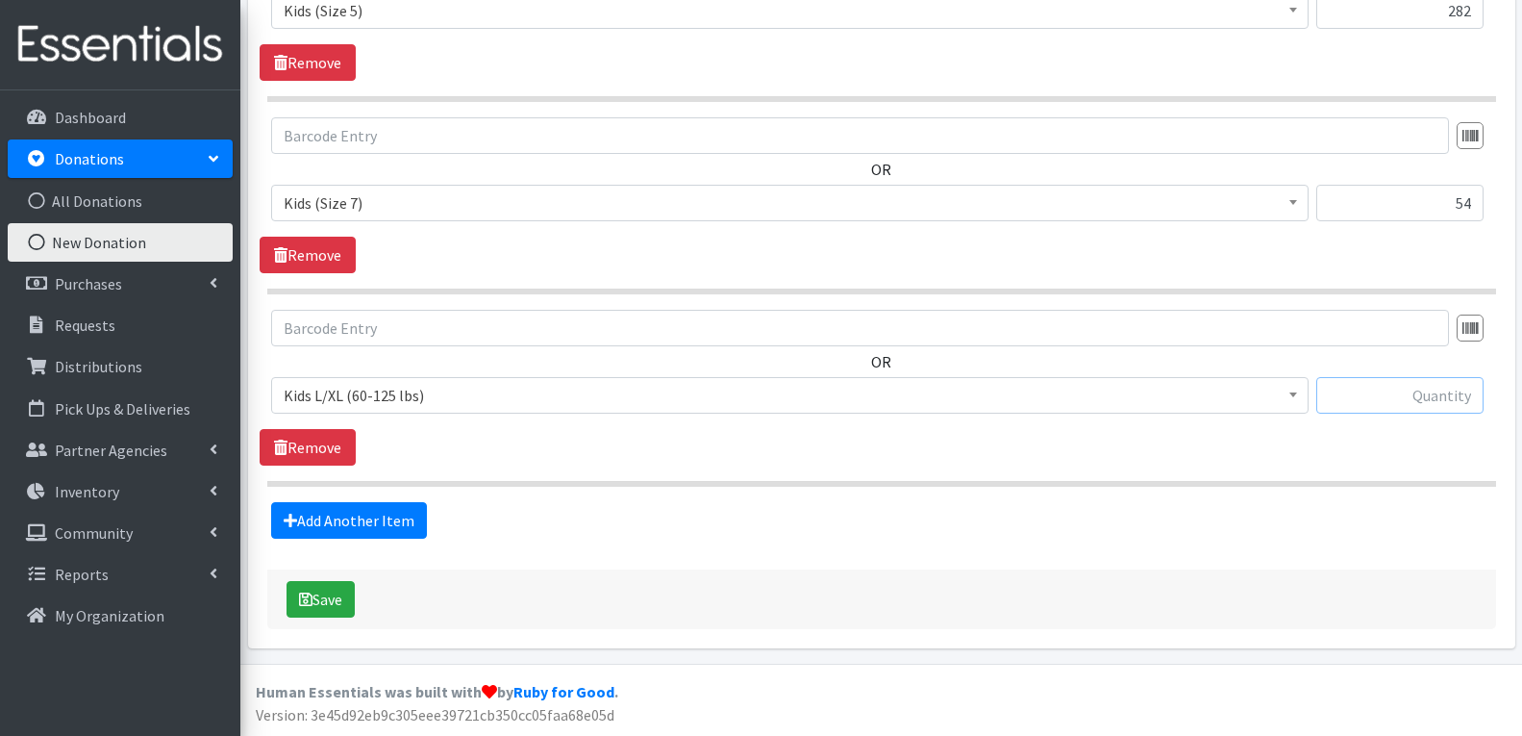
click at [1474, 397] on input "text" at bounding box center [1399, 395] width 167 height 37
type input "31"
click at [1305, 465] on section "OR Choose an item Adult Briefs (Large/X-Large) Adult Briefs (Medium/Large) Adul…" at bounding box center [881, 398] width 1229 height 177
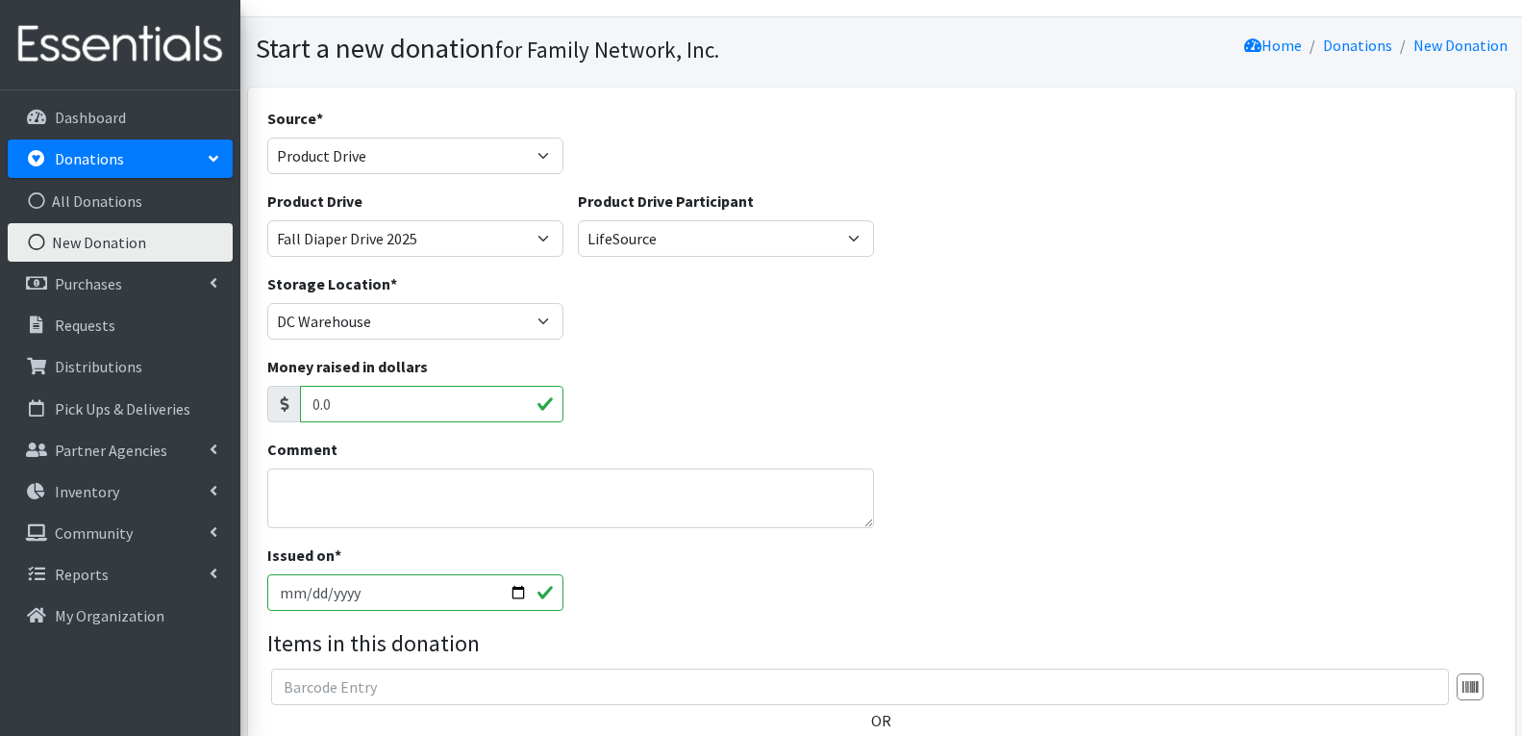
scroll to position [0, 0]
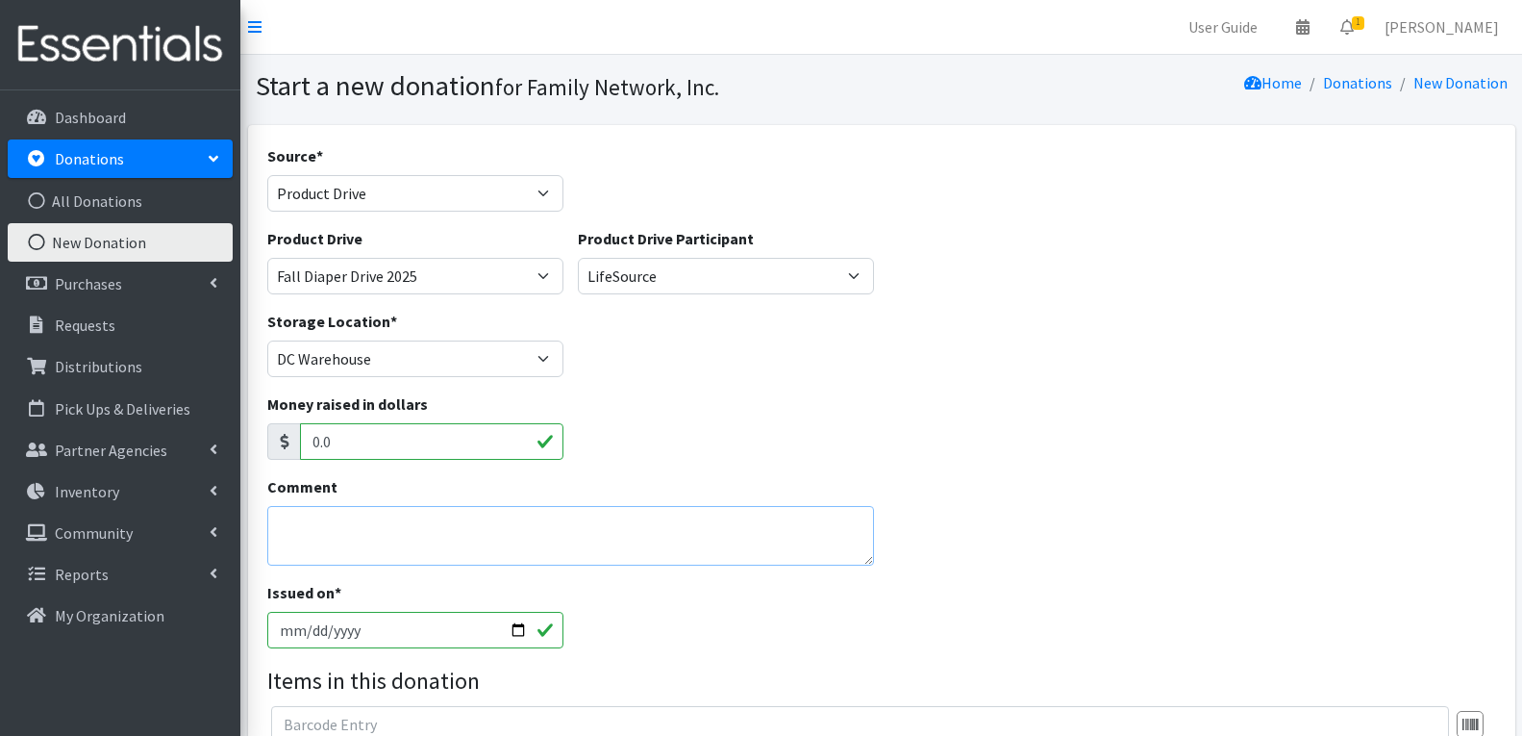
click at [481, 538] on textarea "Comment" at bounding box center [571, 536] width 608 height 60
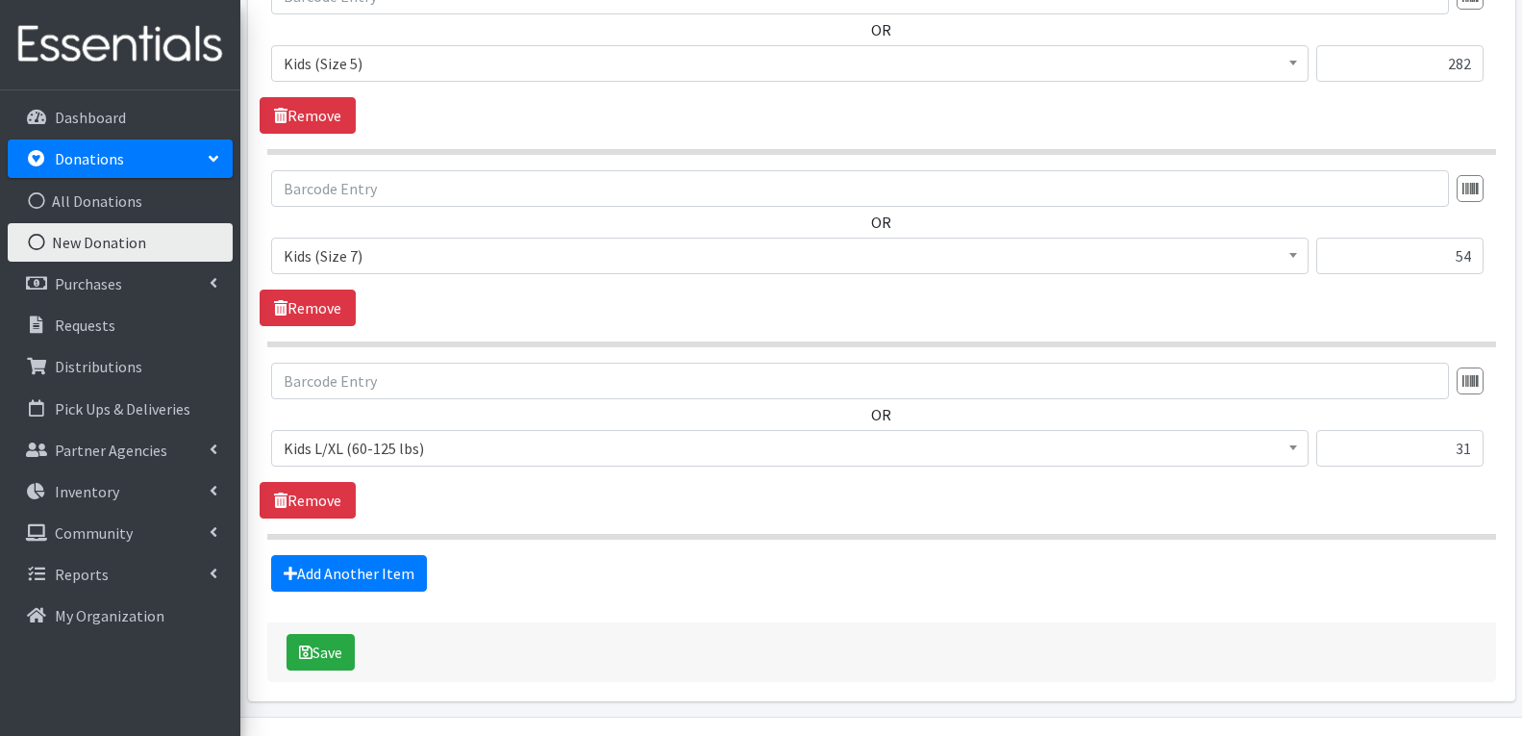
scroll to position [1742, 0]
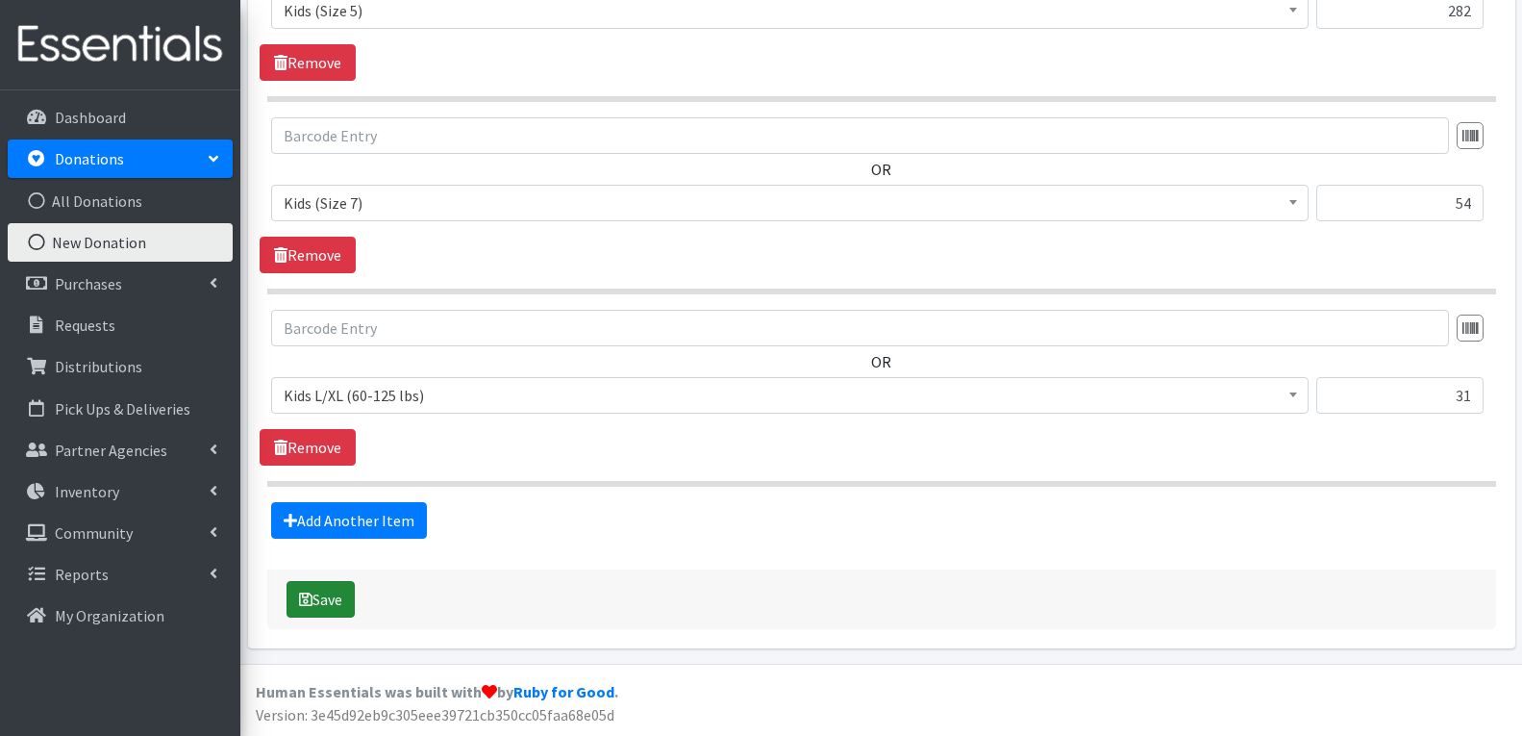
type textarea "Lifesource donation dropped off at diaper order pick up"
click at [309, 606] on icon "submit" at bounding box center [305, 598] width 13 height 15
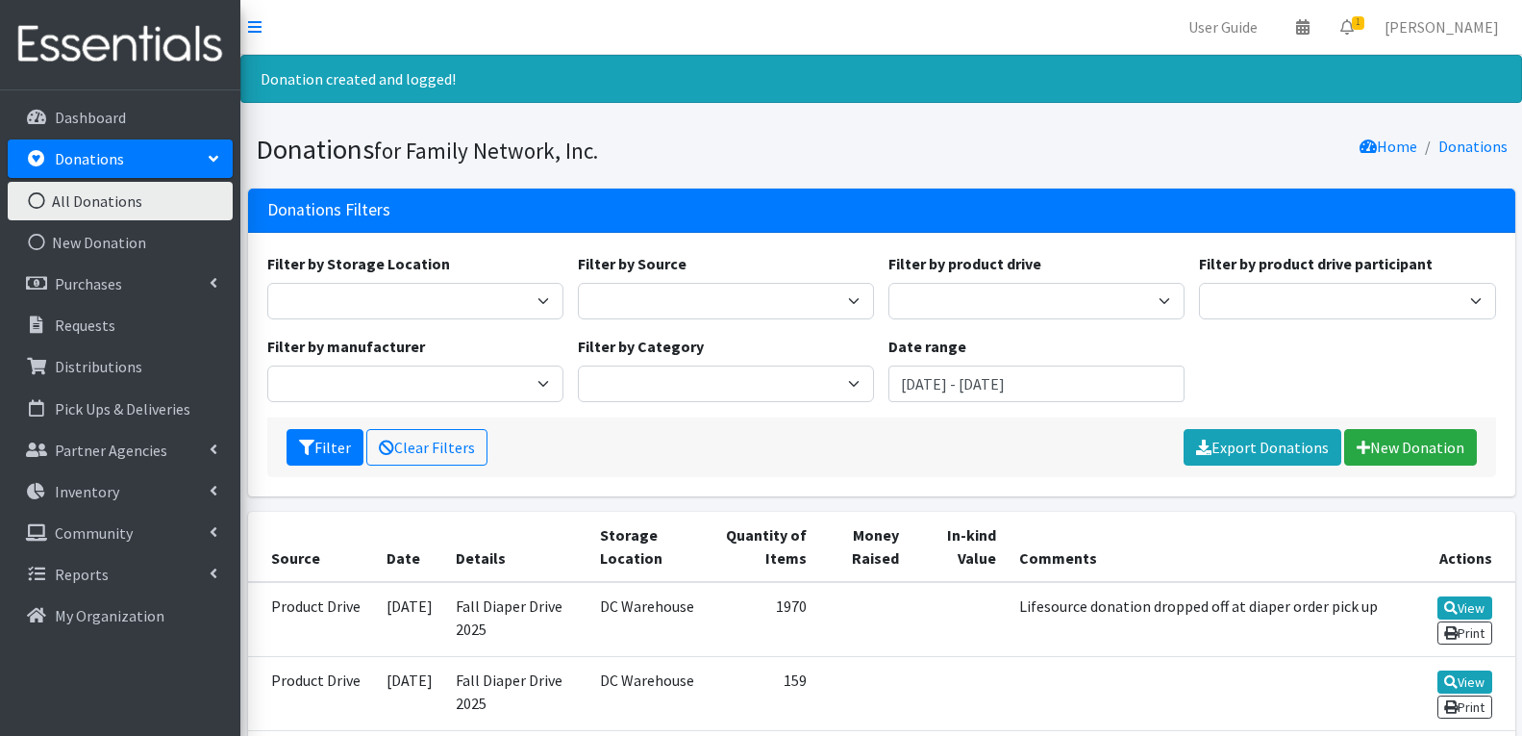
click at [87, 205] on link "All Donations" at bounding box center [120, 201] width 225 height 38
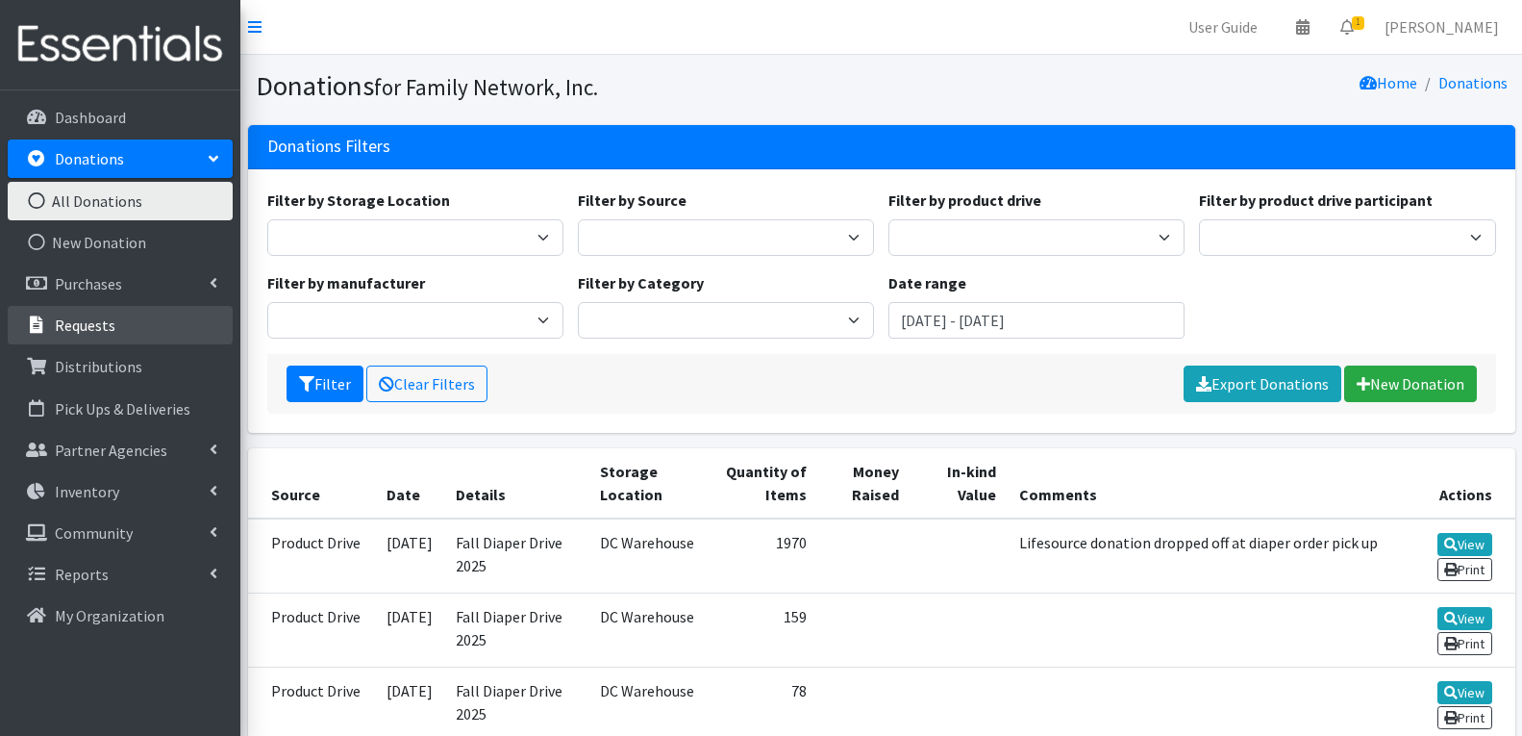
click at [80, 341] on link "Requests" at bounding box center [120, 325] width 225 height 38
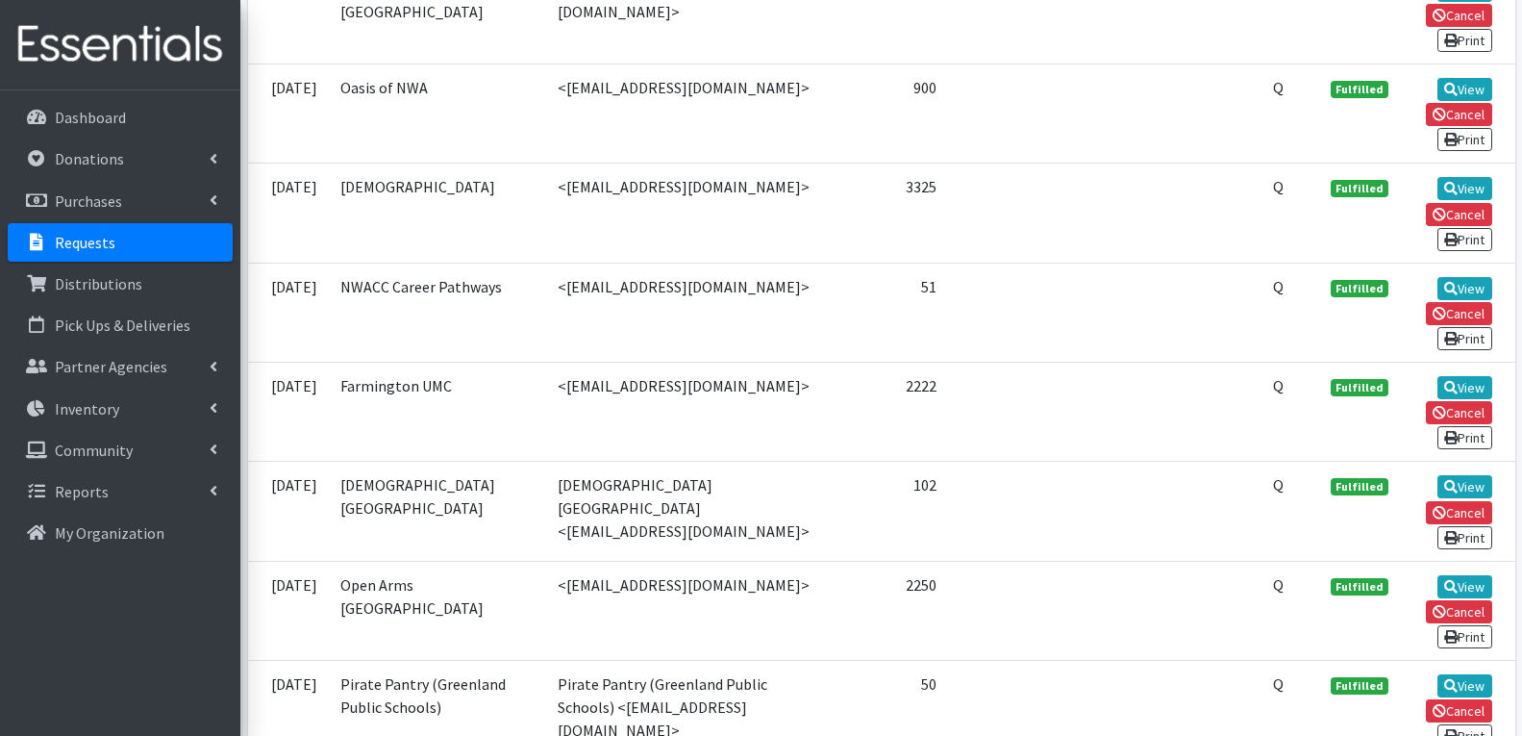
scroll to position [673, 0]
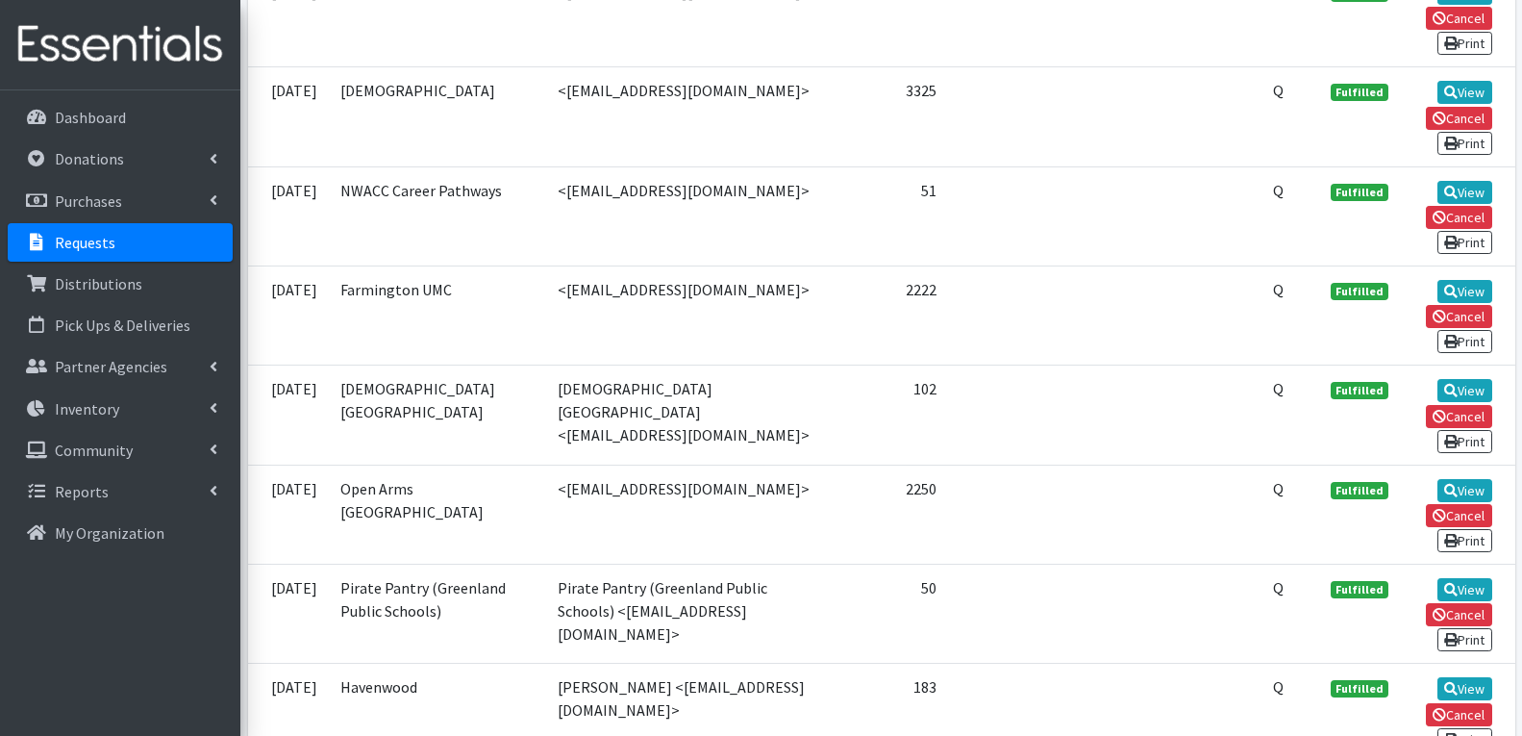
click at [1464, 377] on td "View Cancel Print" at bounding box center [1457, 414] width 115 height 99
click at [1453, 387] on icon at bounding box center [1450, 390] width 13 height 13
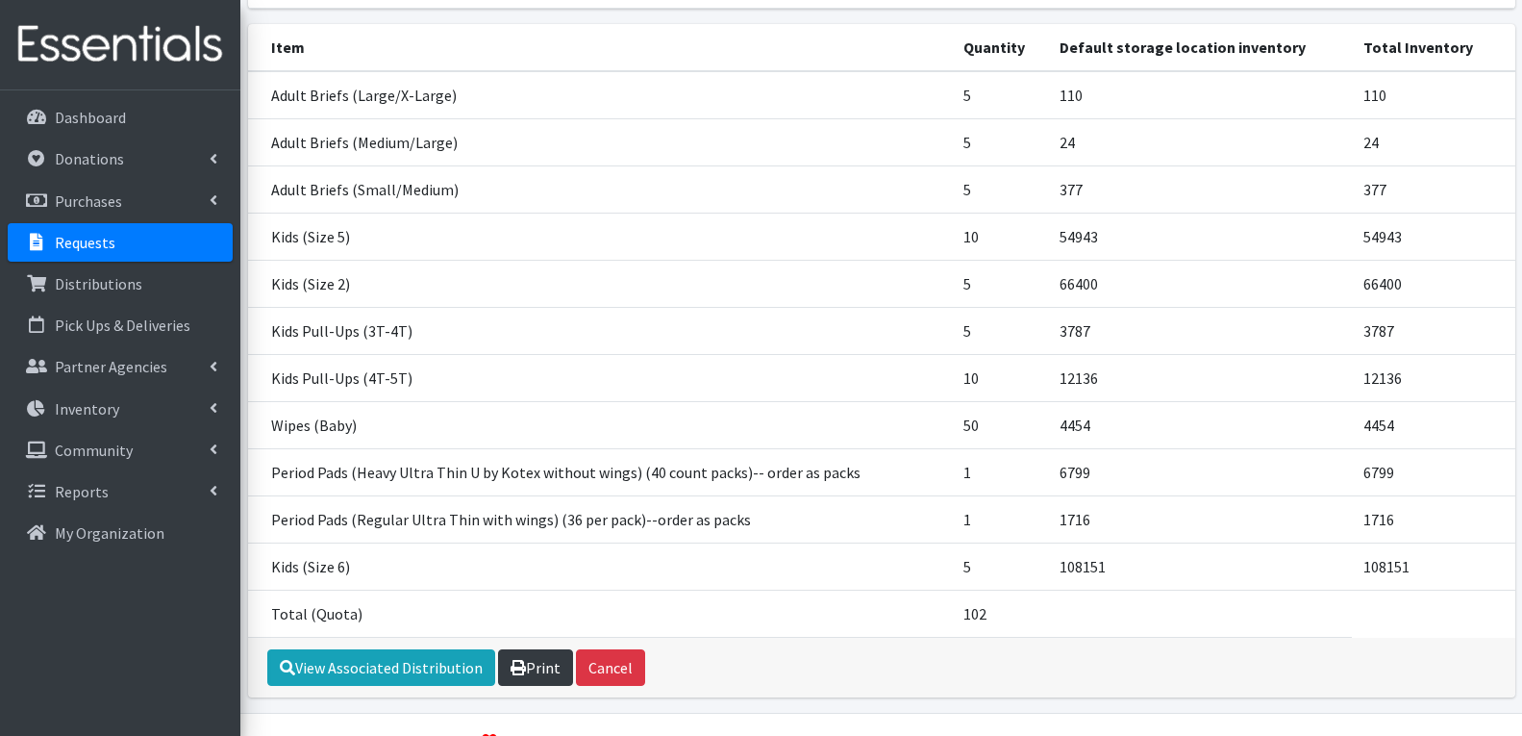
scroll to position [305, 0]
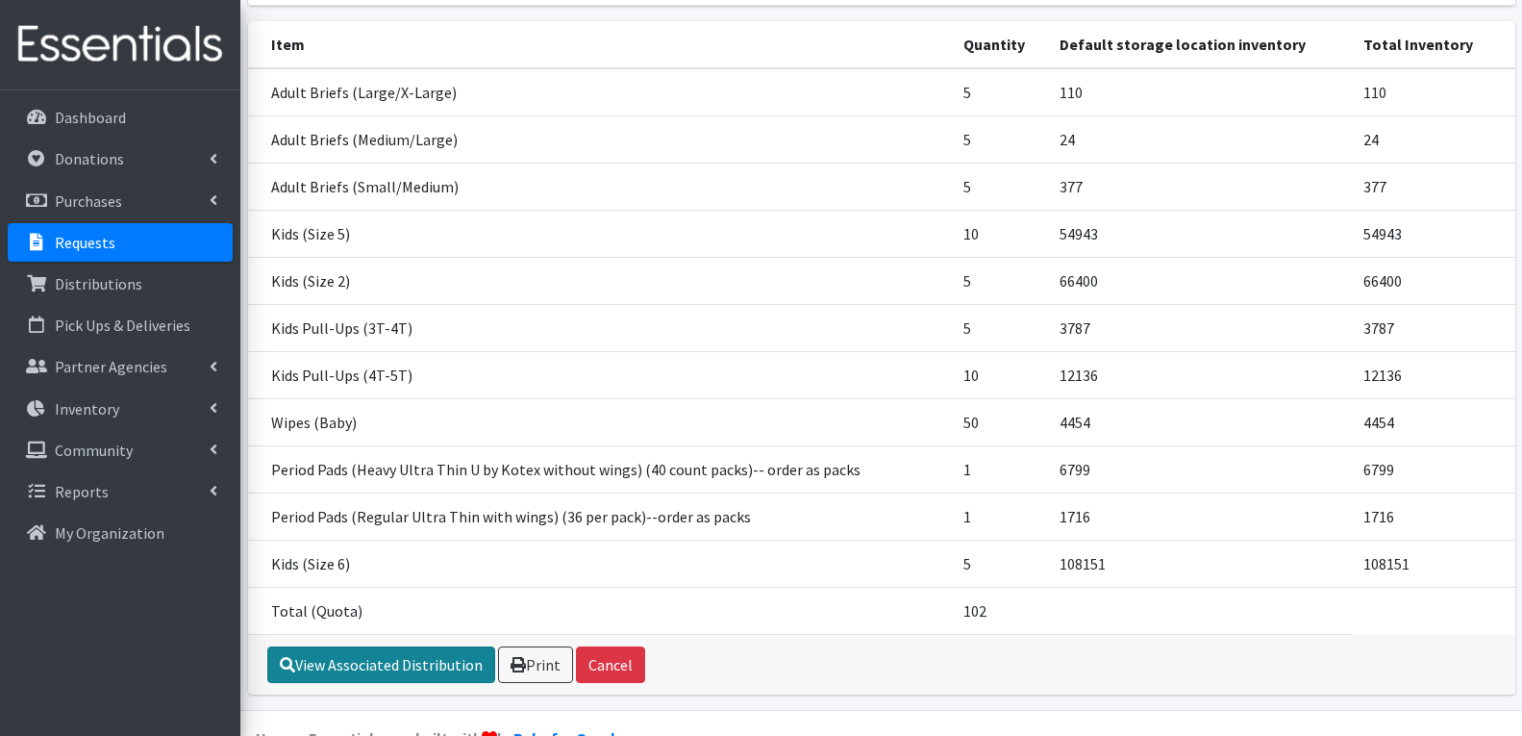
click at [407, 646] on link "View Associated Distribution" at bounding box center [381, 664] width 228 height 37
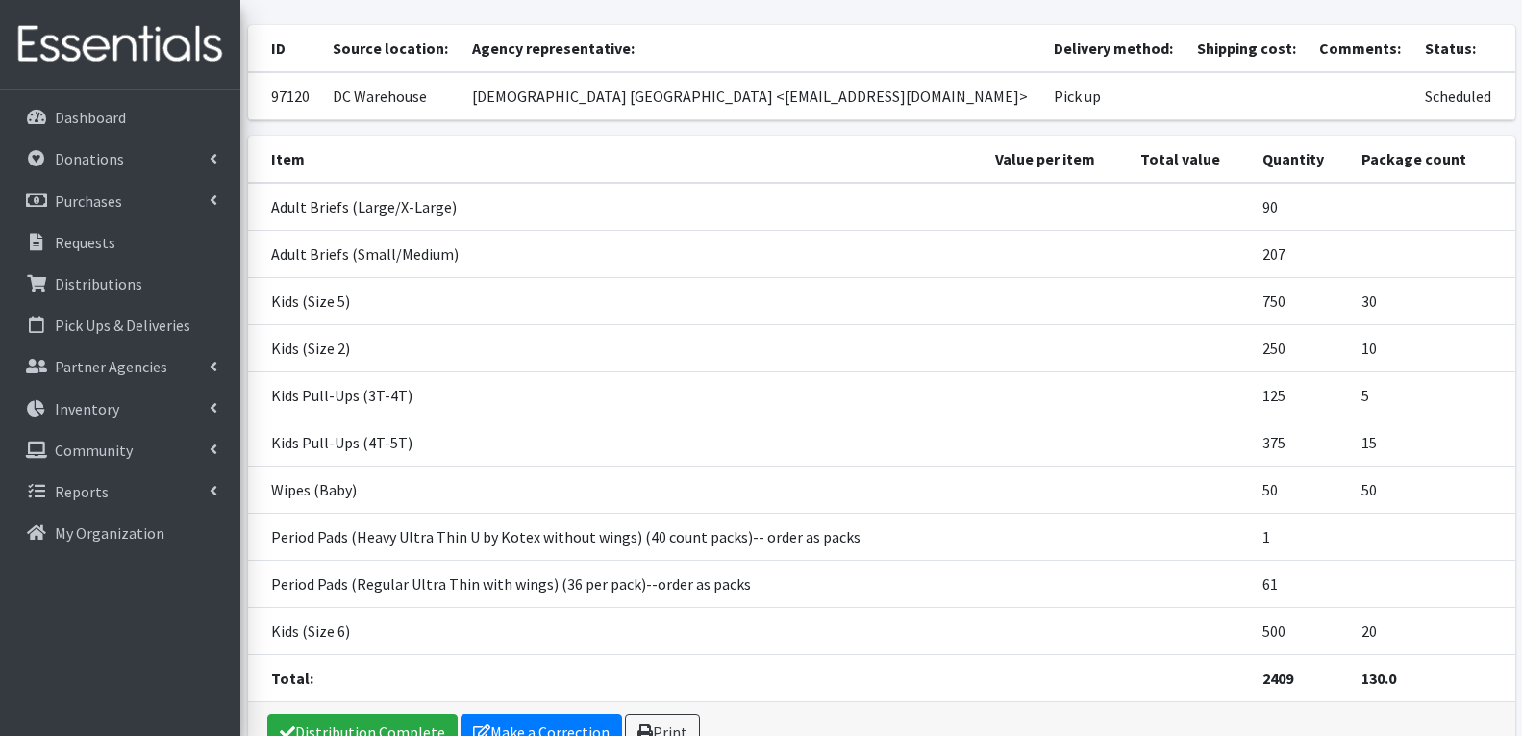
scroll to position [246, 0]
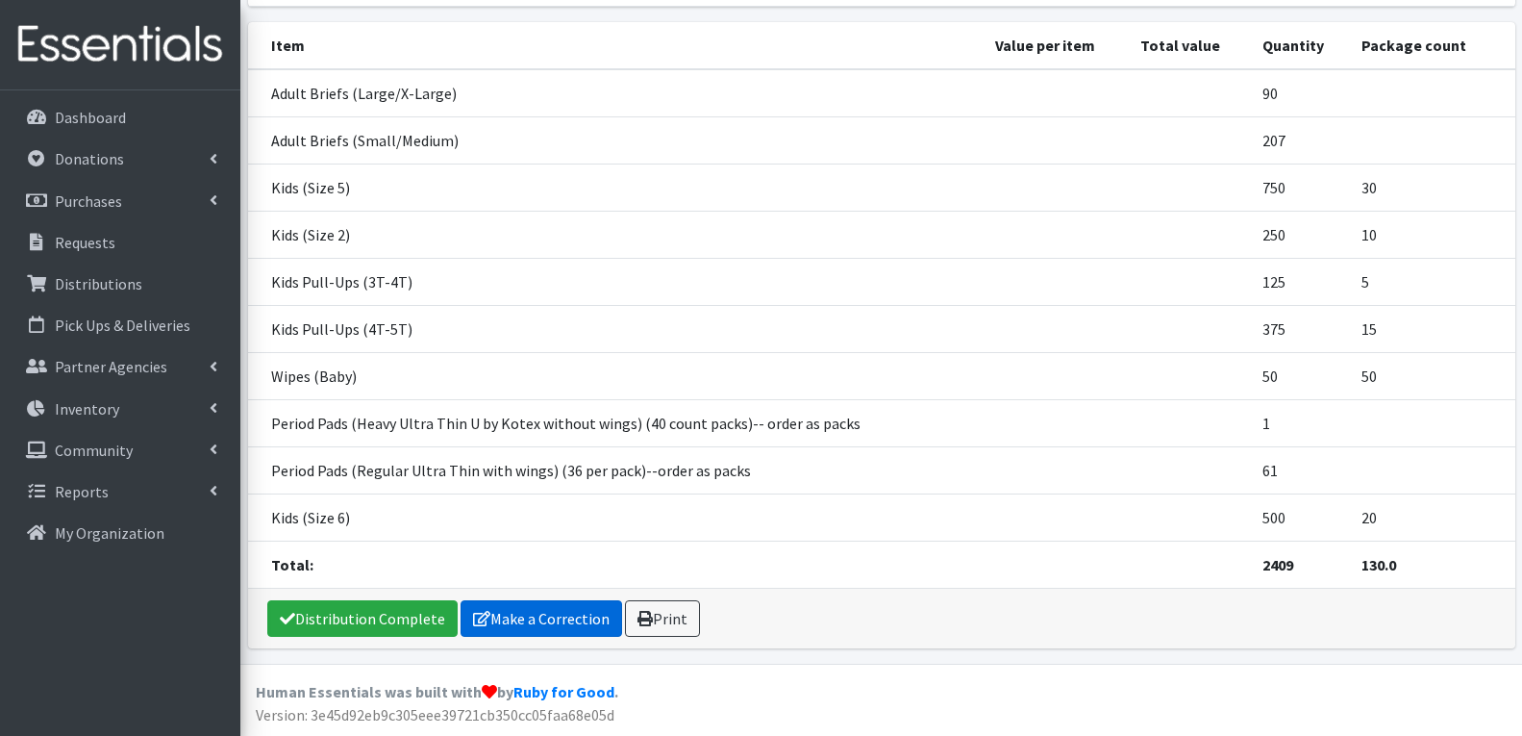
click at [545, 615] on link "Make a Correction" at bounding box center [542, 618] width 162 height 37
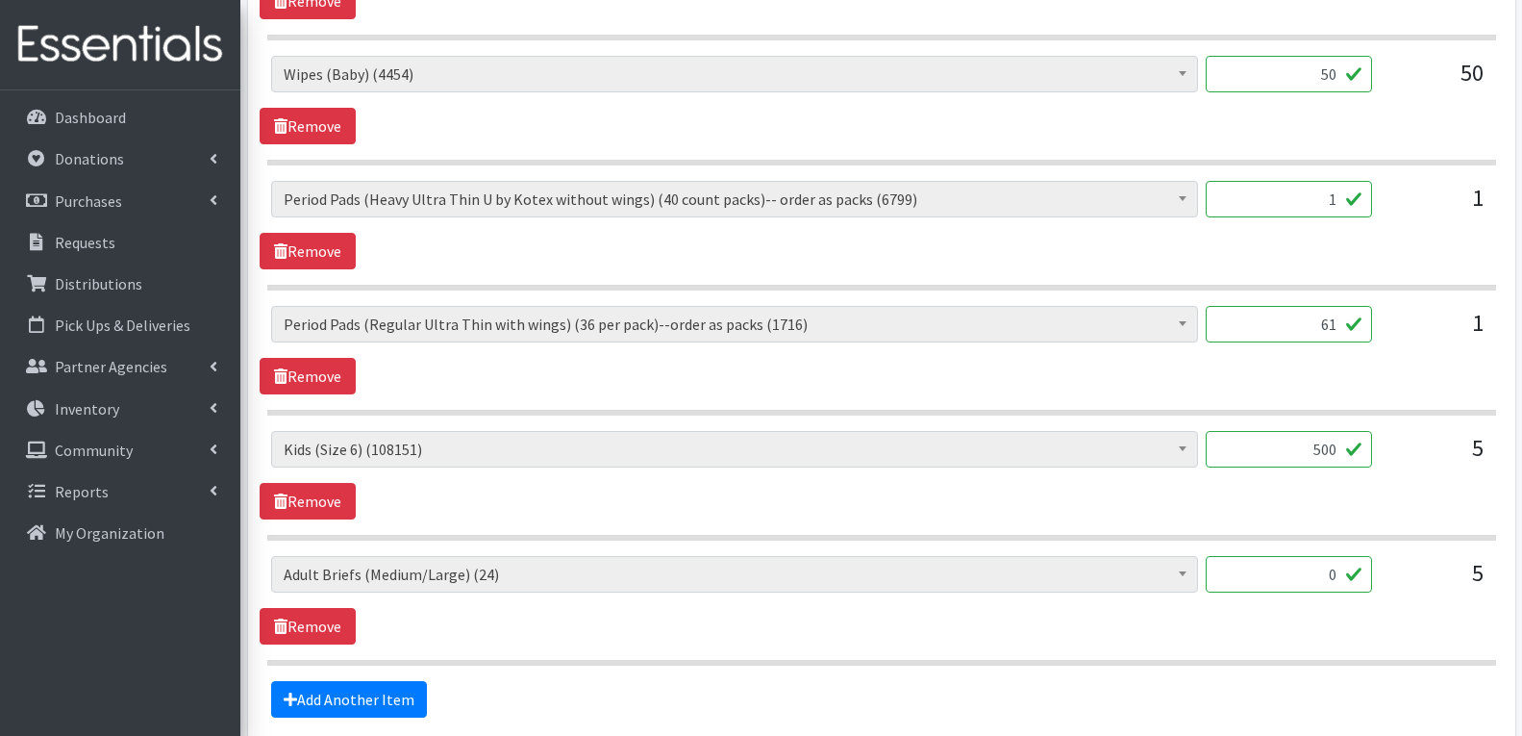
scroll to position [1635, 0]
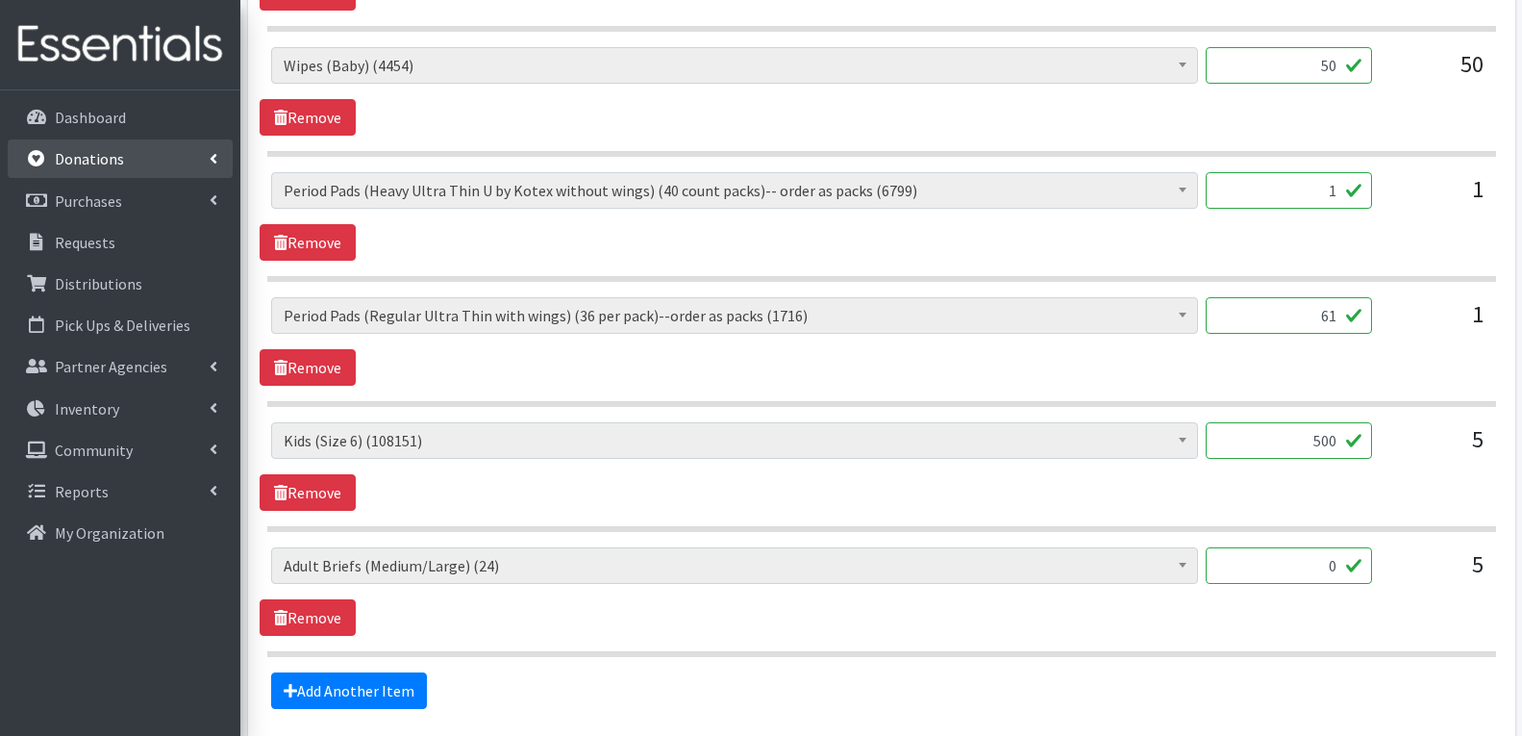
click at [99, 152] on p "Donations" at bounding box center [89, 158] width 69 height 19
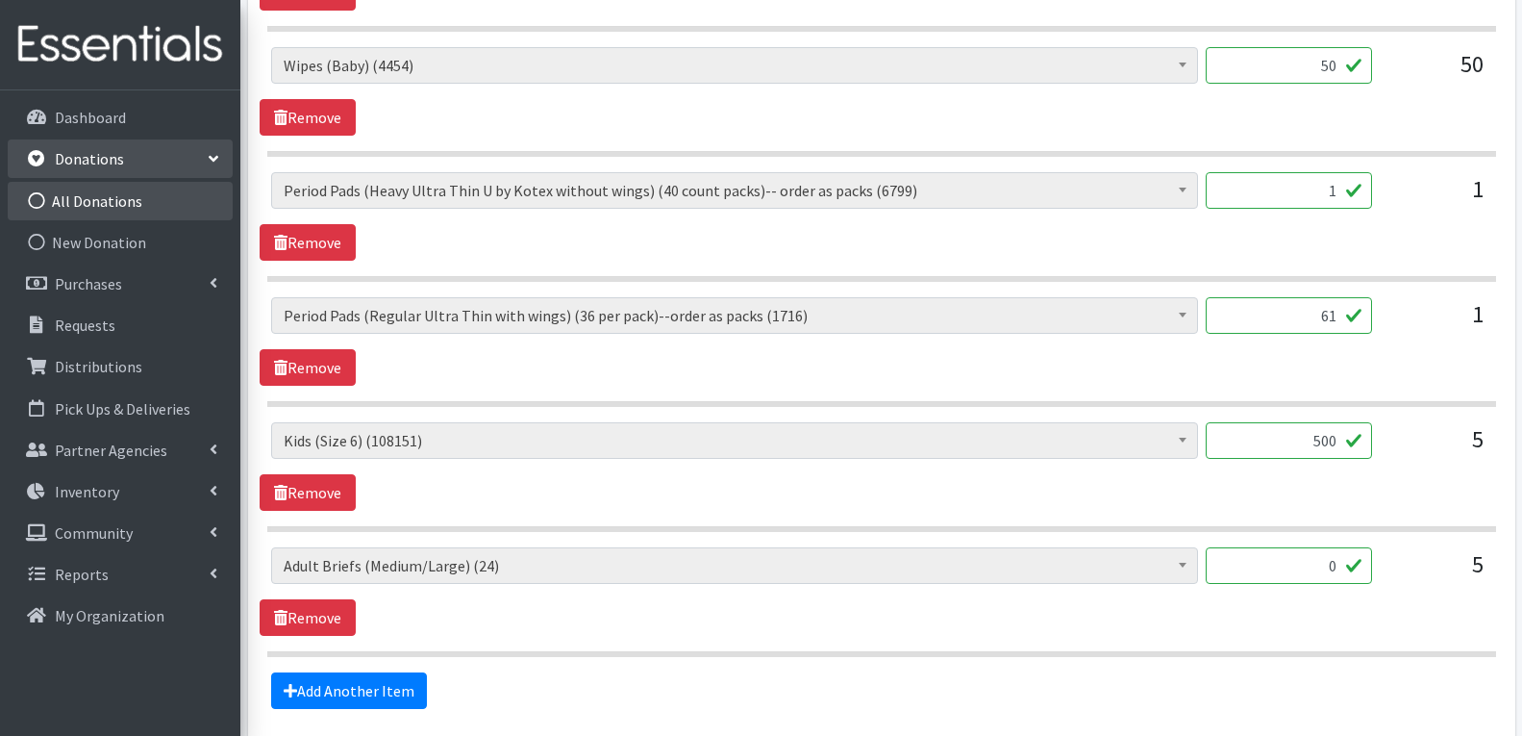
click at [108, 211] on link "All Donations" at bounding box center [120, 201] width 225 height 38
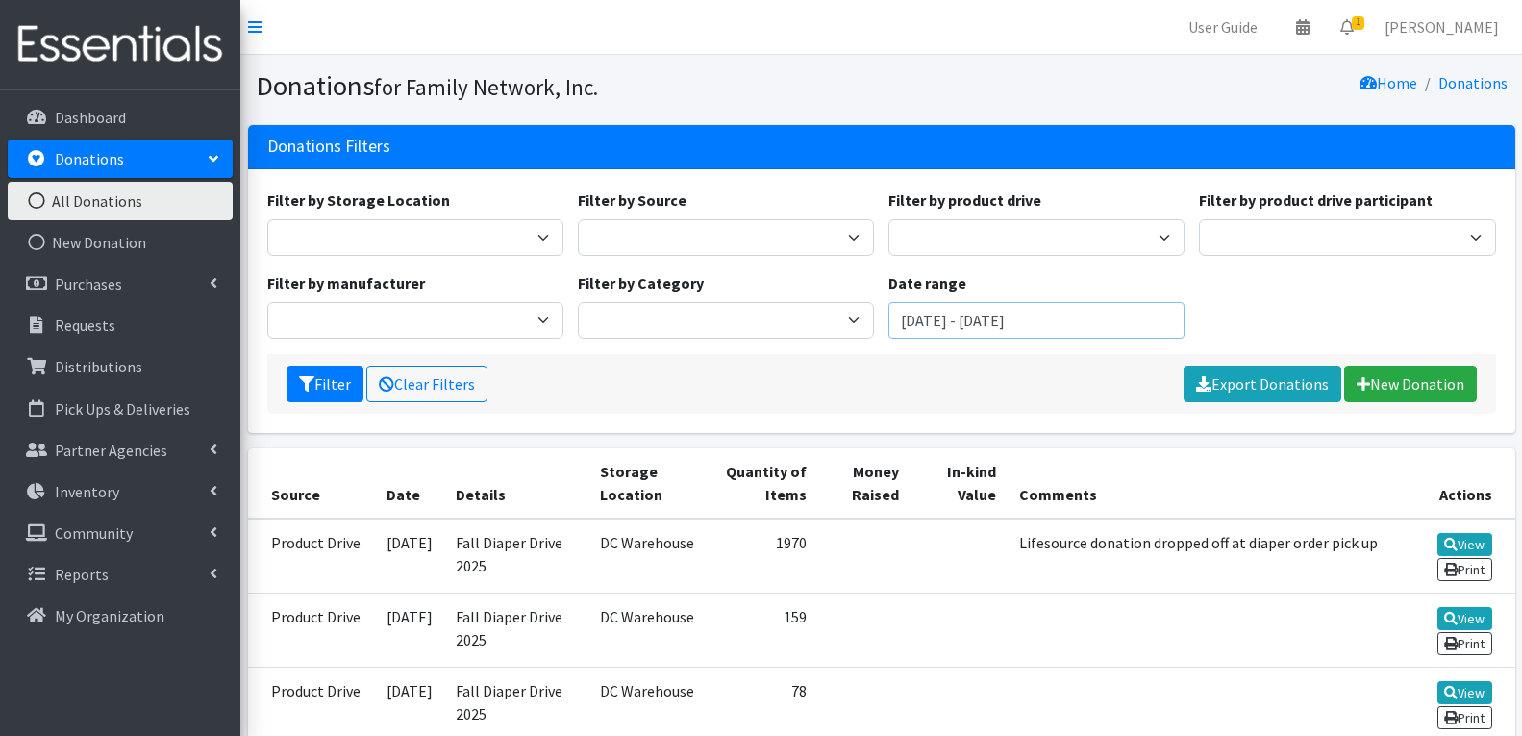
click at [945, 319] on input "[DATE] - [DATE]" at bounding box center [1036, 320] width 296 height 37
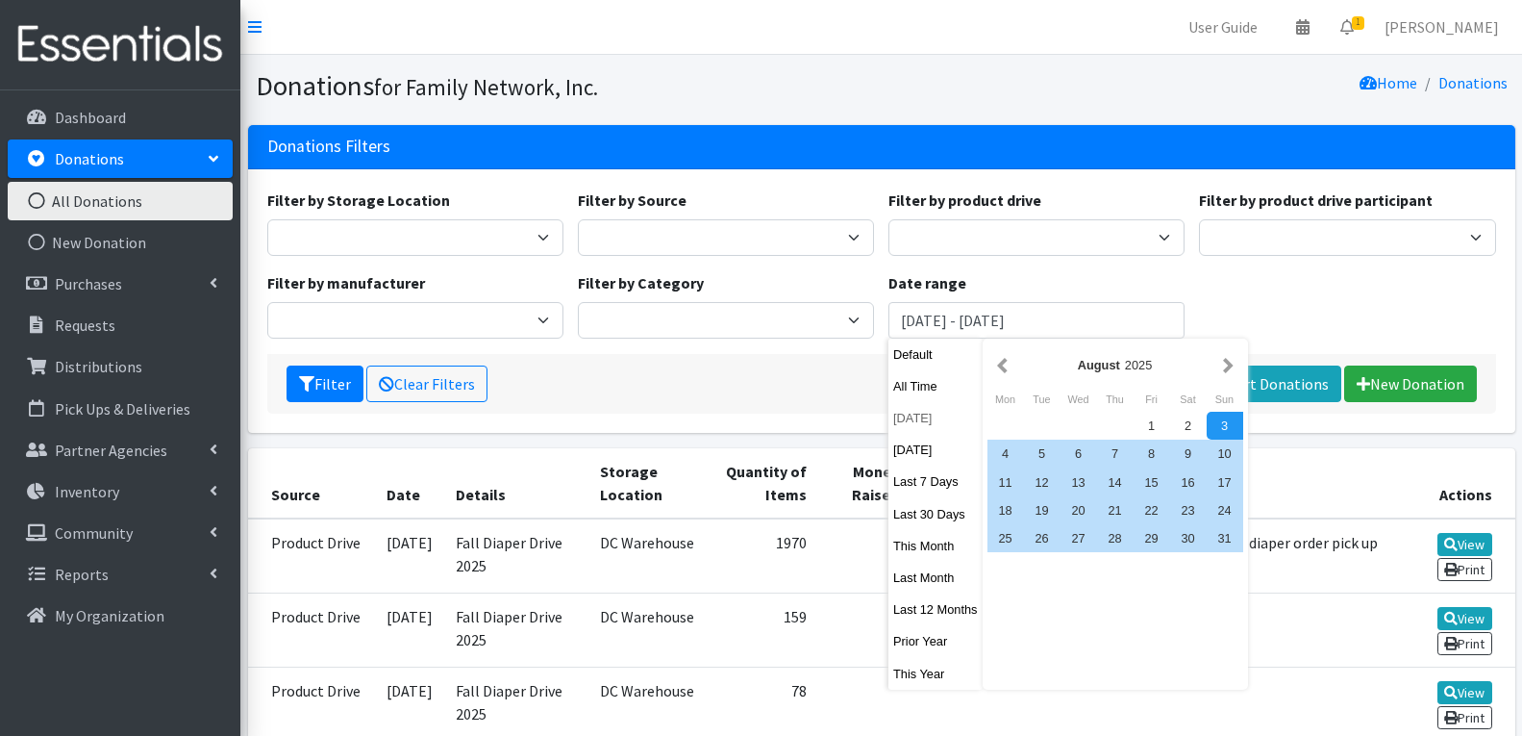
click at [913, 410] on button "[DATE]" at bounding box center [935, 418] width 94 height 28
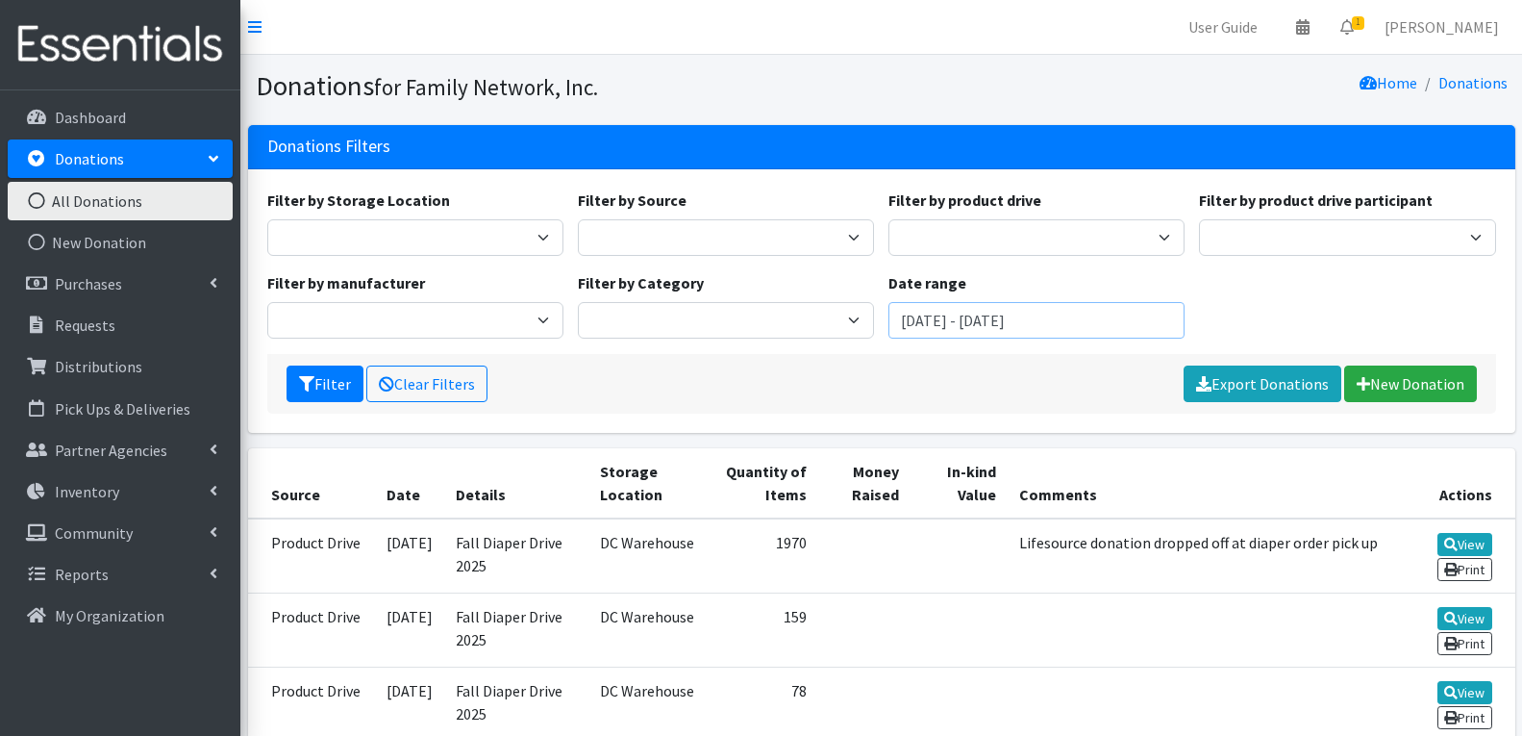
click at [1039, 330] on input "[DATE] - [DATE]" at bounding box center [1036, 320] width 296 height 37
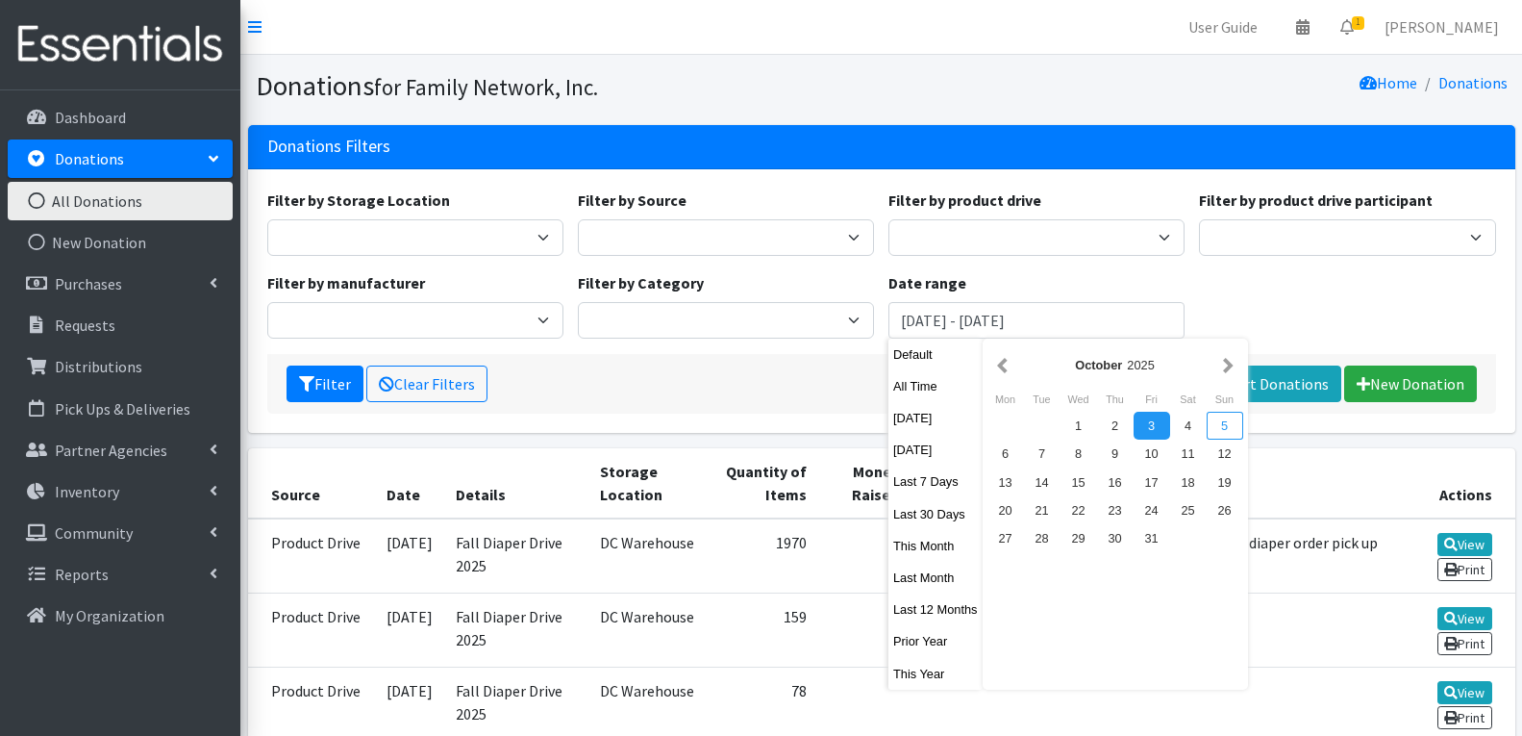
click at [1231, 428] on div "5" at bounding box center [1225, 426] width 37 height 28
click at [999, 361] on button "button" at bounding box center [1002, 365] width 20 height 24
click at [1008, 539] on div "29" at bounding box center [1006, 538] width 37 height 28
type input "September 29, 2025 - October 5, 2025"
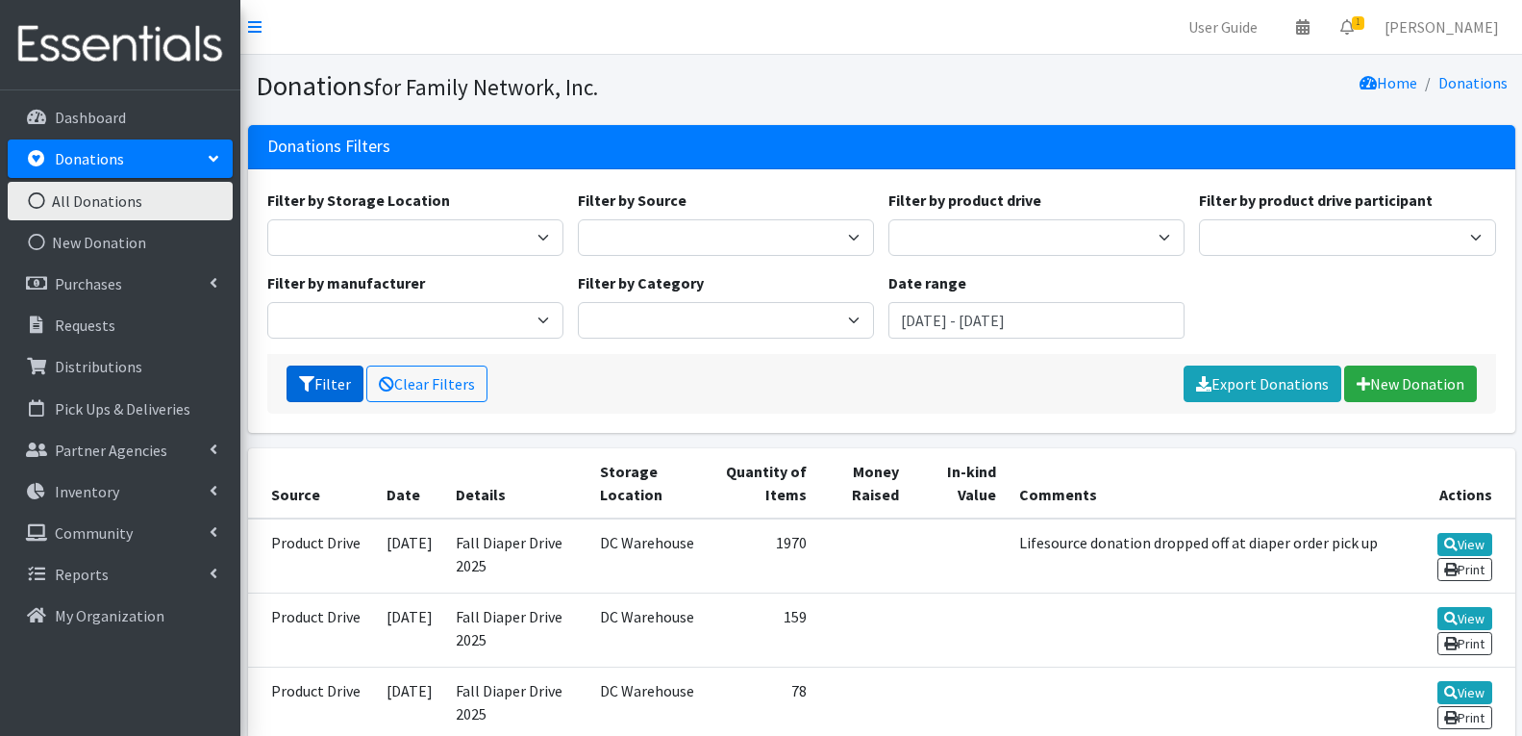
click at [340, 372] on button "Filter" at bounding box center [325, 383] width 77 height 37
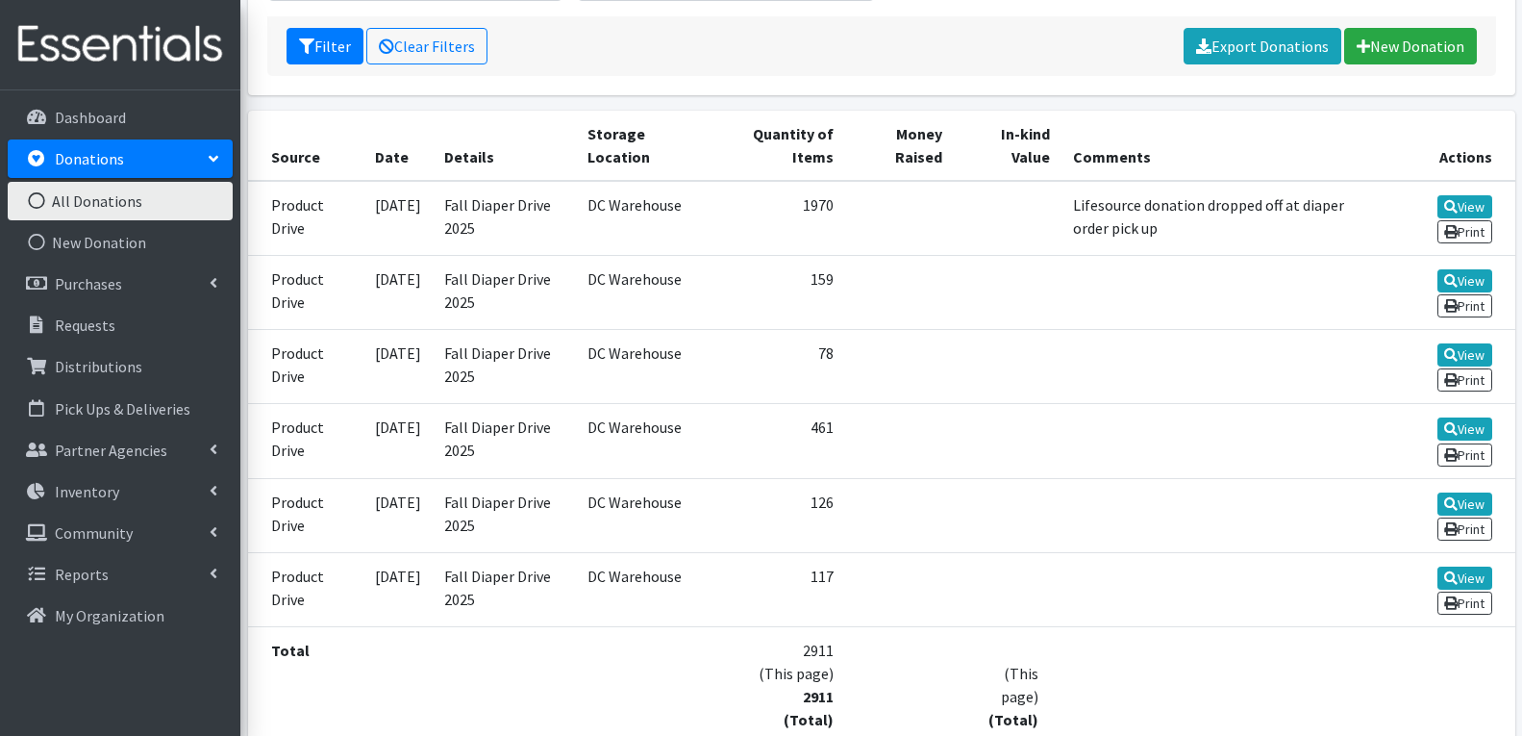
scroll to position [167, 0]
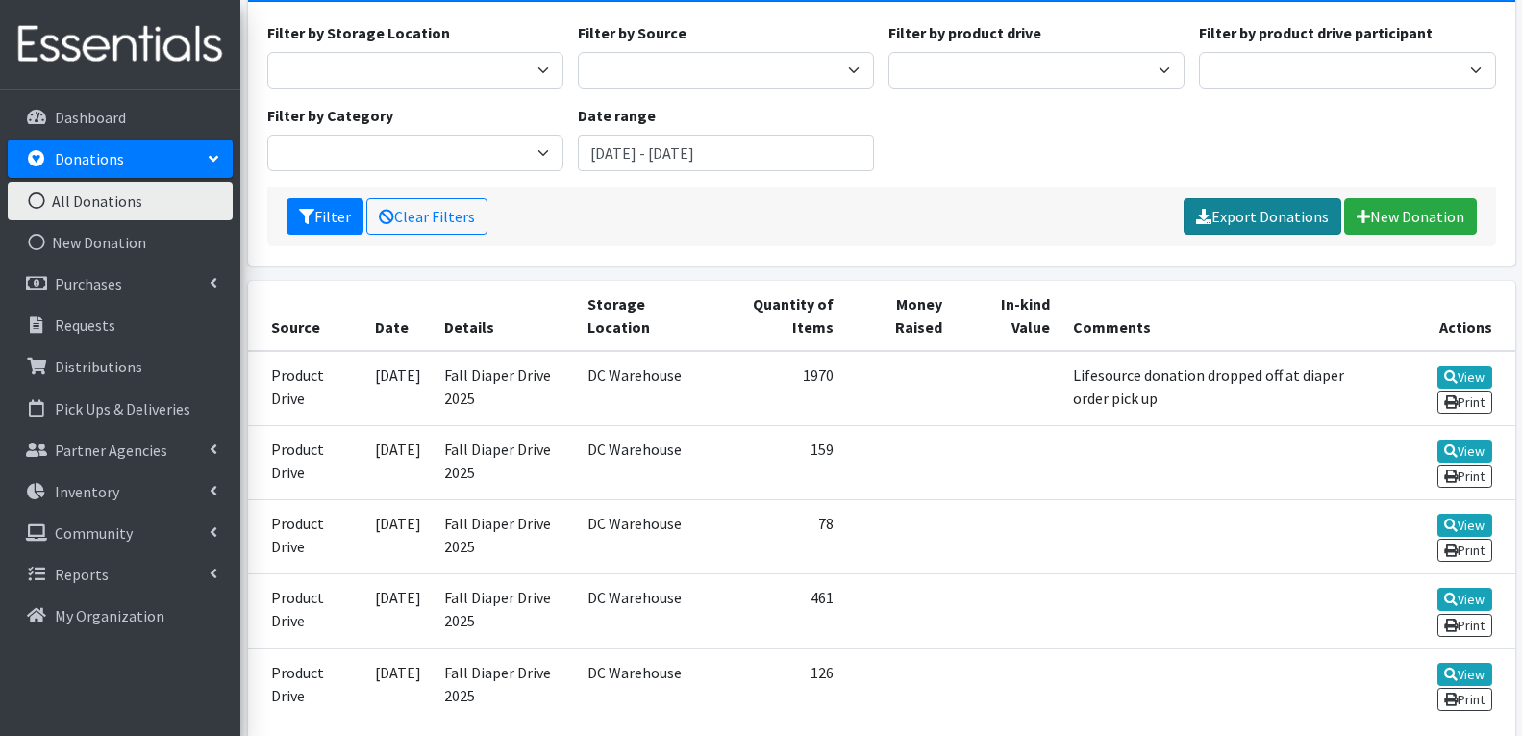
click at [1238, 211] on link "Export Donations" at bounding box center [1263, 216] width 158 height 37
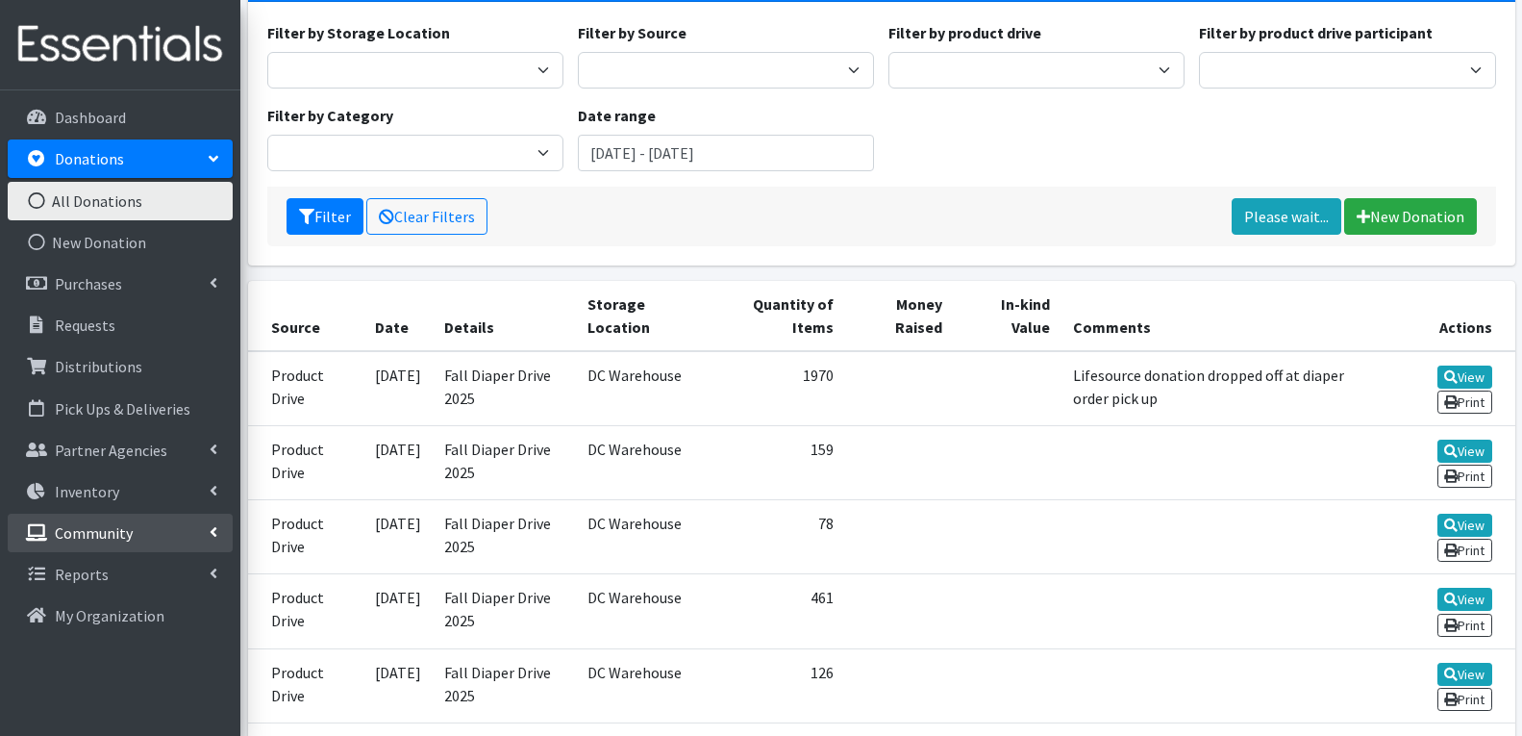
click at [83, 543] on link "Community" at bounding box center [120, 532] width 225 height 38
click at [88, 566] on link "Donation Sites" at bounding box center [120, 574] width 225 height 38
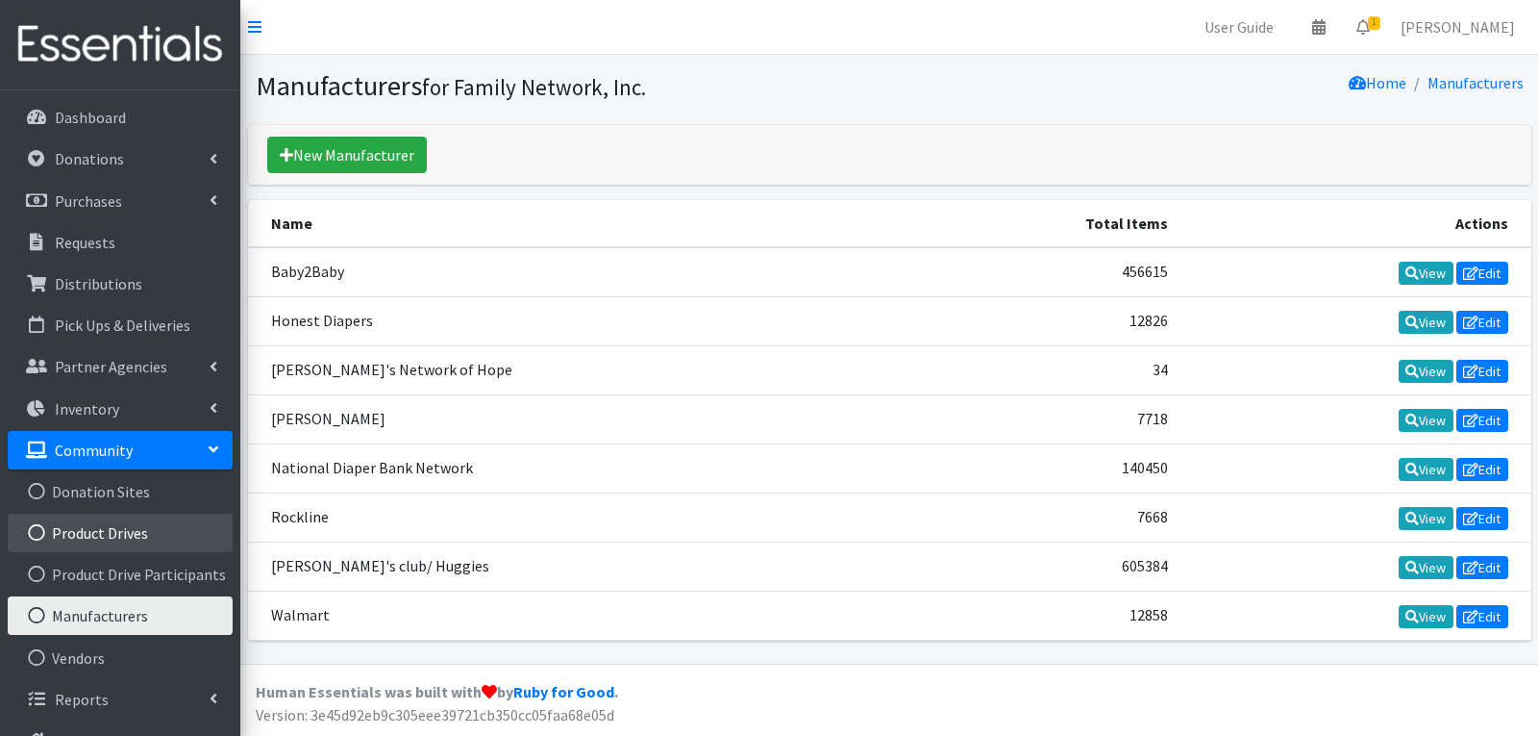
click at [94, 520] on link "Product Drives" at bounding box center [120, 532] width 225 height 38
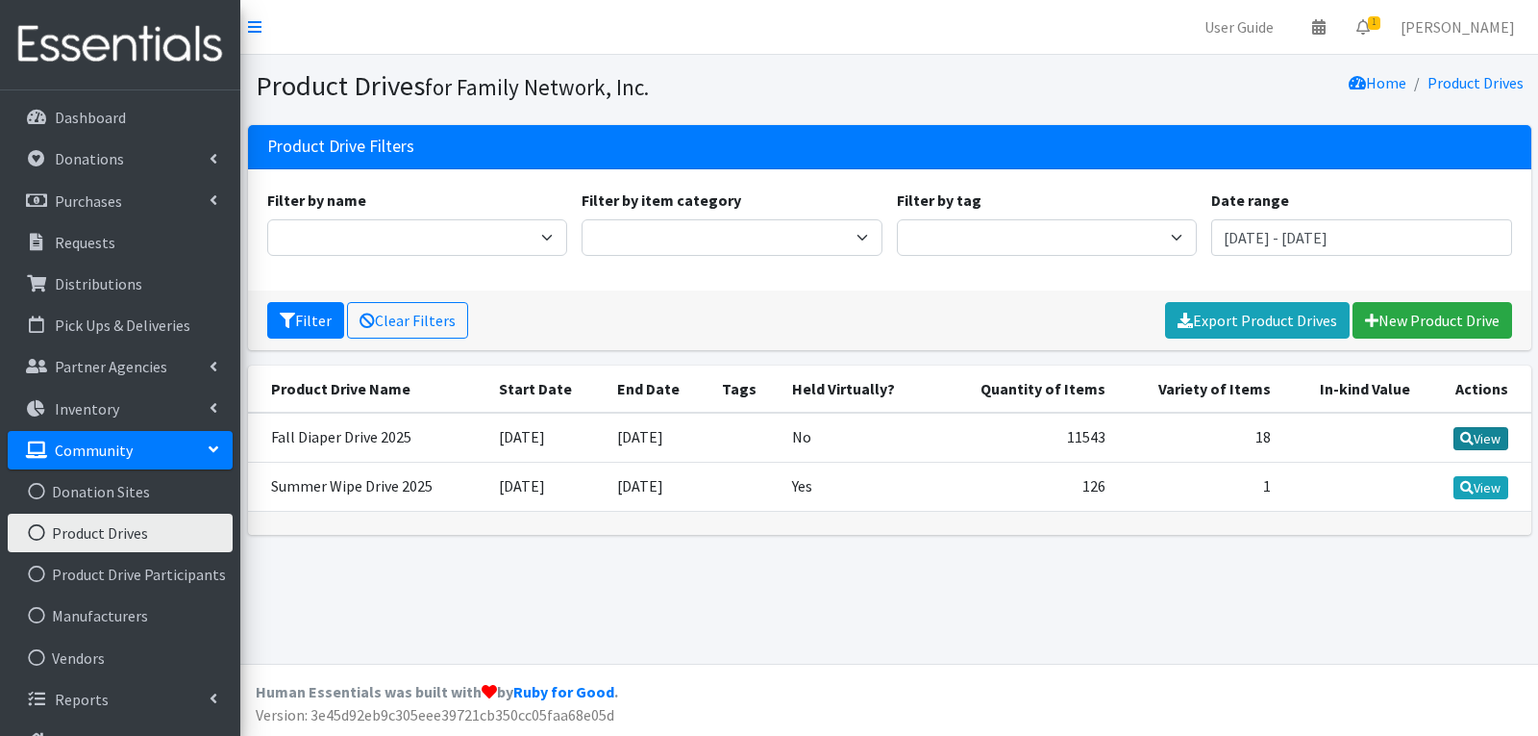
click at [1478, 434] on link "View" at bounding box center [1481, 438] width 55 height 23
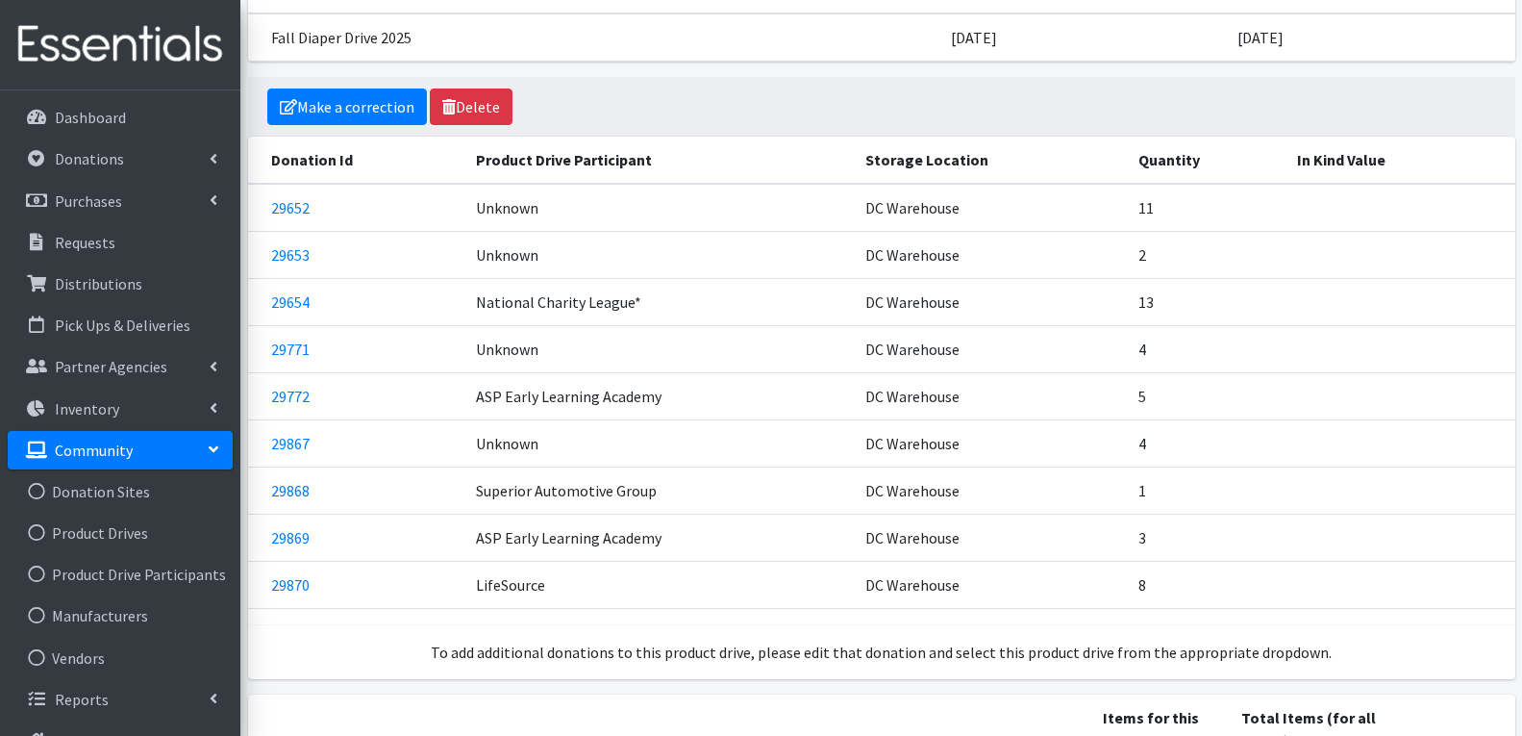
scroll to position [192, 0]
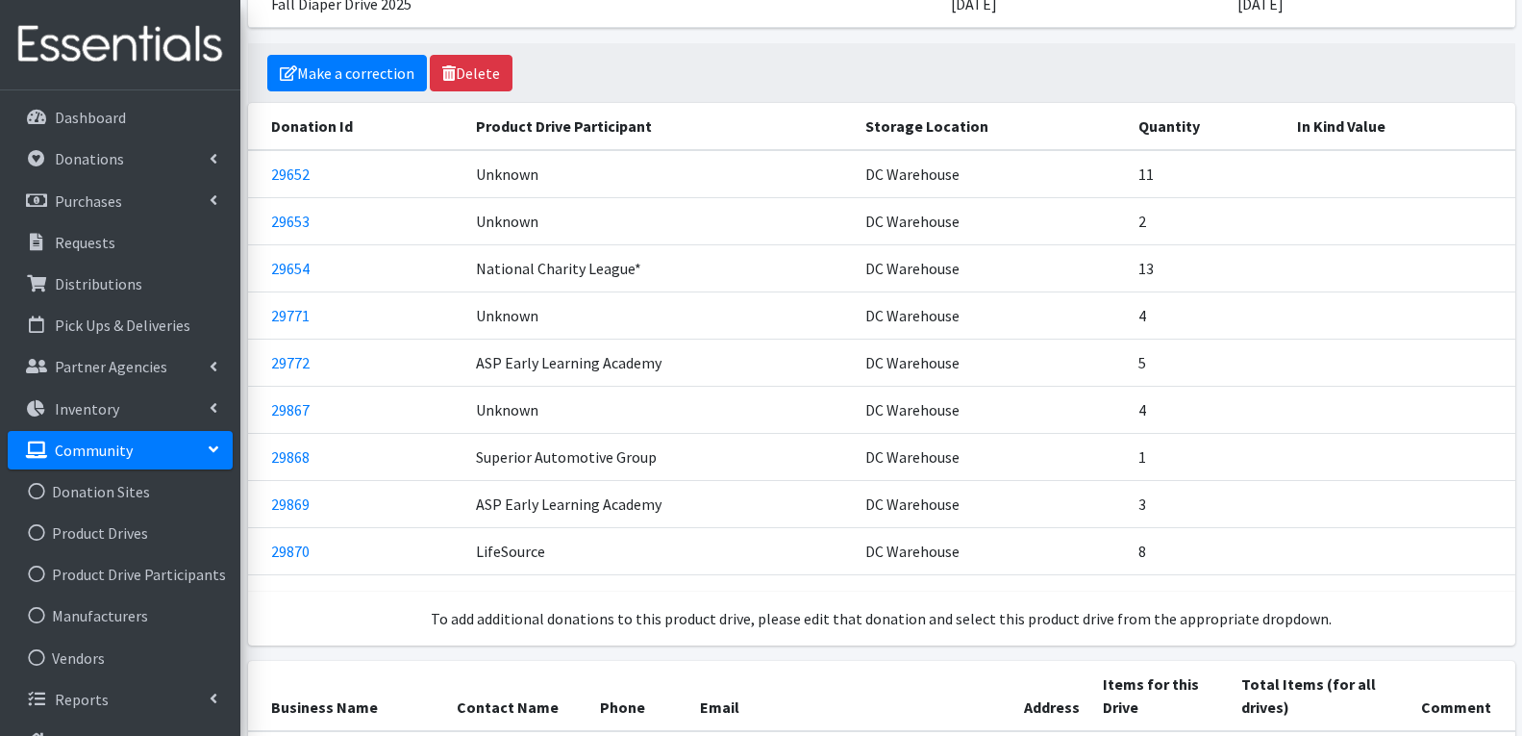
click at [99, 460] on link "Community" at bounding box center [120, 450] width 225 height 38
click at [99, 459] on link "Community" at bounding box center [120, 450] width 225 height 38
click at [99, 524] on link "Product Drives" at bounding box center [120, 532] width 225 height 38
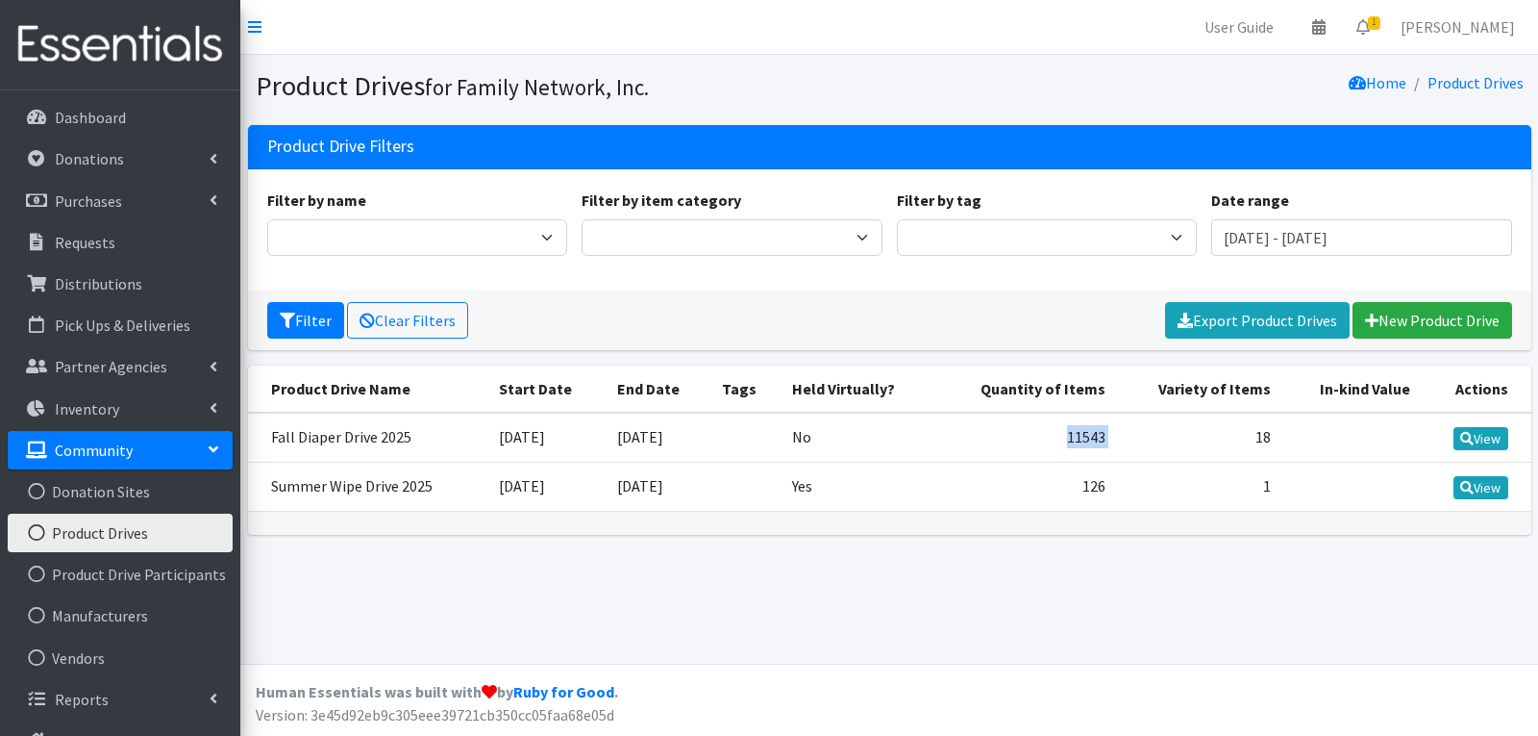
drag, startPoint x: 1051, startPoint y: 443, endPoint x: 1215, endPoint y: 453, distance: 164.7
click at [1215, 453] on tr "Fall Diaper Drive 2025 [DATE] [DATE] No 11543 18 View" at bounding box center [890, 438] width 1284 height 50
click at [1296, 310] on link "Export Product Drives" at bounding box center [1257, 320] width 185 height 37
click at [87, 288] on p "Distributions" at bounding box center [99, 283] width 88 height 19
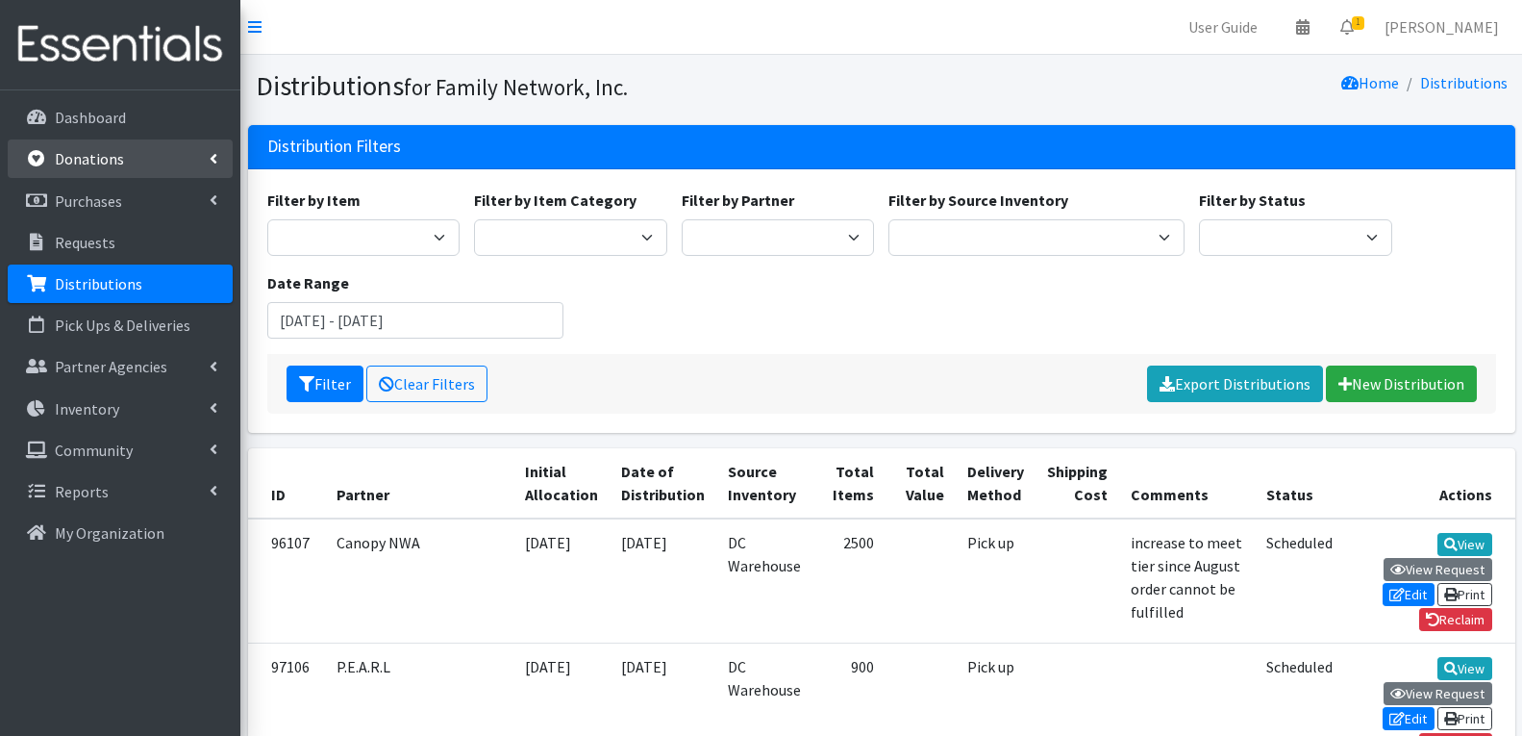
click at [114, 156] on p "Donations" at bounding box center [89, 158] width 69 height 19
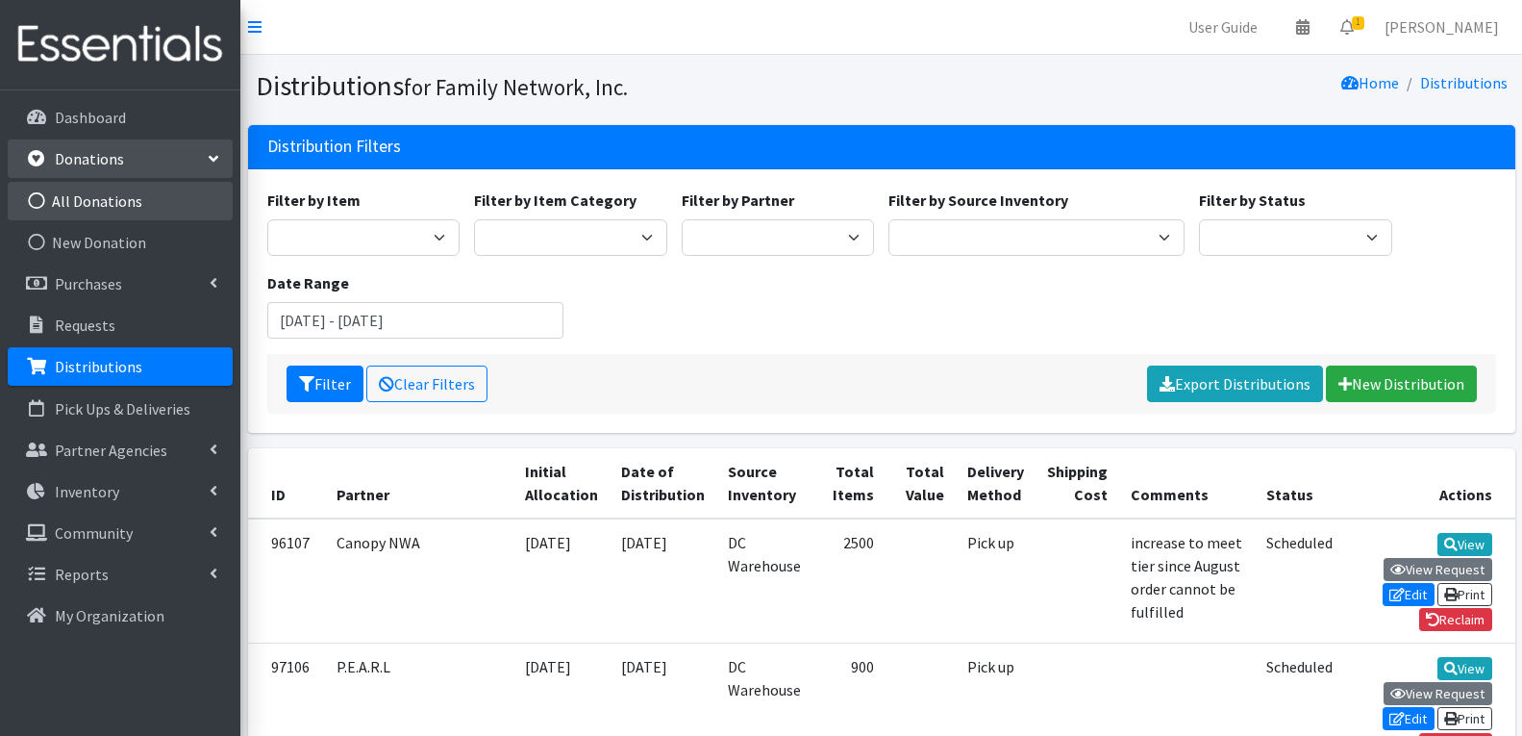
click at [118, 194] on link "All Donations" at bounding box center [120, 201] width 225 height 38
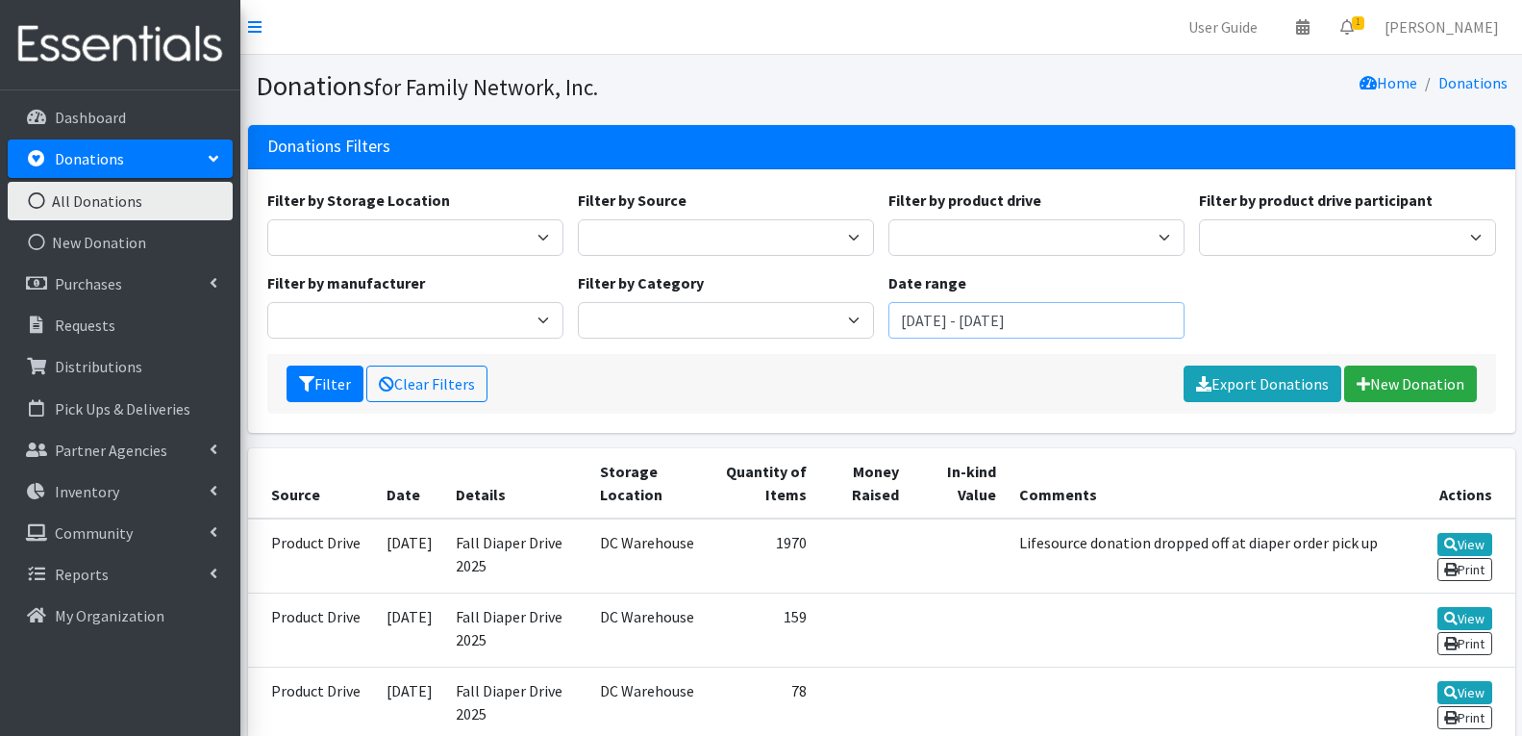
click at [960, 306] on input "[DATE] - [DATE]" at bounding box center [1036, 320] width 296 height 37
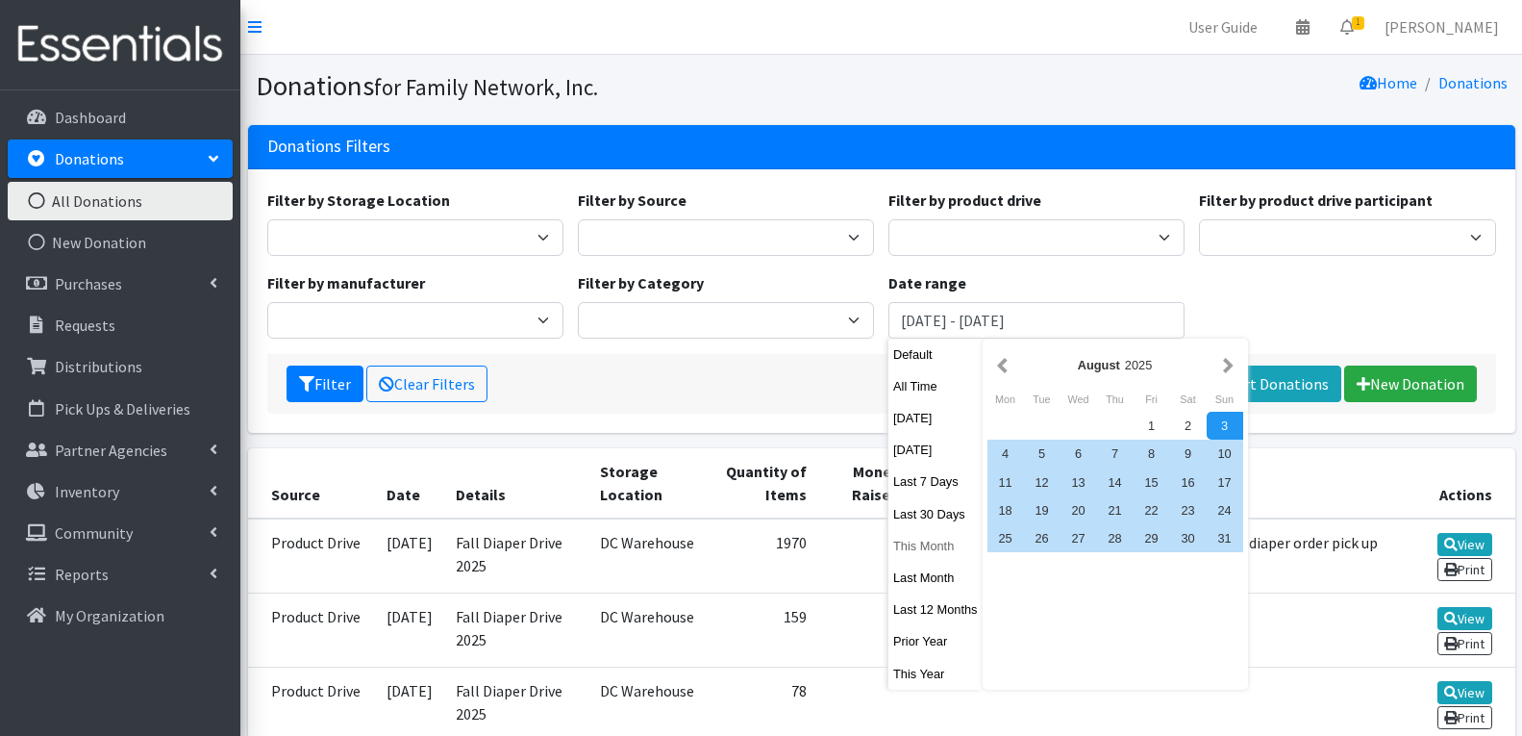
click at [933, 550] on button "This Month" at bounding box center [935, 546] width 94 height 28
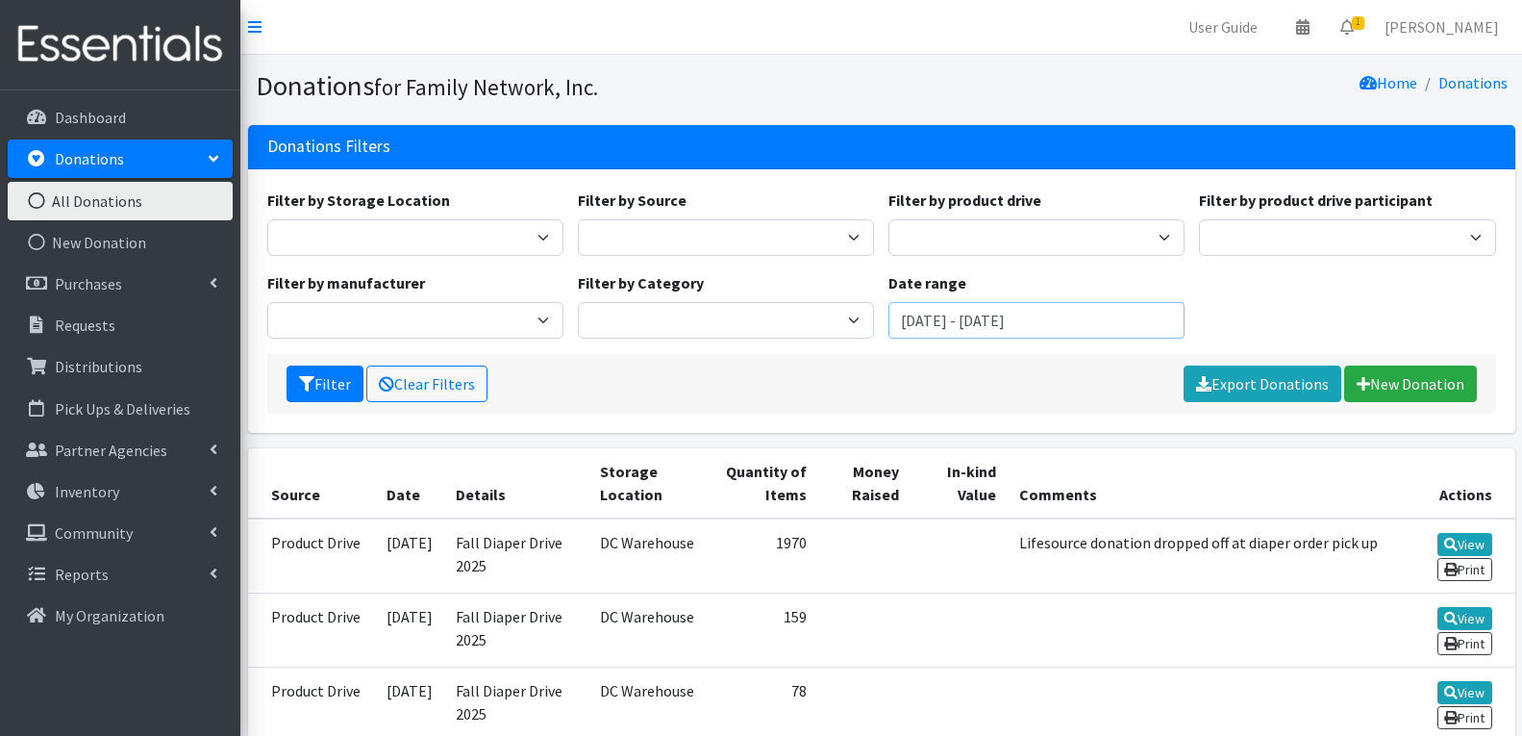
click at [999, 324] on input "October 1, 2025 - October 31, 2025" at bounding box center [1036, 320] width 296 height 37
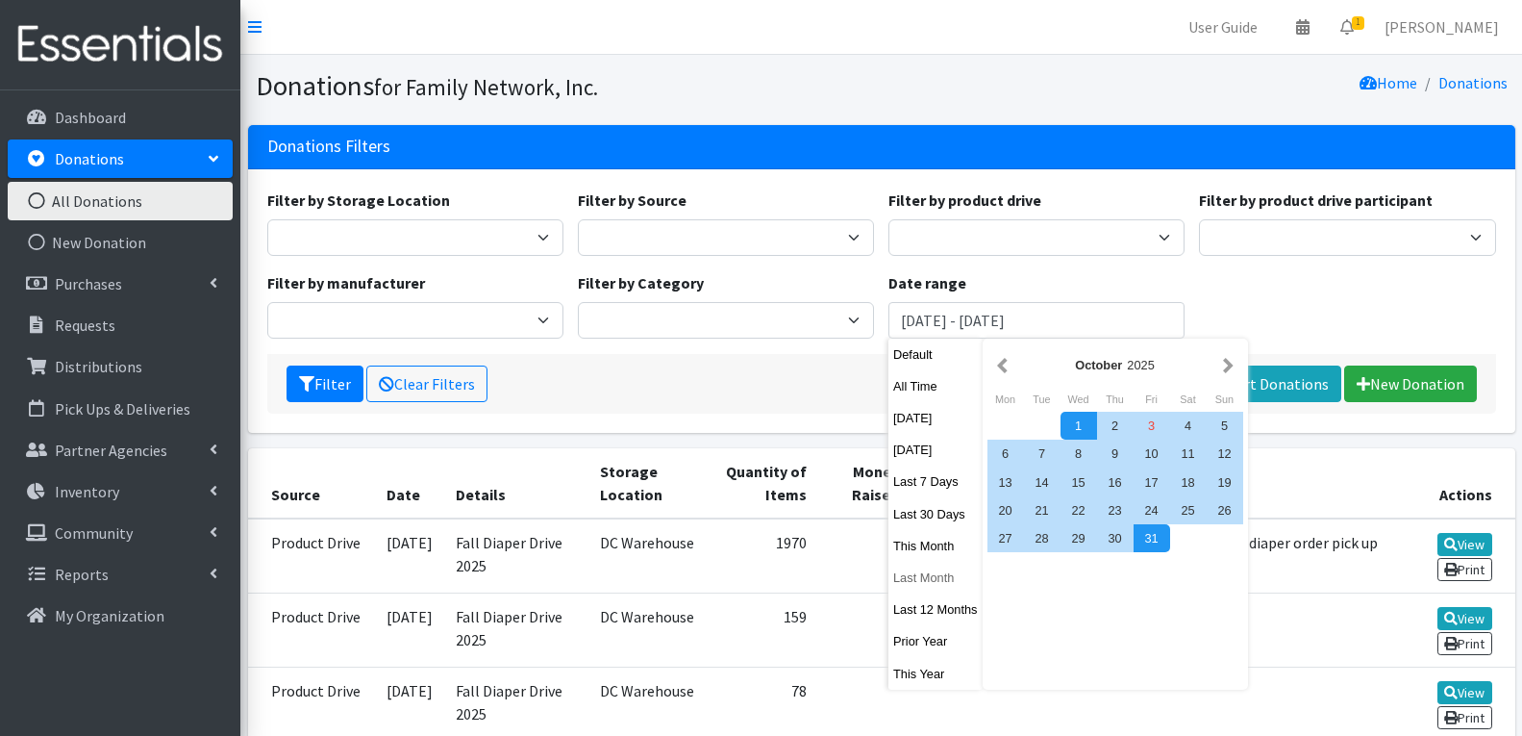
click at [918, 575] on button "Last Month" at bounding box center [935, 577] width 94 height 28
type input "September 1, 2025 - September 30, 2025"
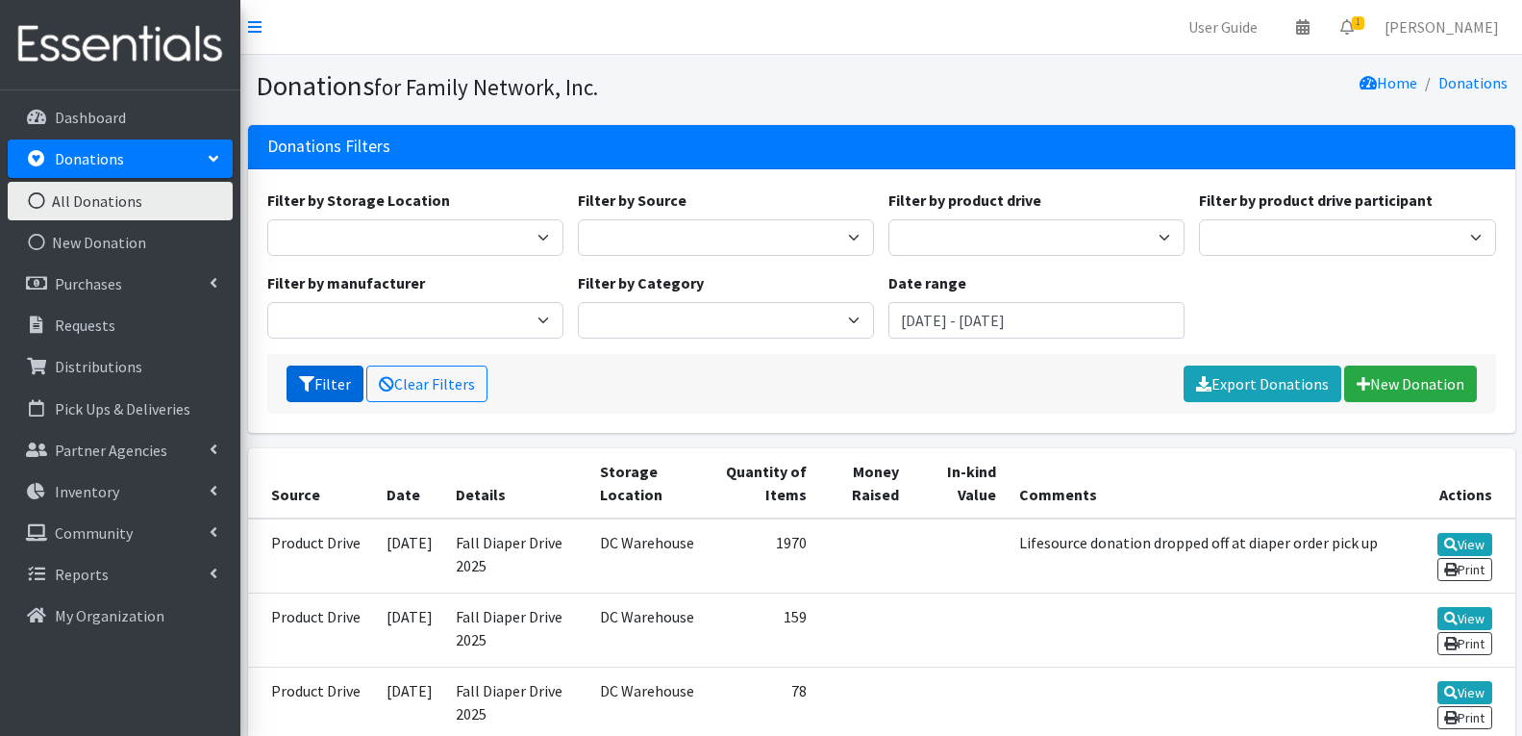
click at [322, 393] on button "Filter" at bounding box center [325, 383] width 77 height 37
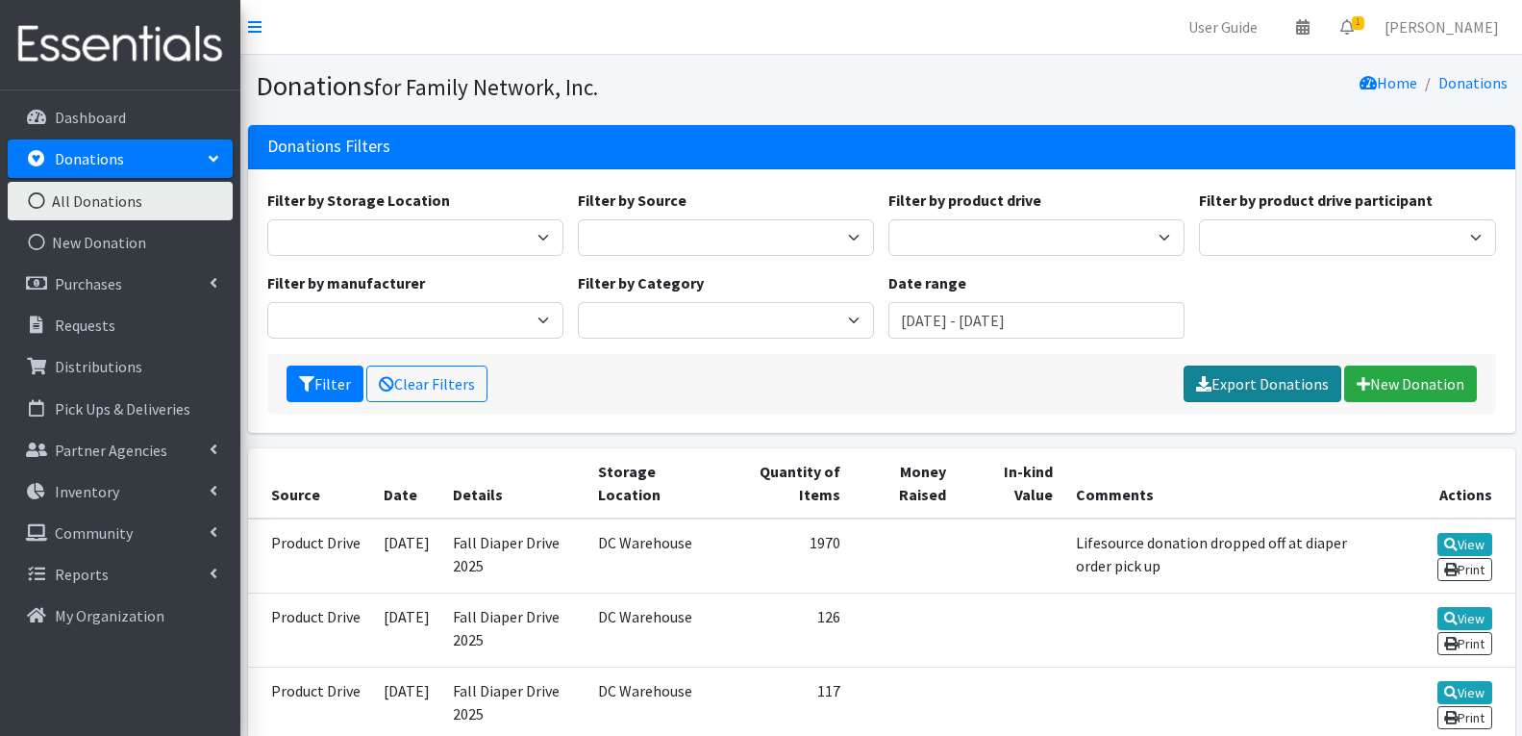
click at [1290, 392] on link "Export Donations" at bounding box center [1263, 383] width 158 height 37
click at [118, 255] on link "New Donation" at bounding box center [120, 242] width 225 height 38
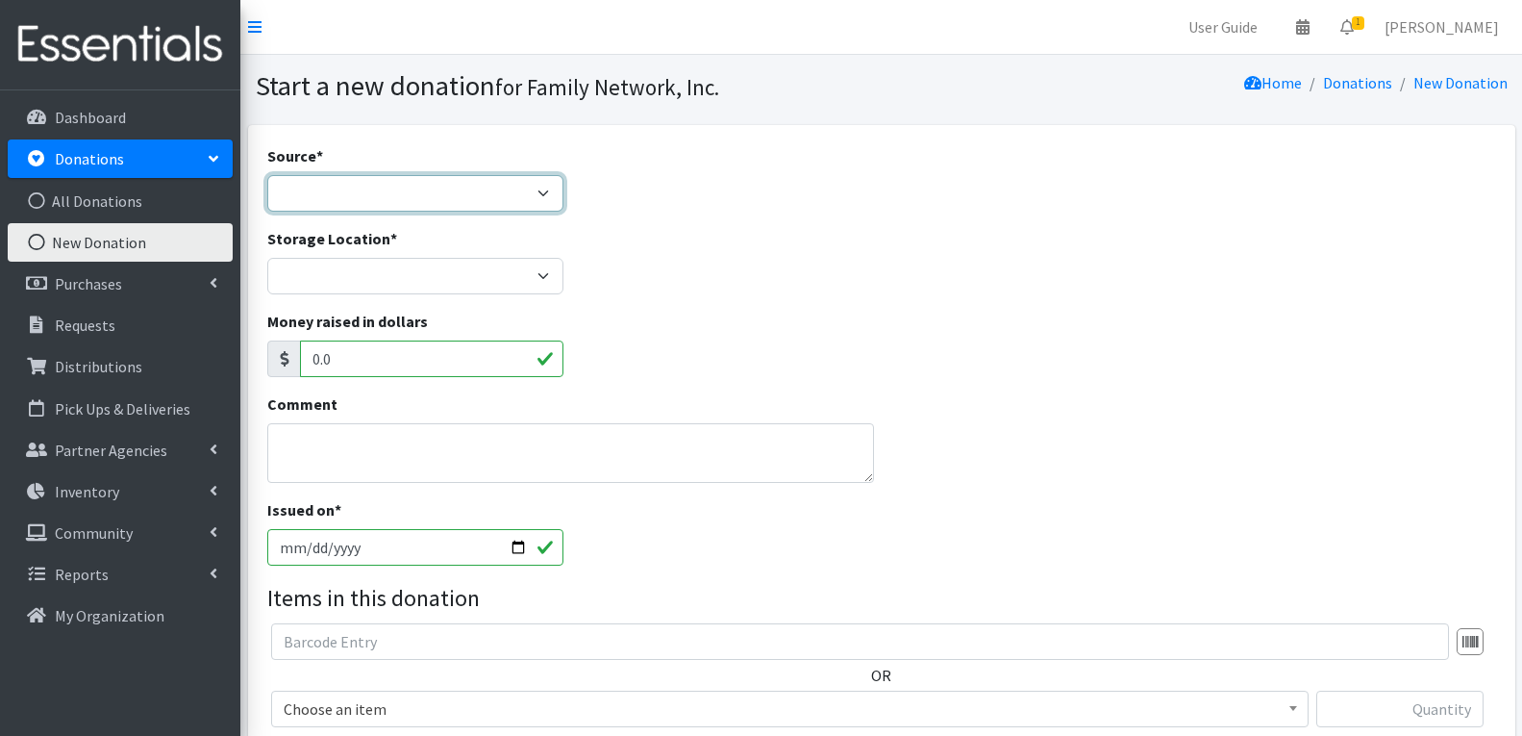
click at [428, 194] on select "Product Drive Manufacturer Donation Site Misc. Donation" at bounding box center [415, 193] width 296 height 37
select select "Product Drive"
click at [267, 175] on select "Product Drive Manufacturer Donation Site Misc. Donation" at bounding box center [415, 193] width 296 height 37
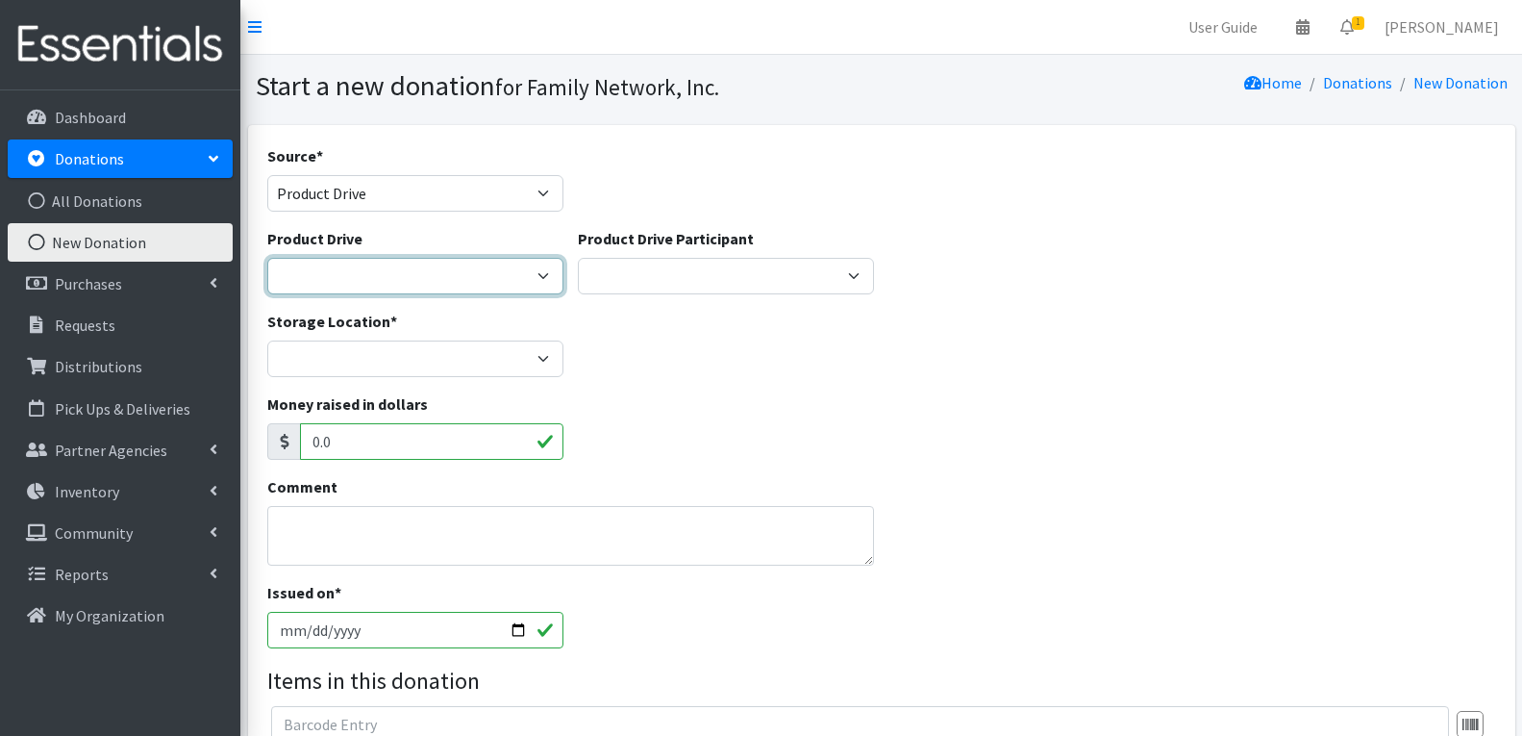
click at [395, 265] on select "Arkansas Children's Northwest Diaper Drive Arkansas Music Works and Bank of Ame…" at bounding box center [415, 276] width 296 height 37
select select "3528"
click at [267, 258] on select "Arkansas Children's Northwest Diaper Drive Arkansas Music Works and Bank of Ame…" at bounding box center [415, 276] width 296 height 37
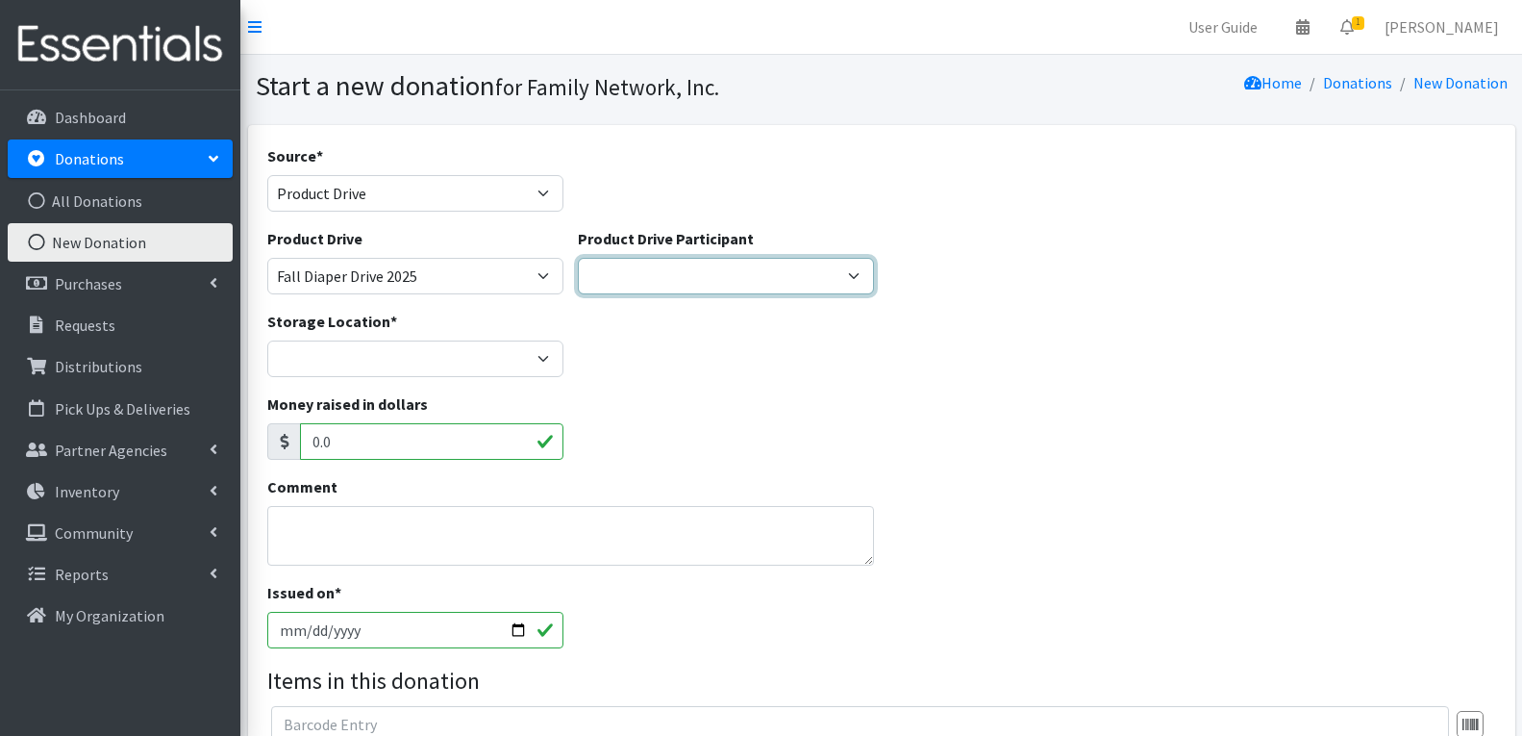
click at [679, 289] on select "Iron Horse Coffee Company Parkside Playschool* Walmart Misc Goldfish Swim Schoo…" at bounding box center [726, 276] width 296 height 37
select select "518"
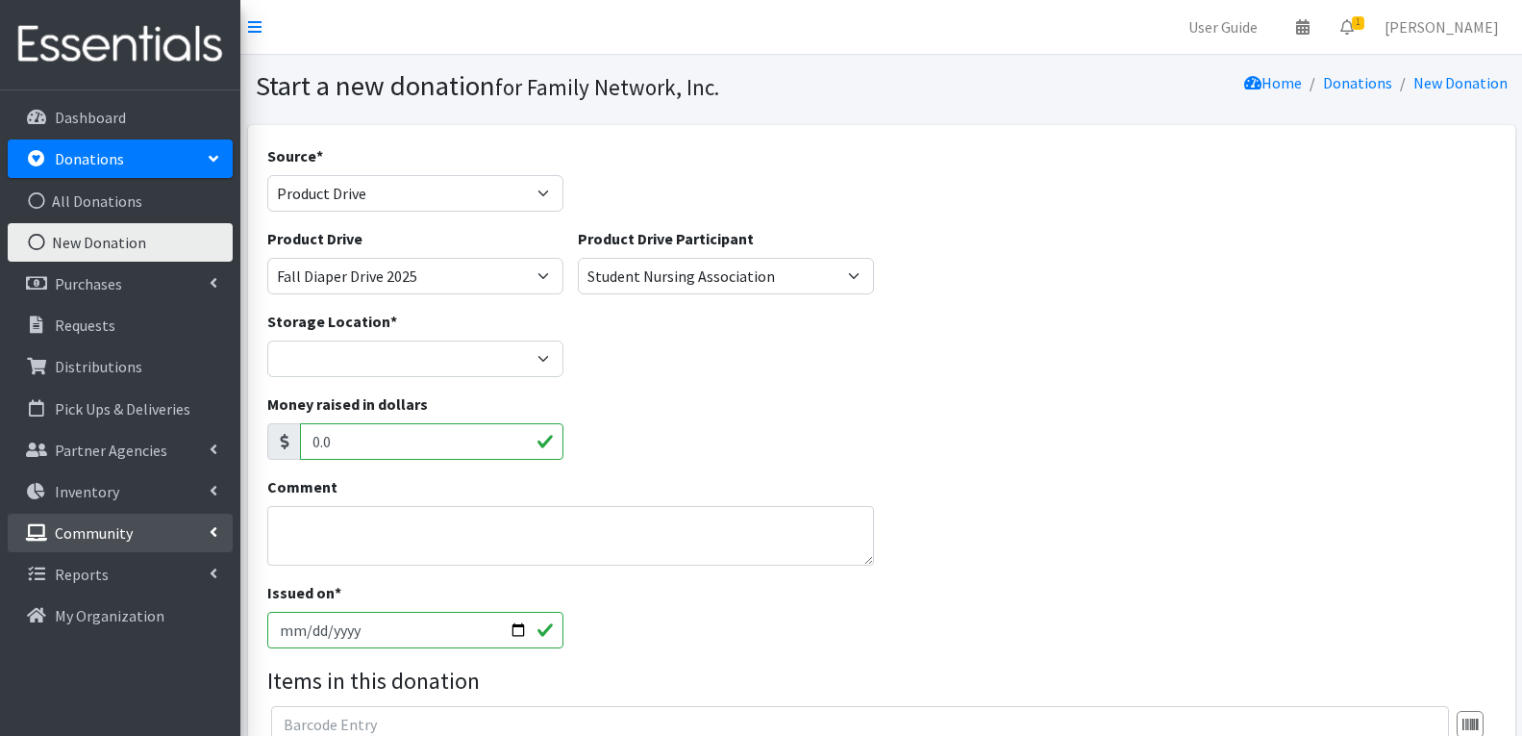
click at [124, 526] on p "Community" at bounding box center [94, 532] width 78 height 19
click at [129, 663] on link "Product Drive Participants" at bounding box center [120, 657] width 225 height 38
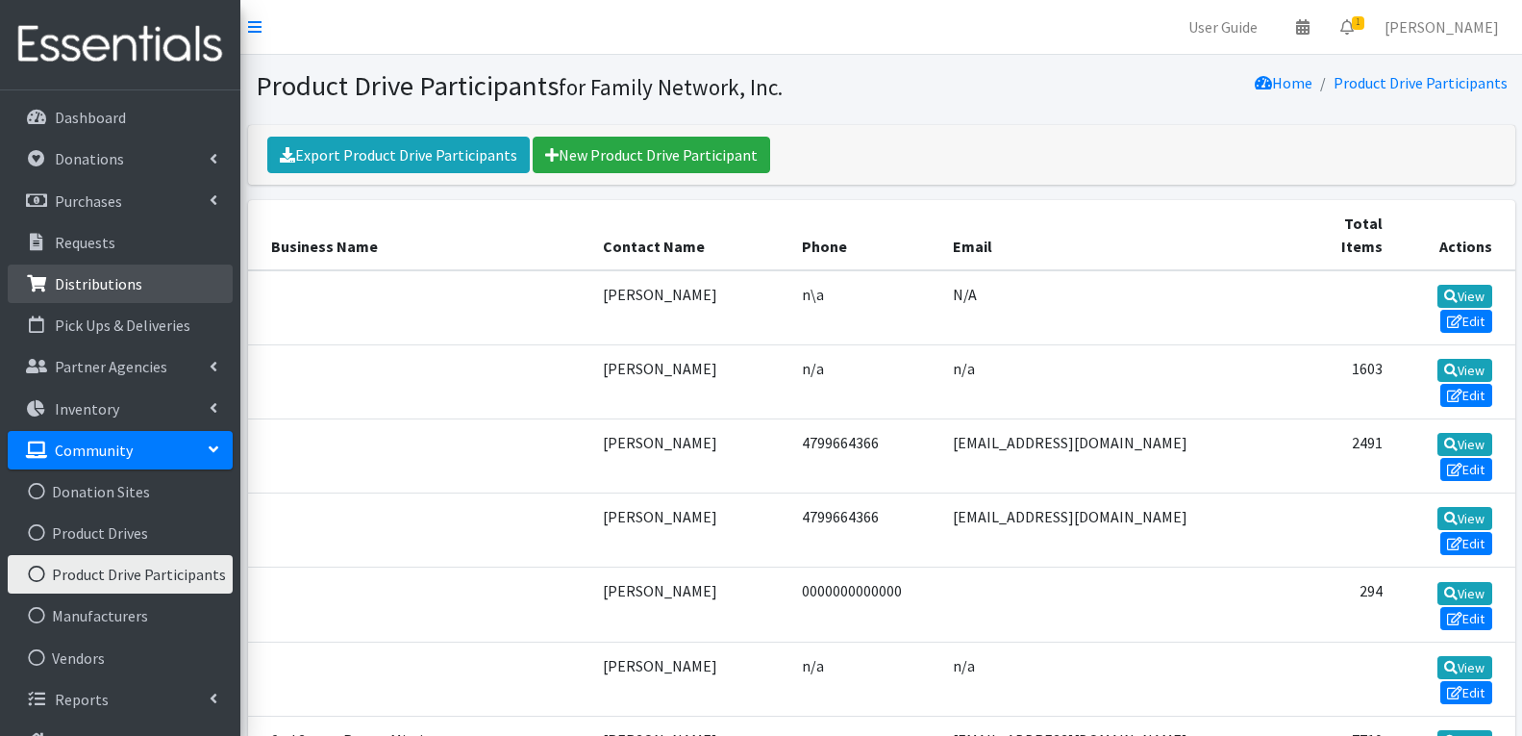
scroll to position [6832, 0]
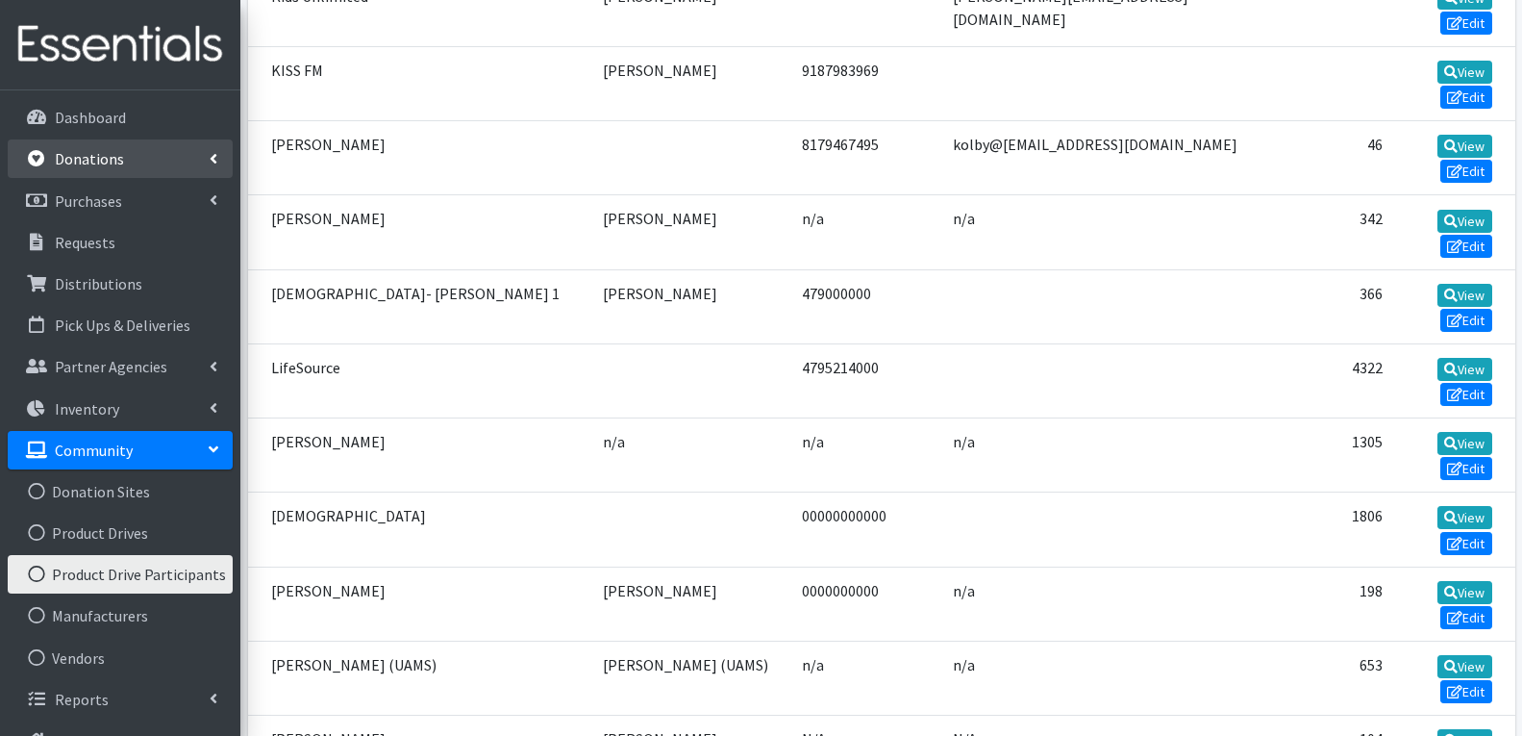
click at [96, 166] on p "Donations" at bounding box center [89, 158] width 69 height 19
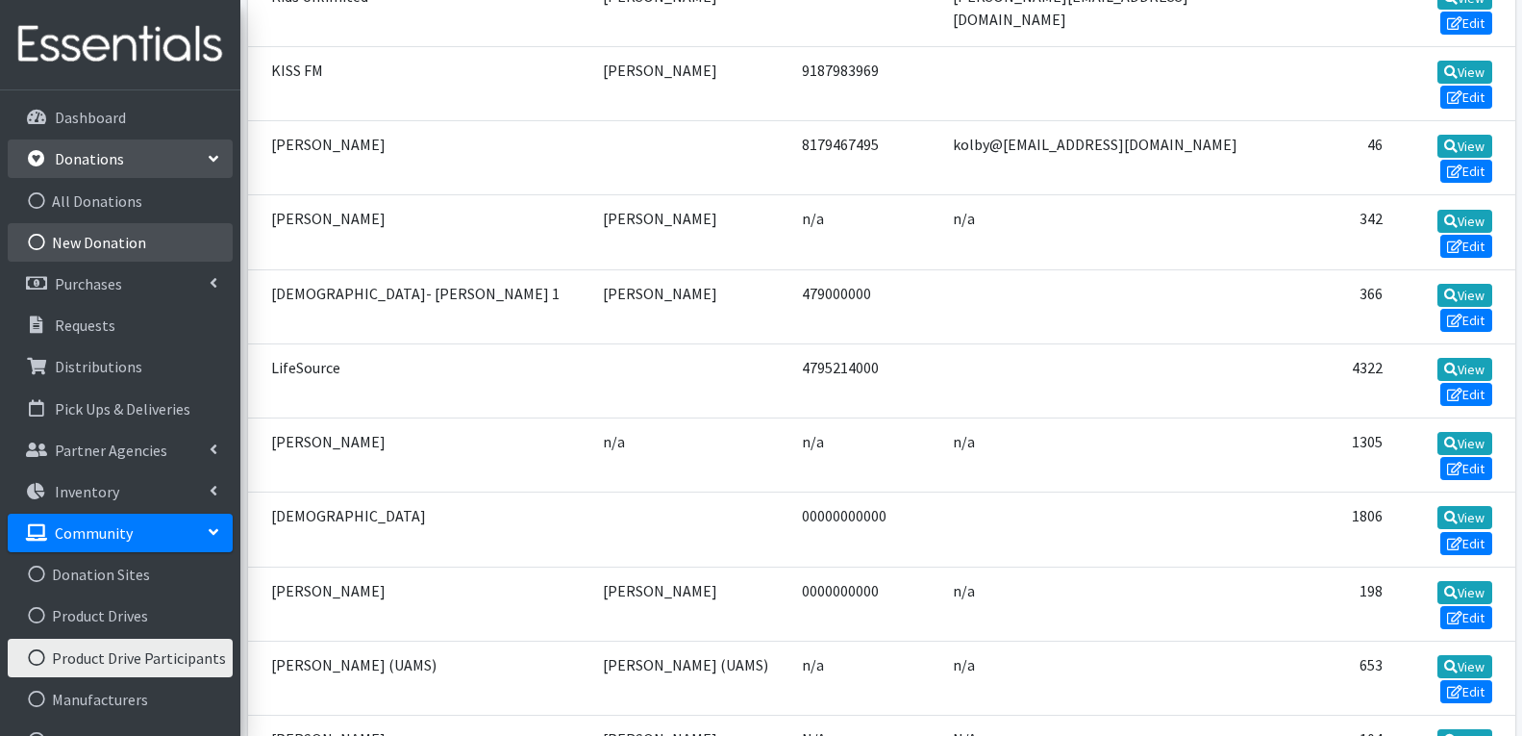
click at [103, 238] on link "New Donation" at bounding box center [120, 242] width 225 height 38
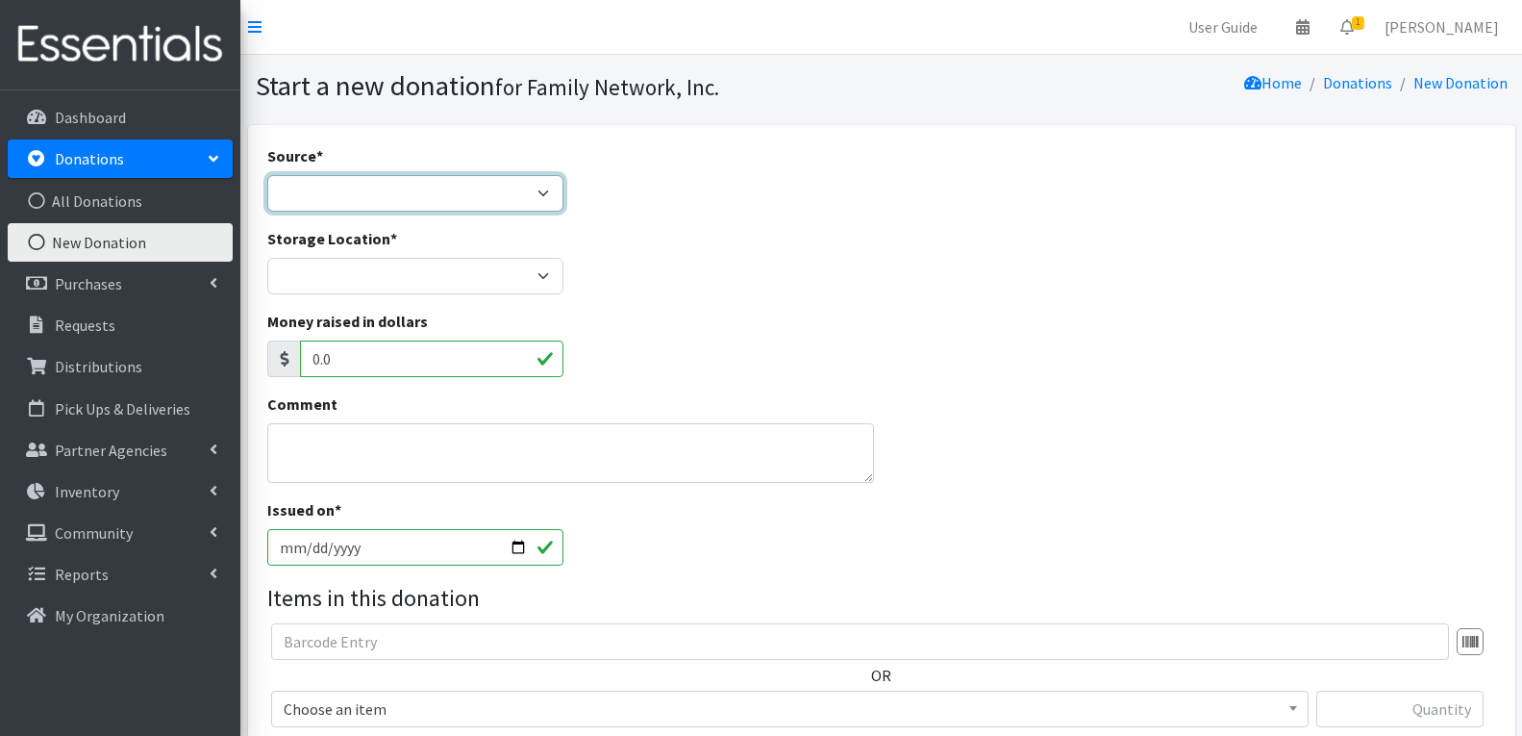
click at [434, 202] on select "Product Drive Manufacturer Donation Site Misc. Donation" at bounding box center [415, 193] width 296 height 37
select select "Product Drive"
click at [267, 175] on select "Product Drive Manufacturer Donation Site Misc. Donation" at bounding box center [415, 193] width 296 height 37
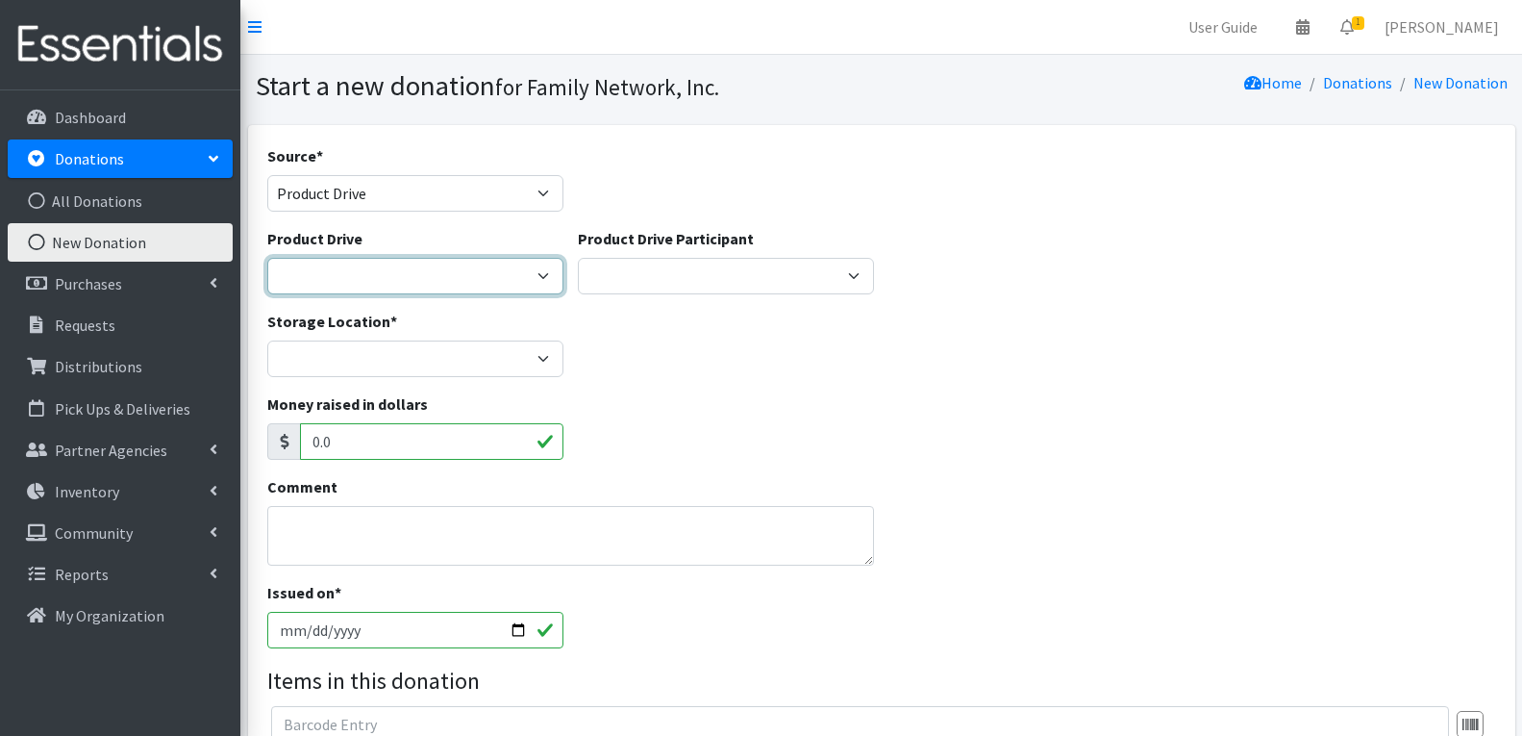
drag, startPoint x: 370, startPoint y: 278, endPoint x: 380, endPoint y: 292, distance: 17.3
click at [370, 278] on select "Arkansas Children's Northwest Diaper Drive Arkansas Music Works and Bank of Ame…" at bounding box center [415, 276] width 296 height 37
select select "3528"
click at [267, 258] on select "Arkansas Children's Northwest Diaper Drive Arkansas Music Works and Bank of Ame…" at bounding box center [415, 276] width 296 height 37
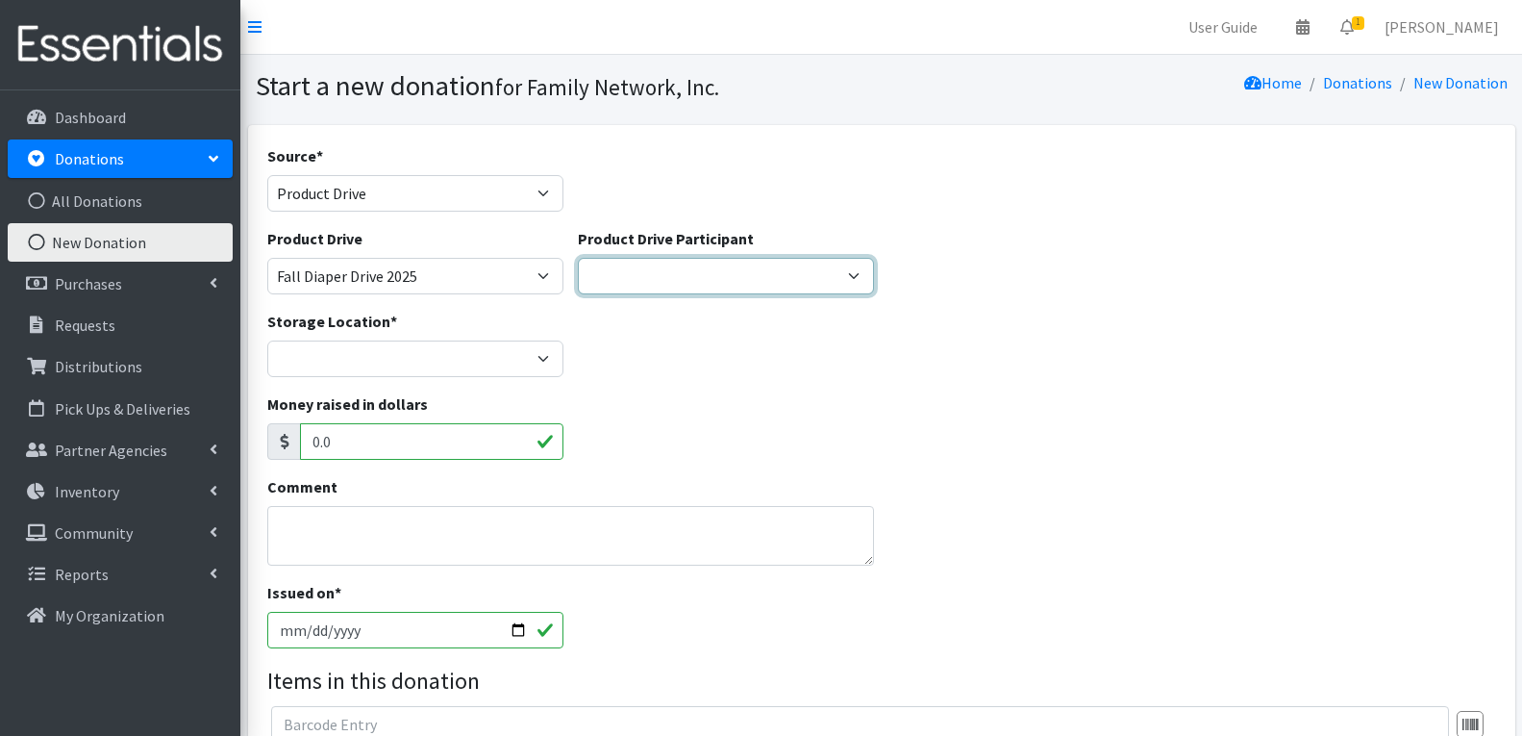
click at [677, 275] on select "Iron Horse Coffee Company Parkside Playschool* Walmart Misc Goldfish Swim Schoo…" at bounding box center [726, 276] width 296 height 37
click at [578, 258] on select "Iron Horse Coffee Company Parkside Playschool* Walmart Misc Goldfish Swim Schoo…" at bounding box center [726, 276] width 296 height 37
click at [699, 285] on select "Iron Horse Coffee Company Parkside Playschool* Walmart Misc Goldfish Swim Schoo…" at bounding box center [726, 276] width 296 height 37
select select "1397"
click at [578, 258] on select "Iron Horse Coffee Company Parkside Playschool* Walmart Misc Goldfish Swim Schoo…" at bounding box center [726, 276] width 296 height 37
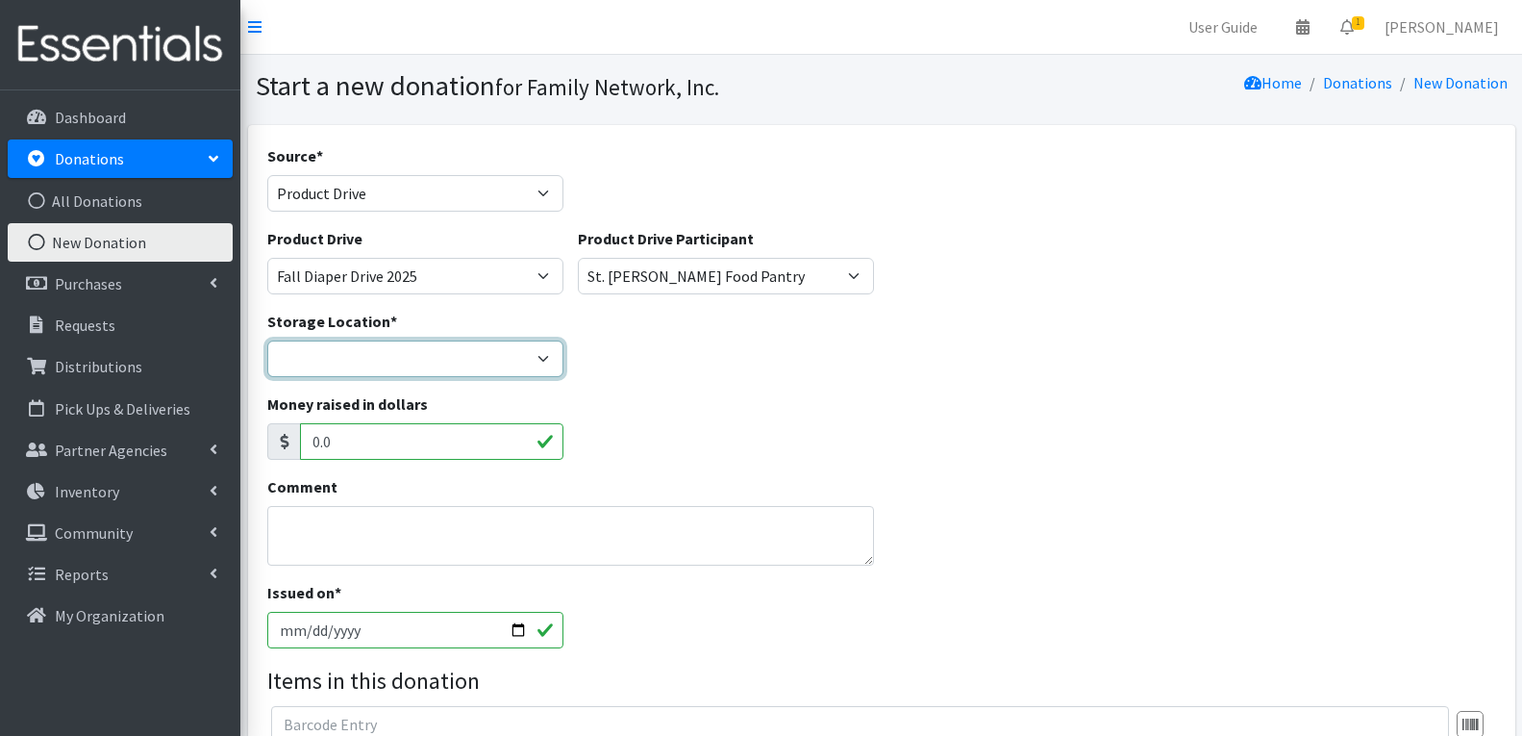
click at [364, 353] on select "DC Warehouse" at bounding box center [415, 358] width 296 height 37
select select "421"
click at [267, 340] on select "DC Warehouse" at bounding box center [415, 358] width 296 height 37
click at [363, 518] on textarea "Comment" at bounding box center [571, 536] width 608 height 60
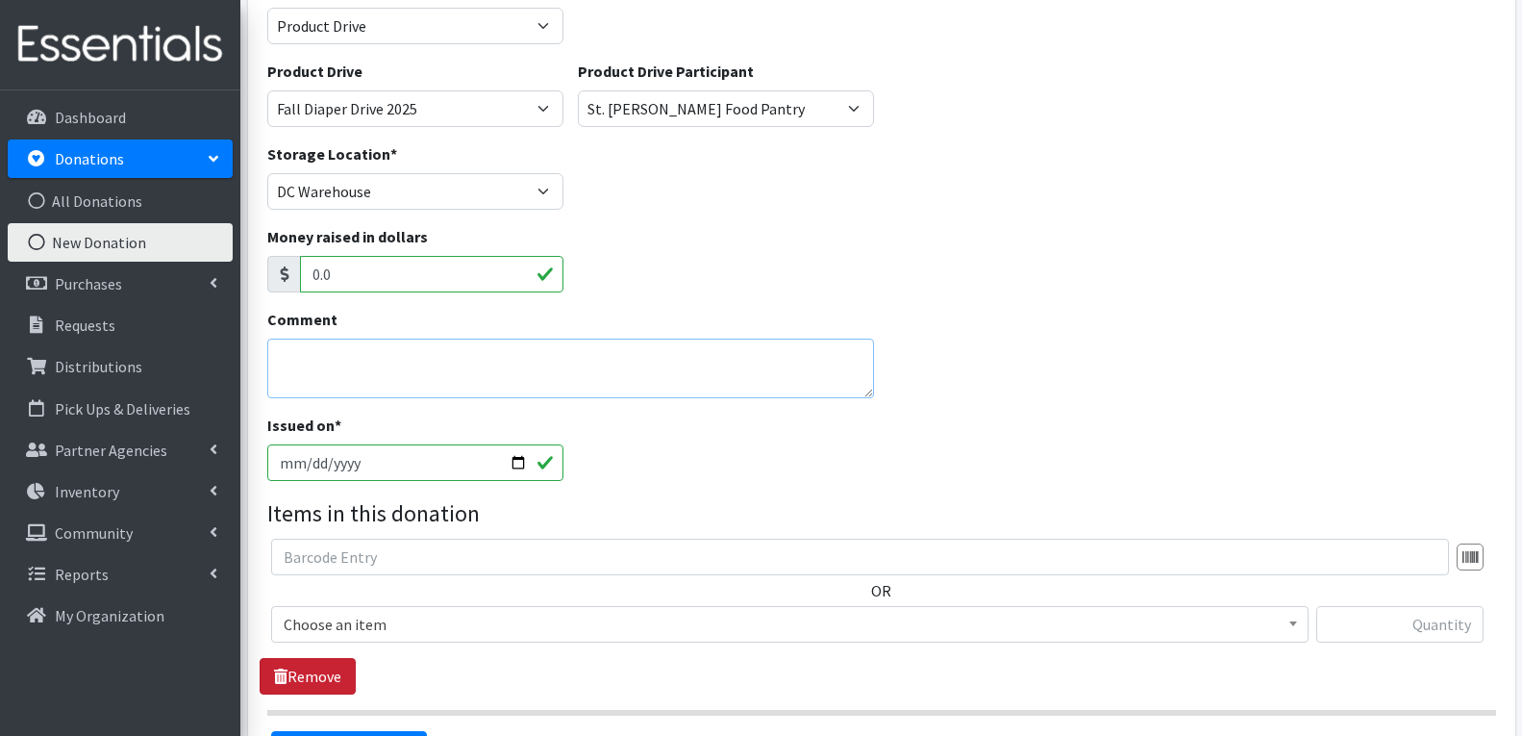
scroll to position [288, 0]
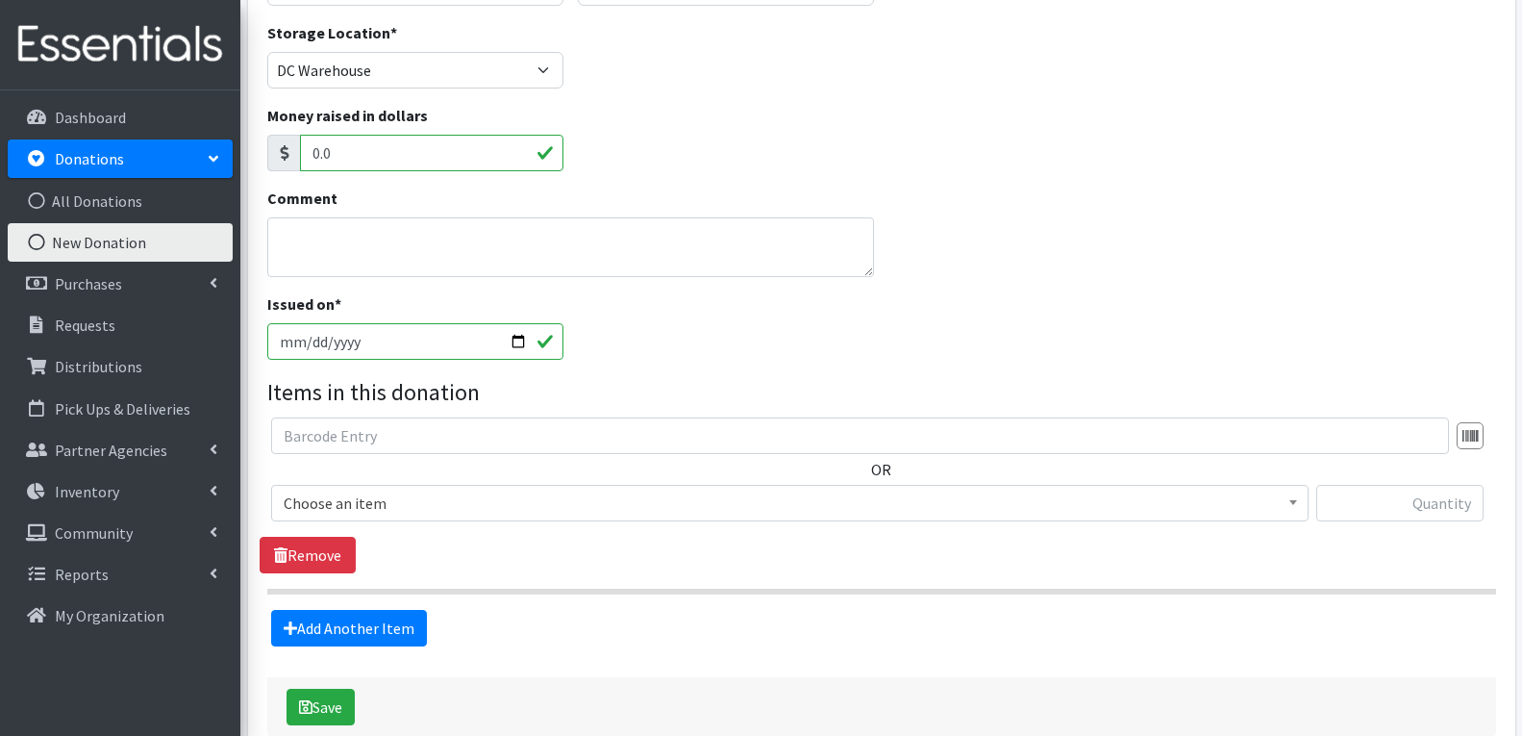
click at [321, 502] on span "Choose an item" at bounding box center [790, 502] width 1013 height 27
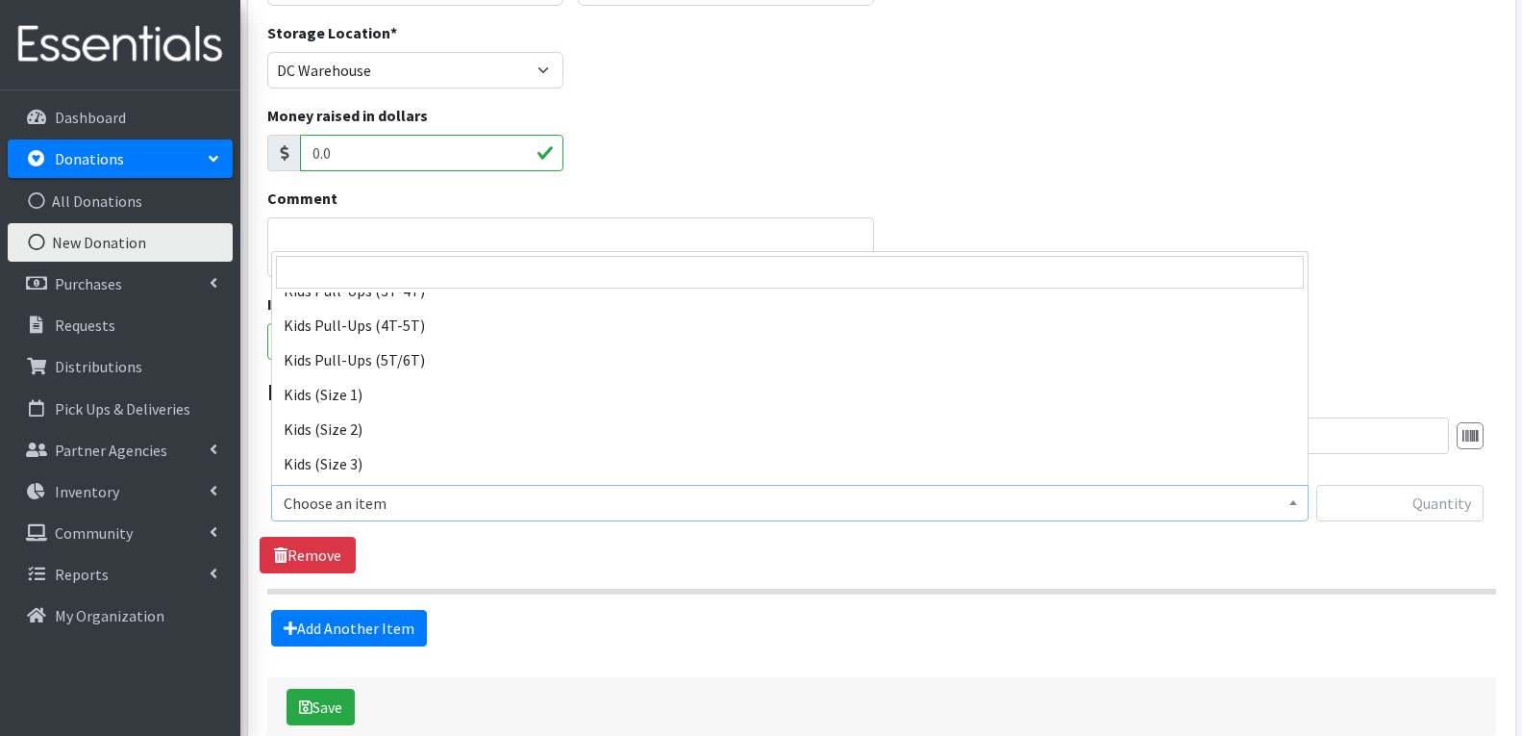
scroll to position [962, 0]
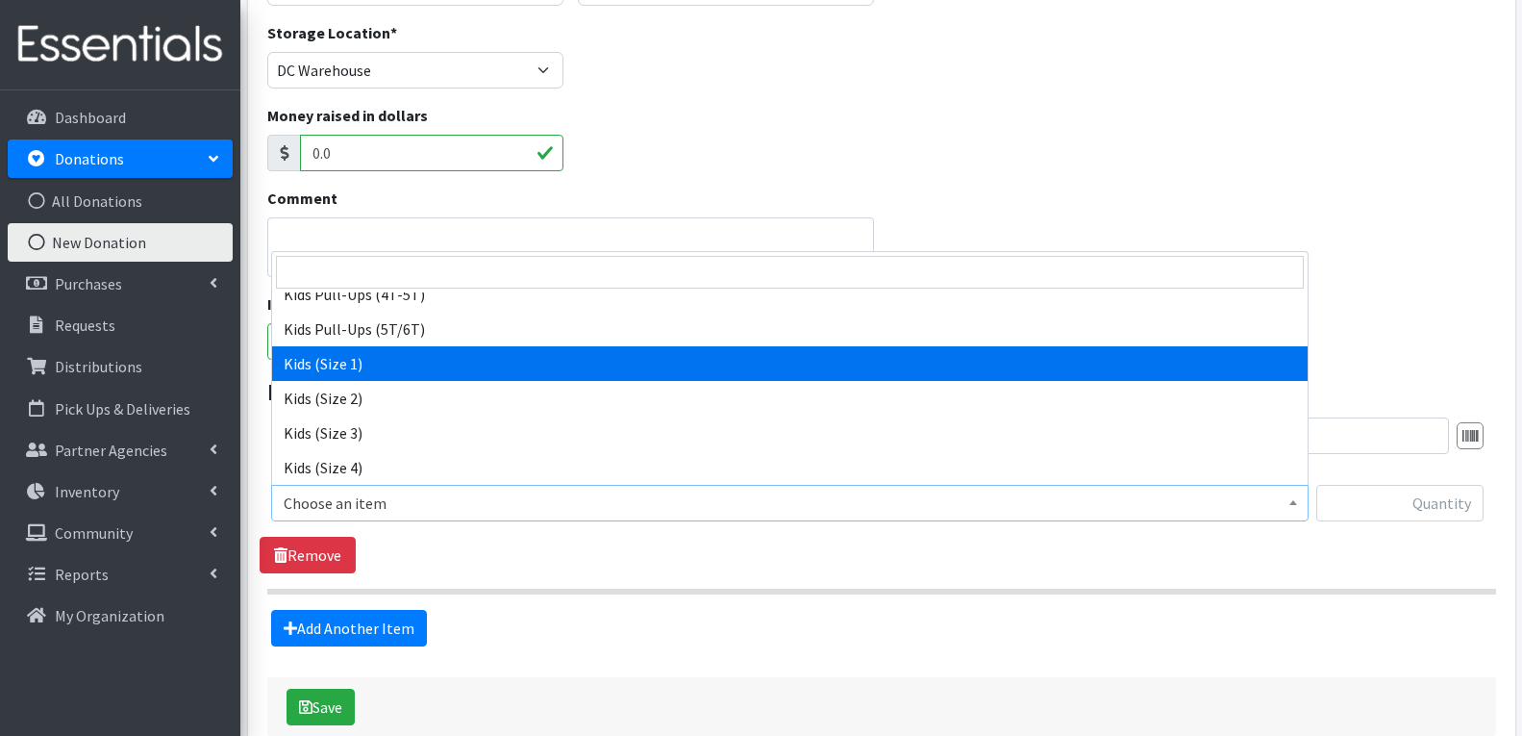
select select "4561"
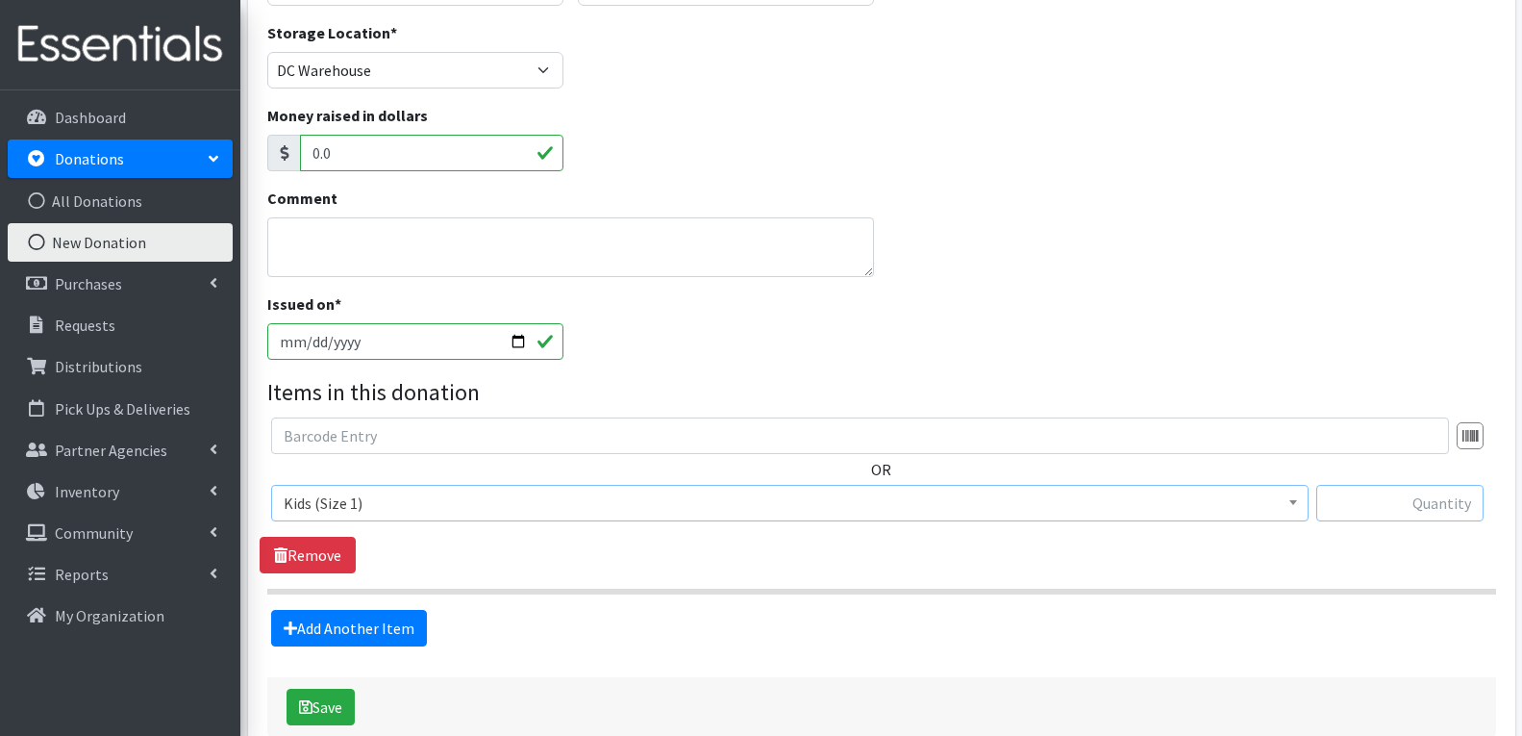
click at [1437, 488] on input "text" at bounding box center [1399, 503] width 167 height 37
type input "5690"
click at [310, 711] on icon "submit" at bounding box center [305, 706] width 13 height 15
